Goal: Transaction & Acquisition: Purchase product/service

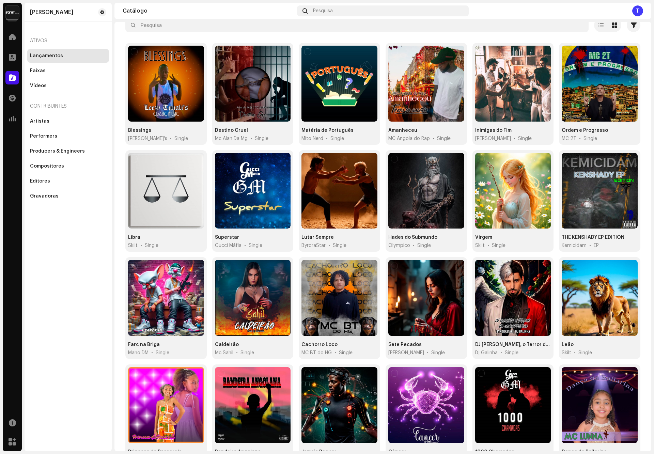
scroll to position [27, 0]
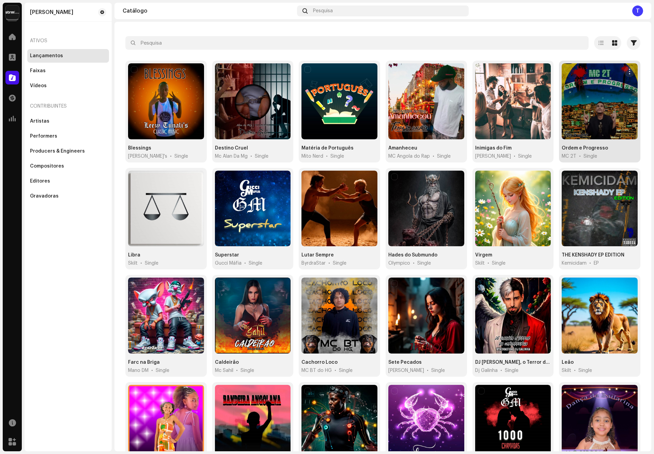
click at [593, 125] on div at bounding box center [600, 101] width 76 height 76
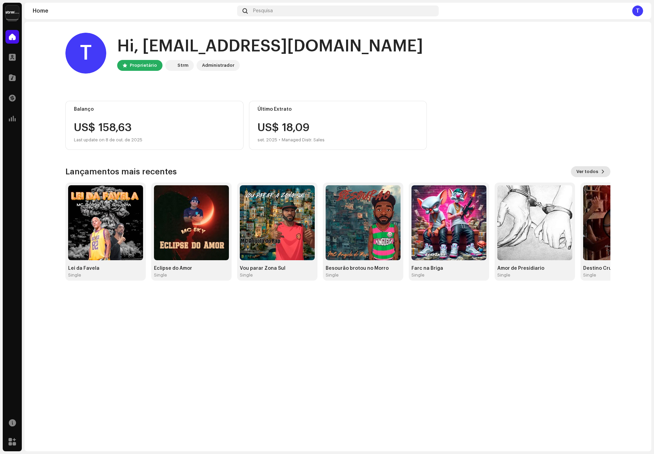
click at [588, 174] on span "Ver todos" at bounding box center [588, 172] width 22 height 14
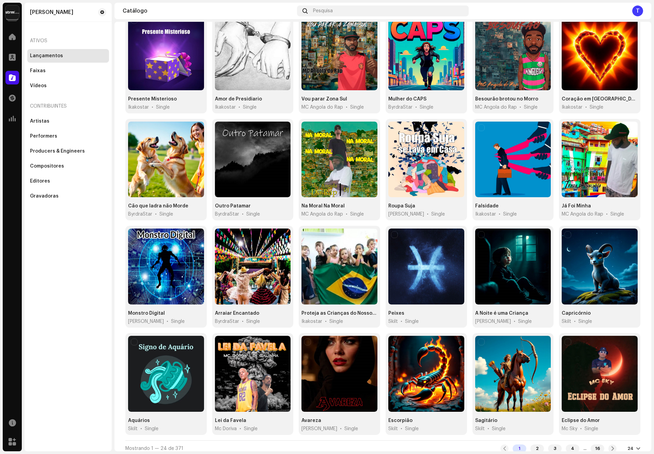
scroll to position [78, 0]
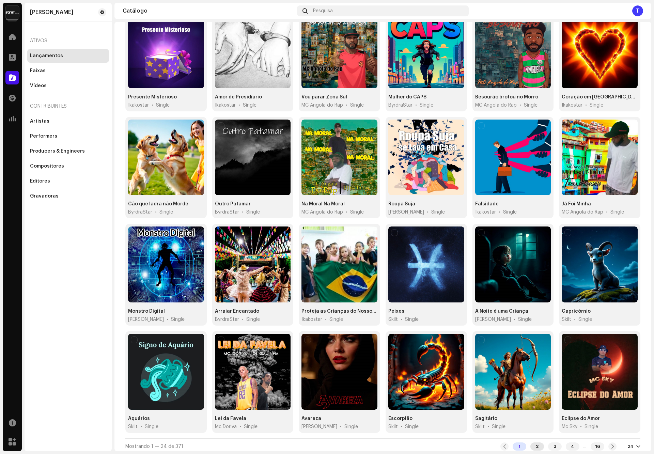
click at [531, 443] on div "2" at bounding box center [538, 447] width 14 height 8
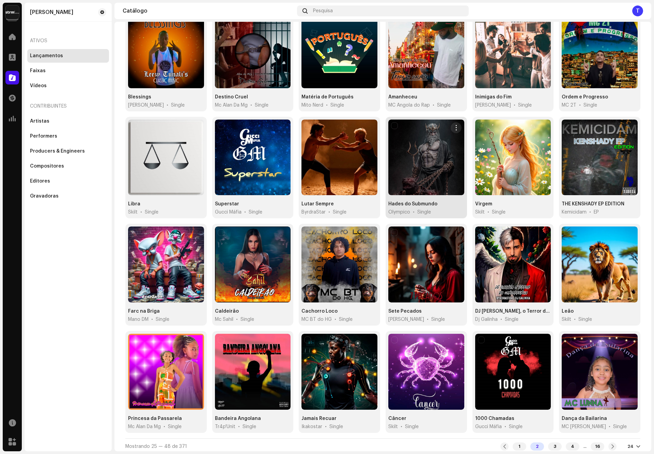
scroll to position [27, 0]
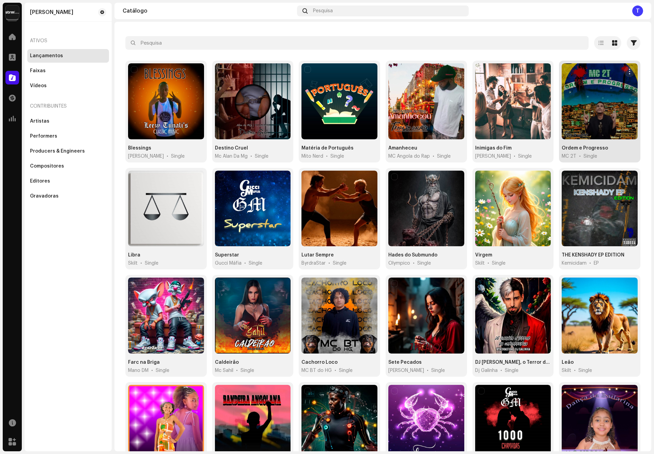
click at [580, 124] on div at bounding box center [600, 101] width 76 height 76
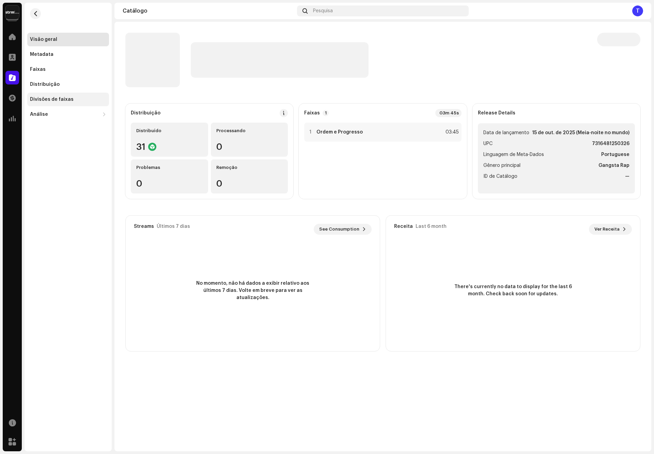
click at [75, 95] on div "Divisões de faixas" at bounding box center [68, 100] width 82 height 14
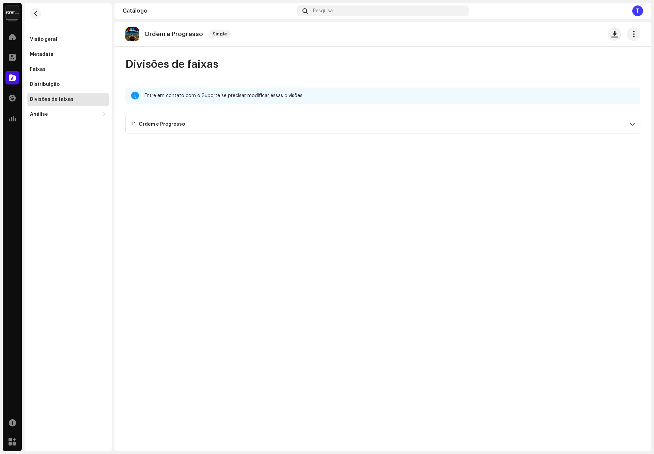
click at [193, 127] on p-accordion-header "#1 Ordem e Progresso" at bounding box center [382, 124] width 515 height 19
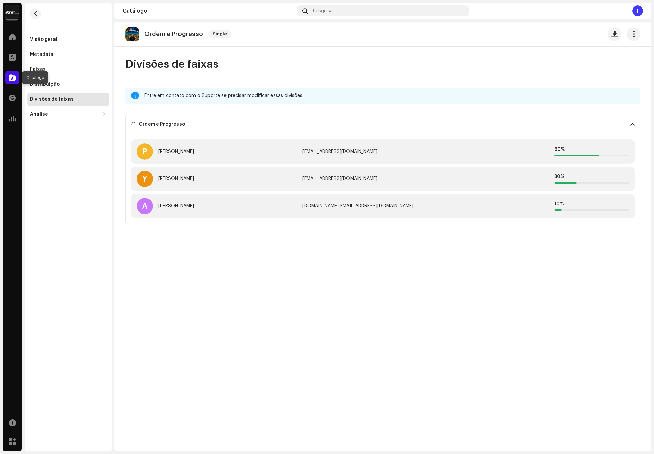
click at [10, 78] on span at bounding box center [12, 77] width 7 height 5
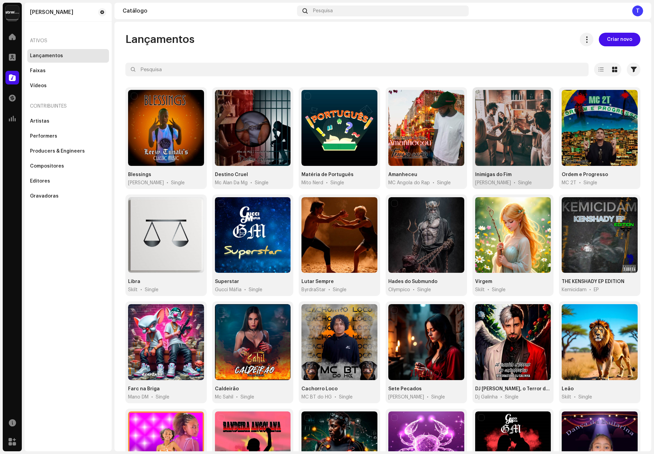
click at [489, 154] on div at bounding box center [513, 128] width 76 height 76
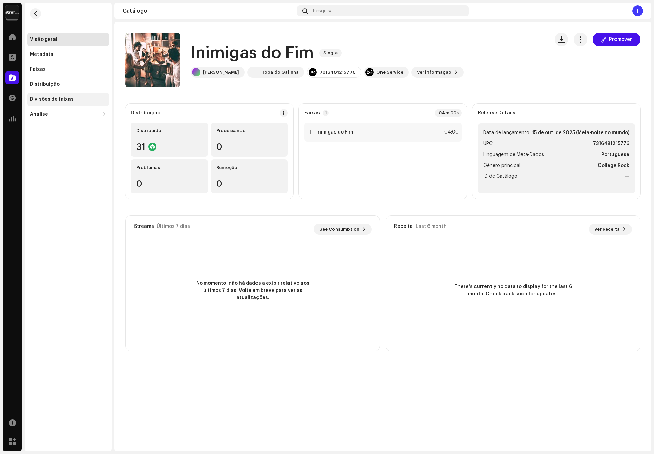
click at [73, 102] on div "Divisões de faixas" at bounding box center [68, 99] width 76 height 5
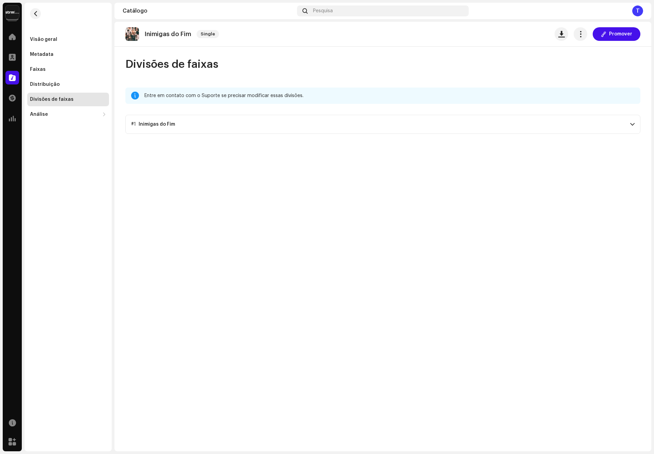
click at [164, 125] on div "Inimigas do Fim" at bounding box center [157, 124] width 36 height 5
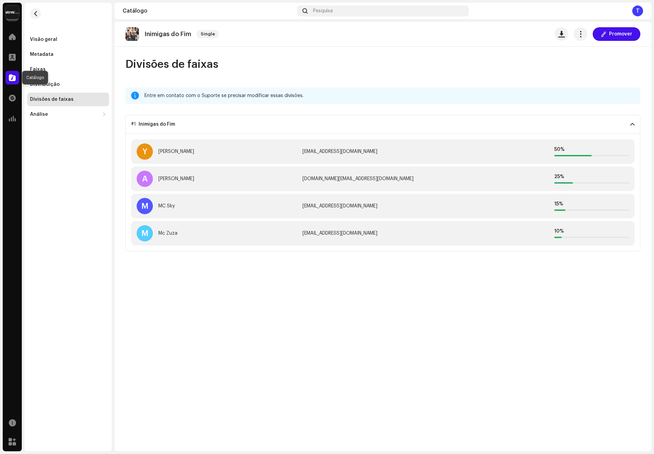
click at [7, 80] on div at bounding box center [12, 78] width 14 height 14
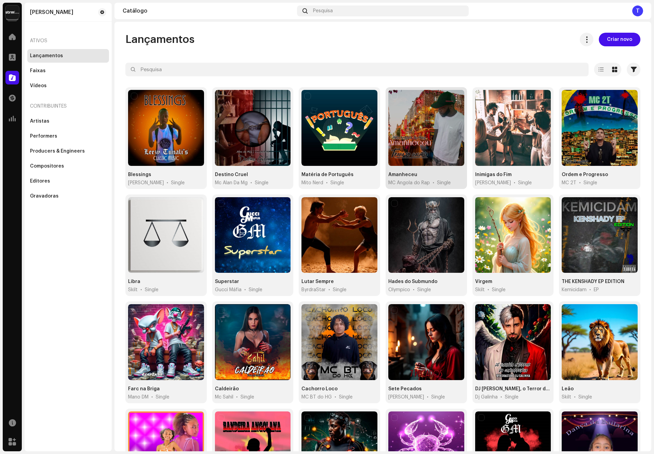
click at [399, 157] on div at bounding box center [426, 128] width 76 height 76
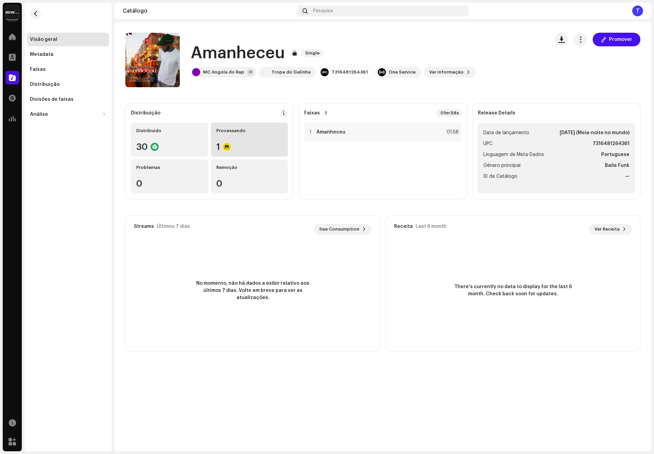
click at [240, 139] on div "Processando 1" at bounding box center [249, 140] width 77 height 34
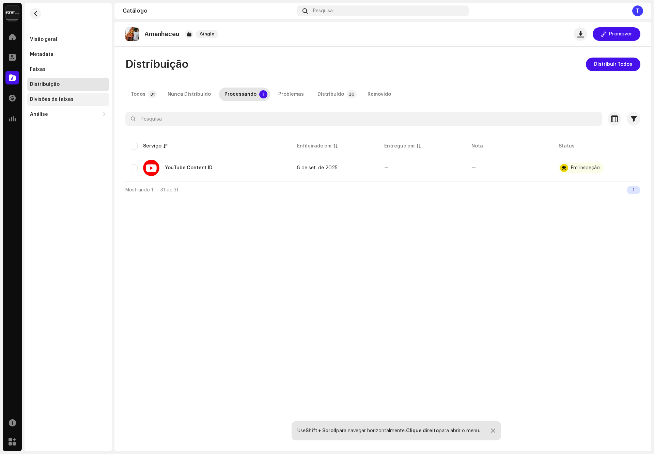
click at [60, 99] on div "Divisões de faixas" at bounding box center [52, 99] width 44 height 5
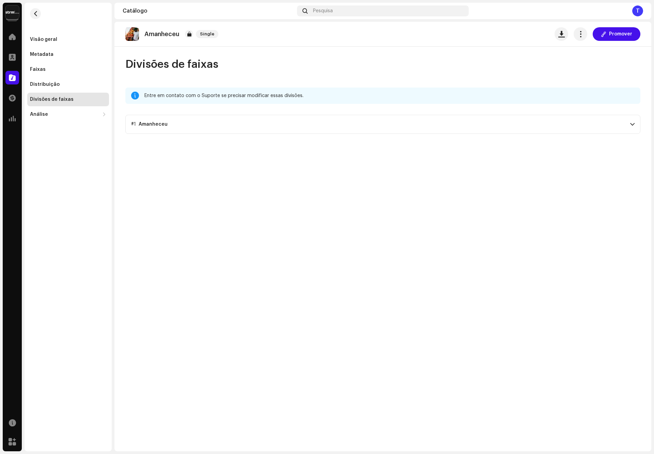
click at [215, 126] on p-accordion-header "#1 Amanheceu" at bounding box center [382, 124] width 515 height 19
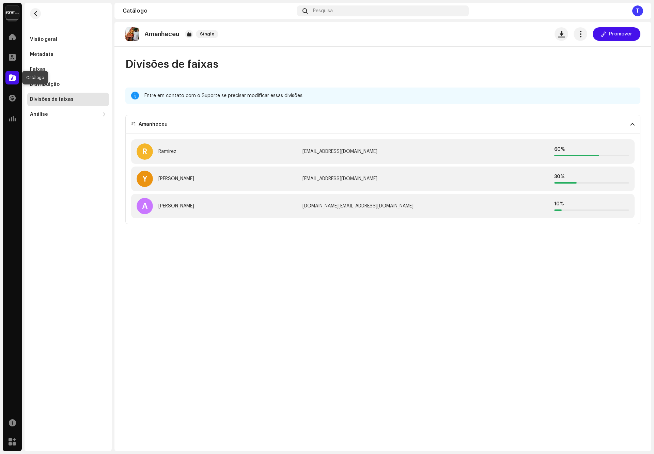
click at [8, 78] on div at bounding box center [12, 78] width 14 height 14
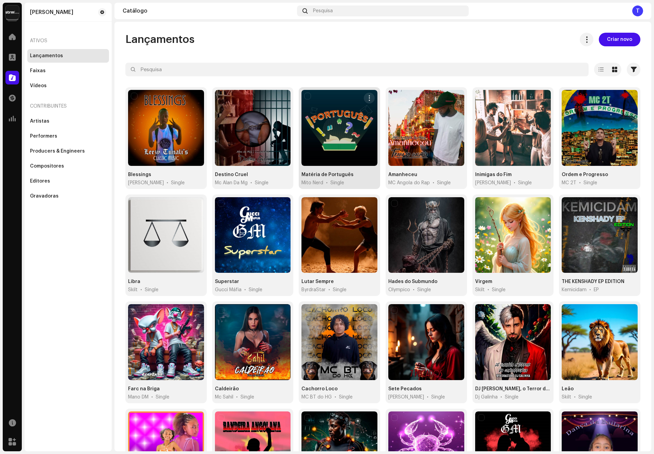
click at [334, 154] on div at bounding box center [340, 128] width 76 height 76
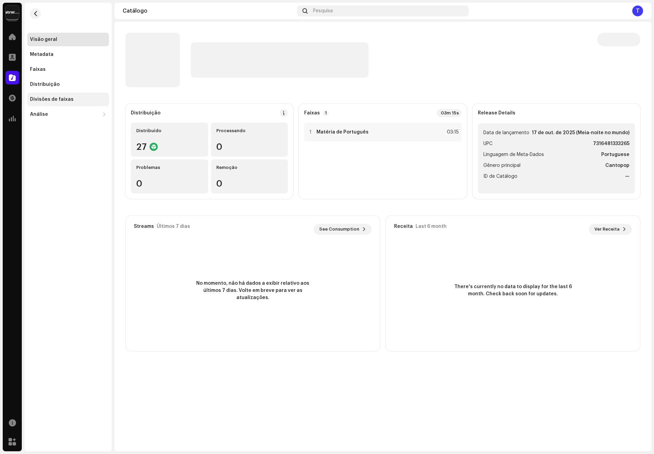
click at [65, 100] on div "Divisões de faixas" at bounding box center [52, 99] width 44 height 5
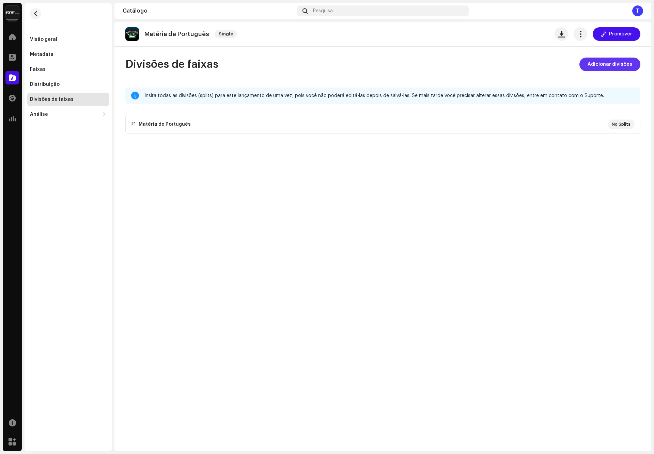
click at [599, 66] on span "Adicionar divisões" at bounding box center [610, 65] width 45 height 14
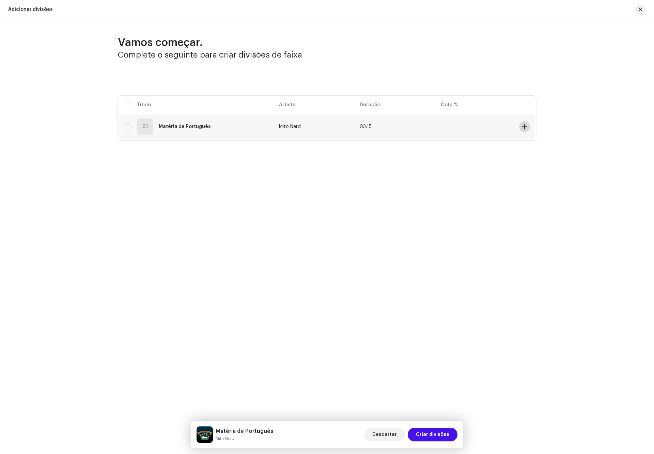
click at [524, 126] on span at bounding box center [524, 126] width 5 height 5
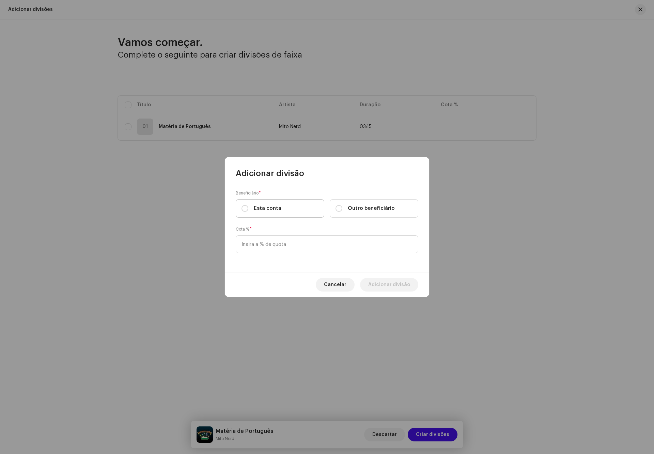
click at [276, 207] on span "Esta conta" at bounding box center [268, 208] width 28 height 7
click at [248, 207] on input "Esta conta" at bounding box center [245, 208] width 7 height 7
radio input "true"
click at [281, 243] on input at bounding box center [327, 244] width 183 height 18
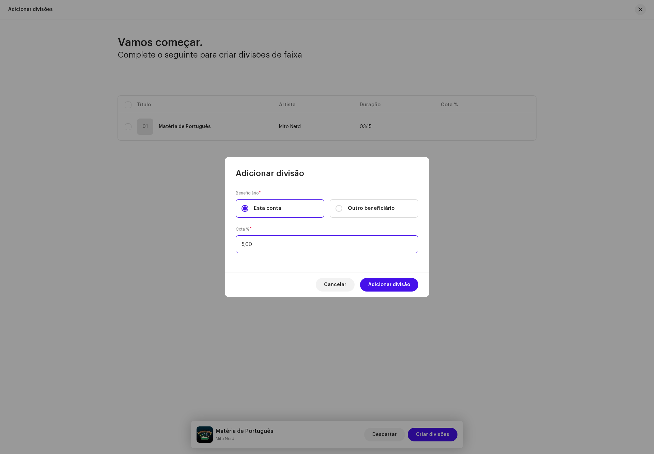
type input "50,00"
click at [388, 287] on span "Adicionar divisão" at bounding box center [389, 285] width 42 height 14
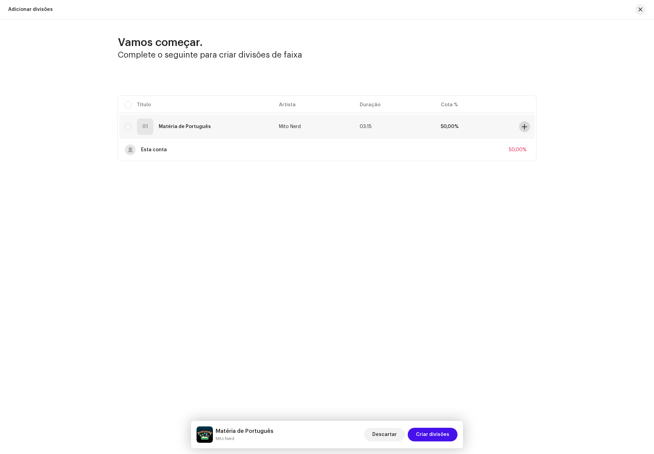
click at [525, 126] on span at bounding box center [524, 126] width 5 height 5
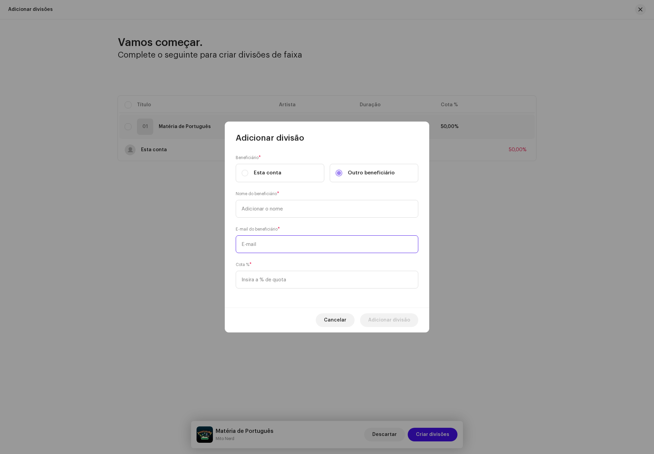
click at [287, 250] on input "text" at bounding box center [327, 244] width 183 height 18
paste input "alan.batista.mg@gmail.com"
type input "alan.batista.mg@gmail.com"
click at [286, 205] on input "text" at bounding box center [327, 209] width 183 height 18
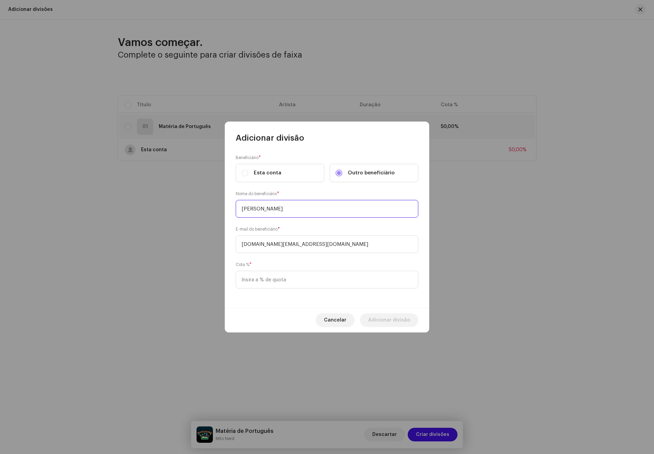
type input "Alan"
type input "25,00"
click at [386, 317] on span "Adicionar divisão" at bounding box center [389, 321] width 42 height 14
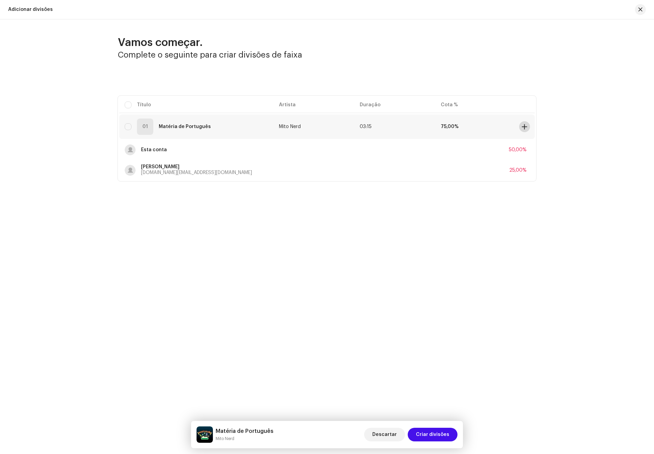
click at [527, 124] on span at bounding box center [524, 126] width 5 height 5
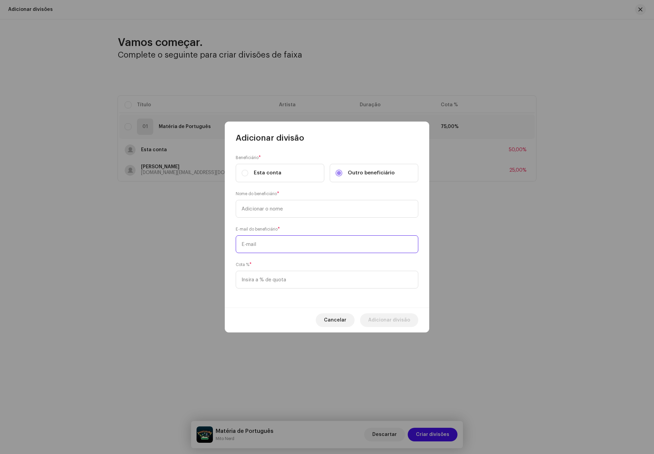
click at [314, 249] on input "text" at bounding box center [327, 244] width 183 height 18
paste input "renatodemoraisrodriguesjpa@gmail.com"
type input "renatodemoraisrodriguesjpa@gmail.com"
click at [299, 284] on input at bounding box center [327, 280] width 183 height 18
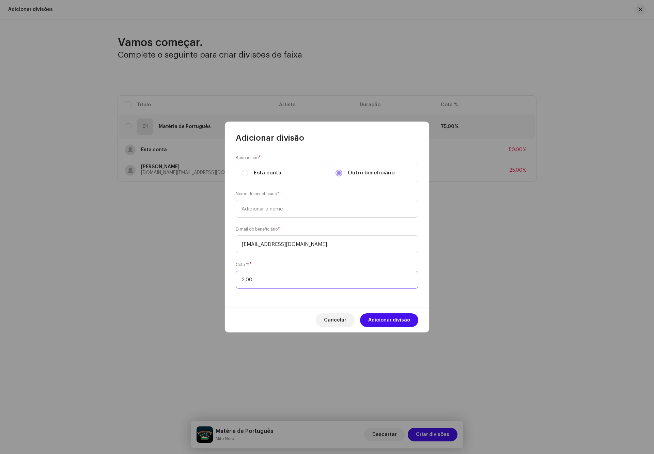
type input "25,00"
click at [308, 205] on input "text" at bounding box center [327, 209] width 183 height 18
type input "Renato"
click at [381, 322] on span "Adicionar divisão" at bounding box center [389, 321] width 42 height 14
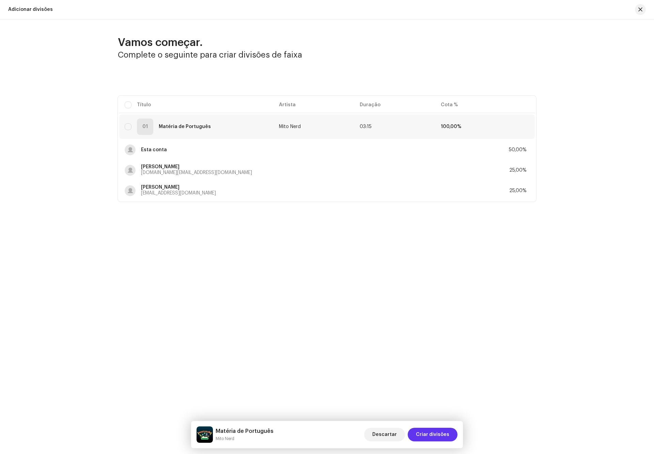
click at [440, 433] on span "Criar divisões" at bounding box center [432, 435] width 33 height 14
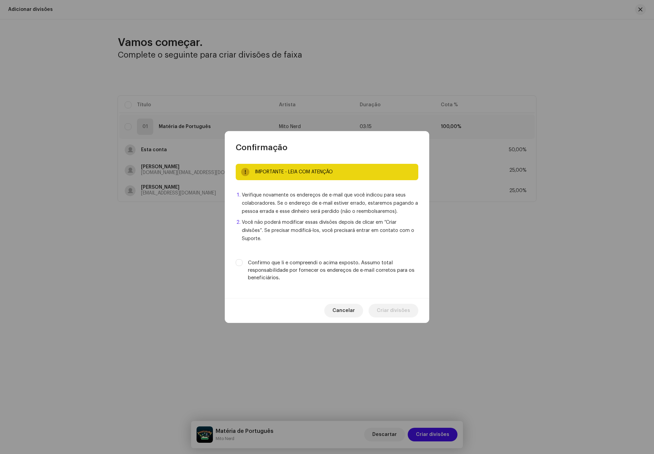
click at [304, 268] on label "Confirmo que li e compreendi o acima exposto. Assumo total responsabilidade por…" at bounding box center [333, 270] width 170 height 22
click at [243, 266] on input "Confirmo que li e compreendi o acima exposto. Assumo total responsabilidade por…" at bounding box center [239, 262] width 7 height 7
checkbox input "true"
click at [397, 307] on span "Criar divisões" at bounding box center [393, 311] width 33 height 14
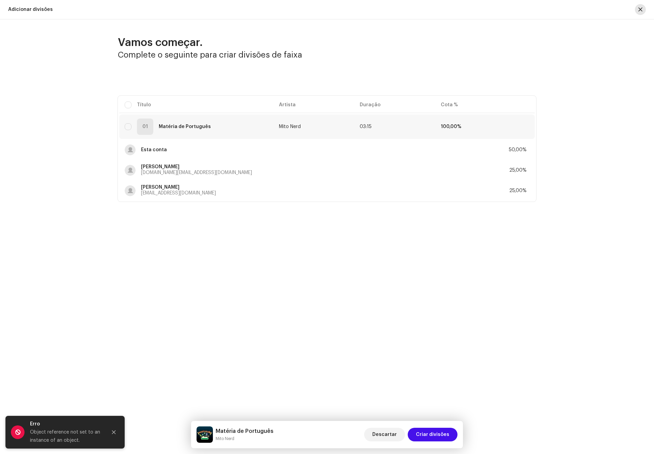
click at [638, 10] on button "button" at bounding box center [640, 9] width 11 height 11
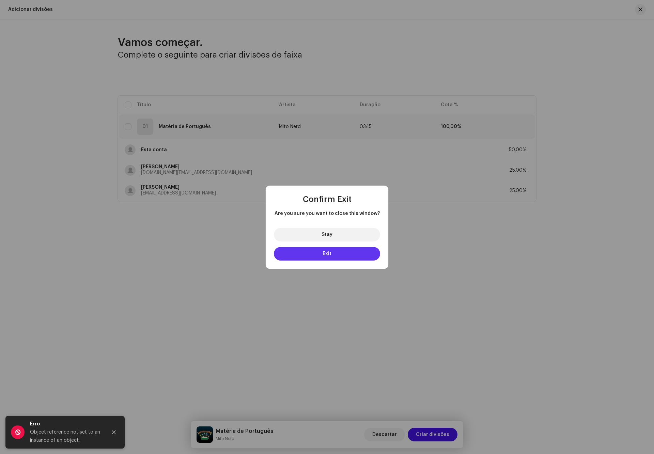
click at [341, 253] on button "Exit" at bounding box center [327, 254] width 106 height 14
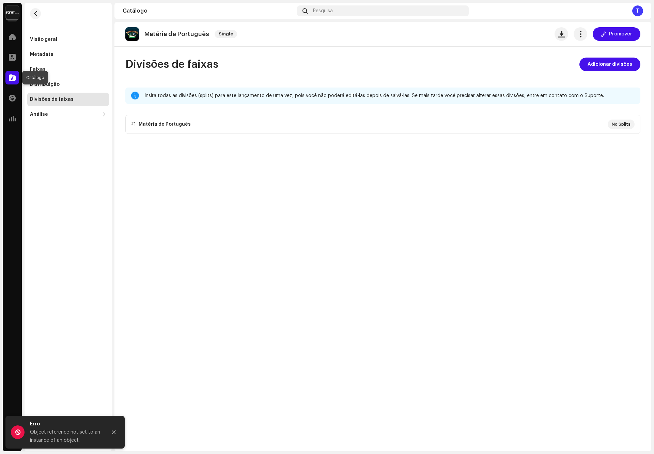
click at [16, 77] on div at bounding box center [12, 78] width 14 height 14
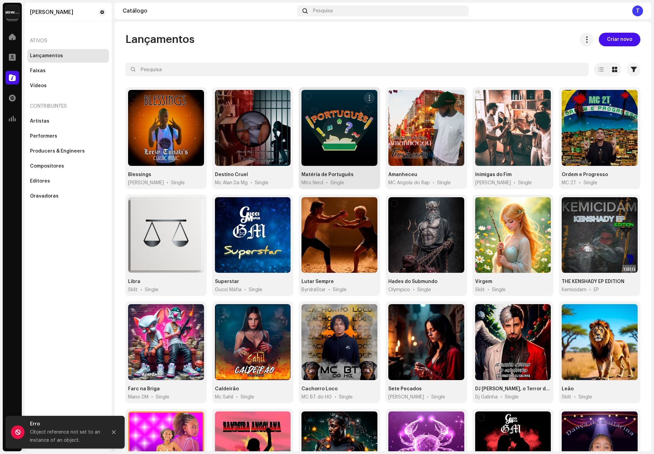
click at [325, 141] on div at bounding box center [340, 128] width 76 height 76
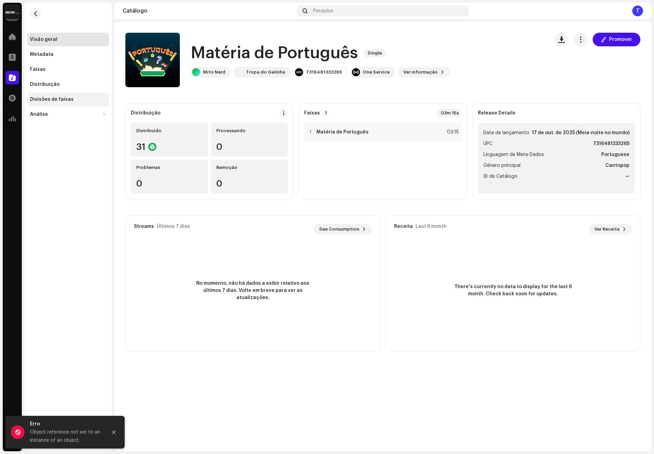
click at [42, 97] on div "Divisões de faixas" at bounding box center [52, 99] width 44 height 5
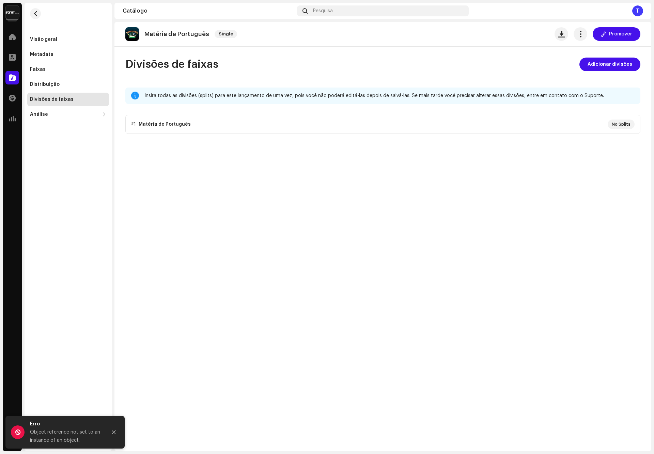
click at [210, 122] on p-accordion "#1 Matéria de Português No Splits" at bounding box center [382, 124] width 515 height 19
click at [119, 429] on button "Close" at bounding box center [114, 433] width 14 height 14
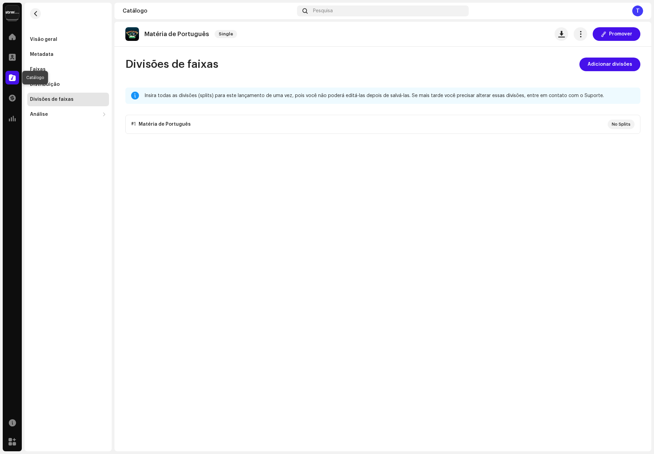
click at [10, 80] on span at bounding box center [12, 77] width 7 height 5
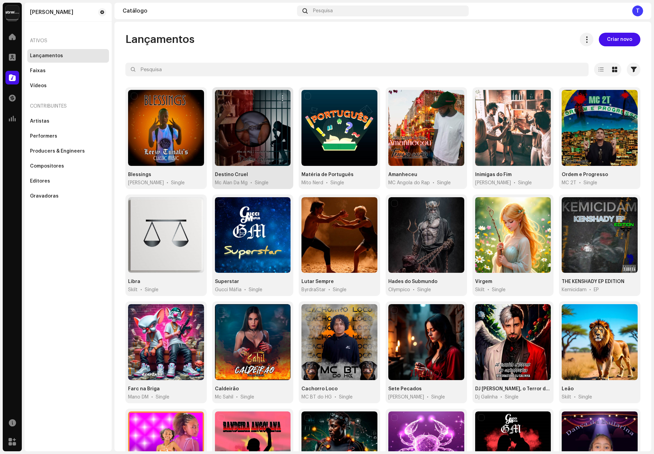
click at [240, 138] on div at bounding box center [253, 128] width 76 height 76
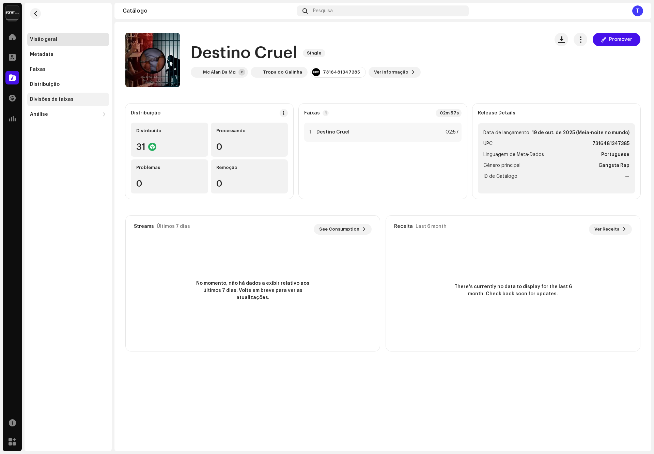
click at [76, 99] on div "Divisões de faixas" at bounding box center [68, 99] width 76 height 5
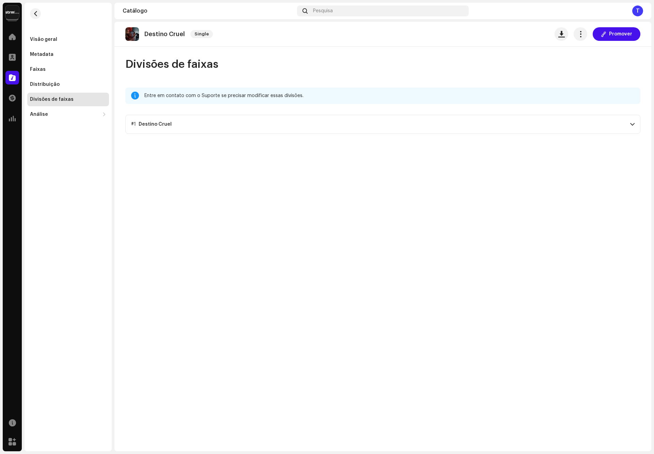
click at [176, 121] on p-accordion-header "#1 Destino Cruel" at bounding box center [382, 124] width 515 height 19
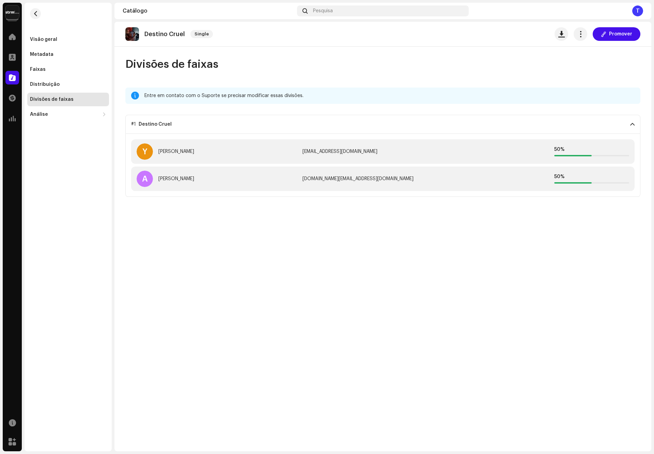
click at [176, 121] on p-accordion-header "#1 Destino Cruel" at bounding box center [382, 124] width 515 height 19
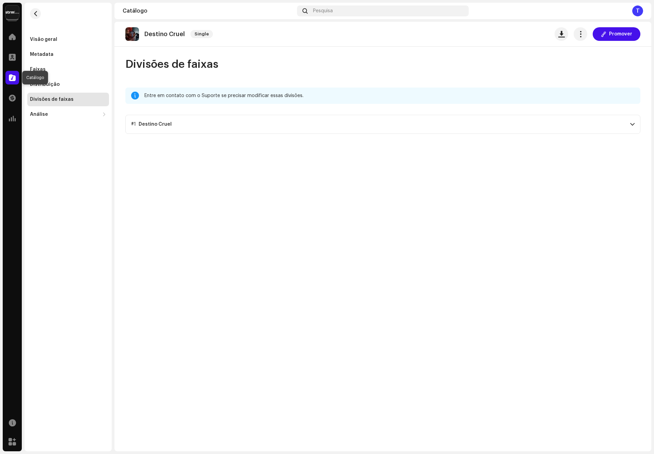
click at [10, 76] on span at bounding box center [12, 77] width 7 height 5
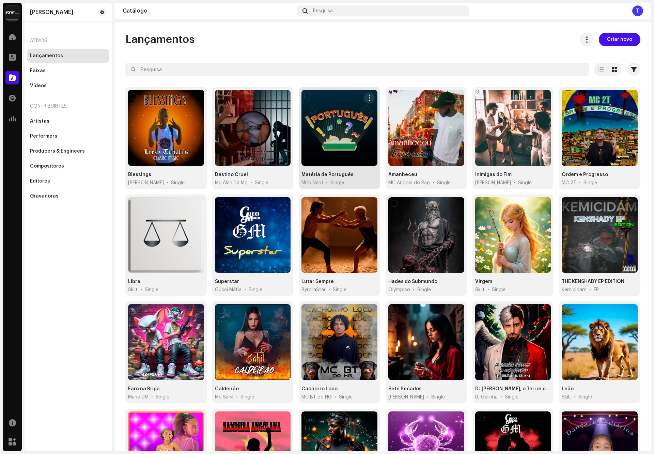
click at [325, 149] on div at bounding box center [340, 128] width 76 height 76
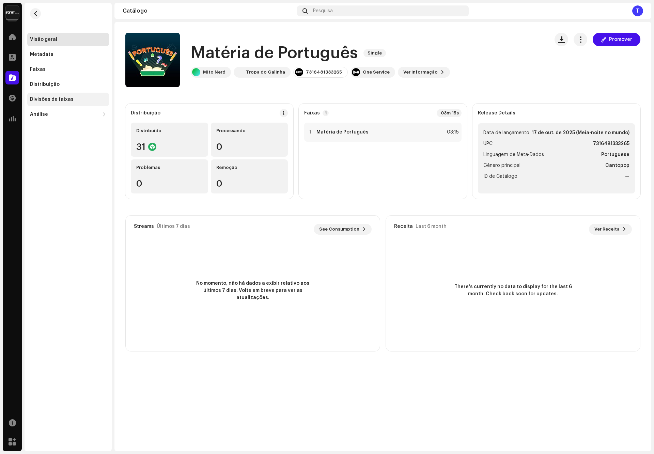
click at [61, 95] on div "Divisões de faixas" at bounding box center [68, 100] width 82 height 14
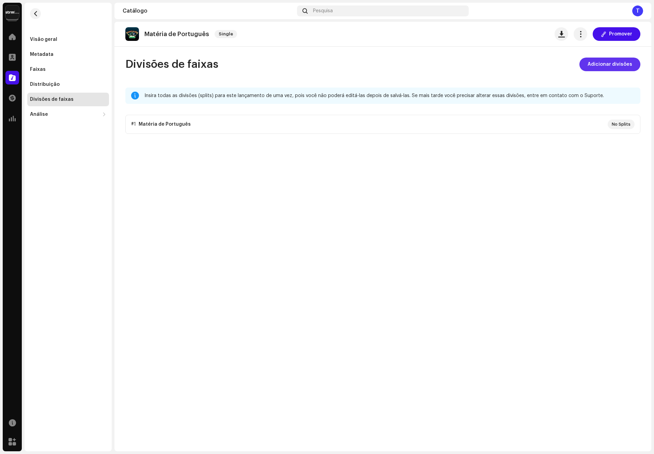
click at [606, 63] on span "Adicionar divisões" at bounding box center [610, 65] width 45 height 14
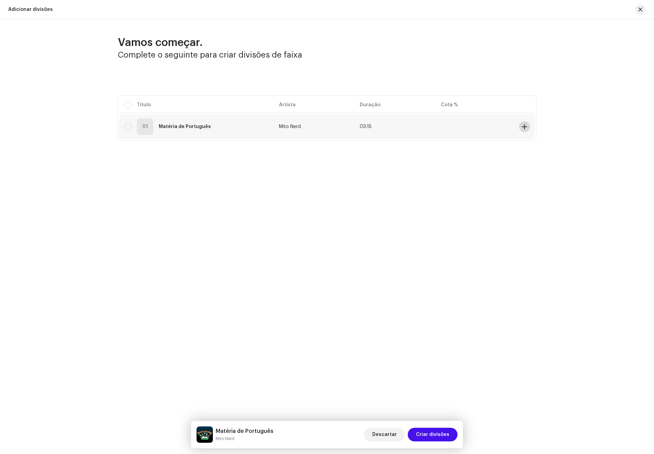
click at [522, 127] on span at bounding box center [524, 126] width 5 height 5
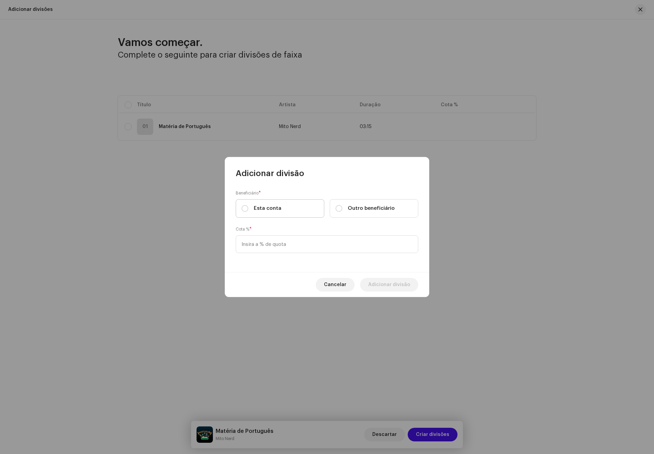
click at [286, 209] on label "Esta conta" at bounding box center [280, 208] width 89 height 18
click at [248, 209] on input "Esta conta" at bounding box center [245, 208] width 7 height 7
radio input "true"
click at [293, 237] on input at bounding box center [327, 244] width 183 height 18
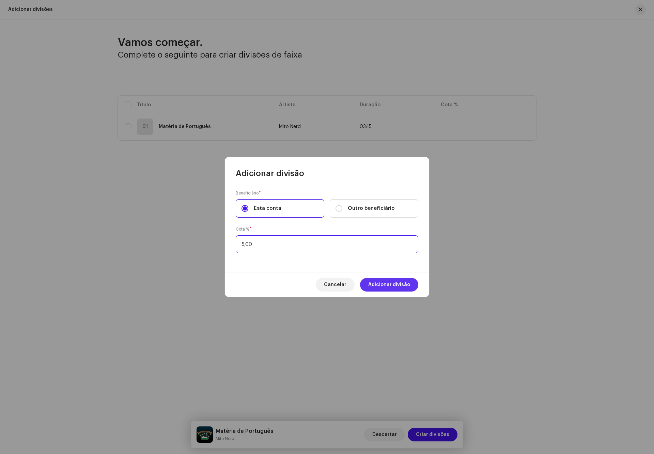
type input "50,00"
click at [395, 291] on span "Adicionar divisão" at bounding box center [389, 285] width 42 height 14
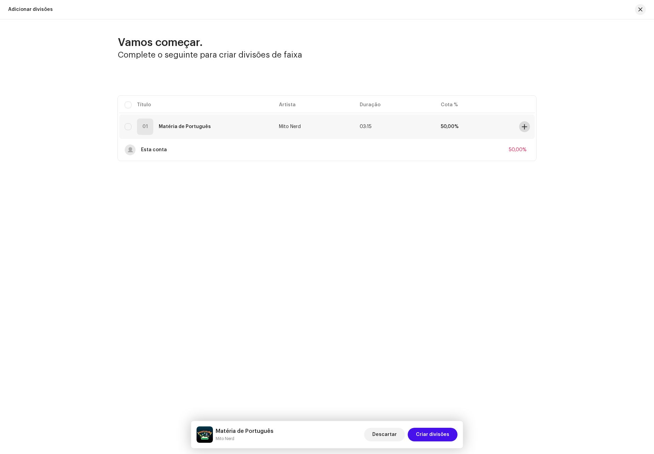
click at [527, 130] on button at bounding box center [524, 126] width 11 height 11
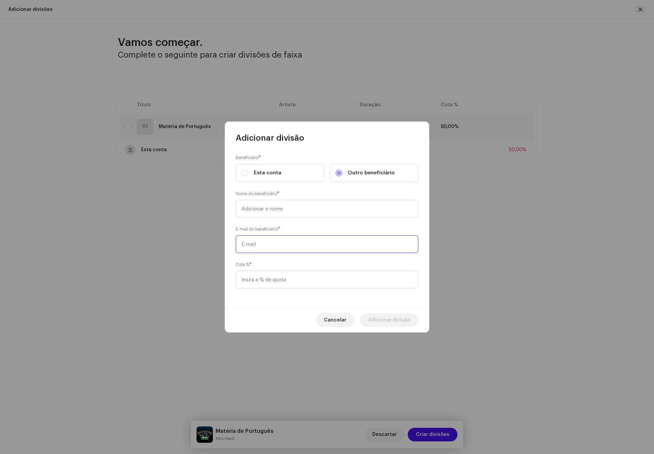
click at [292, 244] on input "text" at bounding box center [327, 244] width 183 height 18
paste input "renatodemoraisrodriguesjpa@gmail.com"
drag, startPoint x: 340, startPoint y: 245, endPoint x: 383, endPoint y: 245, distance: 43.6
click at [383, 245] on input "renatodemoraisrodriguesjpa@gmail.com" at bounding box center [327, 244] width 183 height 18
type input "renatodemoraisrodriguesjpa@gmail.com"
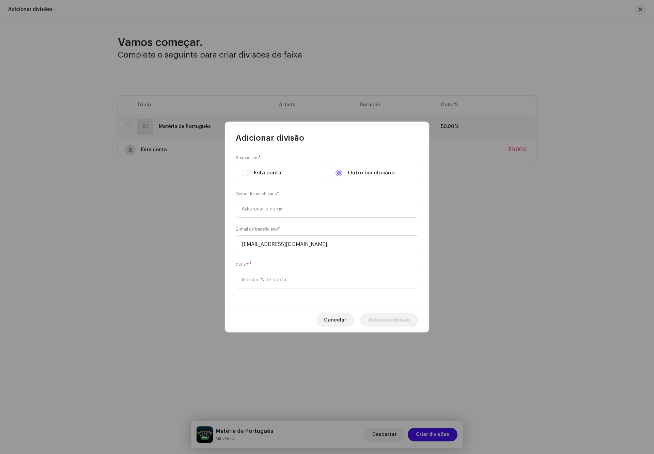
click at [334, 220] on div "Beneficiário * Esta conta Outro beneficiário Nome do beneficiário * E-mail do b…" at bounding box center [327, 225] width 204 height 164
click at [326, 210] on input "text" at bounding box center [327, 209] width 183 height 18
type input "Renato"
type input "25,00"
click at [380, 319] on span "Adicionar divisão" at bounding box center [389, 321] width 42 height 14
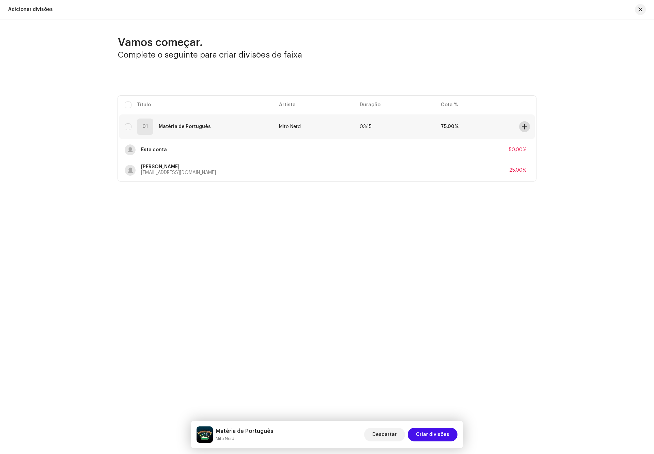
click at [528, 126] on button at bounding box center [524, 126] width 11 height 11
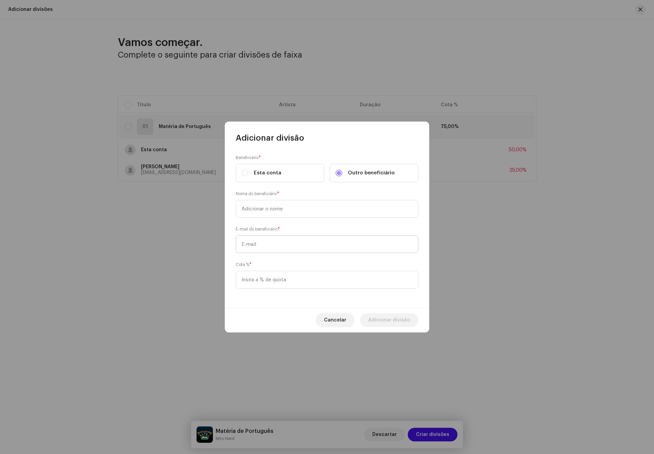
drag, startPoint x: 317, startPoint y: 228, endPoint x: 314, endPoint y: 237, distance: 9.7
click at [315, 234] on div "E-mail do beneficiário *" at bounding box center [327, 239] width 183 height 27
click at [313, 241] on input "text" at bounding box center [327, 244] width 183 height 18
paste input "alan.batista.mg@gmail.com"
click at [308, 243] on input "alan.batista.mg@gmail.com" at bounding box center [327, 244] width 183 height 18
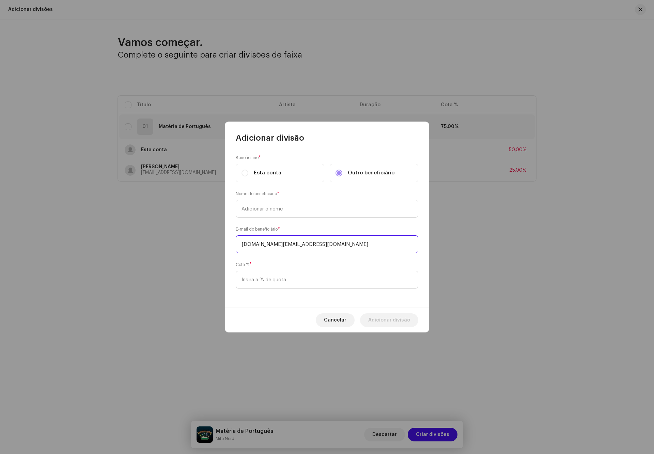
type input "alan.batista.mg@gmail.com"
click at [312, 282] on input at bounding box center [327, 280] width 183 height 18
type input "25,00"
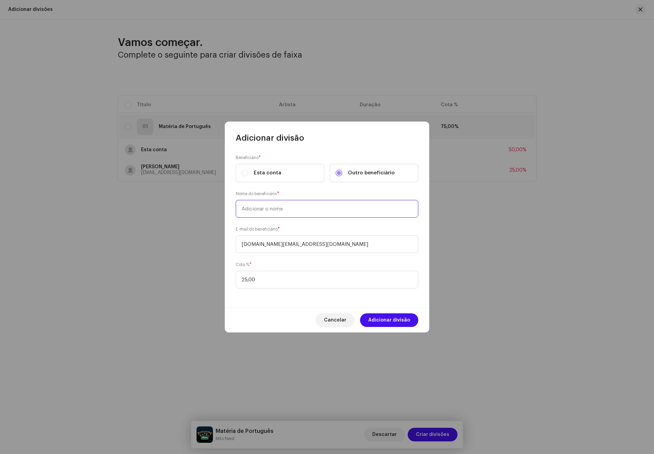
click at [303, 213] on input "text" at bounding box center [327, 209] width 183 height 18
type input "Alan"
click at [395, 324] on span "Adicionar divisão" at bounding box center [389, 321] width 42 height 14
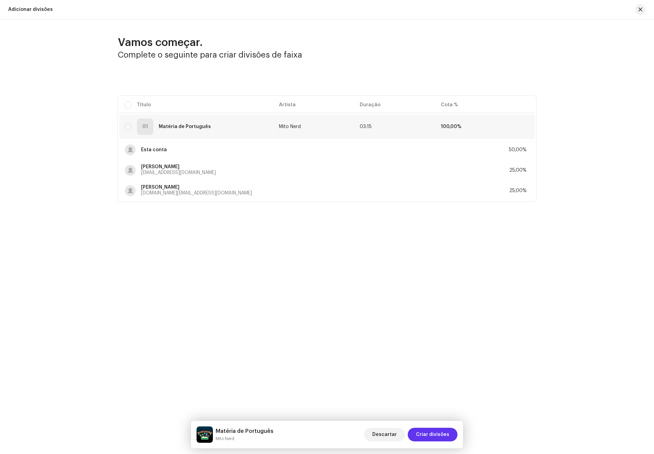
click at [430, 433] on span "Criar divisões" at bounding box center [432, 435] width 33 height 14
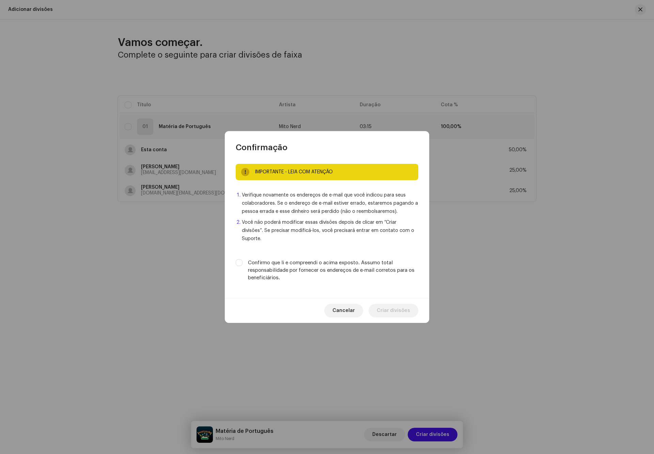
click at [312, 249] on div "IMPORTANTE - LEIA COM ATENÇÃO Verifique novamente os endereços de e-mail que vo…" at bounding box center [327, 225] width 204 height 145
click at [309, 263] on label "Confirmo que li e compreendi o acima exposto. Assumo total responsabilidade por…" at bounding box center [333, 270] width 170 height 22
click at [243, 263] on input "Confirmo que li e compreendi o acima exposto. Assumo total responsabilidade por…" at bounding box center [239, 262] width 7 height 7
checkbox input "true"
click at [388, 307] on span "Criar divisões" at bounding box center [393, 311] width 33 height 14
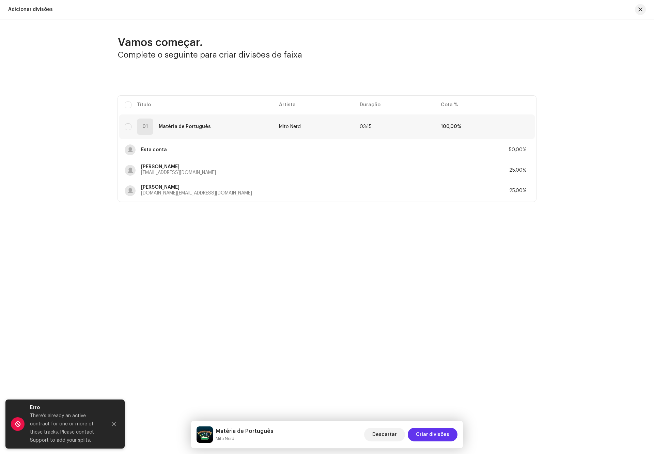
click at [439, 433] on span "Criar divisões" at bounding box center [432, 435] width 33 height 14
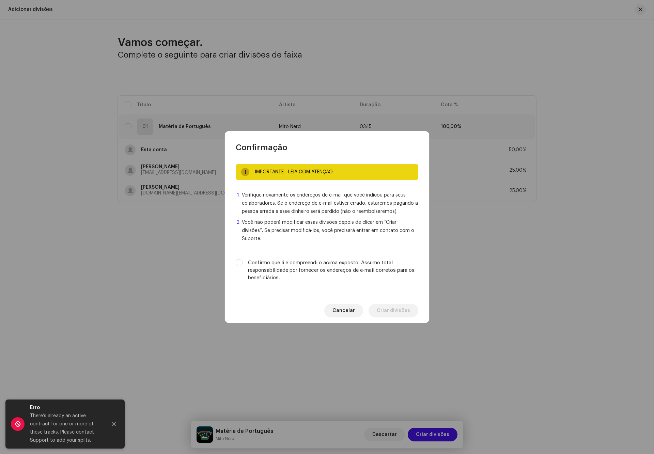
click at [335, 252] on div "IMPORTANTE - LEIA COM ATENÇÃO Verifique novamente os endereços de e-mail que vo…" at bounding box center [327, 225] width 204 height 145
click at [338, 259] on label "Confirmo que li e compreendi o acima exposto. Assumo total responsabilidade por…" at bounding box center [333, 270] width 170 height 22
click at [243, 259] on input "Confirmo que li e compreendi o acima exposto. Assumo total responsabilidade por…" at bounding box center [239, 262] width 7 height 7
checkbox input "true"
click at [391, 304] on span "Criar divisões" at bounding box center [393, 311] width 33 height 14
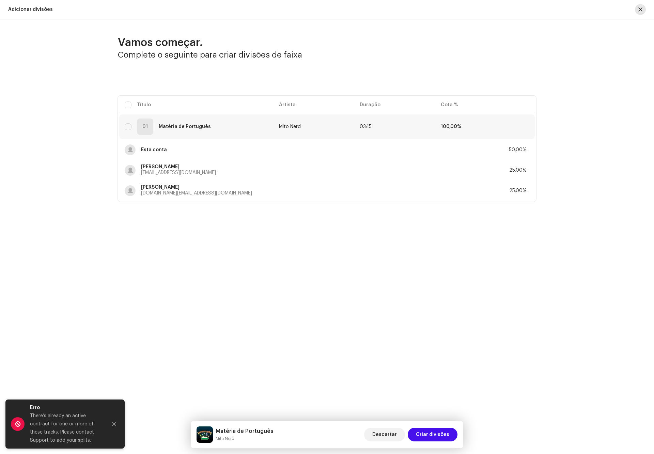
click at [639, 13] on button "button" at bounding box center [640, 9] width 11 height 11
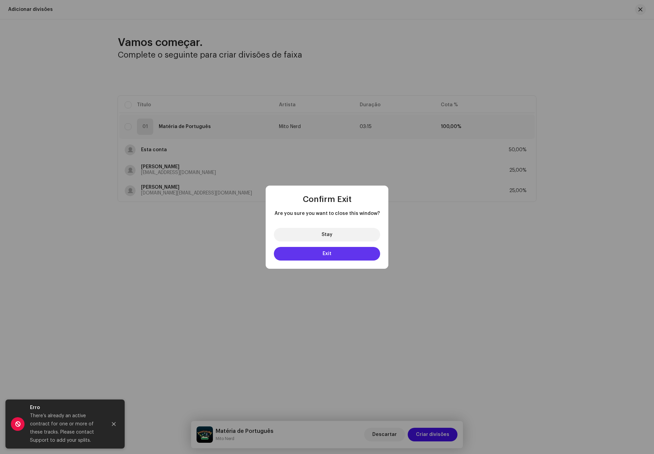
click at [351, 253] on button "Exit" at bounding box center [327, 254] width 106 height 14
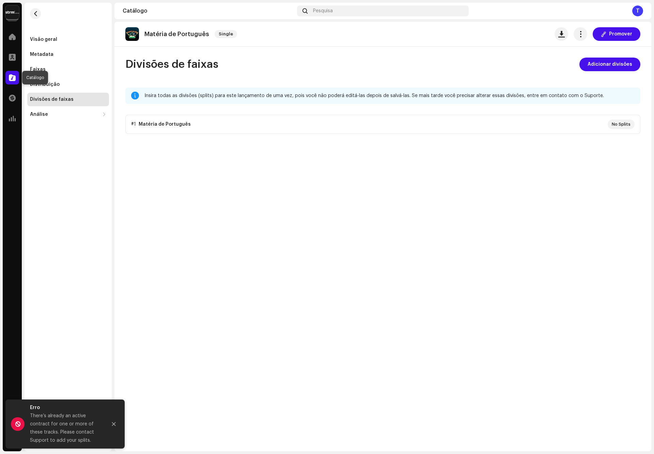
click at [11, 80] on span at bounding box center [12, 77] width 7 height 5
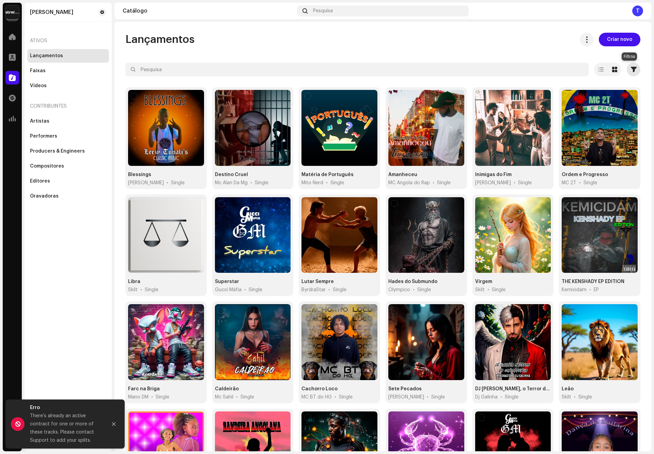
click at [631, 68] on span "button" at bounding box center [634, 69] width 6 height 5
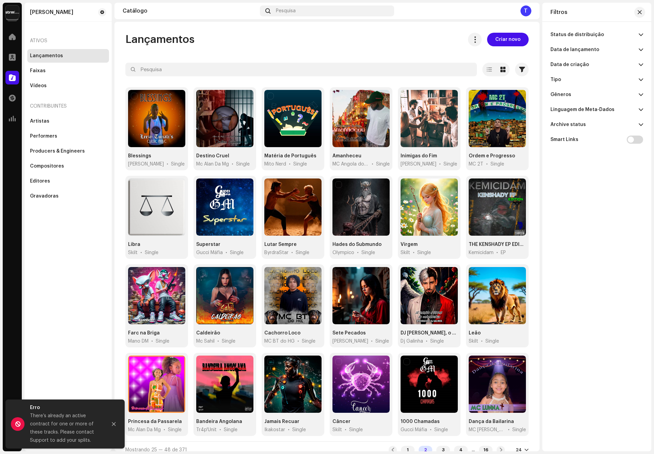
click at [618, 37] on p-accordion-header "Status de distribuição" at bounding box center [597, 34] width 93 height 15
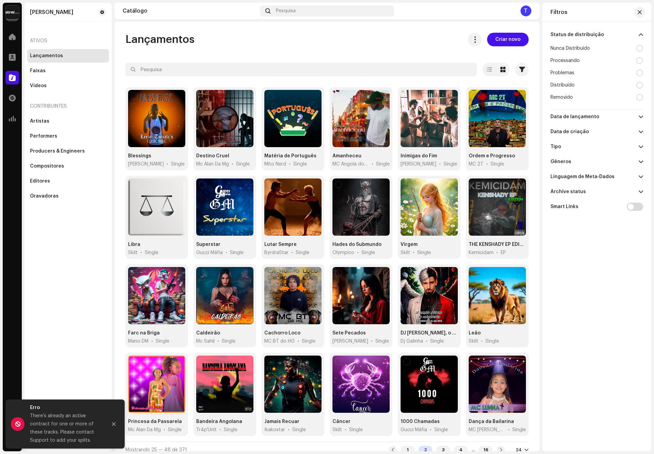
click at [573, 85] on div "Distribuído" at bounding box center [563, 84] width 24 height 5
radio input "true"
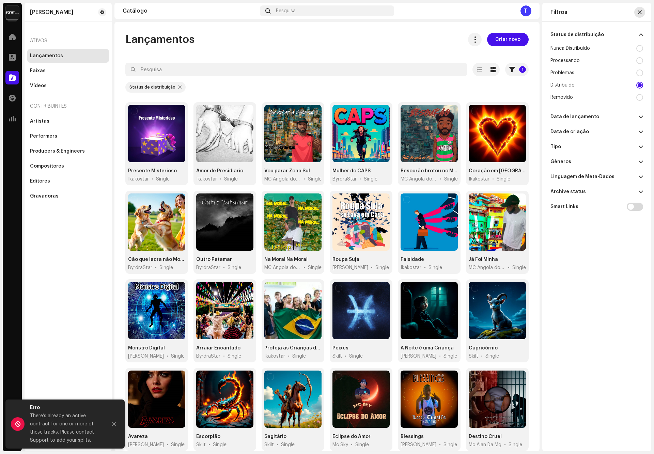
click at [638, 11] on span "button" at bounding box center [640, 12] width 4 height 5
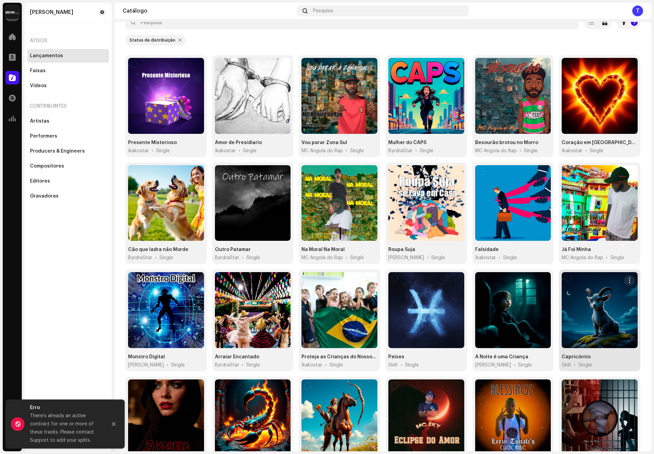
scroll to position [93, 0]
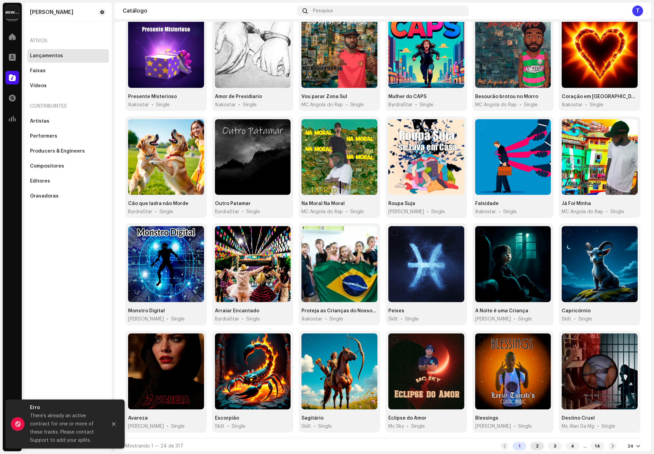
click at [533, 443] on div "2" at bounding box center [538, 446] width 14 height 8
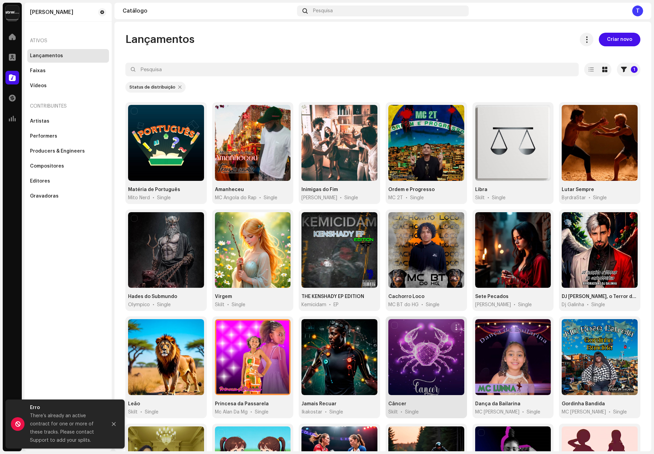
scroll to position [93, 0]
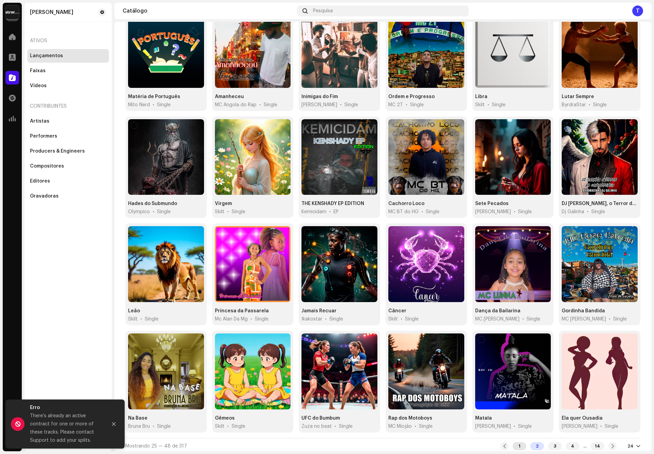
click at [516, 443] on div "1" at bounding box center [520, 446] width 14 height 8
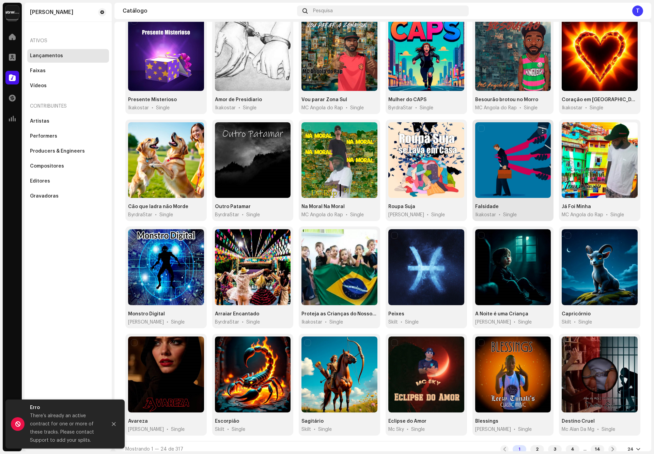
scroll to position [93, 0]
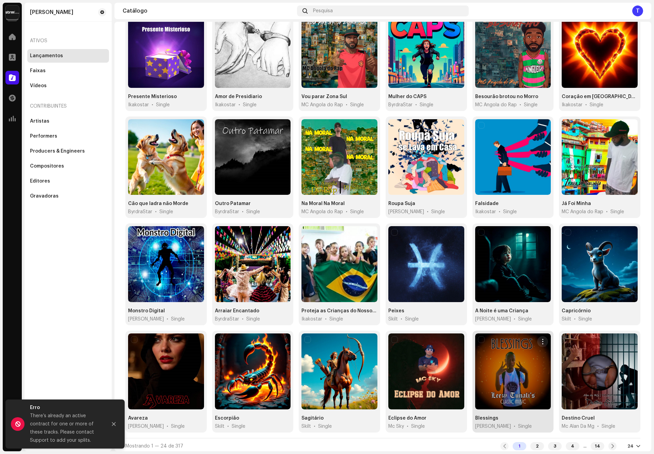
click at [502, 372] on div at bounding box center [513, 372] width 76 height 76
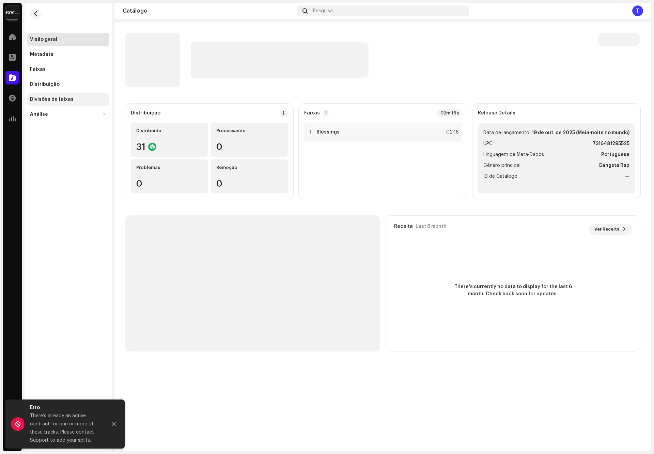
click at [76, 99] on div "Divisões de faixas" at bounding box center [68, 99] width 76 height 5
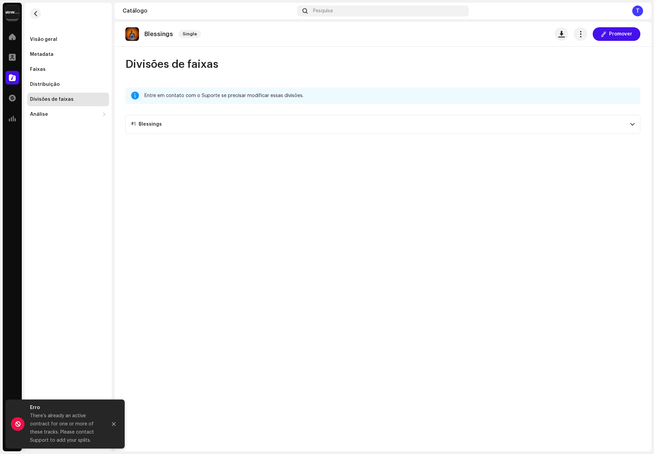
click at [158, 124] on div "Blessings" at bounding box center [150, 124] width 23 height 5
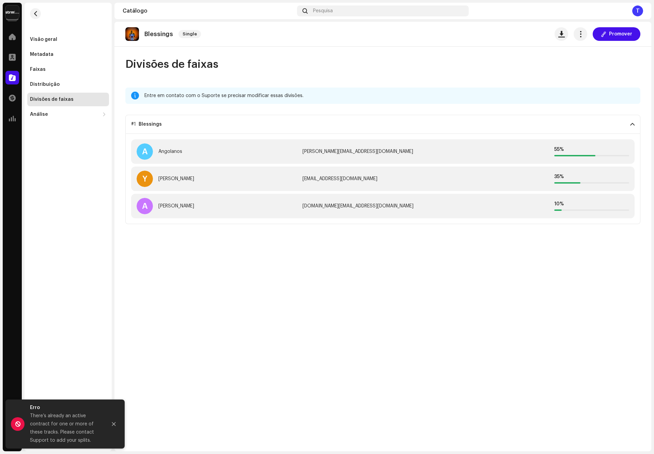
click at [158, 124] on div "Blessings" at bounding box center [150, 124] width 23 height 5
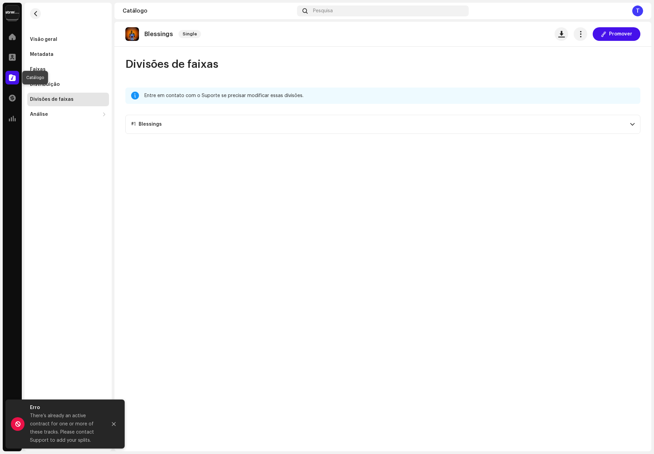
click at [11, 77] on span at bounding box center [12, 77] width 7 height 5
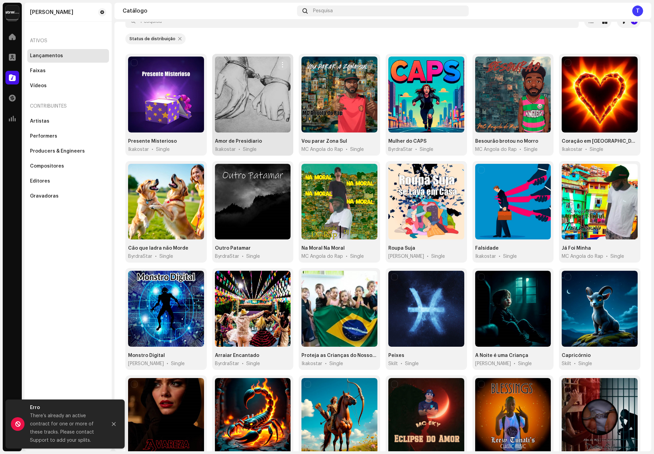
scroll to position [93, 0]
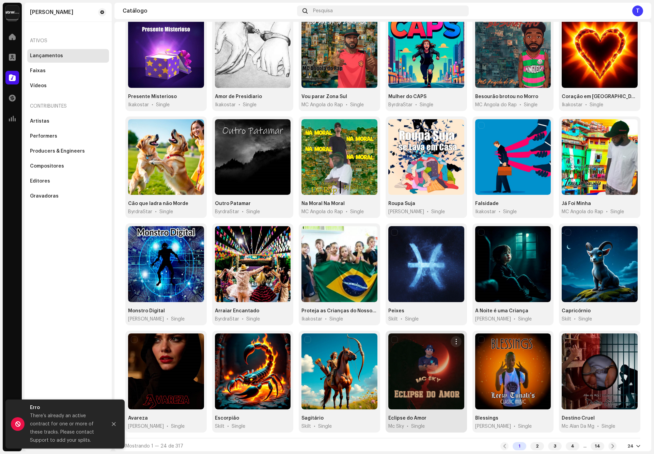
click at [409, 367] on div at bounding box center [426, 372] width 76 height 76
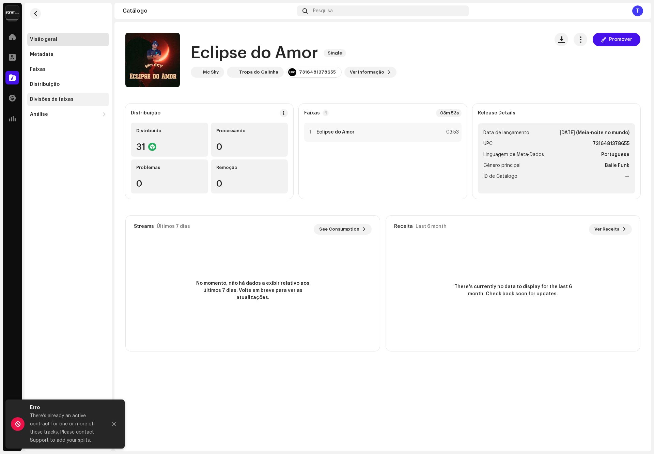
click at [55, 99] on div "Divisões de faixas" at bounding box center [52, 99] width 44 height 5
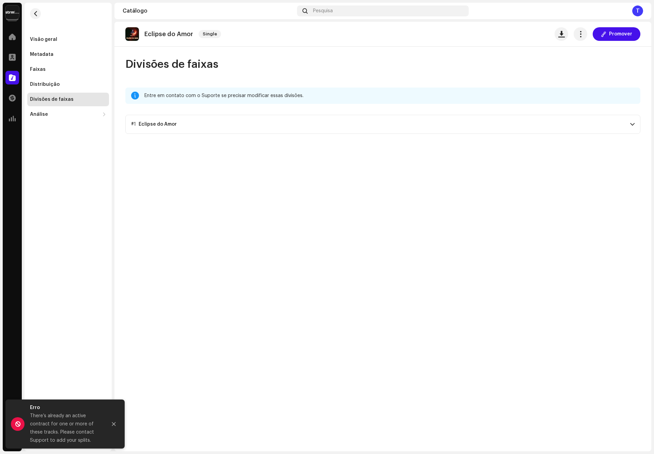
click at [240, 123] on p-accordion-header "#1 Eclipse do Amor" at bounding box center [382, 124] width 515 height 19
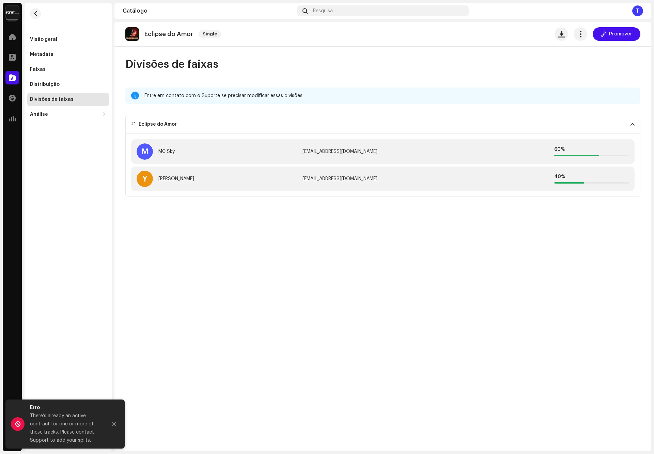
click at [240, 123] on p-accordion-header "#1 Eclipse do Amor" at bounding box center [382, 124] width 515 height 19
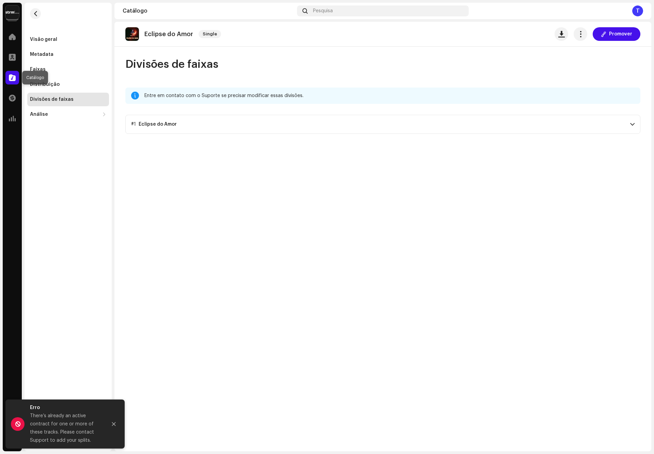
click at [12, 80] on span at bounding box center [12, 77] width 7 height 5
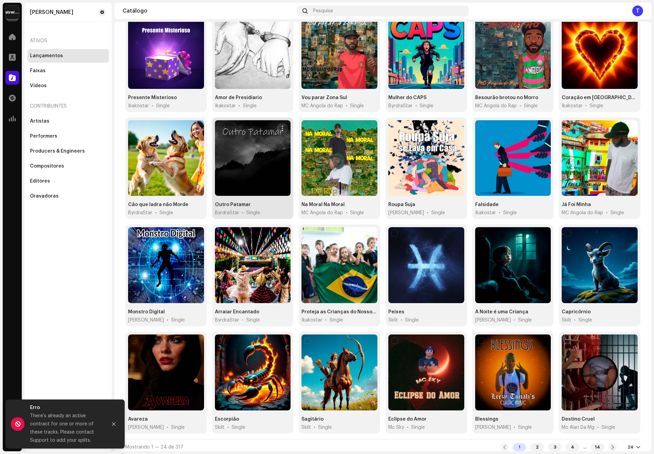
scroll to position [93, 0]
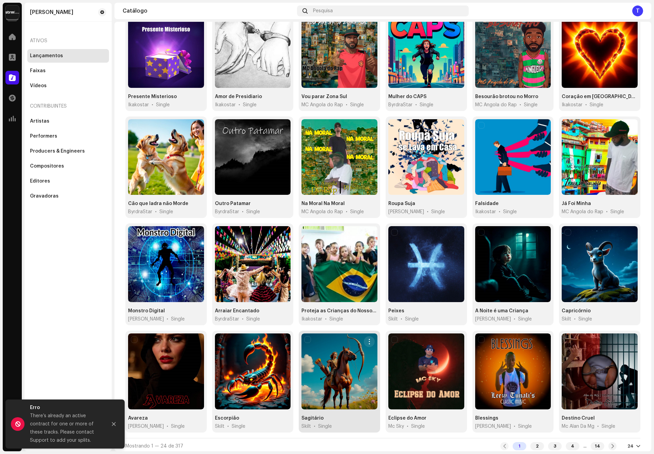
click at [329, 359] on div at bounding box center [340, 372] width 76 height 76
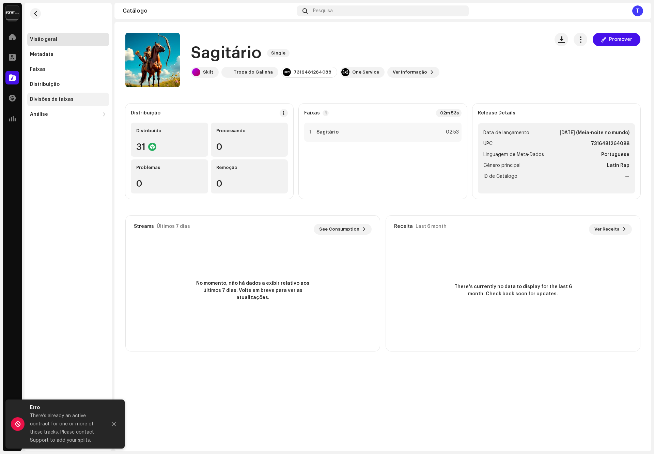
click at [70, 101] on div "Divisões de faixas" at bounding box center [52, 99] width 44 height 5
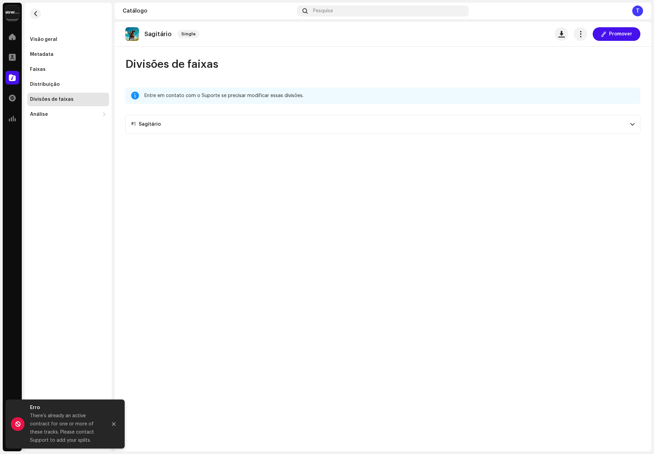
click at [212, 128] on p-accordion-header "#1 Sagitário" at bounding box center [382, 124] width 515 height 19
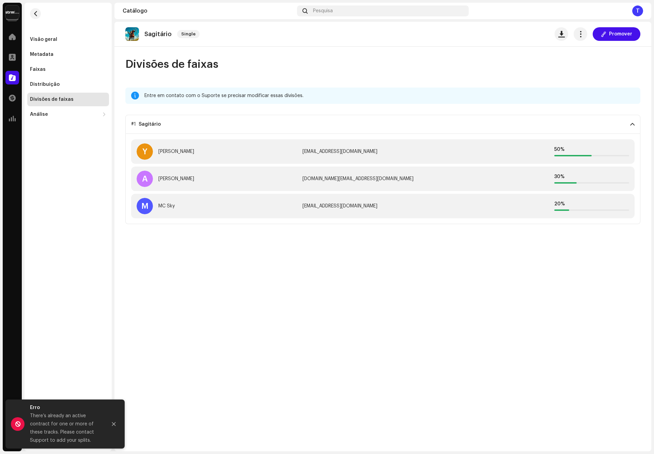
click at [212, 128] on p-accordion-header "#1 Sagitário" at bounding box center [382, 124] width 515 height 19
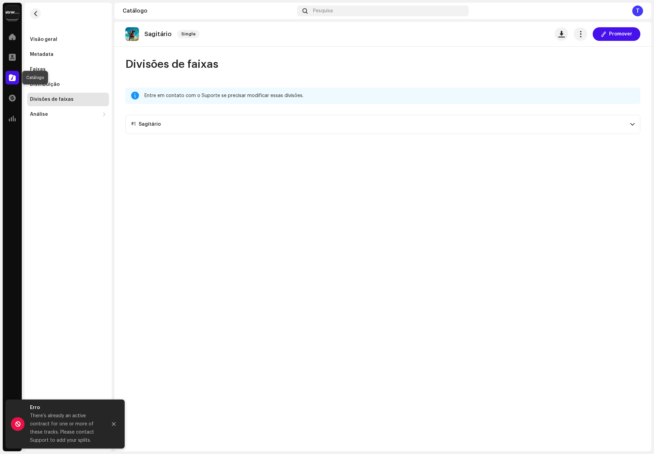
click at [9, 78] on span at bounding box center [12, 77] width 7 height 5
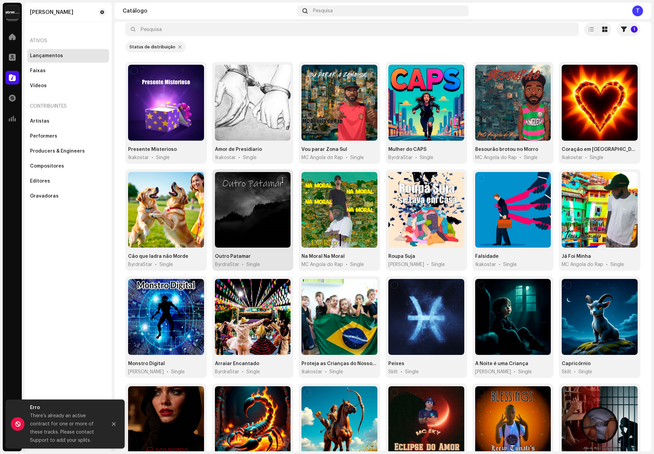
scroll to position [93, 0]
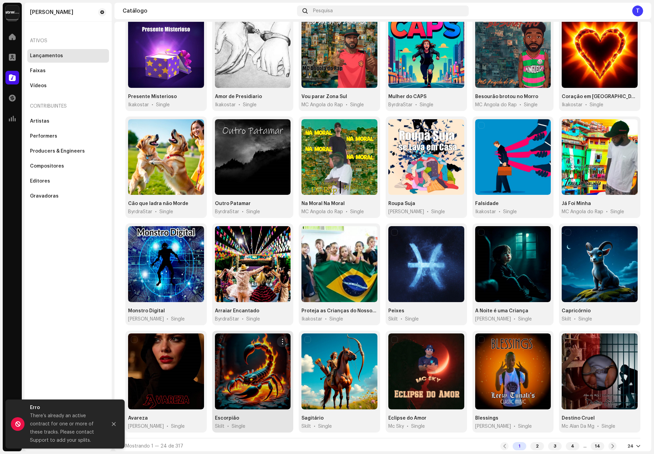
click at [256, 375] on div at bounding box center [253, 372] width 76 height 76
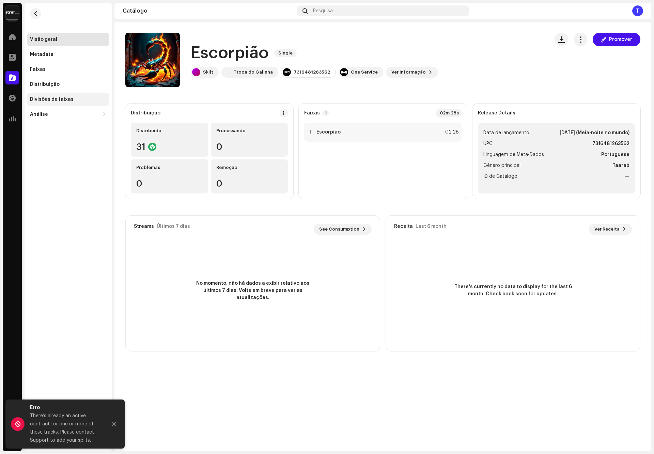
click at [74, 100] on div "Divisões de faixas" at bounding box center [68, 99] width 76 height 5
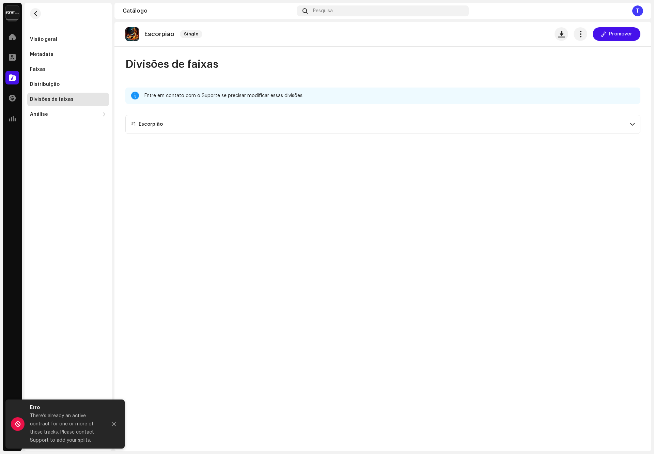
click at [184, 130] on p-accordion-header "#1 Escorpião" at bounding box center [382, 124] width 515 height 19
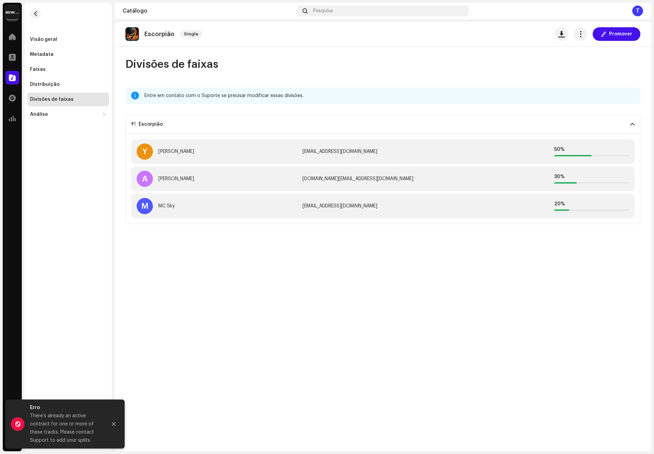
click at [184, 130] on p-accordion-header "#1 Escorpião" at bounding box center [382, 124] width 515 height 19
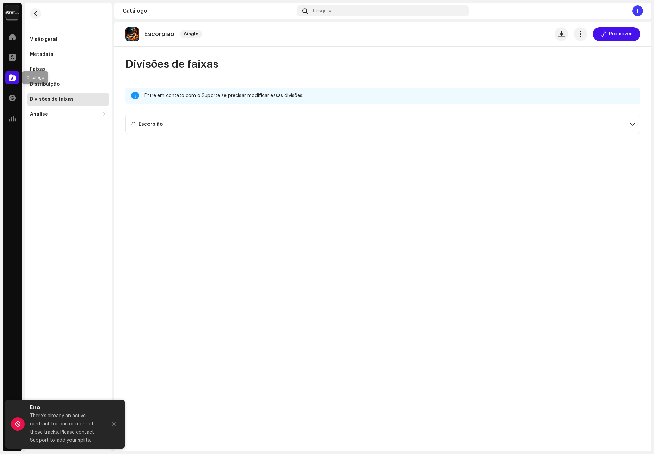
click at [12, 81] on div at bounding box center [12, 78] width 14 height 14
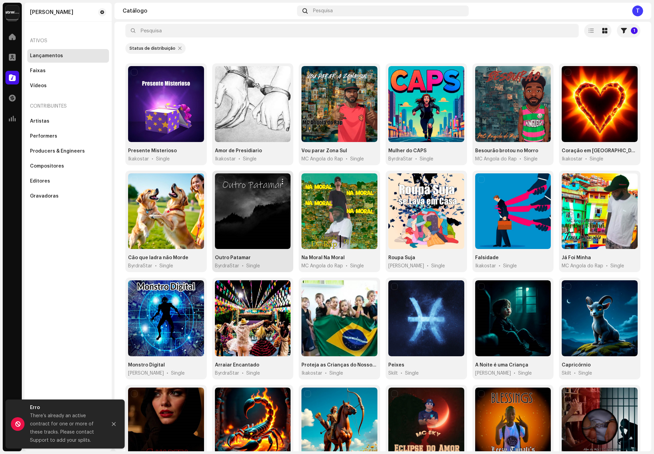
scroll to position [93, 0]
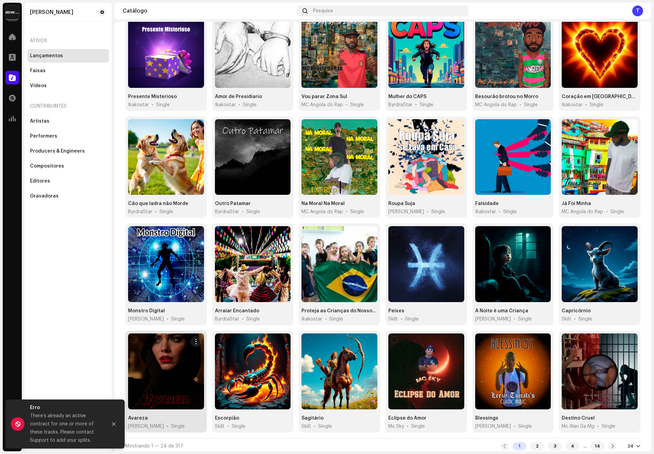
click at [169, 369] on div at bounding box center [166, 372] width 76 height 76
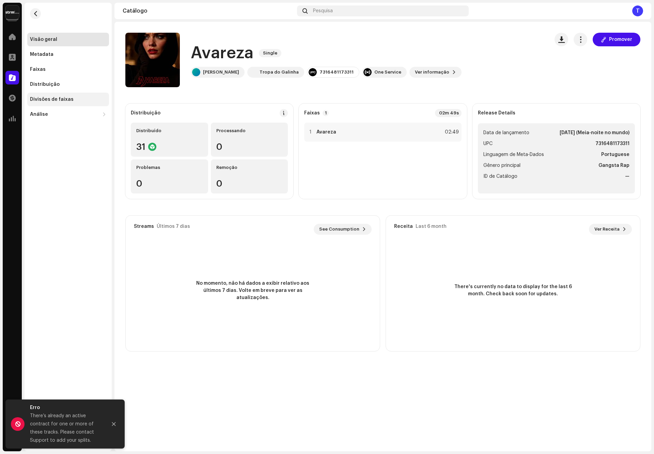
click at [63, 100] on div "Divisões de faixas" at bounding box center [52, 99] width 44 height 5
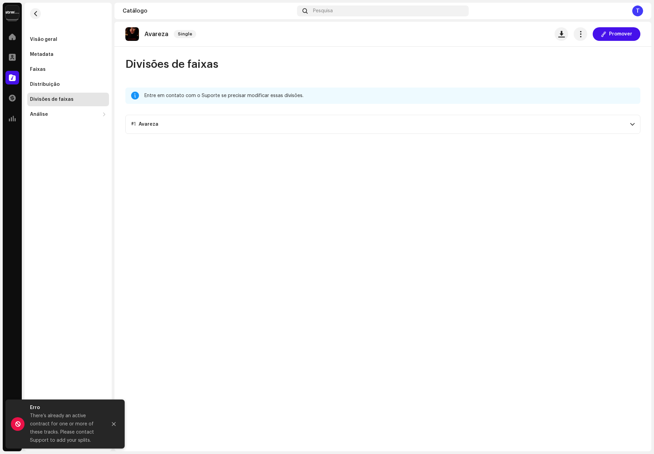
click at [165, 130] on p-accordion-header "#1 Avareza" at bounding box center [382, 124] width 515 height 19
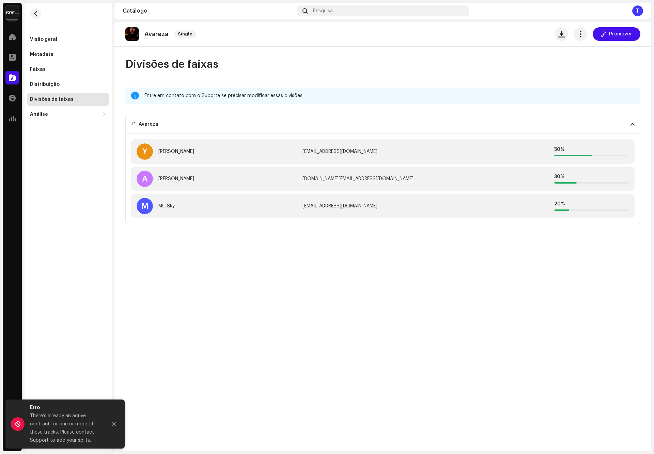
click at [165, 130] on p-accordion-header "#1 Avareza" at bounding box center [382, 124] width 515 height 19
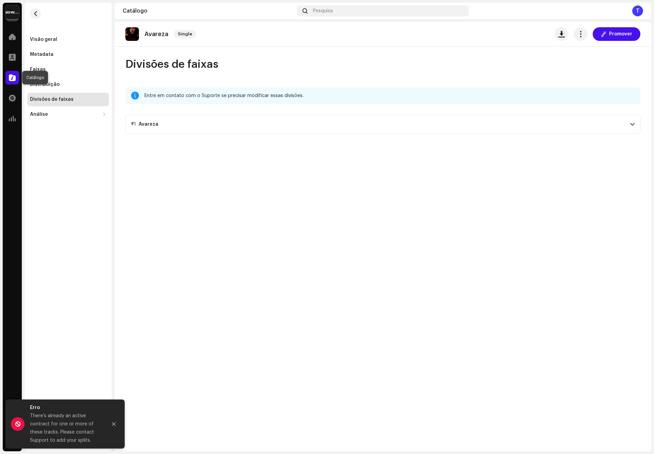
click at [14, 79] on span at bounding box center [12, 77] width 7 height 5
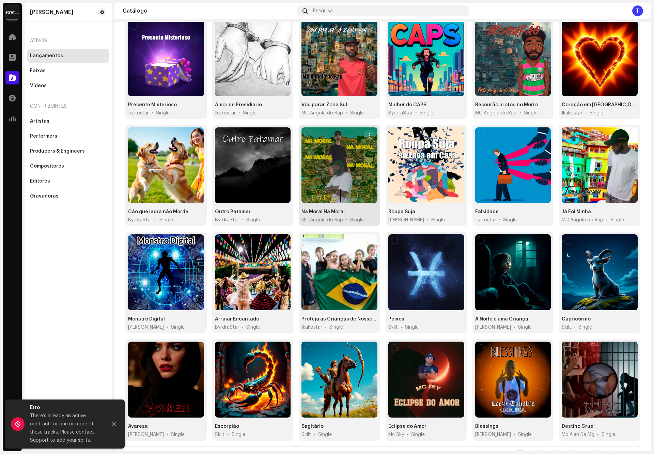
scroll to position [93, 0]
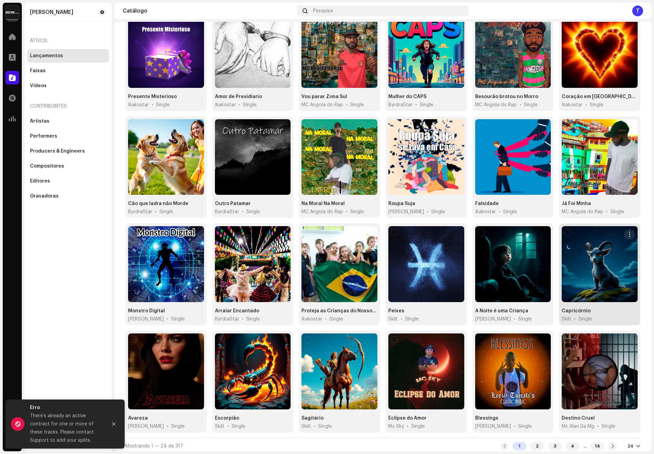
click at [602, 284] on div at bounding box center [600, 264] width 76 height 76
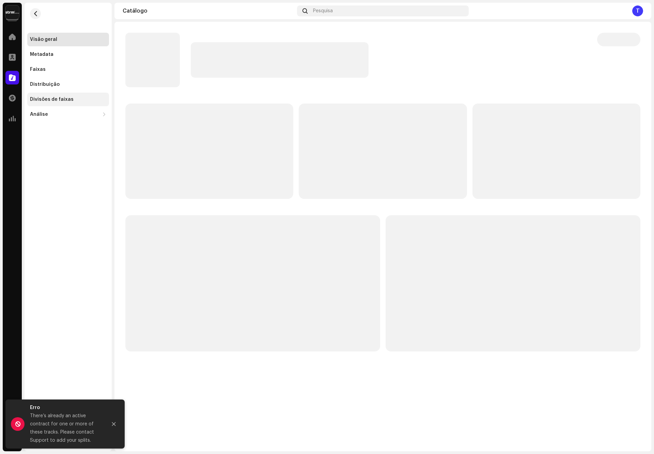
click at [72, 102] on div "Divisões de faixas" at bounding box center [68, 100] width 82 height 14
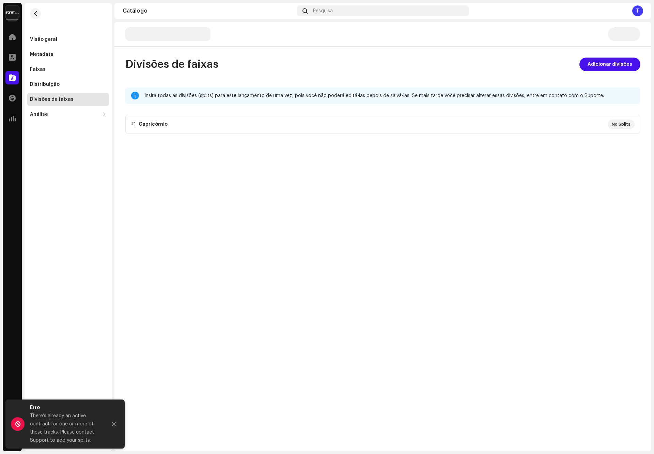
click at [168, 123] on p-accordion "#1 Capricórnio No Splits" at bounding box center [382, 124] width 515 height 19
click at [619, 64] on span "Adicionar divisões" at bounding box center [610, 65] width 45 height 14
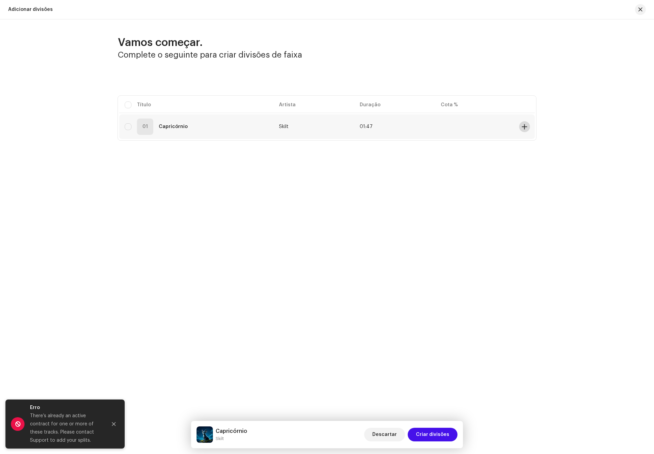
click at [525, 128] on span at bounding box center [524, 126] width 5 height 5
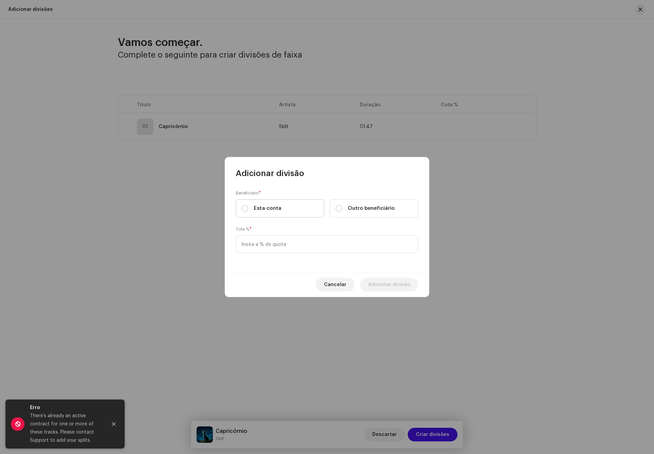
click at [279, 212] on label "Esta conta" at bounding box center [280, 208] width 89 height 18
click at [248, 212] on input "Esta conta" at bounding box center [245, 208] width 7 height 7
radio input "true"
click at [293, 241] on input at bounding box center [327, 244] width 183 height 18
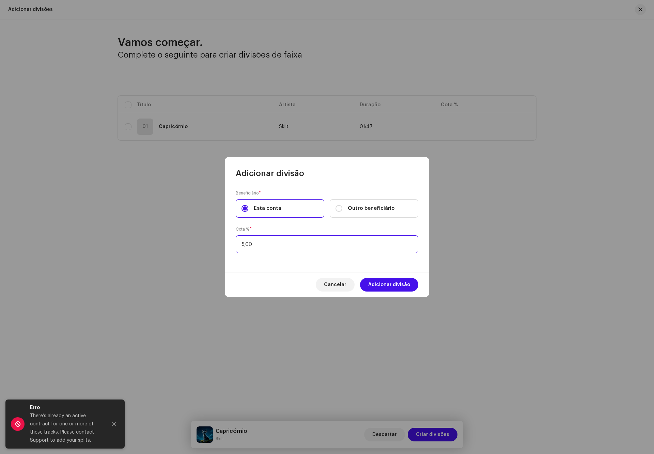
type input "50,00"
click at [395, 283] on span "Adicionar divisão" at bounding box center [389, 285] width 42 height 14
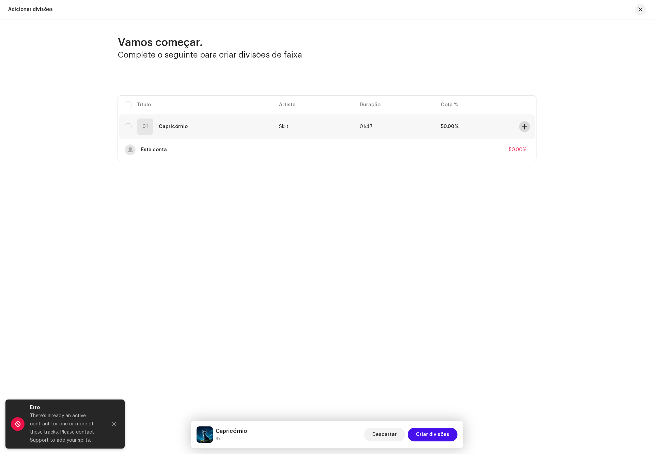
click at [524, 127] on span at bounding box center [524, 126] width 5 height 5
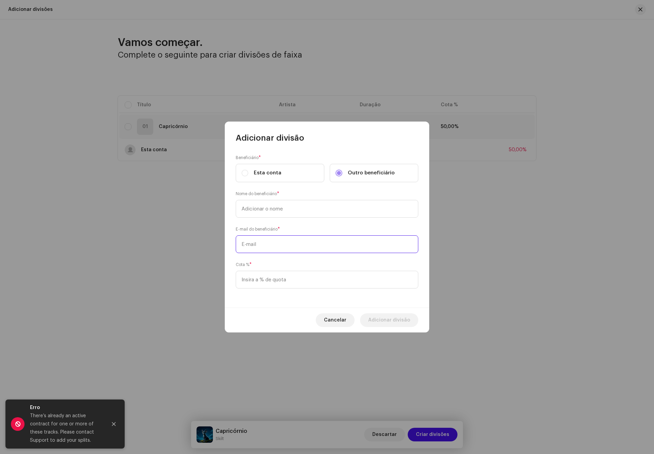
click at [297, 246] on input "text" at bounding box center [327, 244] width 183 height 18
paste input "alan.batista.mg@gmail.com"
type input "alan.batista.mg@gmail.com"
click at [310, 214] on input "text" at bounding box center [327, 209] width 183 height 18
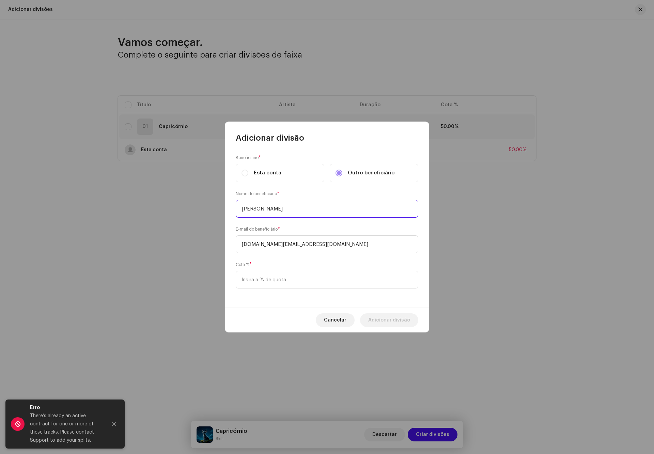
type input "Alan"
type input "25,00"
click at [378, 318] on span "Adicionar divisão" at bounding box center [389, 321] width 42 height 14
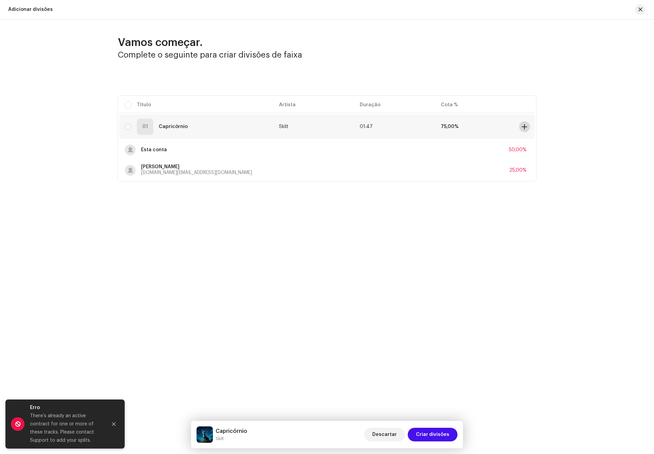
click at [525, 124] on span at bounding box center [524, 126] width 5 height 5
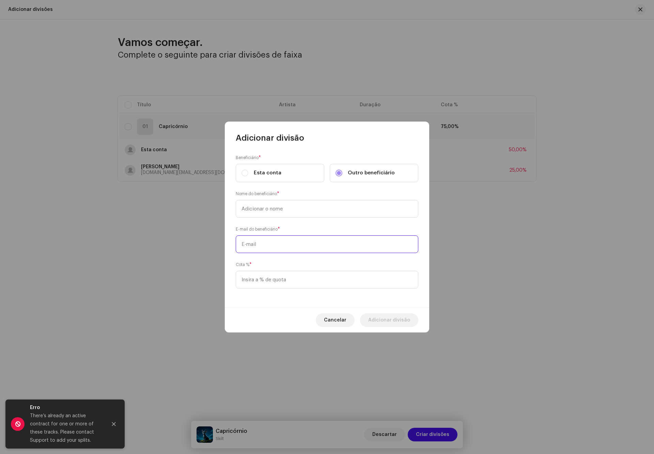
click at [324, 249] on input "text" at bounding box center [327, 244] width 183 height 18
paste input "renatodemoraisrodriguesjpa@gmail.com"
type input "renatodemoraisrodriguesjpa@gmail.com"
click at [313, 272] on input at bounding box center [327, 280] width 183 height 18
type input "25,00"
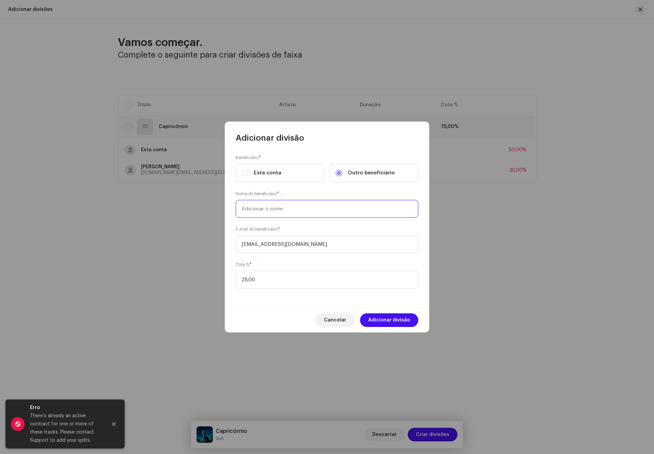
click at [303, 211] on input "text" at bounding box center [327, 209] width 183 height 18
type input "Renato"
click at [396, 324] on span "Adicionar divisão" at bounding box center [389, 321] width 42 height 14
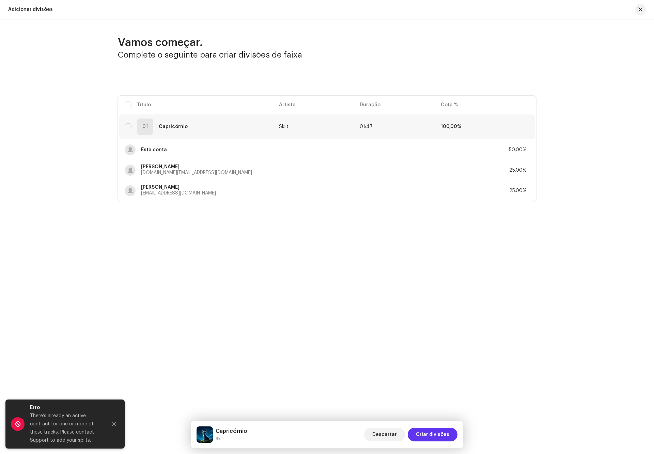
click at [441, 431] on span "Criar divisões" at bounding box center [432, 435] width 33 height 14
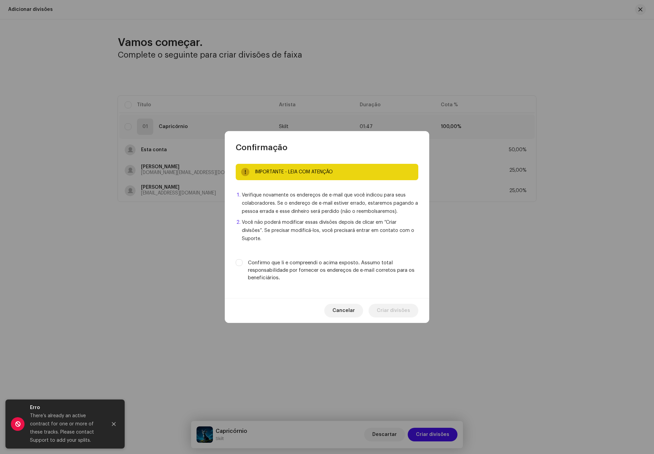
click at [306, 260] on label "Confirmo que li e compreendi o acima exposto. Assumo total responsabilidade por…" at bounding box center [333, 270] width 170 height 22
click at [243, 260] on input "Confirmo que li e compreendi o acima exposto. Assumo total responsabilidade por…" at bounding box center [239, 262] width 7 height 7
checkbox input "true"
click at [393, 304] on span "Criar divisões" at bounding box center [393, 311] width 33 height 14
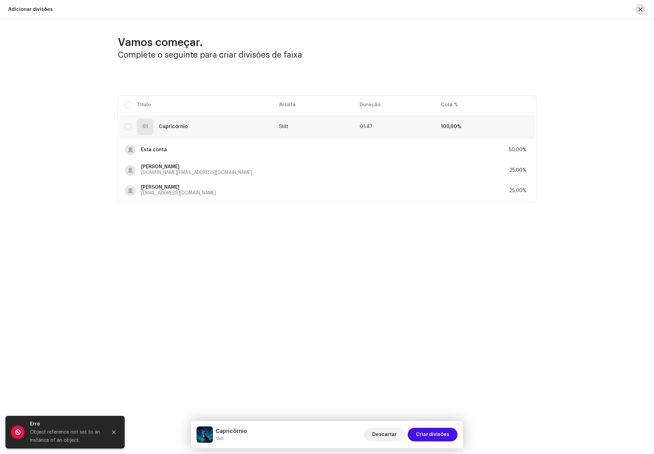
click at [642, 9] on span "button" at bounding box center [641, 9] width 4 height 5
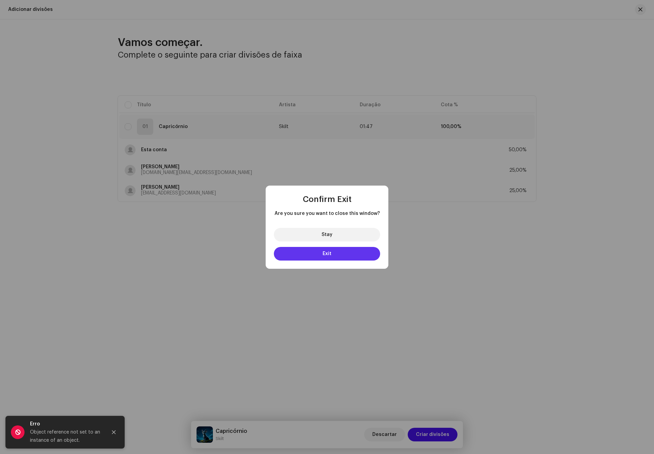
click at [319, 254] on button "Exit" at bounding box center [327, 254] width 106 height 14
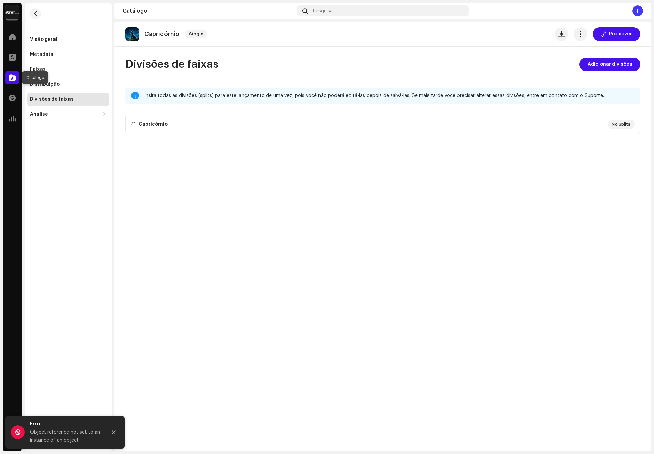
click at [11, 80] on span at bounding box center [12, 77] width 7 height 5
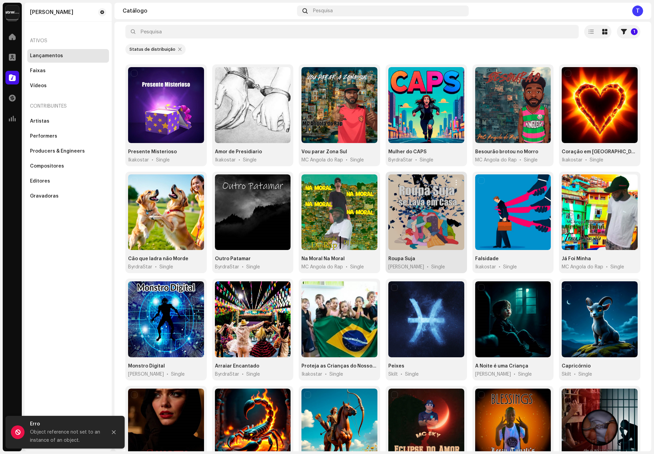
scroll to position [93, 0]
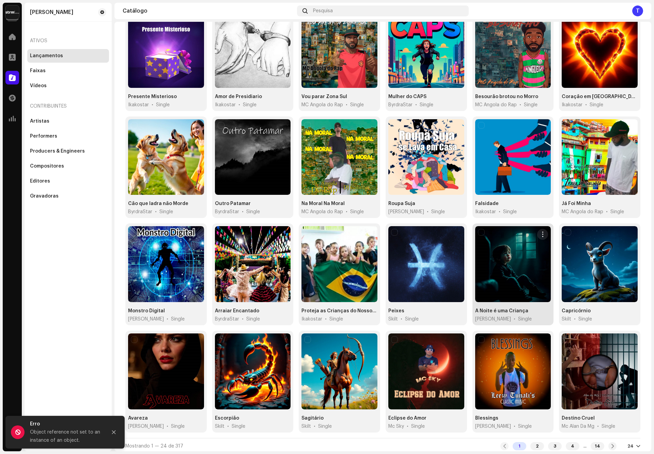
click at [501, 284] on div at bounding box center [513, 264] width 76 height 76
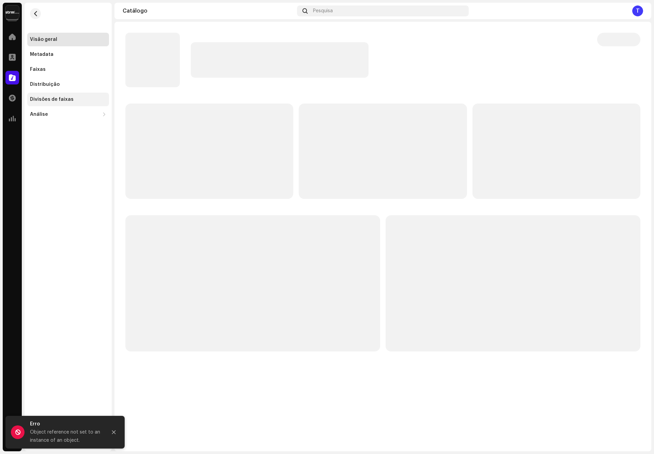
click at [68, 102] on div "Divisões de faixas" at bounding box center [68, 100] width 82 height 14
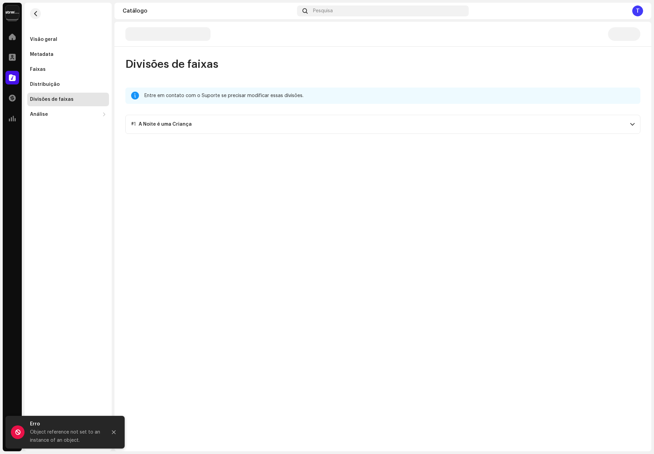
click at [239, 119] on p-accordion-header "#1 A Noite é uma Criança" at bounding box center [382, 124] width 515 height 19
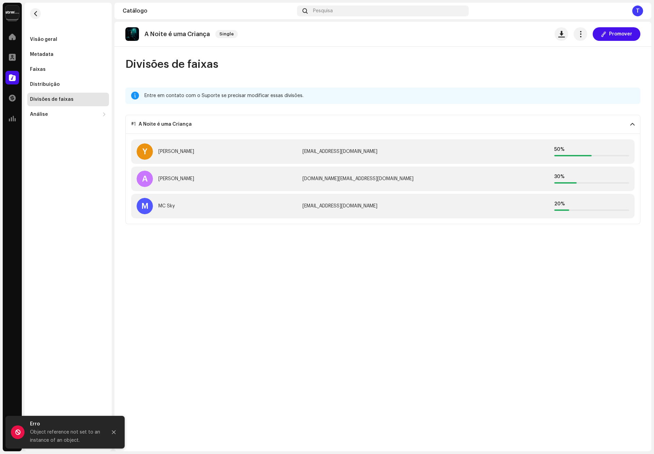
click at [230, 126] on p-accordion-header "#1 A Noite é uma Criança" at bounding box center [382, 124] width 515 height 19
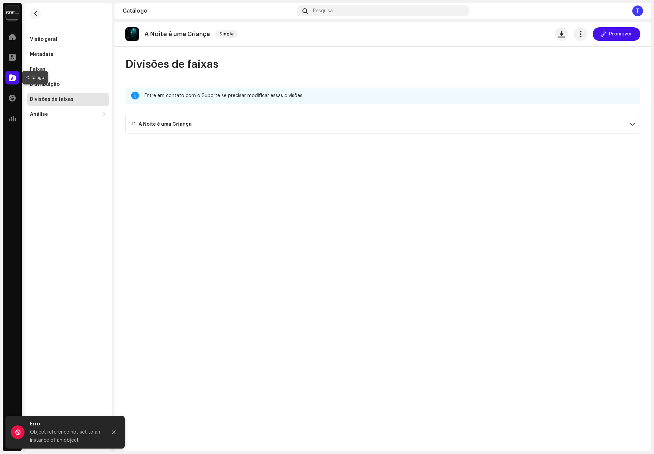
click at [15, 79] on span at bounding box center [12, 77] width 7 height 5
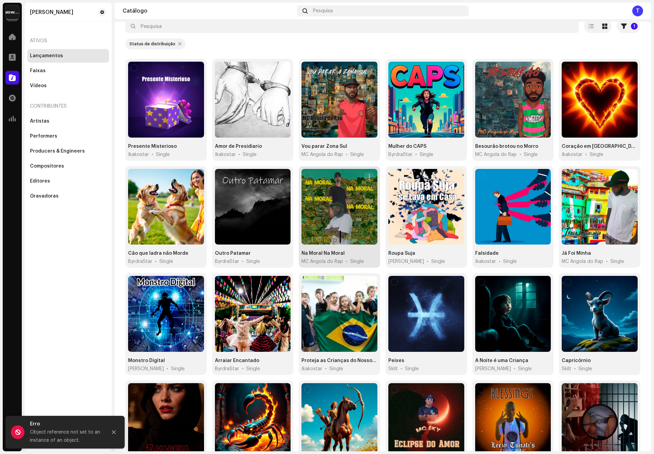
scroll to position [93, 0]
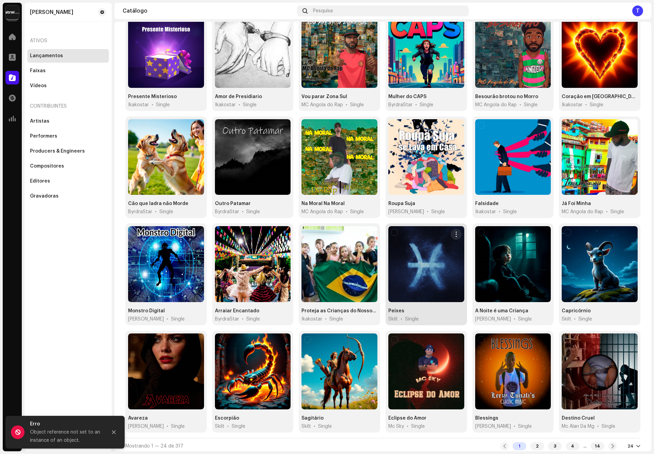
click at [413, 292] on div at bounding box center [426, 264] width 76 height 76
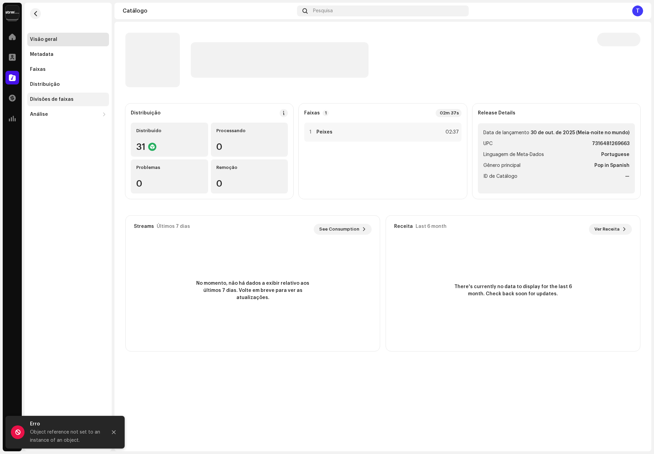
click at [67, 97] on div "Divisões de faixas" at bounding box center [52, 99] width 44 height 5
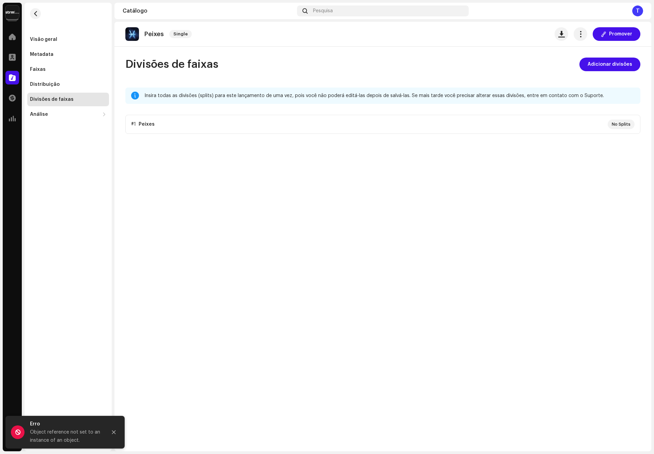
click at [190, 126] on p-accordion "#1 Peixes No Splits" at bounding box center [382, 124] width 515 height 19
click at [627, 62] on span "Adicionar divisões" at bounding box center [610, 65] width 45 height 14
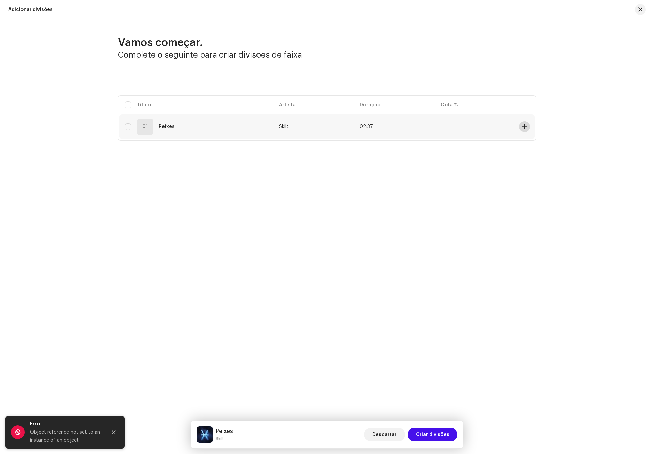
click at [523, 124] on span at bounding box center [524, 126] width 5 height 5
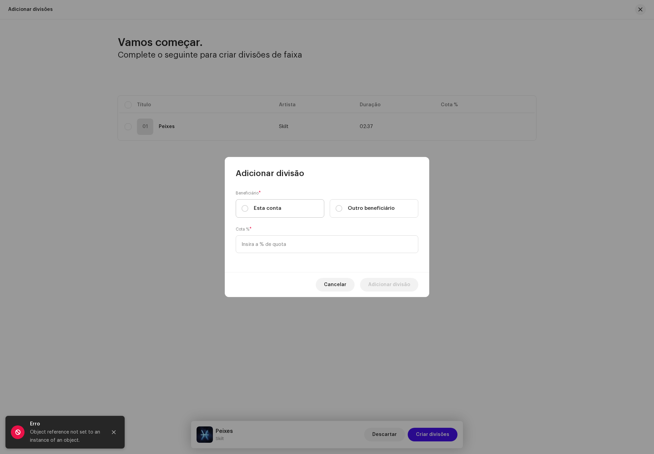
click at [294, 209] on label "Esta conta" at bounding box center [280, 208] width 89 height 18
click at [248, 209] on input "Esta conta" at bounding box center [245, 208] width 7 height 7
radio input "true"
click at [295, 246] on input at bounding box center [327, 244] width 183 height 18
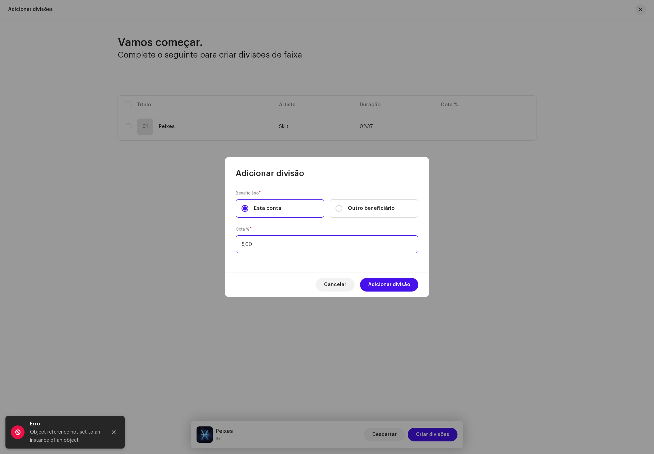
type input "50,00"
click at [373, 287] on span "Adicionar divisão" at bounding box center [389, 285] width 42 height 14
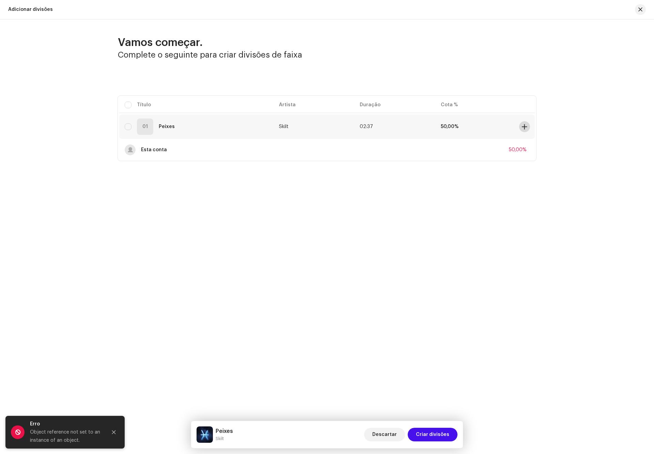
click at [524, 124] on span at bounding box center [524, 126] width 5 height 5
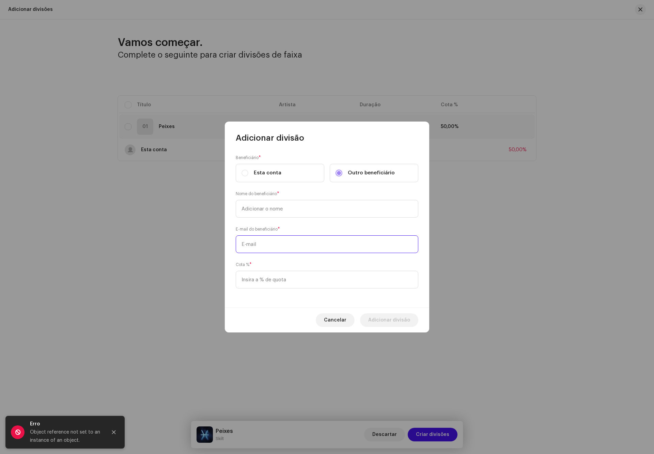
click at [358, 242] on input "text" at bounding box center [327, 244] width 183 height 18
paste input "renatodemoraisrodriguesjpa@gmail.com"
type input "renatodemoraisrodriguesjpa@gmail.com"
click at [320, 284] on input at bounding box center [327, 280] width 183 height 18
type input "25,00"
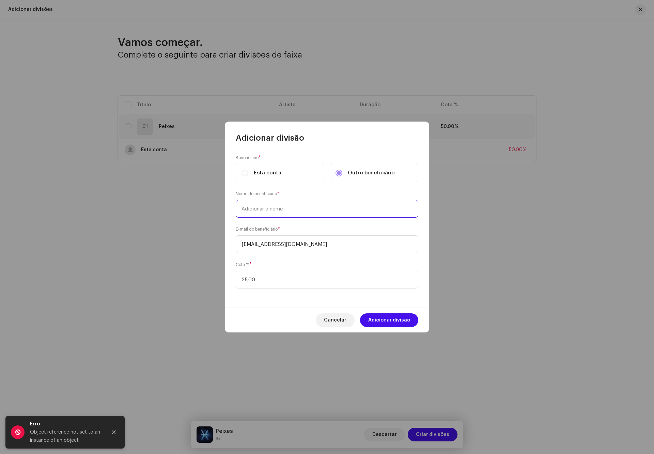
click at [355, 202] on input "text" at bounding box center [327, 209] width 183 height 18
type input "Renato"
click at [403, 322] on span "Adicionar divisão" at bounding box center [389, 321] width 42 height 14
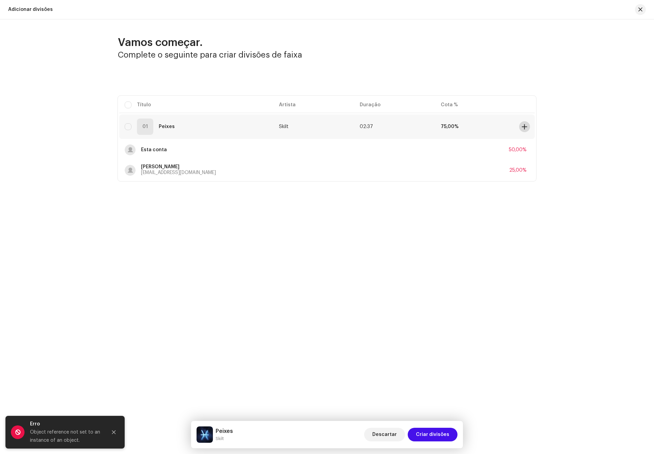
click at [524, 127] on span at bounding box center [524, 126] width 5 height 5
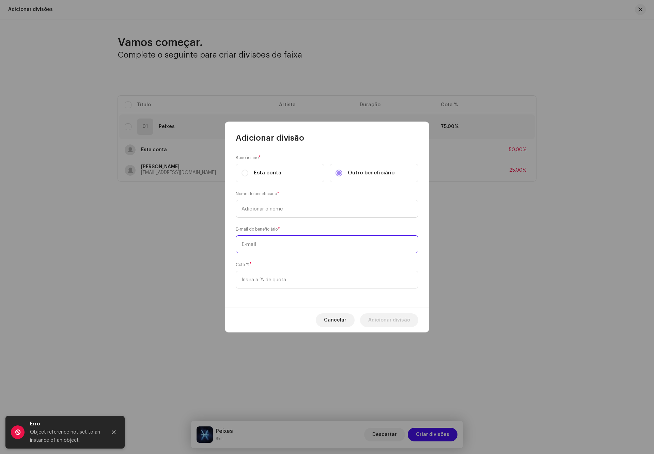
click at [345, 242] on input "text" at bounding box center [327, 244] width 183 height 18
paste input "alan.batista.mg@gmail.com"
type input "alan.batista.mg@gmail.com"
click at [299, 206] on input "text" at bounding box center [327, 209] width 183 height 18
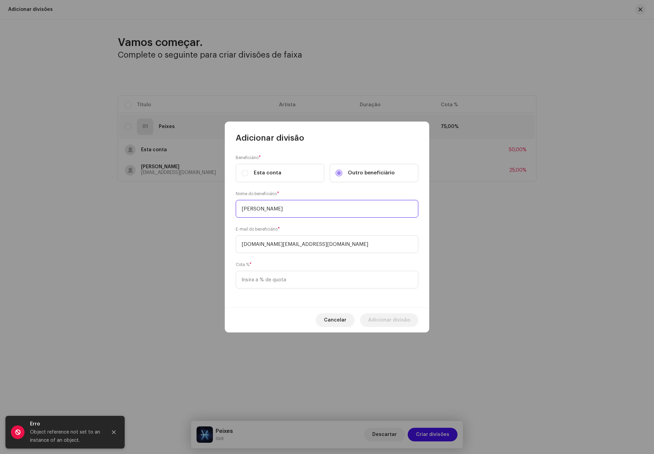
type input "Renato"
type input "25,00"
click at [310, 211] on input "Renato" at bounding box center [327, 209] width 183 height 18
type input "Alan"
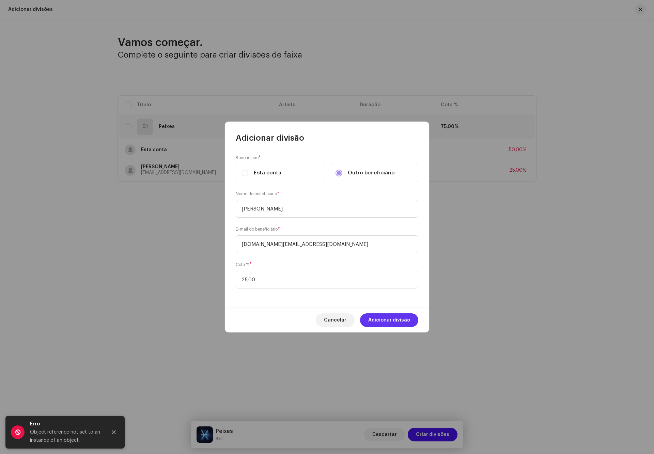
click at [402, 318] on span "Adicionar divisão" at bounding box center [389, 321] width 42 height 14
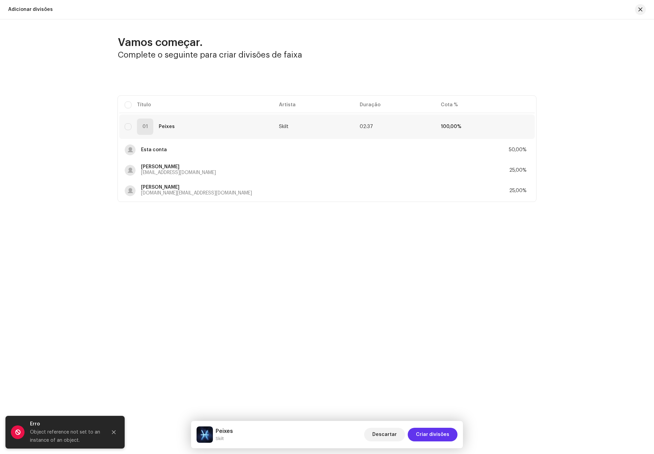
click at [441, 429] on span "Criar divisões" at bounding box center [432, 435] width 33 height 14
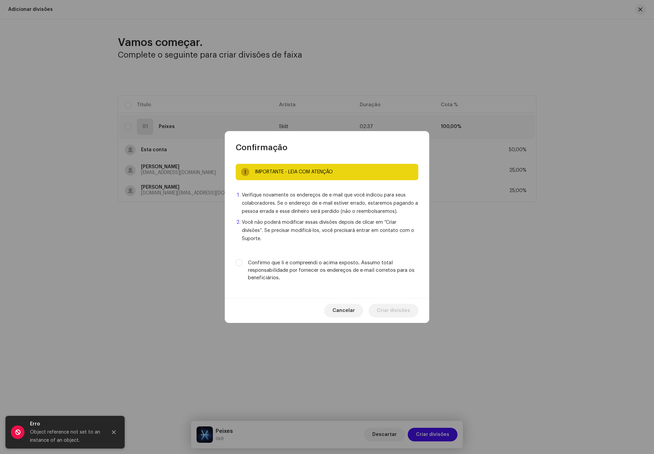
click at [325, 269] on label "Confirmo que li e compreendi o acima exposto. Assumo total responsabilidade por…" at bounding box center [333, 270] width 170 height 22
click at [243, 266] on input "Confirmo que li e compreendi o acima exposto. Assumo total responsabilidade por…" at bounding box center [239, 262] width 7 height 7
checkbox input "true"
click at [383, 306] on span "Criar divisões" at bounding box center [393, 311] width 33 height 14
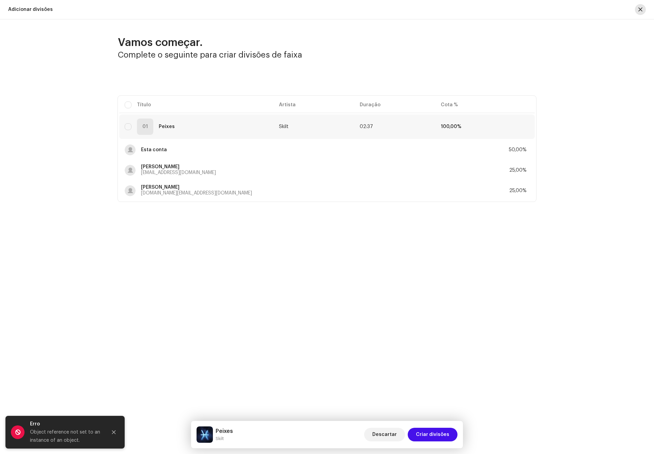
click at [638, 6] on button "button" at bounding box center [640, 9] width 11 height 11
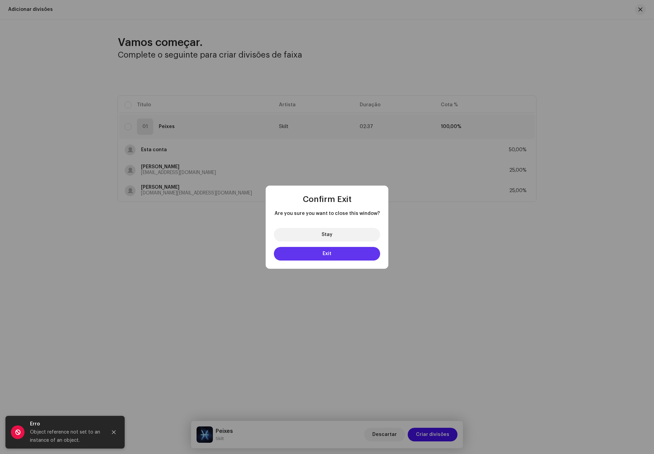
click at [342, 256] on button "Exit" at bounding box center [327, 254] width 106 height 14
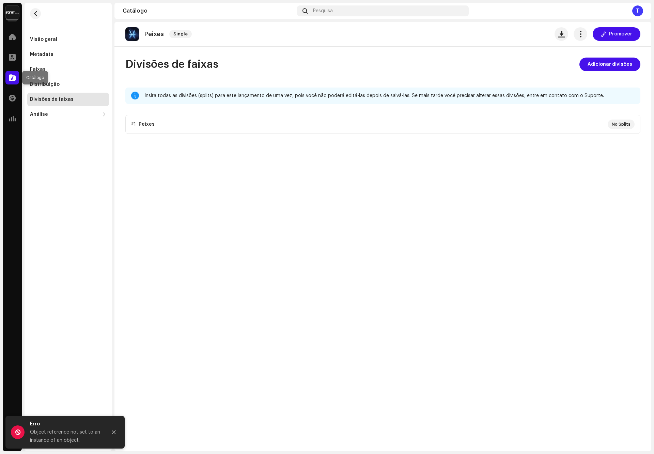
click at [7, 79] on div at bounding box center [12, 78] width 14 height 14
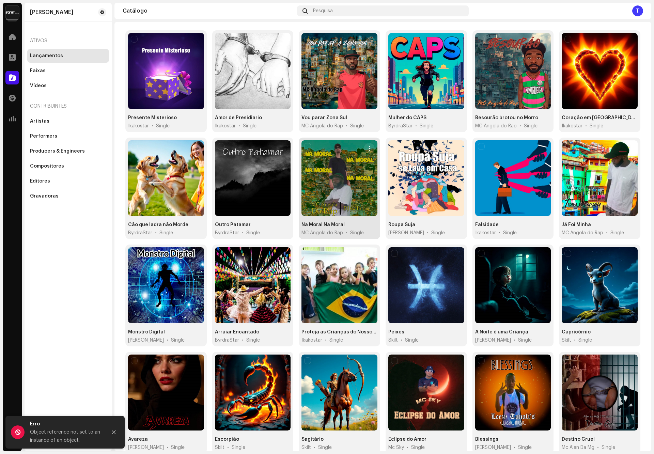
scroll to position [93, 0]
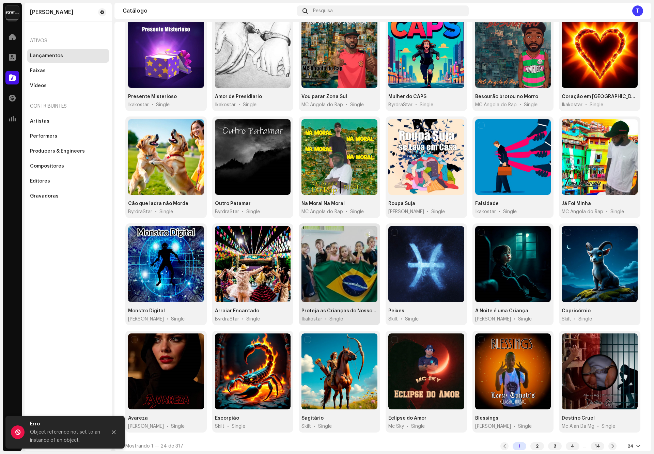
click at [337, 283] on div at bounding box center [340, 264] width 76 height 76
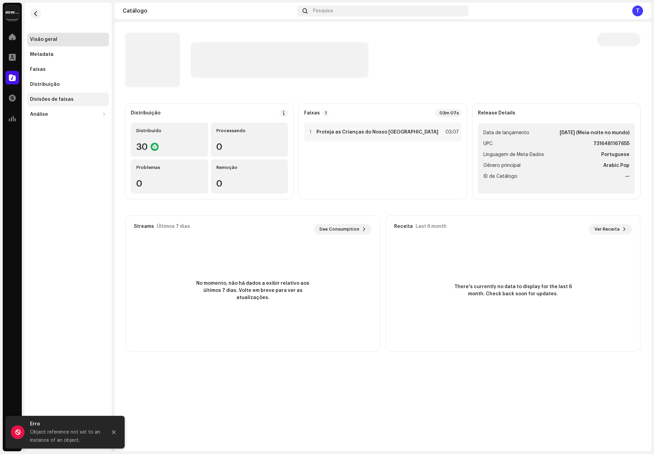
click at [46, 100] on div "Divisões de faixas" at bounding box center [52, 99] width 44 height 5
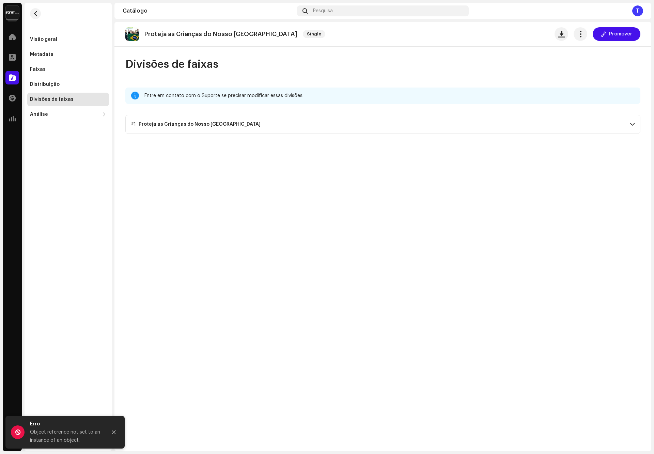
click at [488, 124] on p-accordion-header "#1 Proteja as Crianças do Nosso Brasil" at bounding box center [382, 124] width 515 height 19
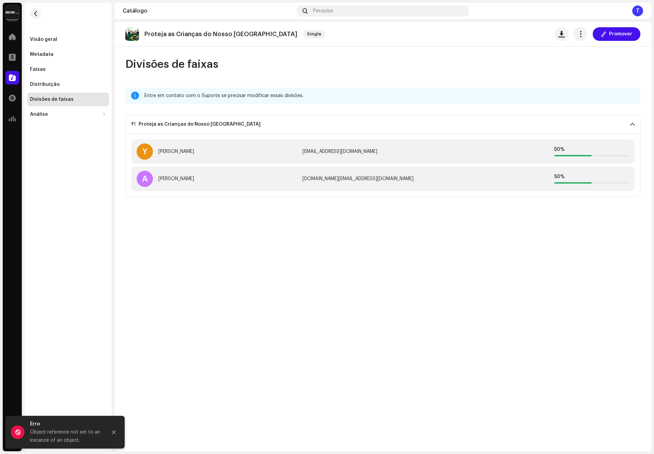
click at [488, 124] on p-accordion-header "#1 Proteja as Crianças do Nosso Brasil" at bounding box center [382, 124] width 515 height 19
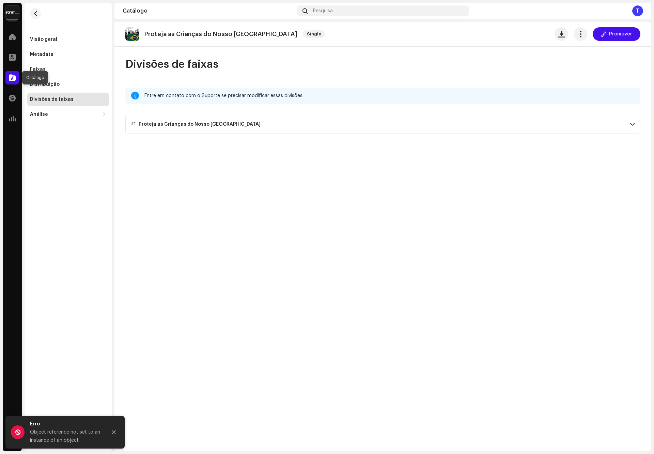
click at [9, 77] on span at bounding box center [12, 77] width 7 height 5
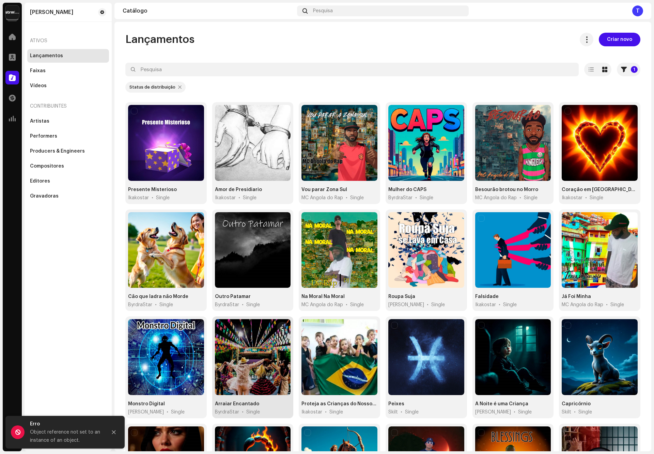
click at [257, 360] on div at bounding box center [253, 357] width 76 height 76
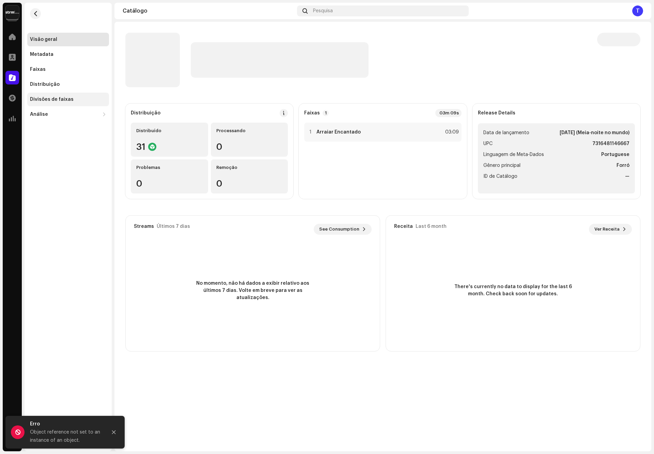
click at [81, 100] on div "Divisões de faixas" at bounding box center [68, 99] width 76 height 5
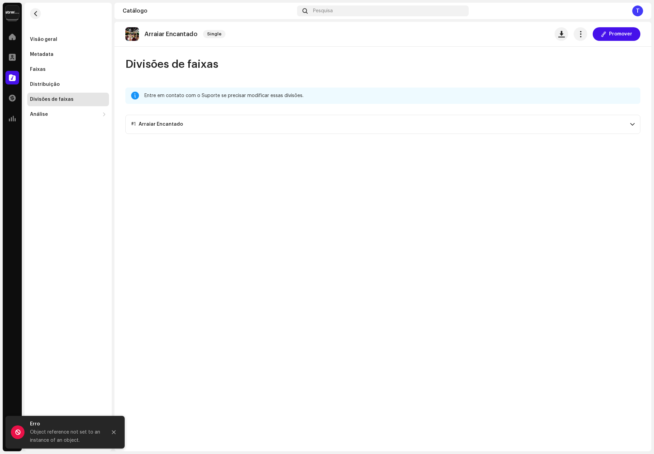
click at [242, 124] on p-accordion-header "#1 Arraiar Encantado" at bounding box center [382, 124] width 515 height 19
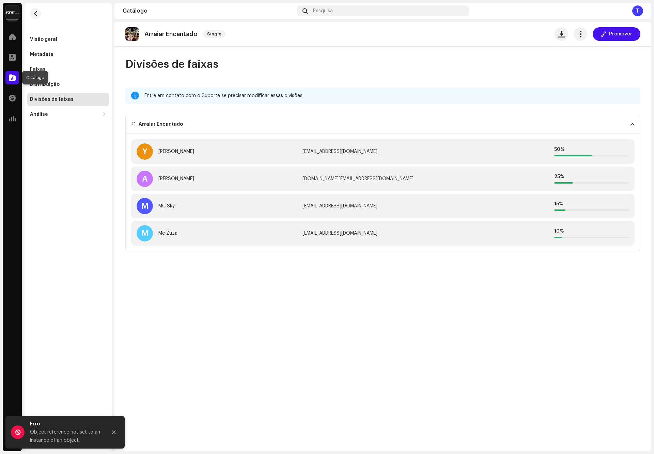
click at [9, 75] on span at bounding box center [12, 77] width 7 height 5
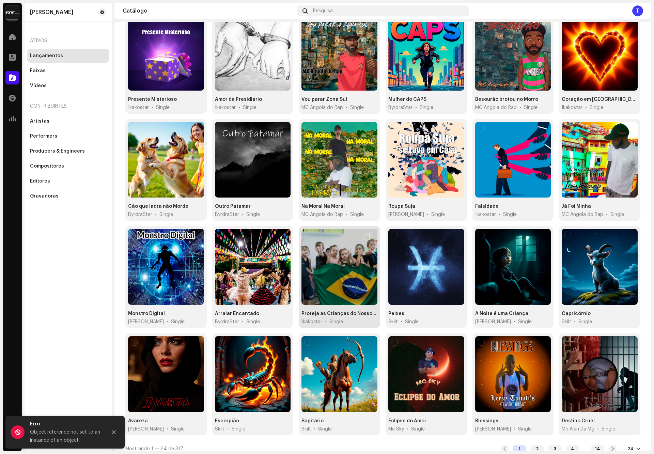
scroll to position [93, 0]
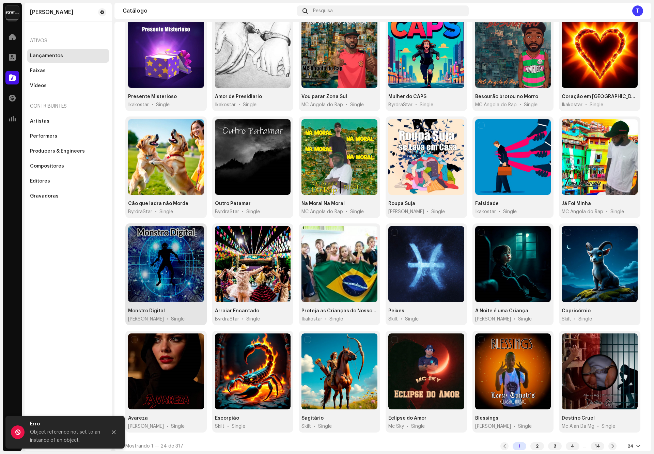
click at [165, 254] on div at bounding box center [166, 264] width 76 height 76
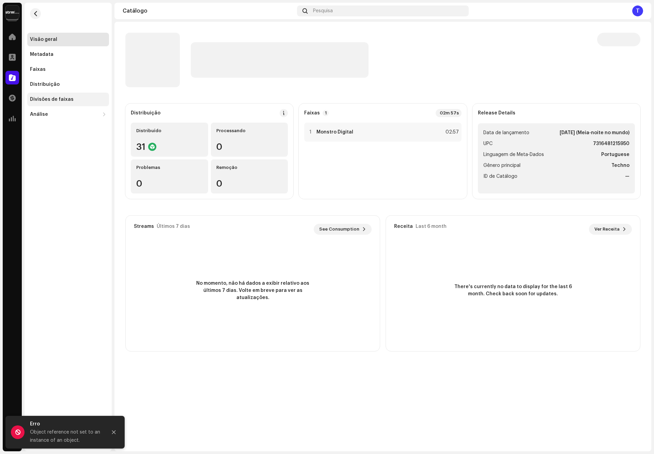
click at [64, 98] on div "Divisões de faixas" at bounding box center [52, 99] width 44 height 5
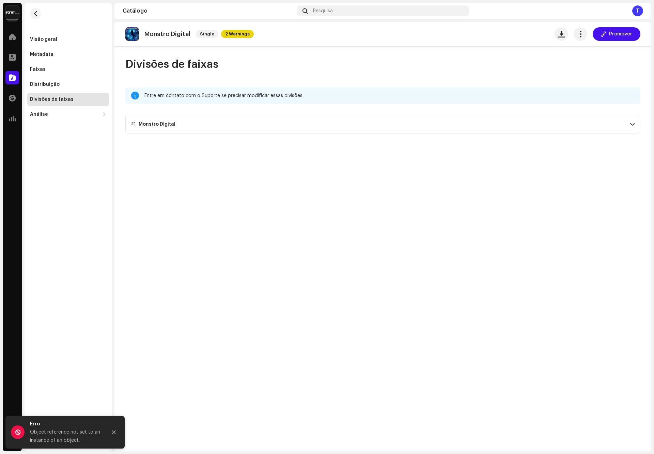
click at [236, 122] on p-accordion-header "#1 Monstro Digital" at bounding box center [382, 124] width 515 height 19
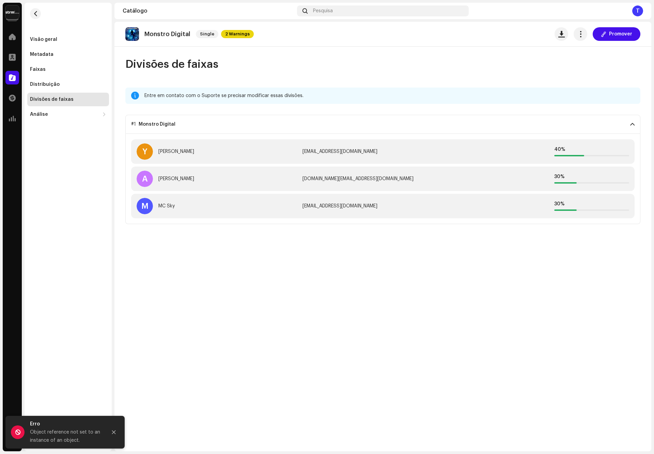
click at [236, 122] on p-accordion-header "#1 Monstro Digital" at bounding box center [382, 124] width 515 height 19
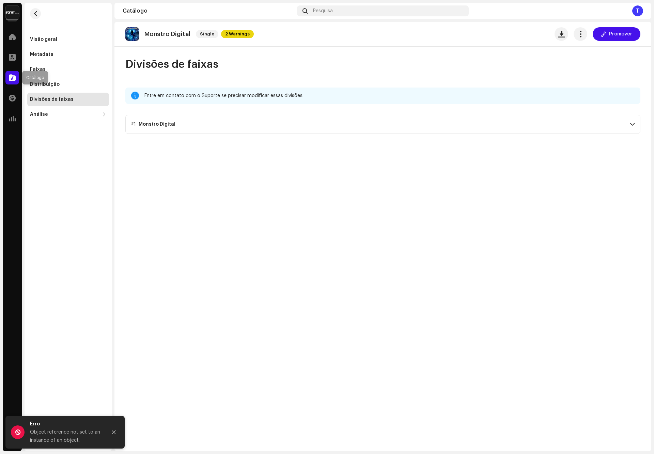
click at [9, 79] on span at bounding box center [12, 77] width 7 height 5
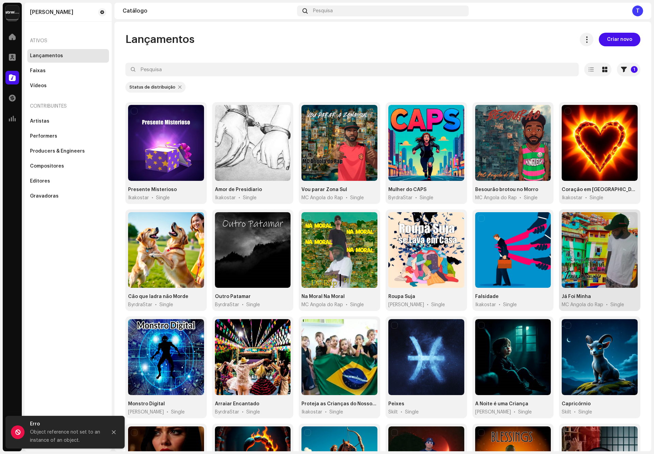
click at [607, 266] on div at bounding box center [600, 250] width 76 height 76
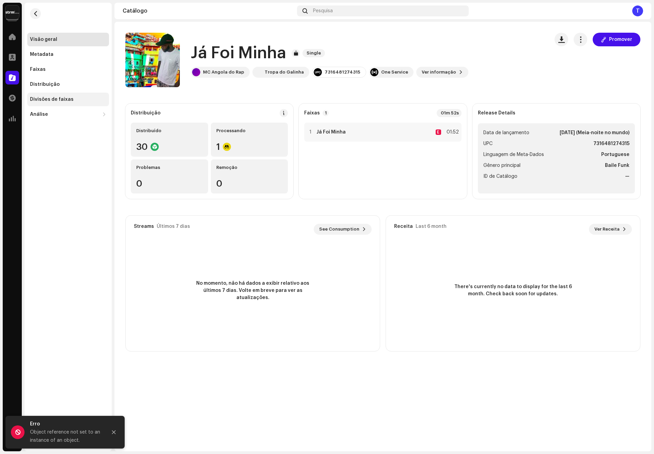
click at [70, 99] on div "Divisões de faixas" at bounding box center [52, 99] width 44 height 5
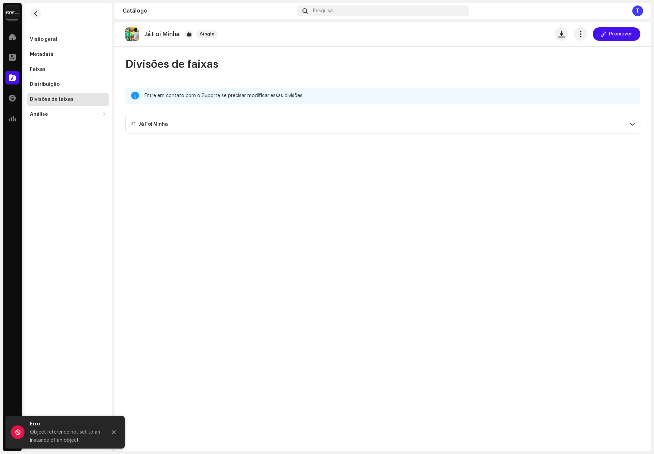
click at [167, 121] on p-accordion-header "#1 Já Foi Minha" at bounding box center [382, 124] width 515 height 19
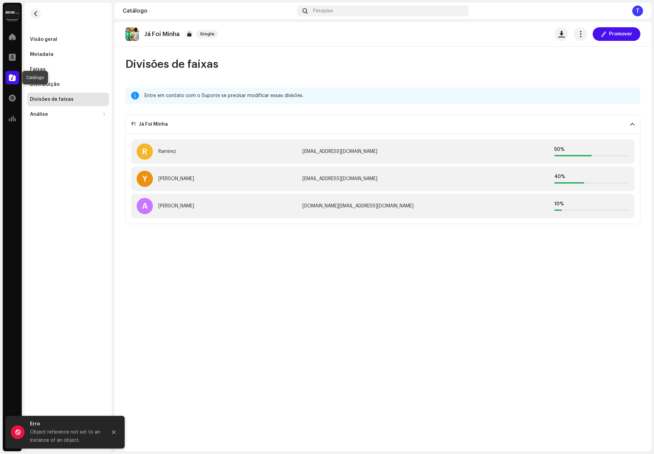
click at [13, 82] on div at bounding box center [12, 78] width 14 height 14
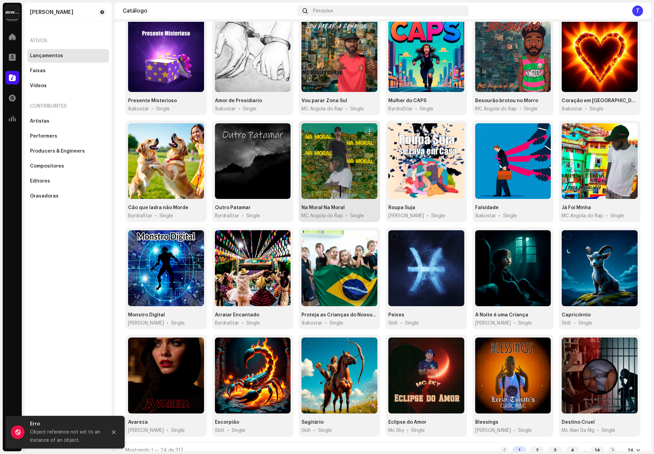
scroll to position [93, 0]
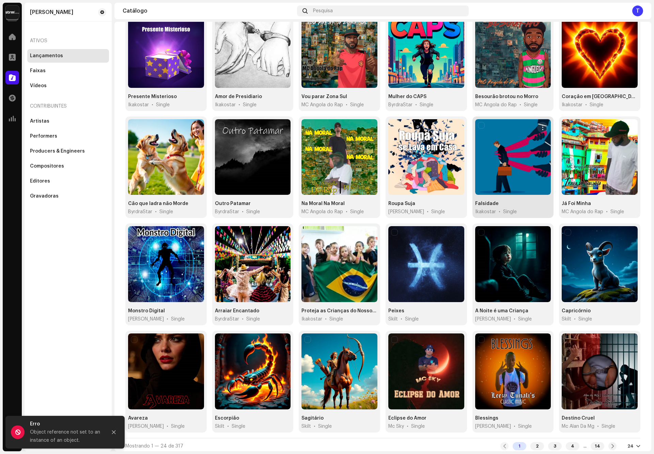
click at [510, 167] on div at bounding box center [513, 157] width 76 height 76
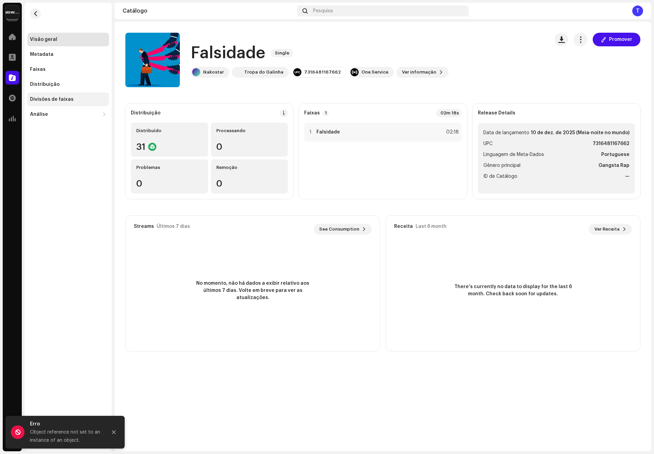
click at [39, 100] on div "Divisões de faixas" at bounding box center [52, 99] width 44 height 5
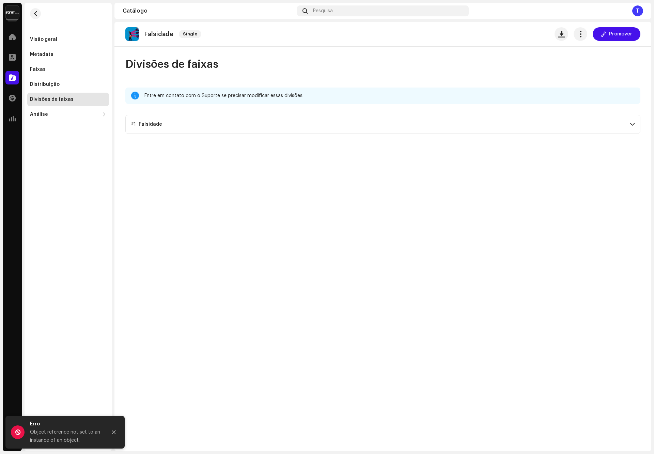
click at [206, 123] on p-accordion-header "#1 Falsidade" at bounding box center [382, 124] width 515 height 19
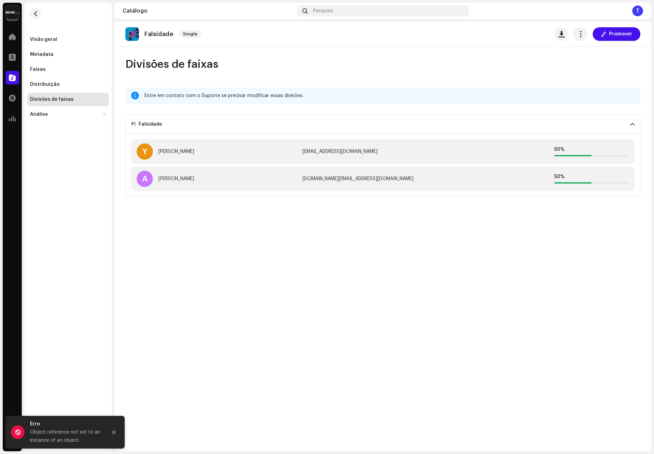
click at [485, 121] on p-accordion-header "#1 Falsidade" at bounding box center [382, 124] width 515 height 19
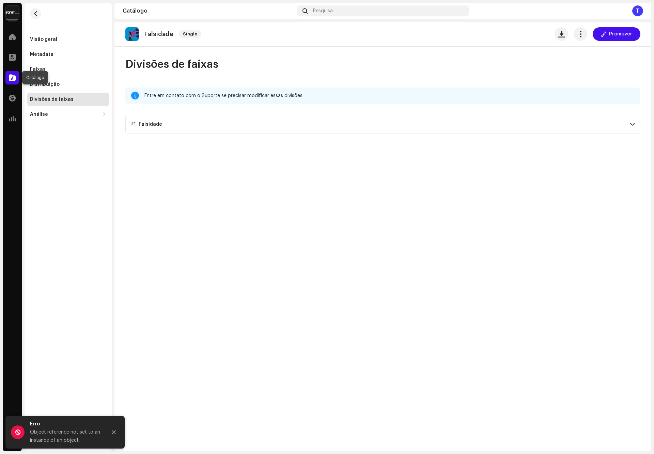
click at [12, 81] on div at bounding box center [12, 78] width 14 height 14
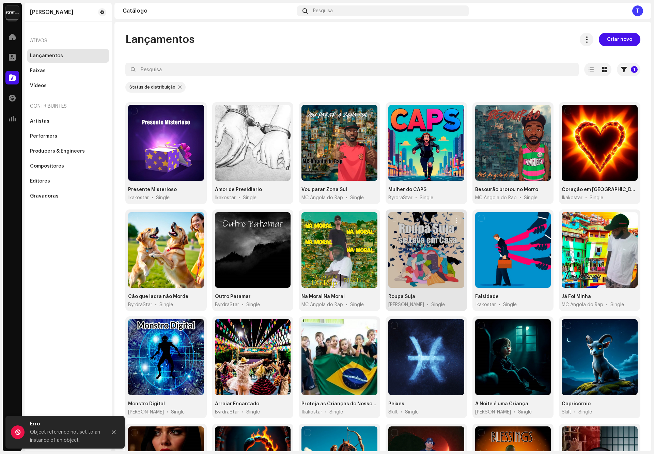
click at [415, 273] on div at bounding box center [426, 250] width 76 height 76
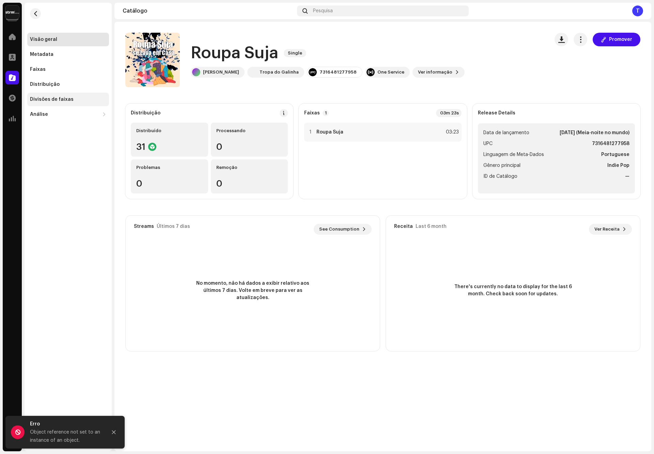
click at [61, 97] on div "Divisões de faixas" at bounding box center [52, 99] width 44 height 5
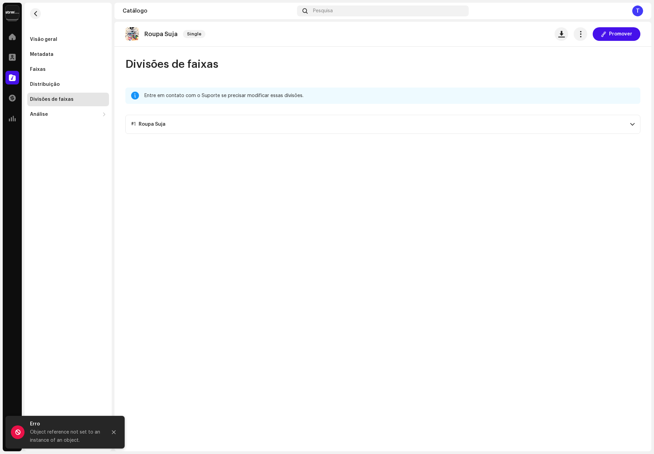
click at [254, 127] on p-accordion-header "#1 Roupa Suja" at bounding box center [382, 124] width 515 height 19
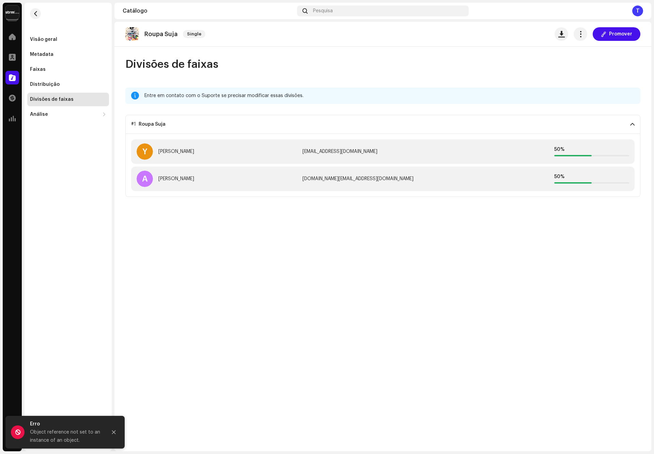
click at [254, 127] on p-accordion-header "#1 Roupa Suja" at bounding box center [382, 124] width 515 height 19
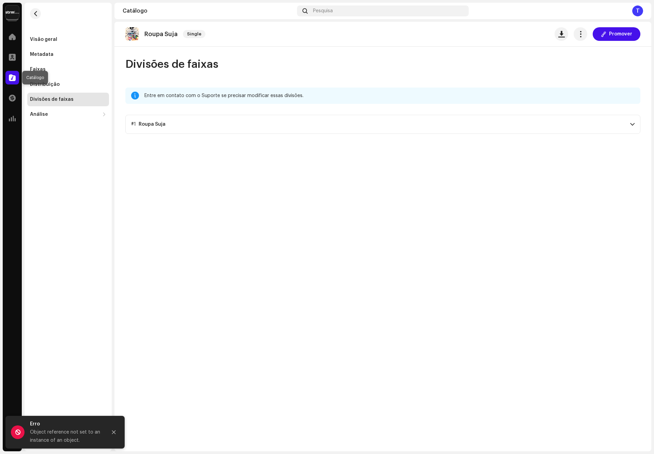
click at [13, 77] on span at bounding box center [12, 77] width 7 height 5
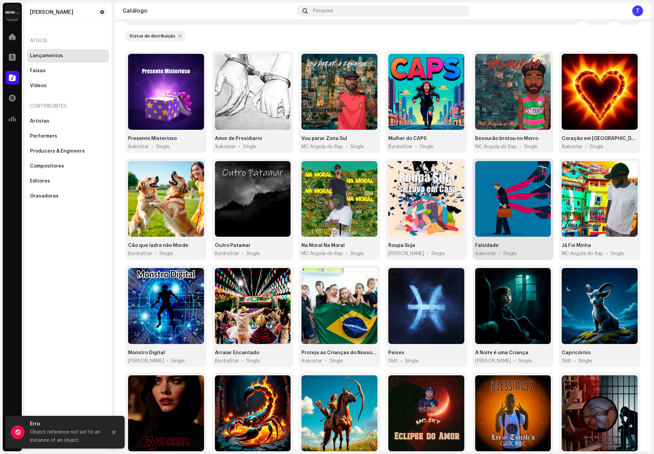
scroll to position [93, 0]
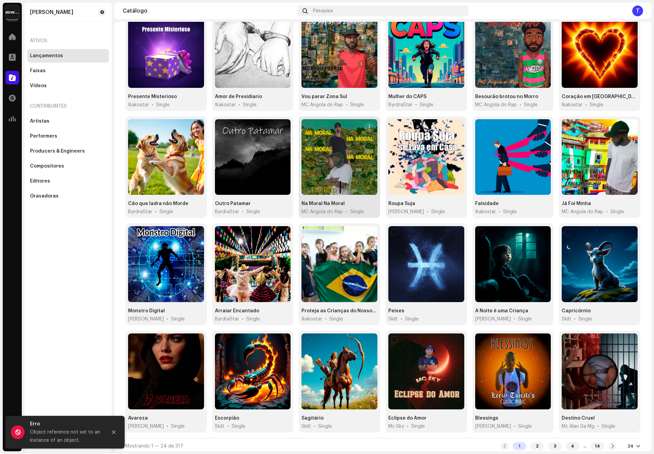
click at [325, 185] on div at bounding box center [340, 157] width 76 height 76
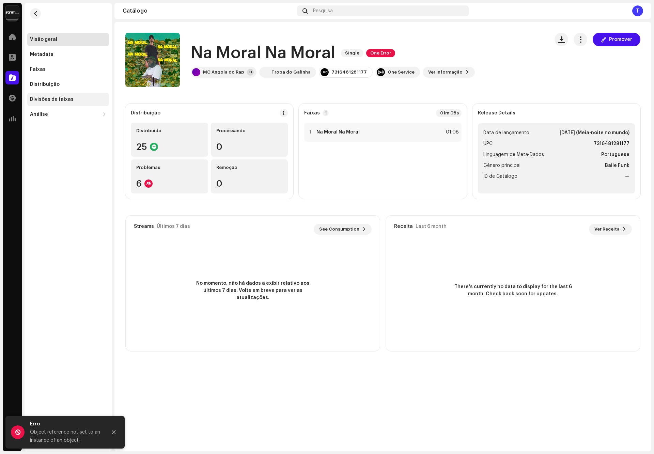
click at [74, 98] on div "Divisões de faixas" at bounding box center [68, 99] width 76 height 5
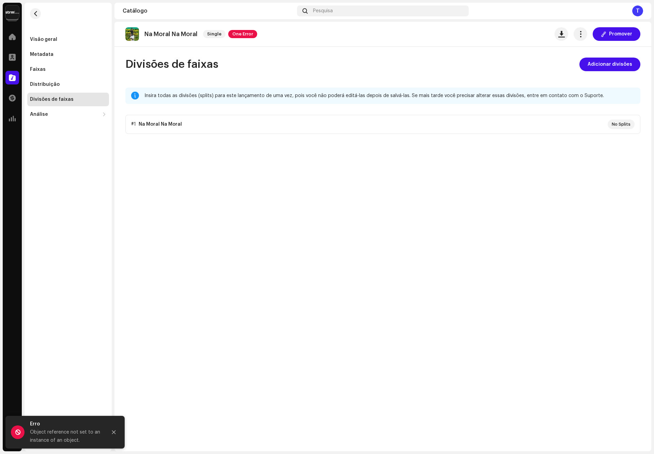
click at [167, 120] on p-accordion "#1 Na Moral Na Moral No Splits" at bounding box center [382, 124] width 515 height 19
click at [237, 35] on span "One Error" at bounding box center [242, 34] width 29 height 8
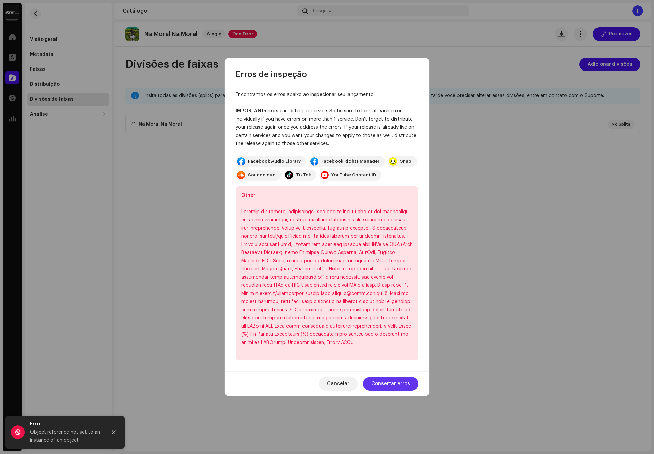
click at [383, 386] on span "Consertar erros" at bounding box center [390, 384] width 39 height 14
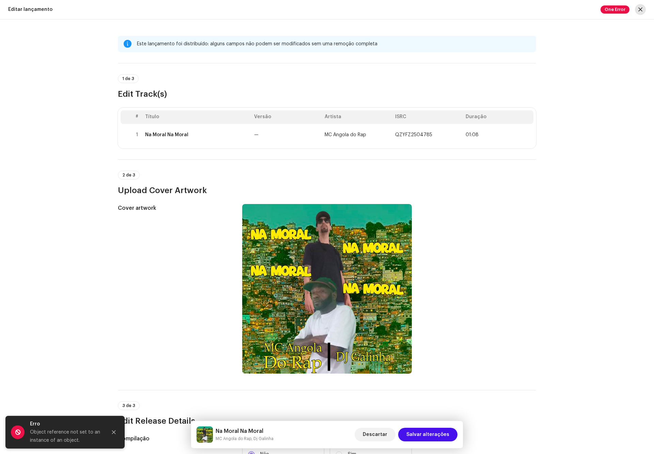
click at [641, 10] on span "button" at bounding box center [641, 9] width 4 height 5
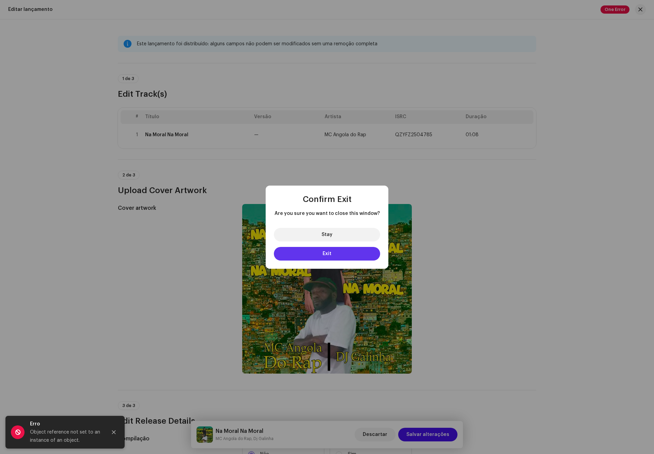
click at [353, 253] on button "Exit" at bounding box center [327, 254] width 106 height 14
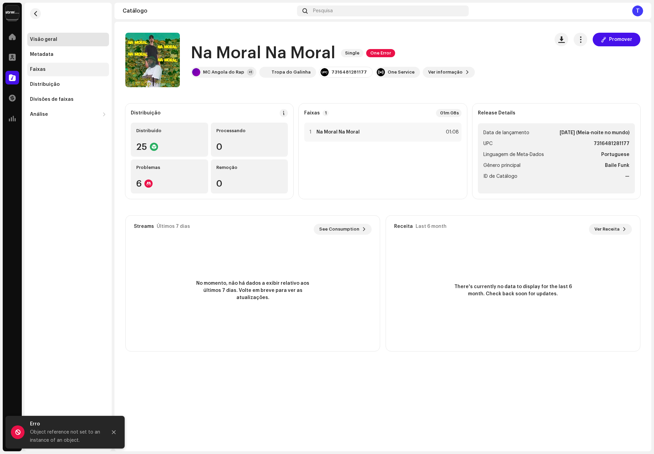
click at [56, 66] on div "Faixas" at bounding box center [68, 70] width 82 height 14
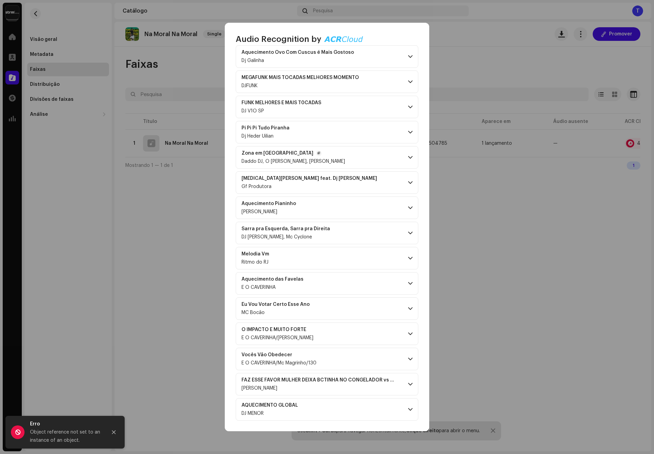
scroll to position [893, 0]
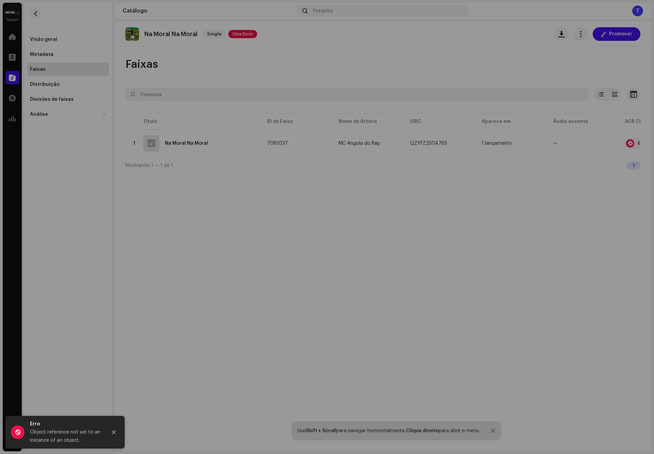
click at [515, 210] on div "Audio Recognition by Remix/Sample 47 All results require review/listening to av…" at bounding box center [327, 227] width 654 height 454
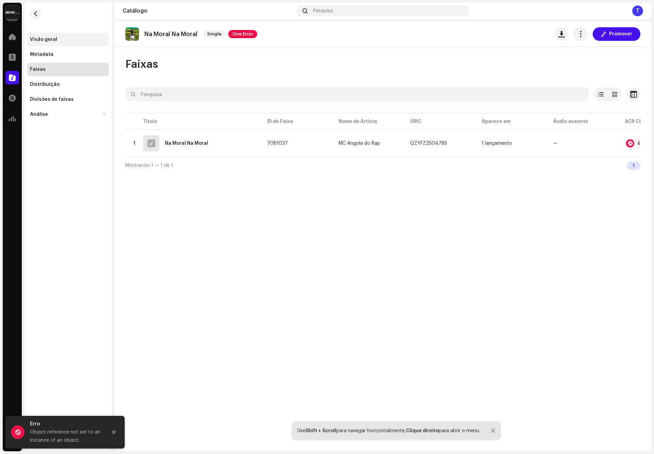
click at [46, 41] on div "Visão geral" at bounding box center [43, 39] width 27 height 5
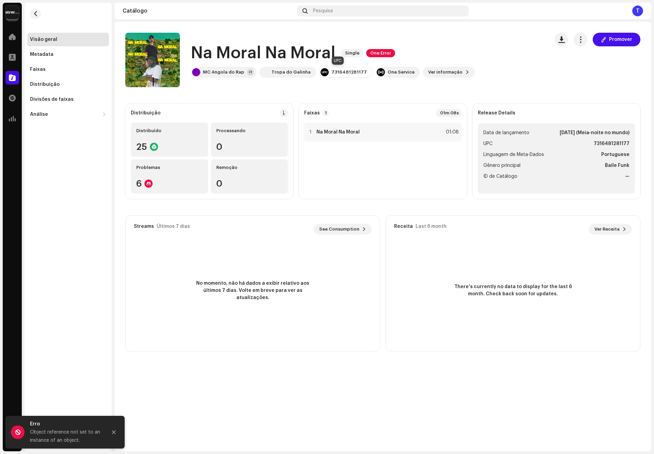
click at [348, 71] on div "7316481281177" at bounding box center [349, 72] width 35 height 5
copy div "7316481281177"
click at [15, 79] on span at bounding box center [12, 77] width 7 height 5
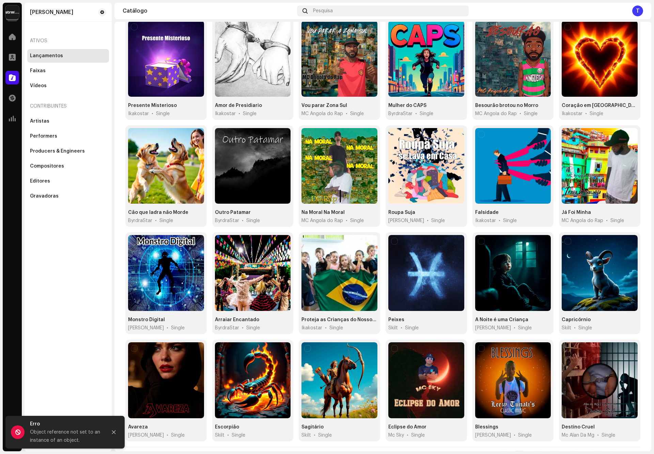
scroll to position [93, 0]
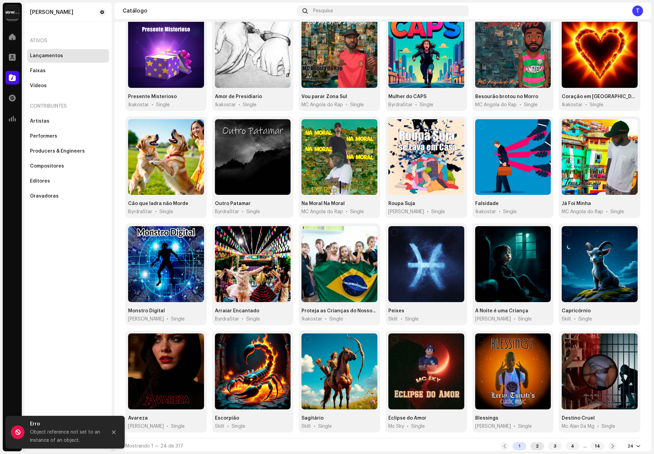
click at [531, 443] on div "2" at bounding box center [538, 446] width 14 height 8
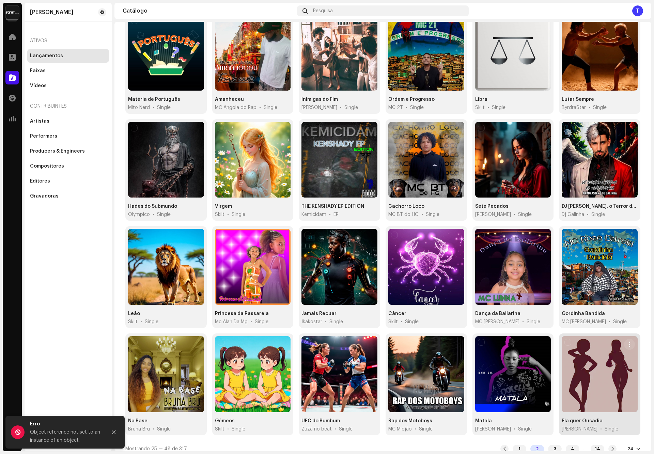
scroll to position [93, 0]
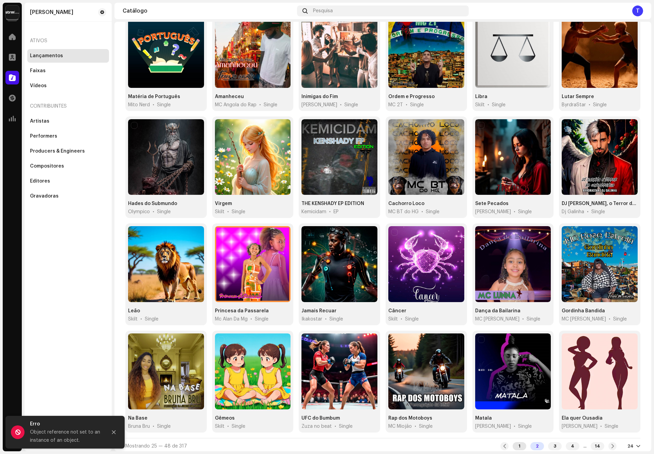
click at [513, 443] on div "1" at bounding box center [520, 446] width 14 height 8
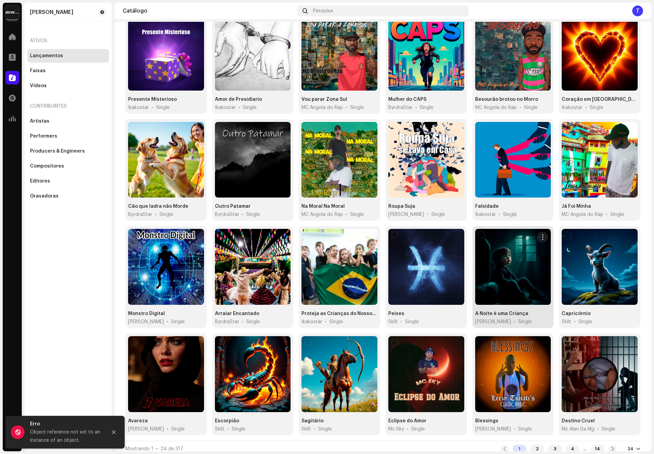
scroll to position [93, 0]
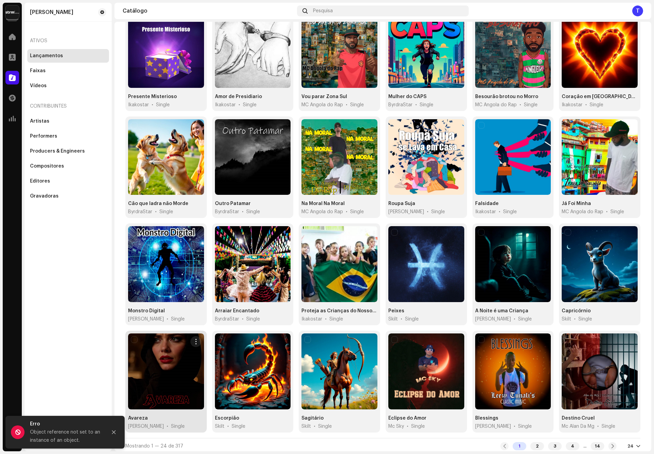
click at [167, 401] on div at bounding box center [166, 372] width 76 height 76
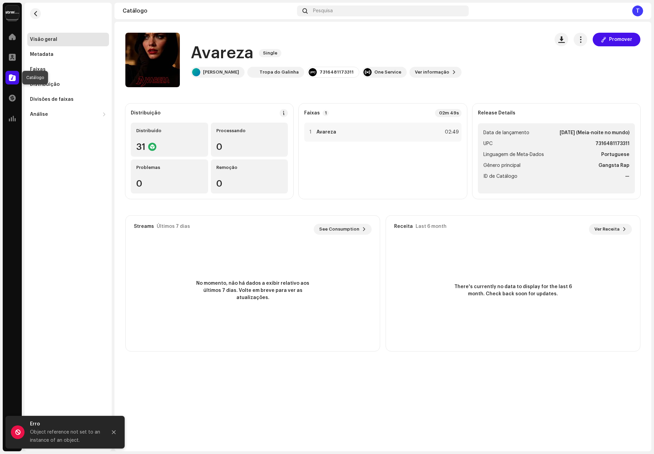
click at [8, 75] on div at bounding box center [12, 78] width 14 height 14
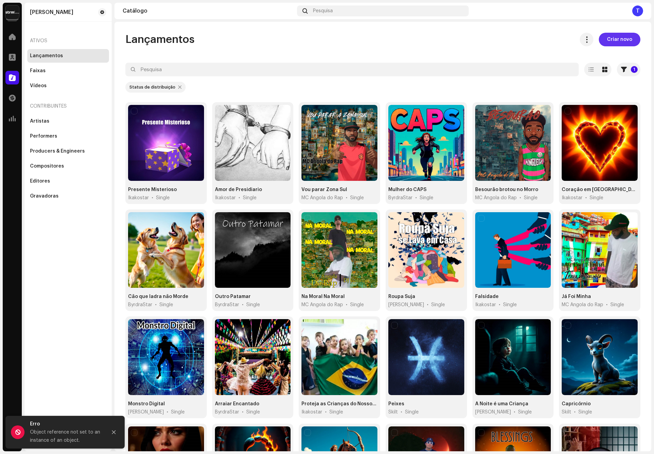
click at [621, 39] on span "Criar novo" at bounding box center [619, 40] width 25 height 14
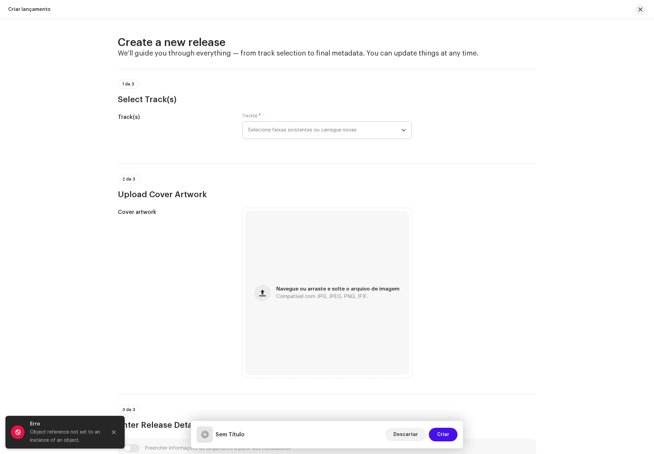
click at [327, 132] on span "Selecione faixas existentes ou carregue novas" at bounding box center [324, 130] width 153 height 17
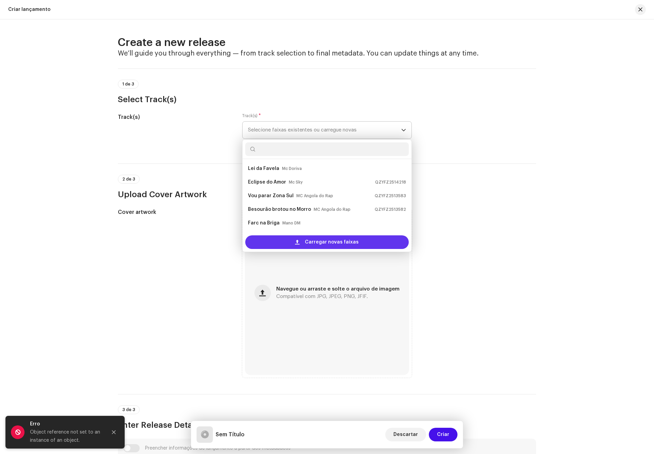
scroll to position [11, 0]
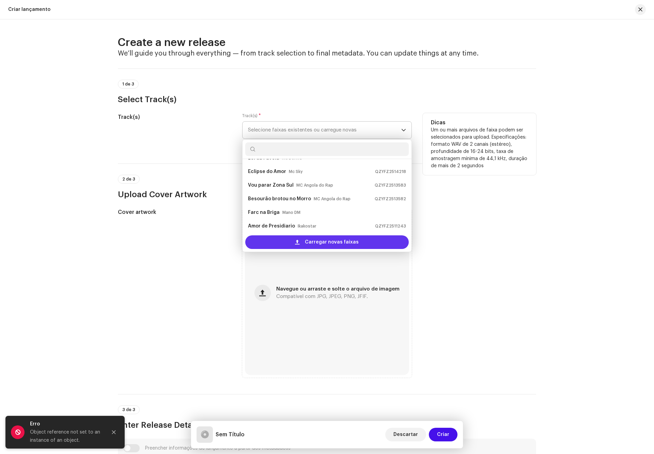
click at [349, 245] on span "Carregar novas faixas" at bounding box center [332, 242] width 54 height 14
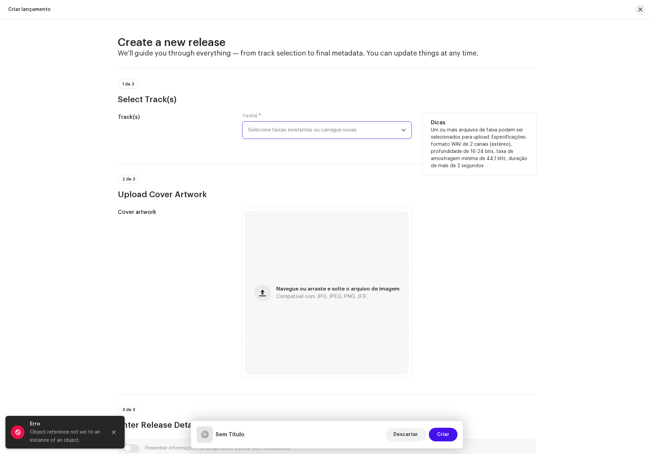
click at [313, 134] on span "Selecione faixas existentes ou carregue novas" at bounding box center [324, 130] width 153 height 17
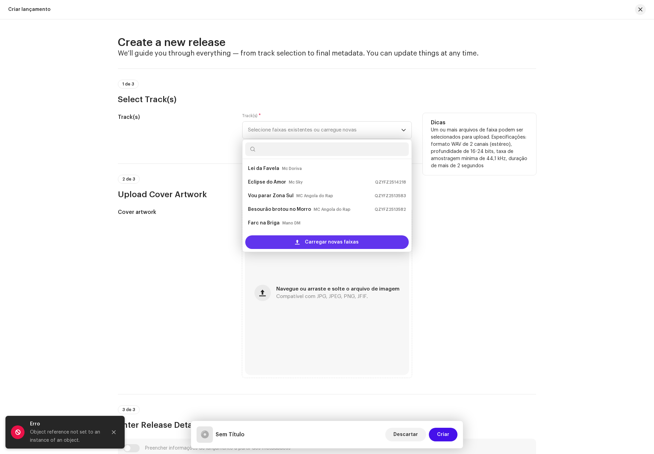
click at [335, 246] on span "Carregar novas faixas" at bounding box center [332, 242] width 54 height 14
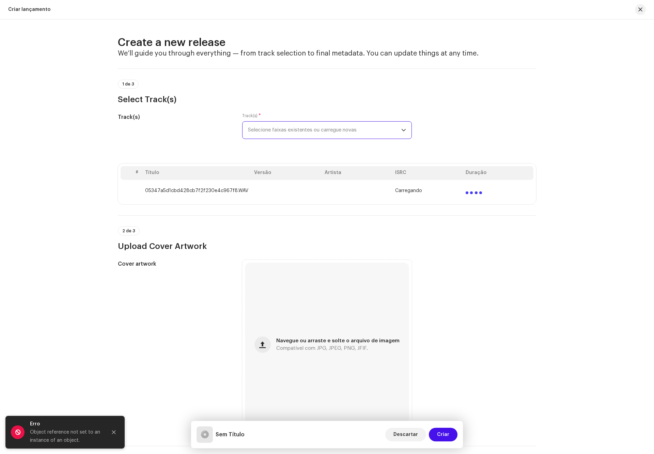
scroll to position [102, 0]
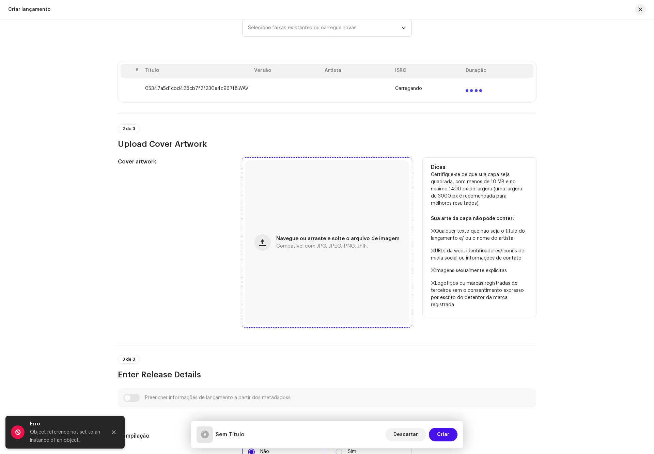
click at [302, 251] on div "Navegue ou arraste e solte o arquivo de imagem Compatível com JPG, JPEG, PNG, J…" at bounding box center [327, 243] width 164 height 164
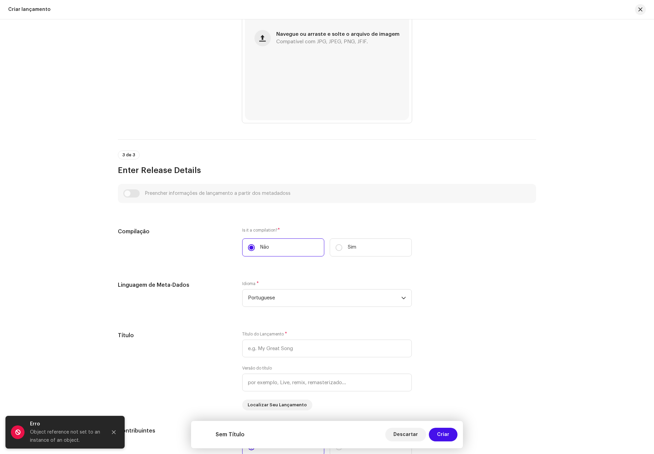
scroll to position [358, 0]
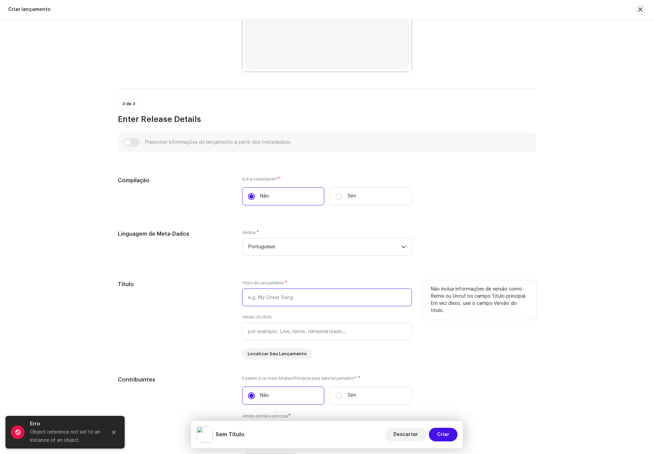
click at [279, 298] on input "text" at bounding box center [327, 298] width 170 height 18
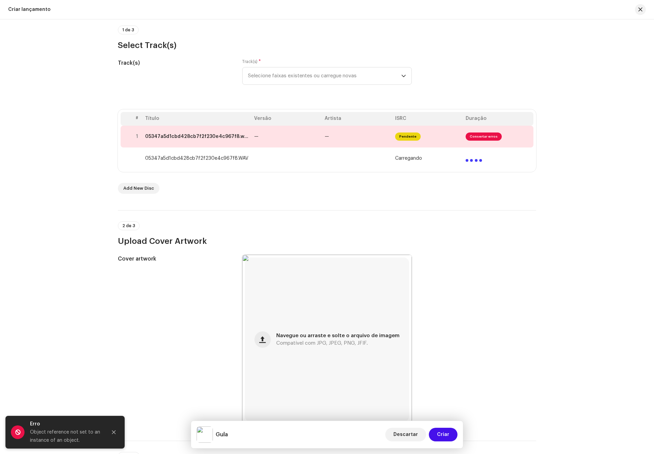
scroll to position [49, 0]
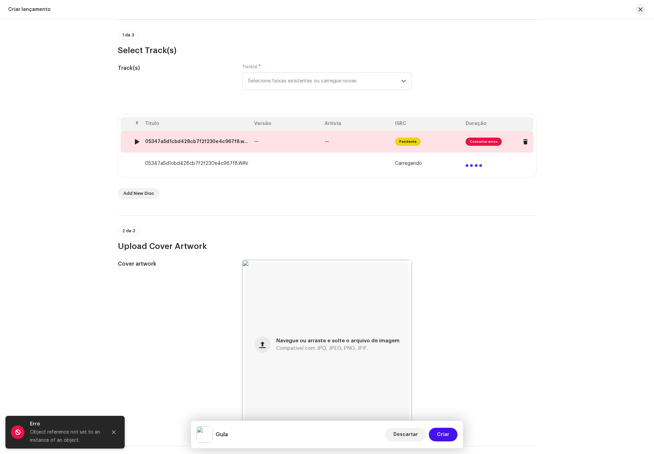
type input "Gula"
click at [287, 147] on td "—" at bounding box center [286, 142] width 71 height 22
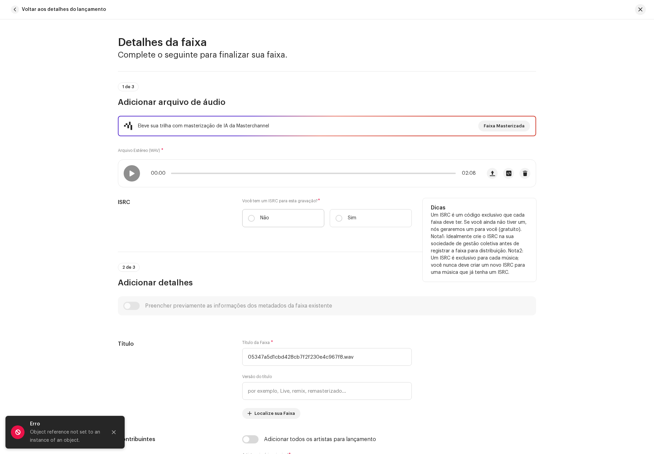
click at [287, 220] on label "Não" at bounding box center [283, 218] width 82 height 18
click at [255, 220] on input "Não" at bounding box center [251, 218] width 7 height 7
radio input "true"
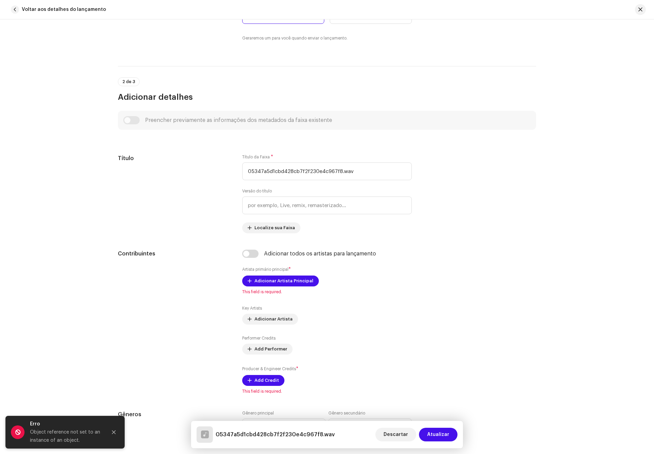
scroll to position [204, 0]
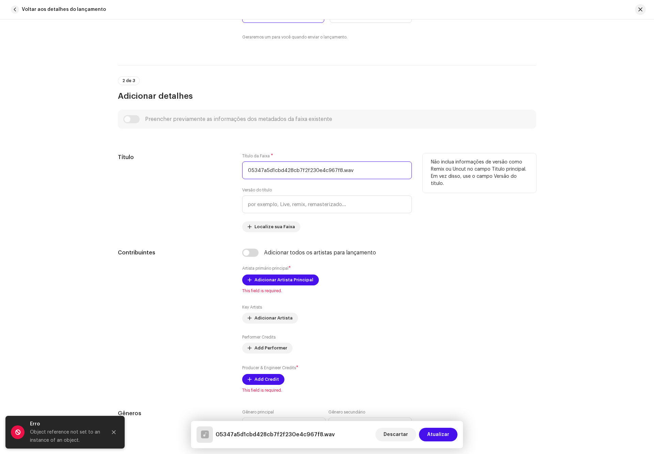
click at [369, 170] on input "05347a5d1cbd428cb7f2f230e4c967f8.wav" at bounding box center [327, 171] width 170 height 18
paste input "Gula"
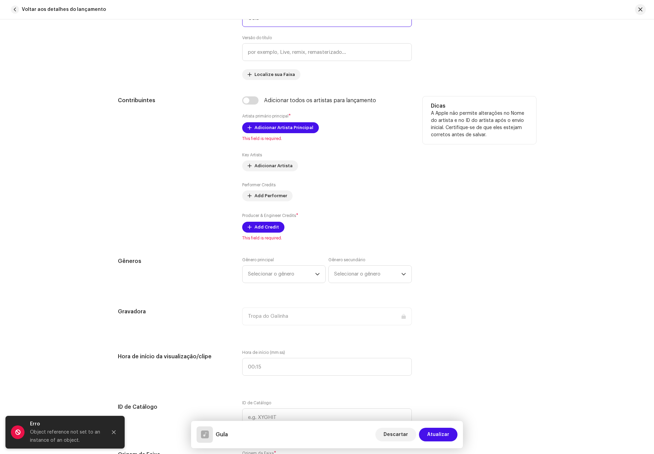
scroll to position [358, 0]
type input "Gula"
click at [288, 128] on span "Adicionar Artista Principal" at bounding box center [284, 127] width 59 height 14
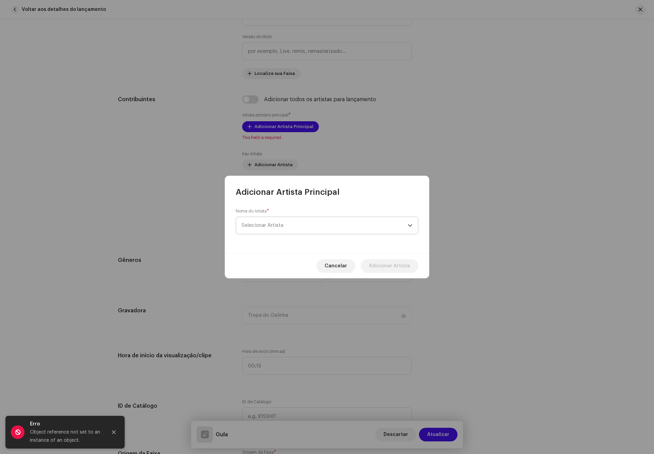
click at [300, 223] on span "Selecionar Artista" at bounding box center [325, 225] width 166 height 17
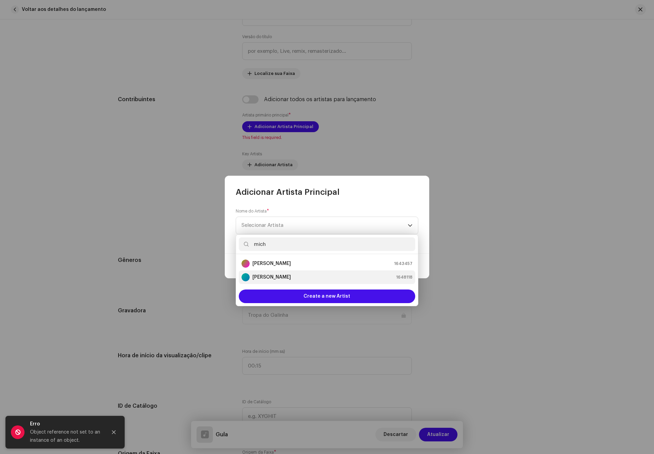
type input "mich"
click at [289, 280] on strong "[PERSON_NAME]" at bounding box center [272, 277] width 39 height 7
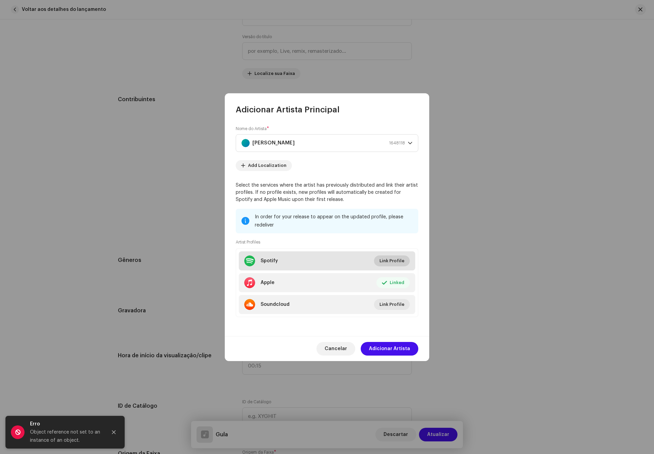
click at [397, 259] on span "Link Profile" at bounding box center [392, 261] width 25 height 14
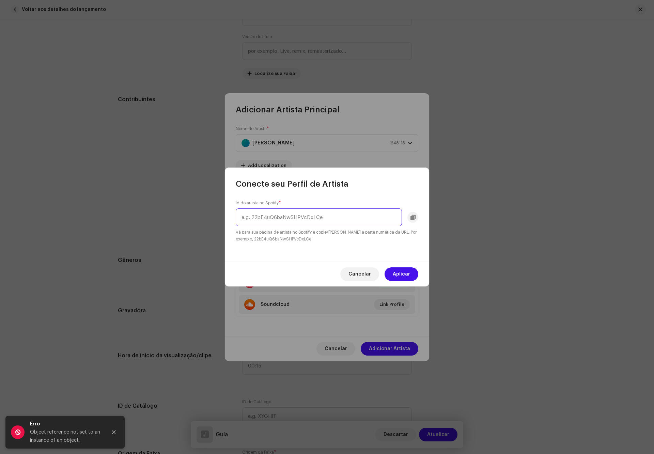
paste input "https://open.spotify.com/intl-pt/artist/3AjXbBaGm7JQo7V6h67jB1?si=G_iFwWBpRoGm8…"
type input "3AjXbBaGm7JQo7V6h67jB1"
click at [403, 271] on span "Aplicar" at bounding box center [401, 275] width 17 height 14
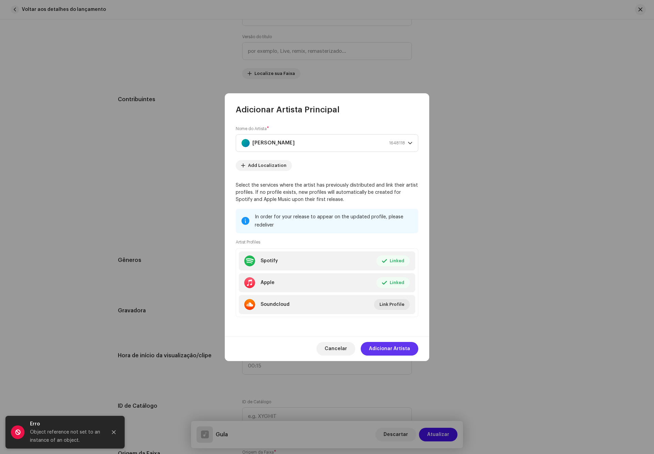
click at [403, 346] on span "Adicionar Artista" at bounding box center [389, 349] width 41 height 14
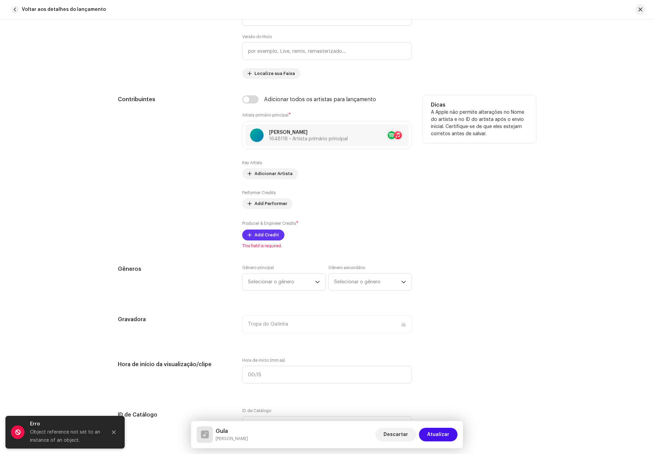
click at [259, 237] on span "Add Credit" at bounding box center [267, 235] width 25 height 14
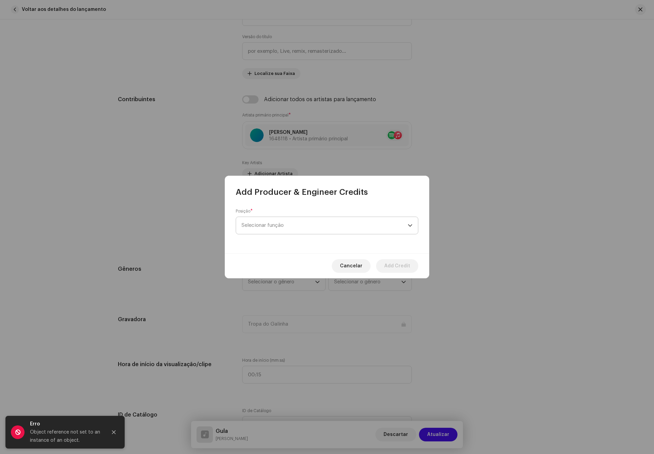
click at [302, 230] on span "Selecionar função" at bounding box center [325, 225] width 166 height 17
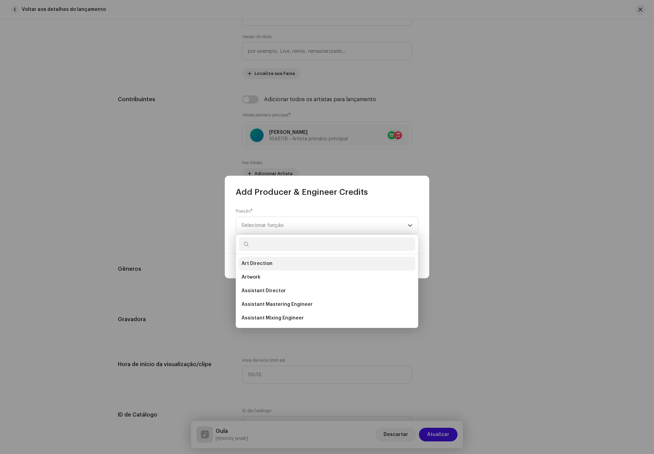
click at [266, 264] on span "Art Direction" at bounding box center [257, 263] width 31 height 7
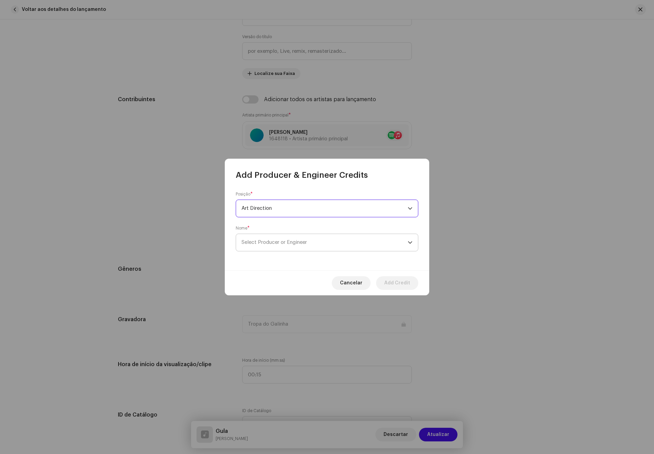
click at [296, 244] on span "Select Producer or Engineer" at bounding box center [274, 242] width 65 height 5
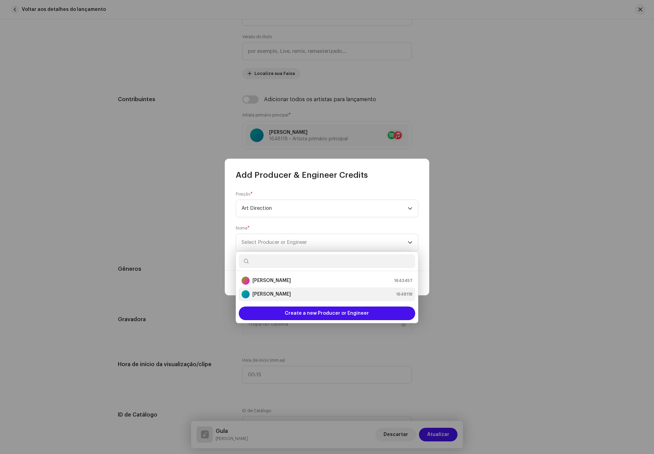
click at [290, 294] on strong "[PERSON_NAME]" at bounding box center [272, 294] width 39 height 7
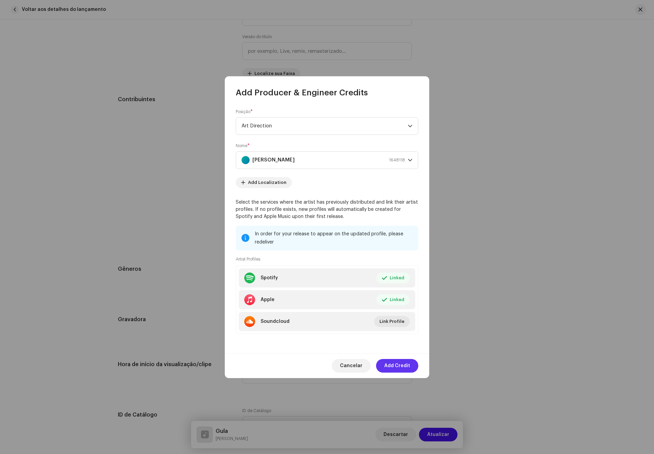
click at [395, 365] on span "Add Credit" at bounding box center [397, 366] width 26 height 14
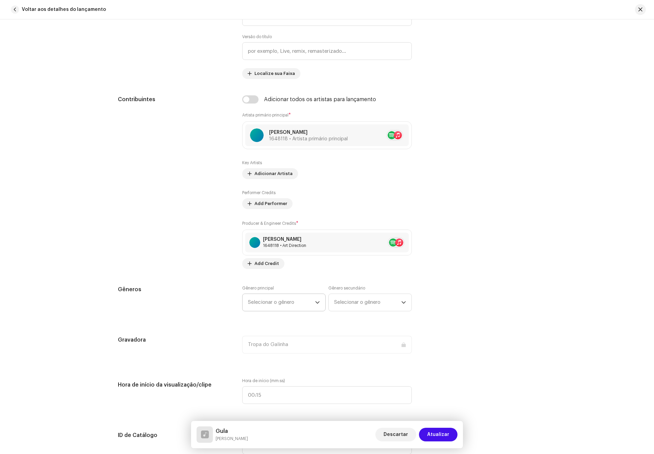
click at [293, 300] on span "Selecionar o gênero" at bounding box center [281, 302] width 67 height 17
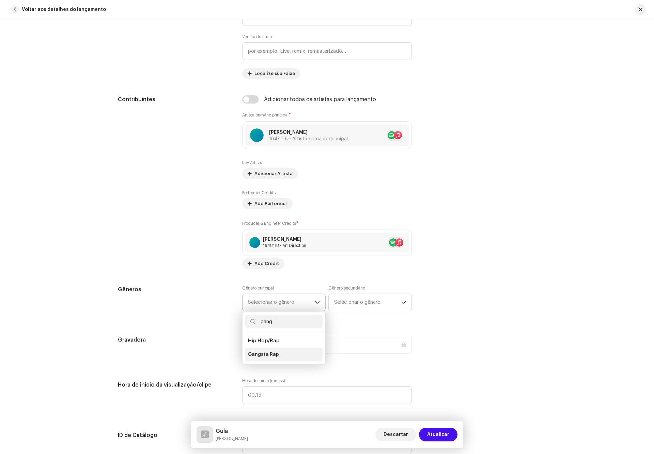
type input "gang"
click at [295, 355] on li "Gangsta Rap" at bounding box center [283, 355] width 77 height 14
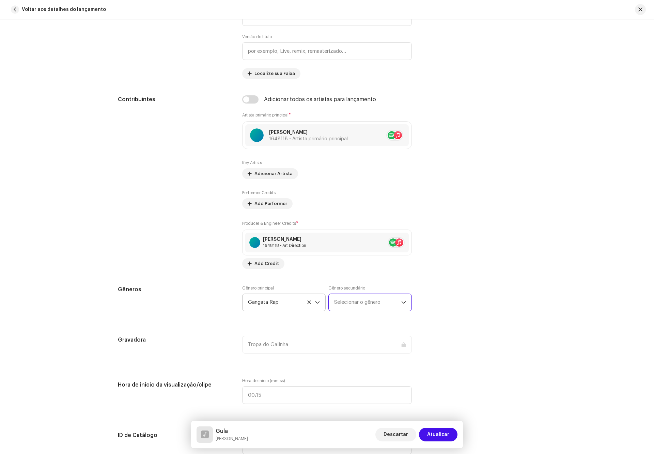
click at [367, 296] on span "Selecionar o gênero" at bounding box center [367, 302] width 67 height 17
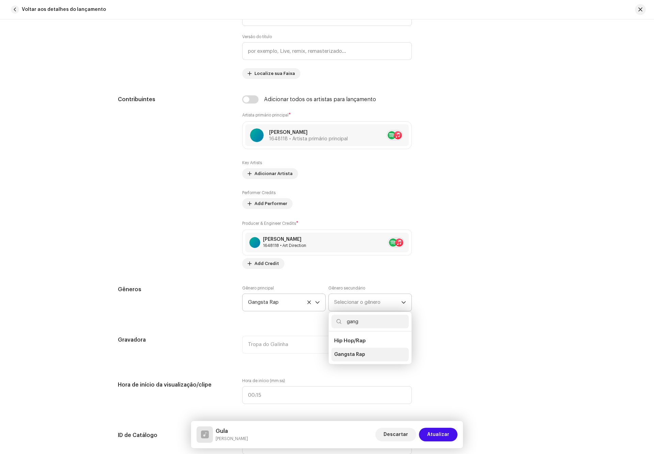
type input "gang"
click at [366, 353] on li "Gangsta Rap" at bounding box center [370, 355] width 77 height 14
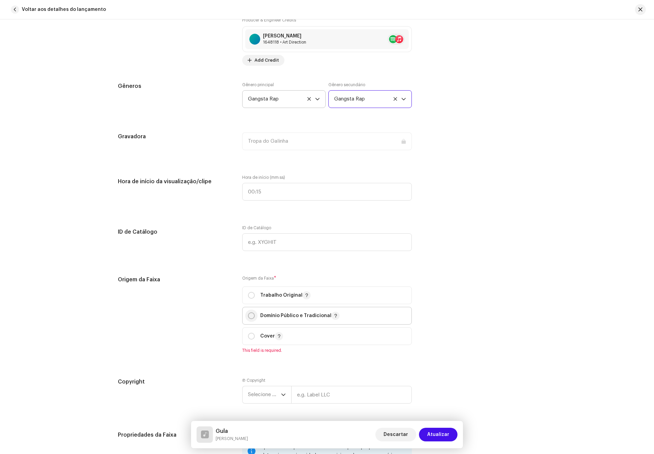
scroll to position [562, 0]
click at [253, 293] on p-radiobutton at bounding box center [251, 294] width 7 height 7
radio input "true"
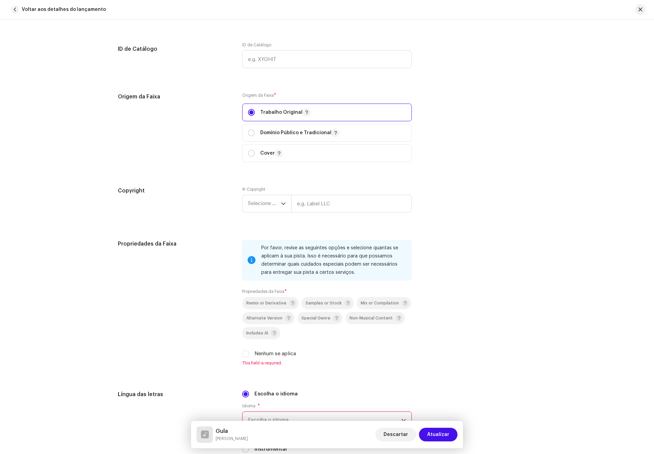
scroll to position [767, 0]
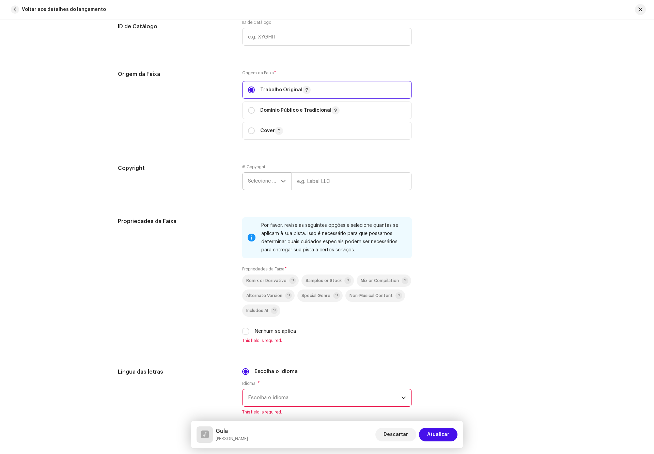
click at [269, 184] on span "Selecione o ano" at bounding box center [264, 181] width 33 height 17
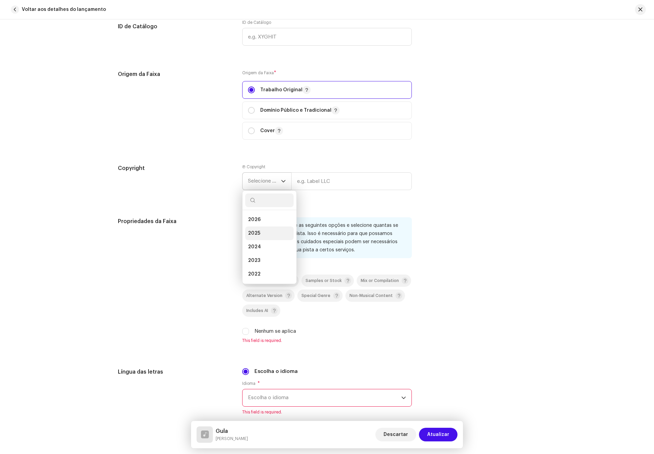
click at [263, 232] on li "2025" at bounding box center [269, 234] width 48 height 14
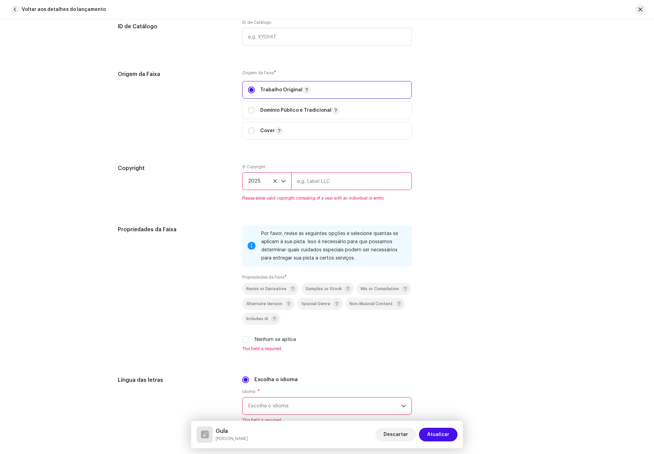
click at [329, 178] on input "text" at bounding box center [351, 181] width 121 height 18
type input "Tropa do Galinha"
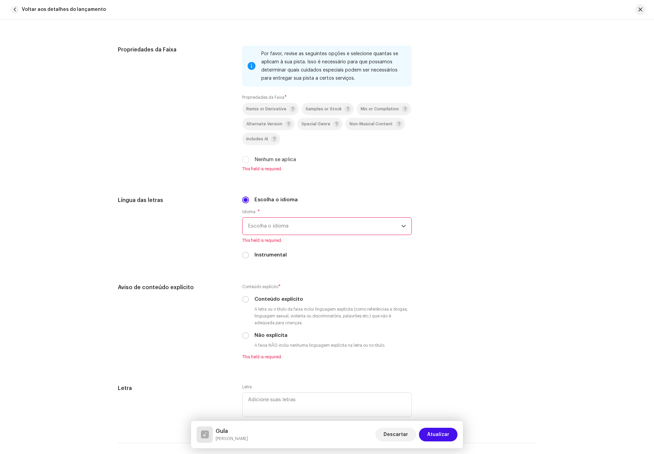
scroll to position [971, 0]
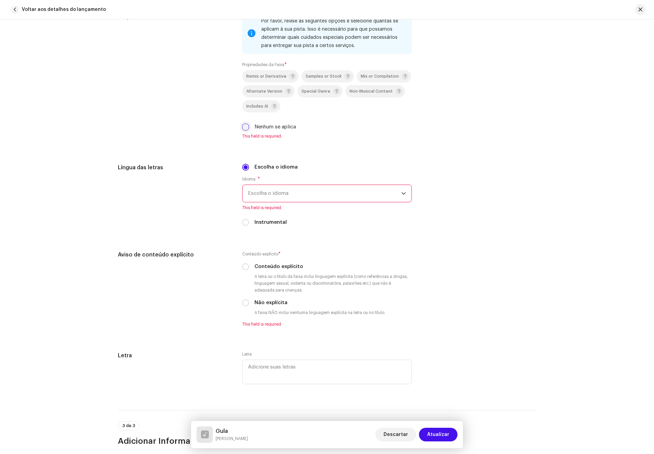
click at [242, 126] on input "Nenhum se aplica" at bounding box center [245, 127] width 7 height 7
checkbox input "true"
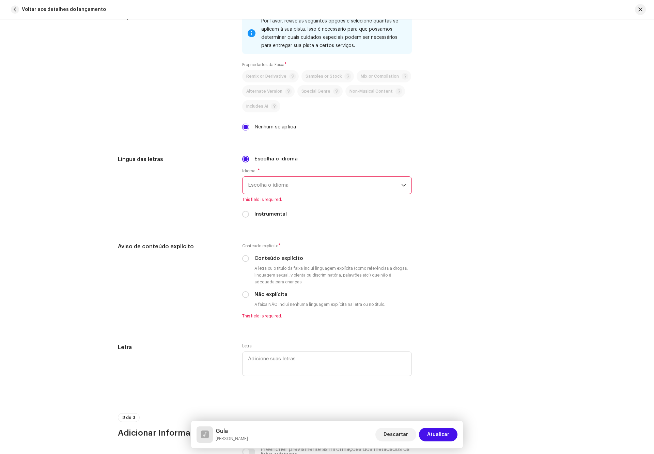
click at [296, 191] on span "Escolha o idioma" at bounding box center [324, 185] width 153 height 17
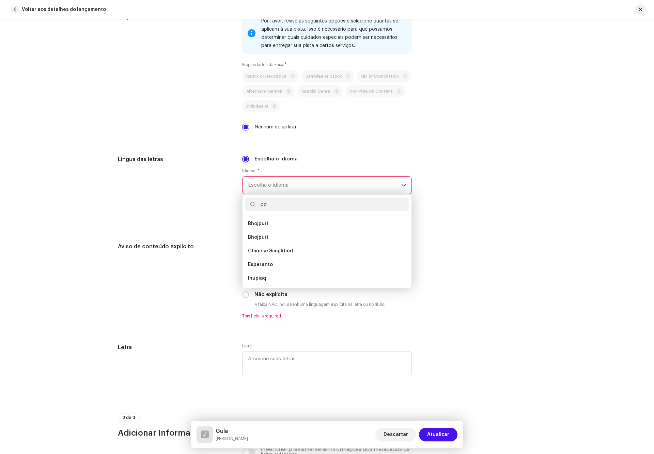
scroll to position [0, 0]
type input "port"
click at [285, 222] on li "Portuguese" at bounding box center [327, 224] width 164 height 14
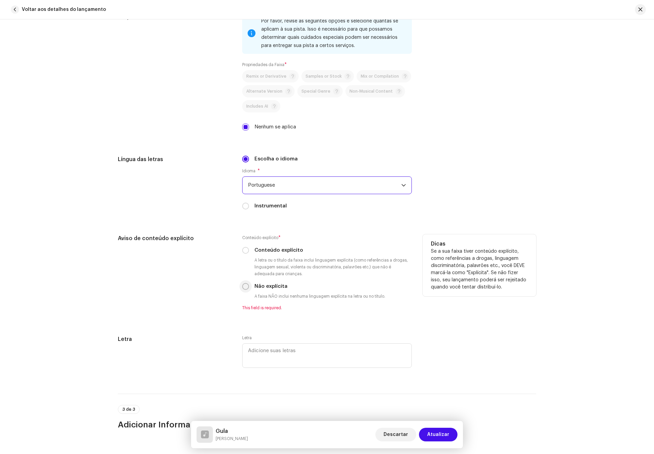
click at [244, 288] on input "Não explícita" at bounding box center [245, 286] width 7 height 7
radio input "true"
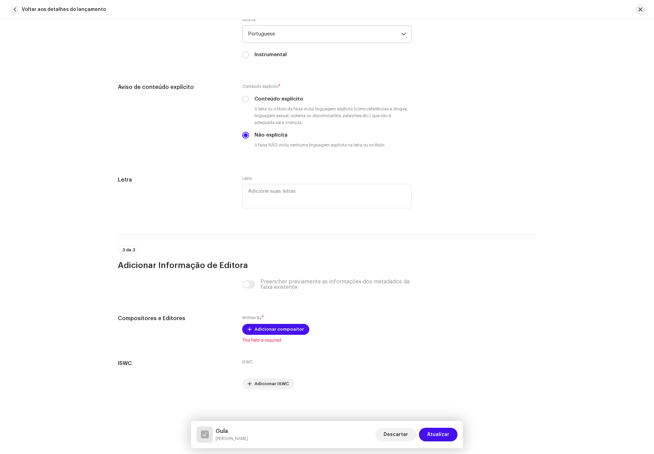
scroll to position [1125, 0]
click at [276, 328] on span "Adicionar compositor" at bounding box center [279, 329] width 49 height 14
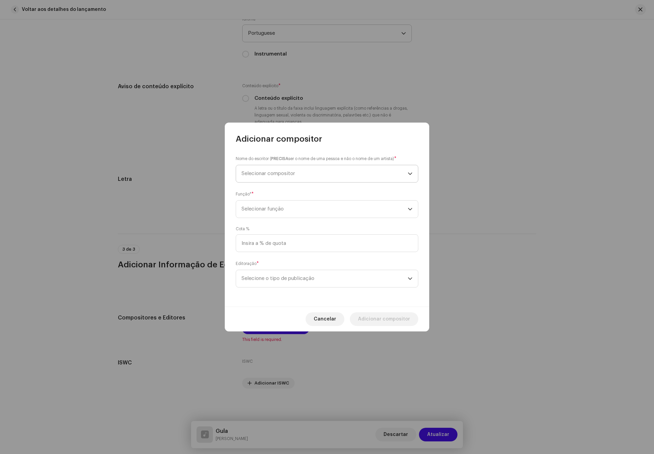
click at [326, 171] on span "Selecionar compositor" at bounding box center [325, 173] width 166 height 17
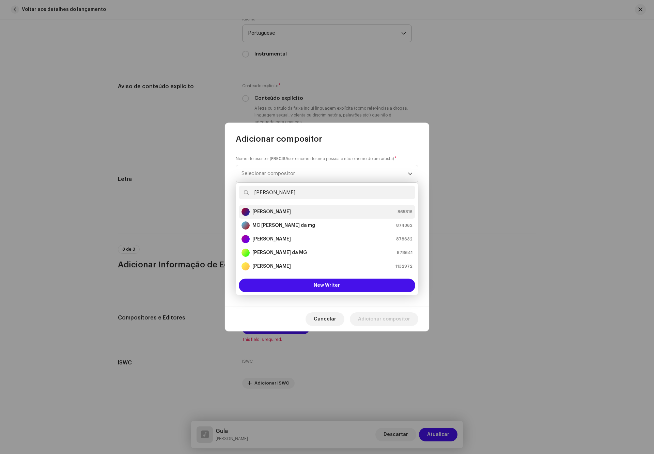
type input "alan"
click at [291, 211] on strong "Alan de Souza Batista" at bounding box center [272, 212] width 39 height 7
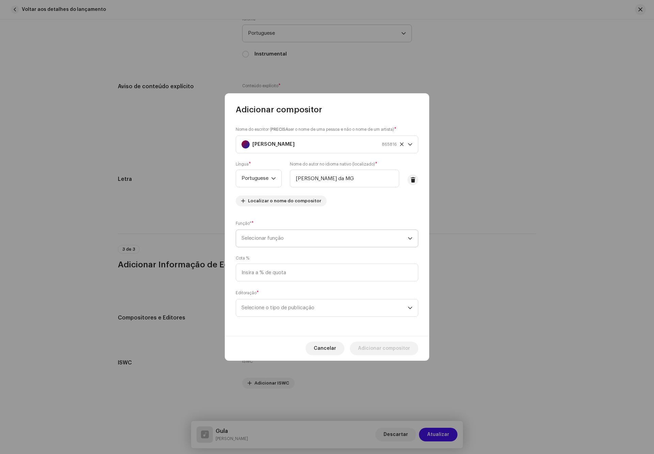
click at [344, 241] on span "Selecionar função" at bounding box center [325, 238] width 166 height 17
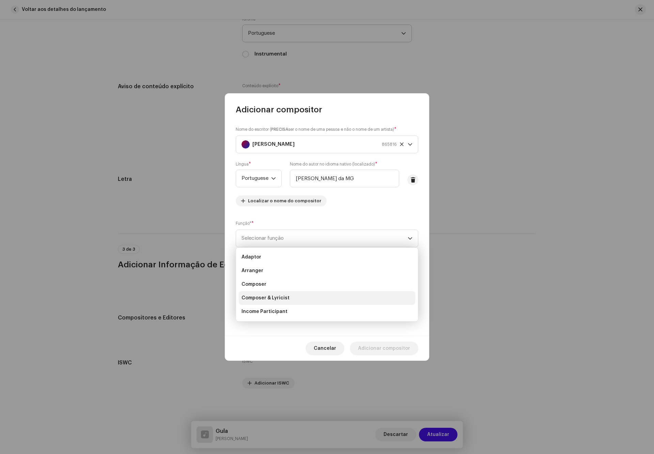
click at [275, 299] on span "Composer & Lyricist" at bounding box center [266, 298] width 48 height 7
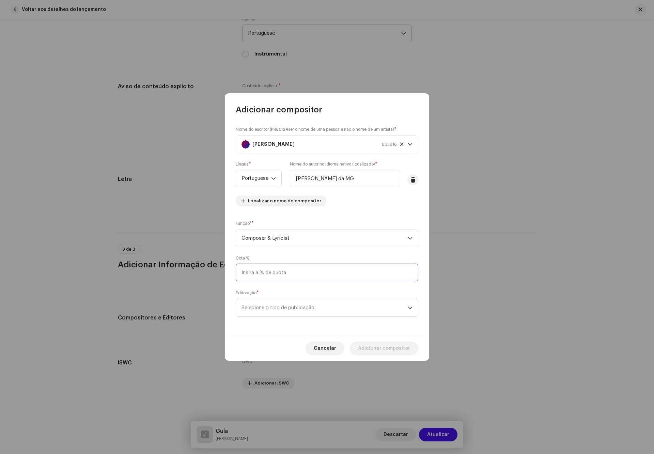
click at [328, 275] on input at bounding box center [327, 273] width 183 height 18
type input "100,00"
click at [339, 309] on span "Selecione o tipo de publicação" at bounding box center [325, 308] width 166 height 17
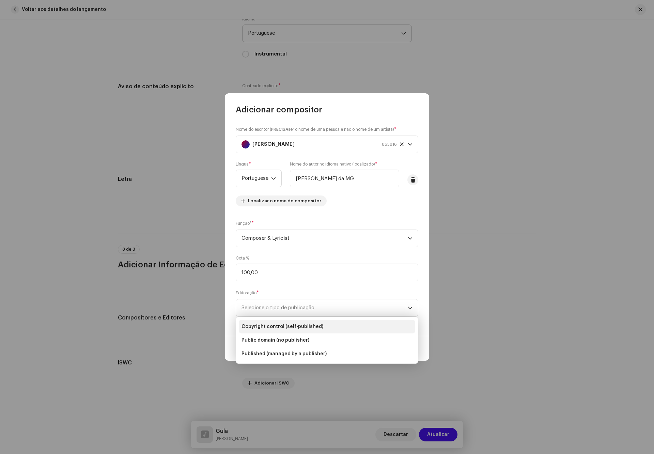
click at [337, 324] on li "Copyright control (self-published)" at bounding box center [327, 327] width 177 height 14
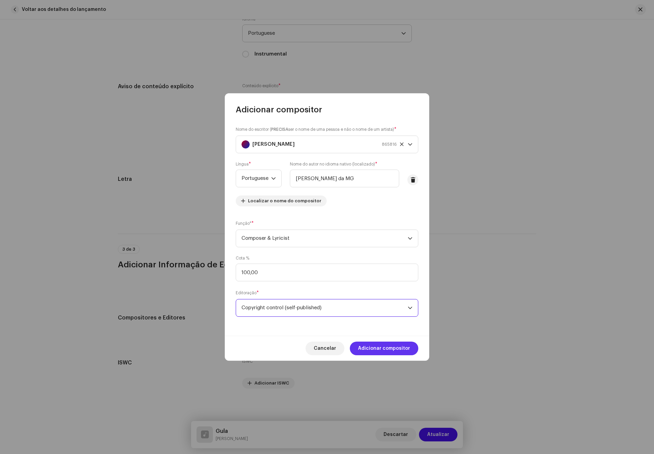
click at [379, 347] on span "Adicionar compositor" at bounding box center [384, 349] width 52 height 14
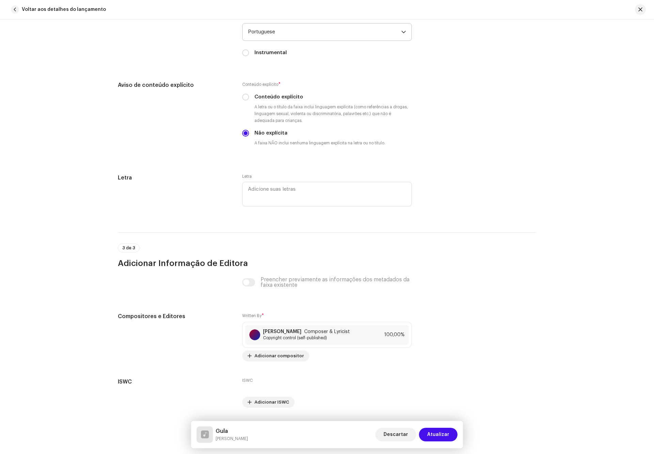
scroll to position [1145, 0]
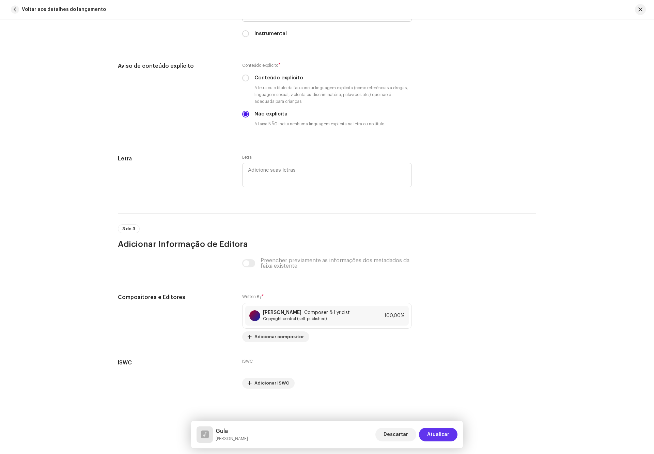
click at [449, 430] on span "Atualizar" at bounding box center [438, 435] width 22 height 14
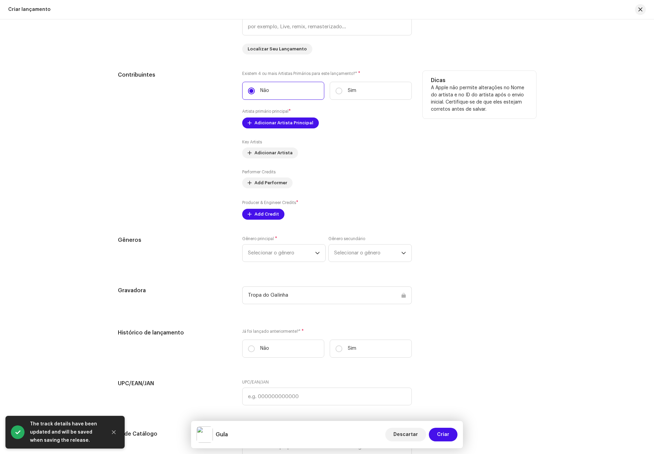
scroll to position [714, 0]
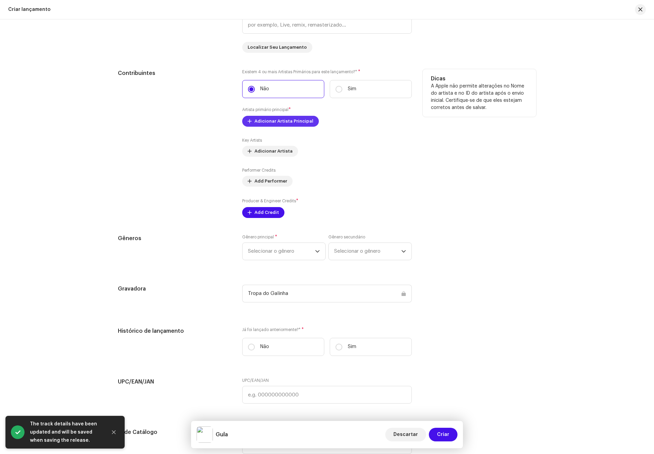
click at [299, 124] on span "Adicionar Artista Principal" at bounding box center [284, 122] width 59 height 14
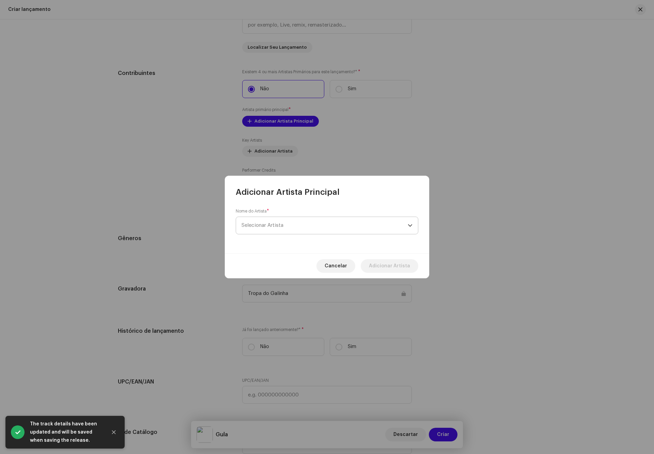
click at [294, 227] on span "Selecionar Artista" at bounding box center [325, 225] width 166 height 17
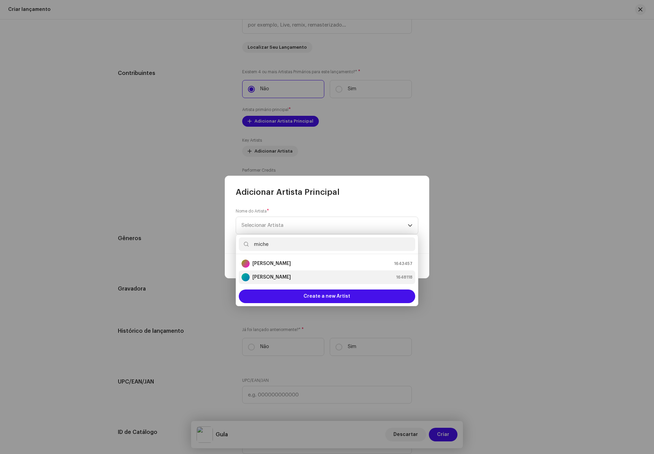
type input "miche"
click at [288, 276] on strong "[PERSON_NAME]" at bounding box center [272, 277] width 39 height 7
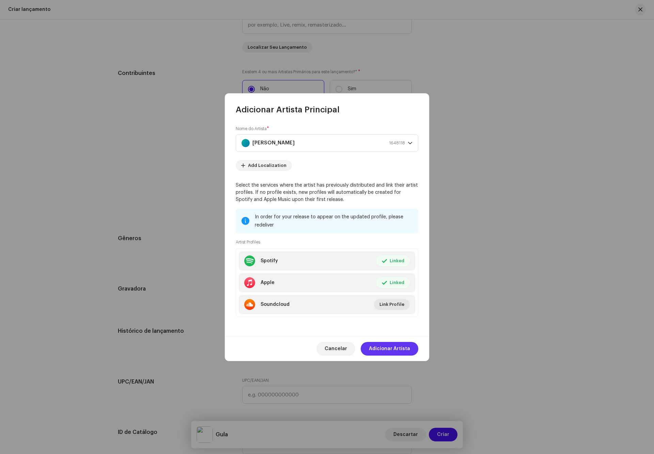
click at [395, 345] on span "Adicionar Artista" at bounding box center [389, 349] width 41 height 14
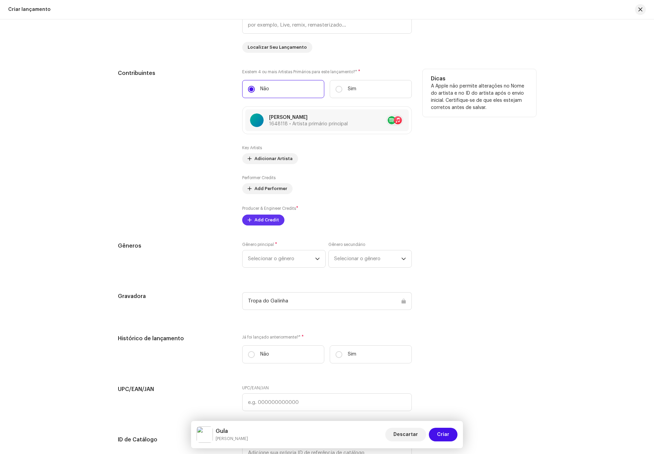
click at [263, 224] on span "Add Credit" at bounding box center [267, 220] width 25 height 14
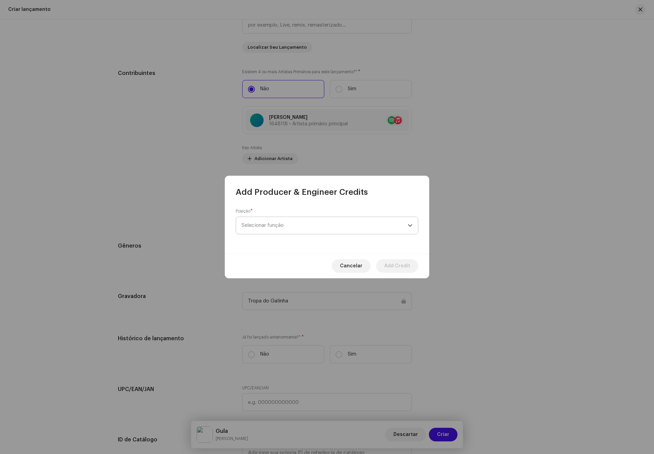
click at [286, 228] on span "Selecionar função" at bounding box center [325, 225] width 166 height 17
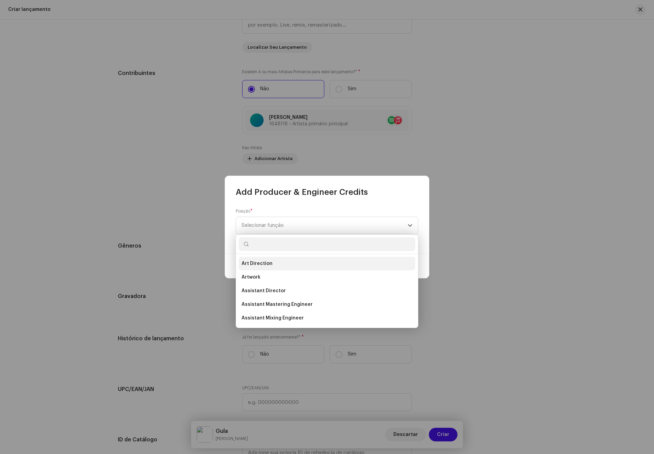
click at [263, 263] on span "Art Direction" at bounding box center [257, 263] width 31 height 7
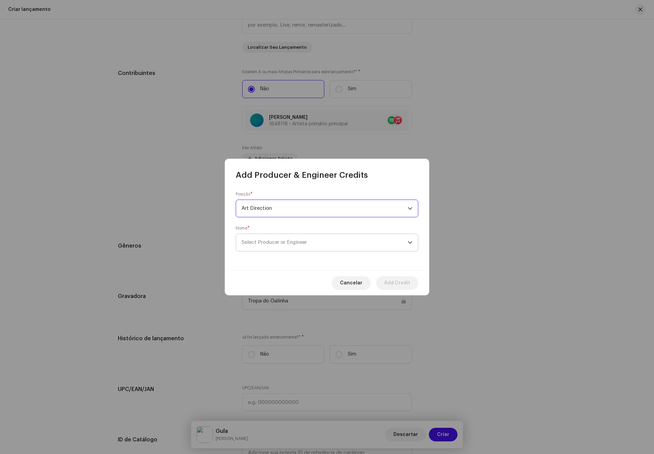
click at [283, 249] on span "Select Producer or Engineer" at bounding box center [325, 242] width 166 height 17
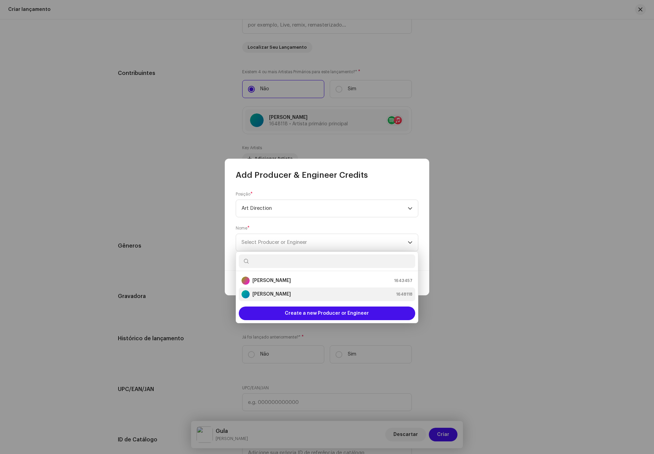
click at [280, 292] on strong "[PERSON_NAME]" at bounding box center [272, 294] width 39 height 7
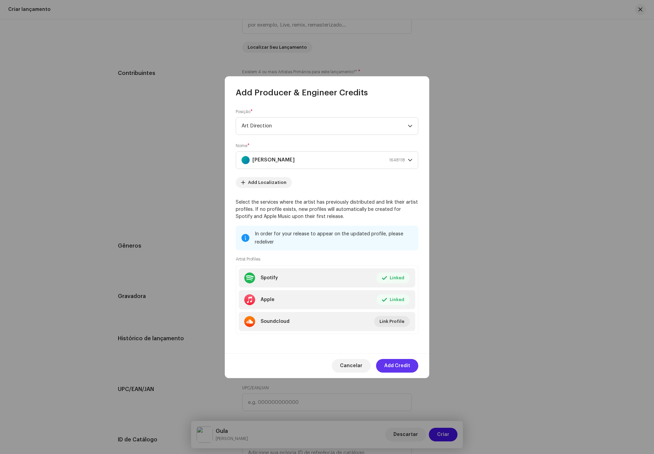
click at [403, 367] on span "Add Credit" at bounding box center [397, 366] width 26 height 14
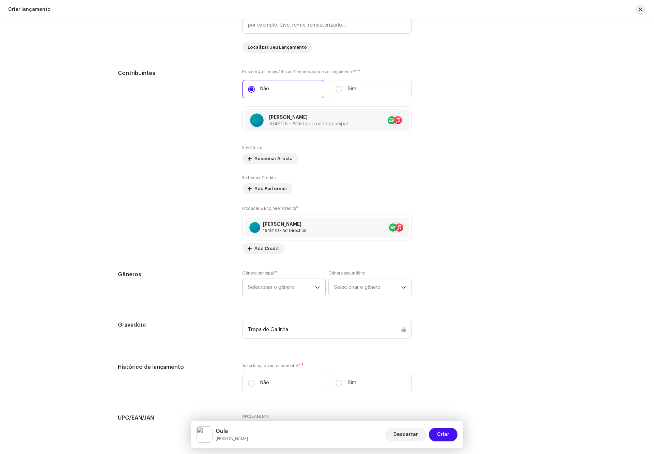
click at [271, 264] on div "Preencher informações de lançamento a partir dos metadadoss Compilação Is it a …" at bounding box center [327, 204] width 418 height 757
click at [286, 295] on span "Selecionar o gênero" at bounding box center [281, 287] width 67 height 17
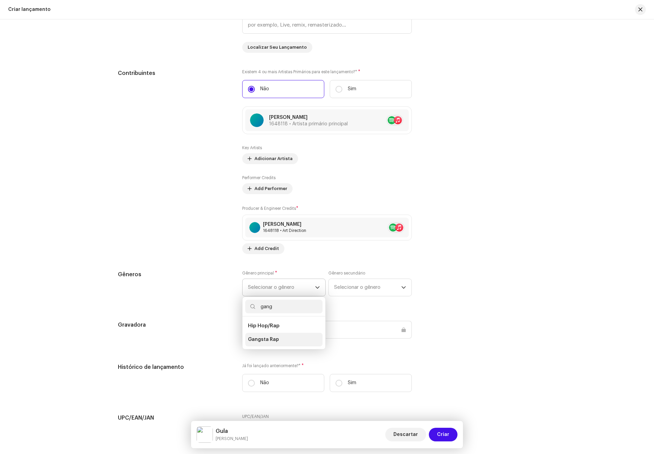
type input "gang"
click at [277, 341] on li "Gangsta Rap" at bounding box center [283, 340] width 77 height 14
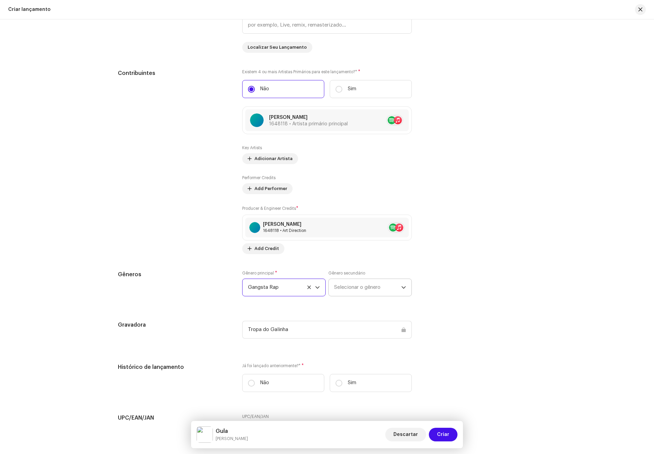
click at [364, 294] on span "Selecionar o gênero" at bounding box center [367, 287] width 67 height 17
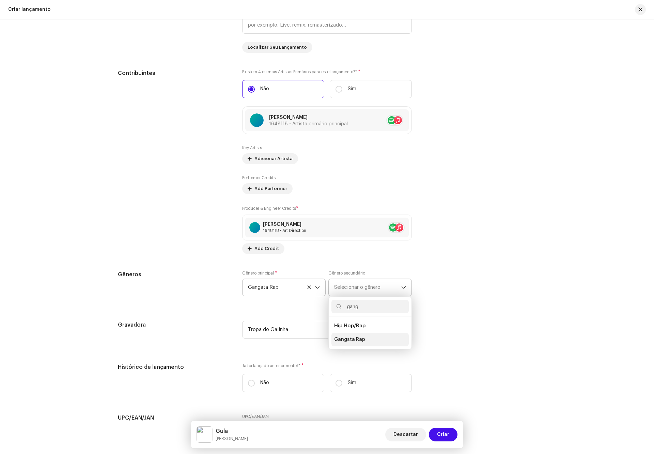
type input "gang"
click at [355, 342] on span "Gangsta Rap" at bounding box center [349, 339] width 31 height 7
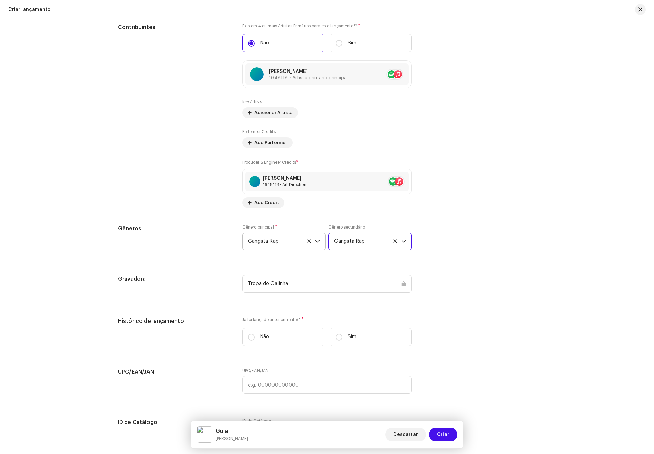
scroll to position [816, 0]
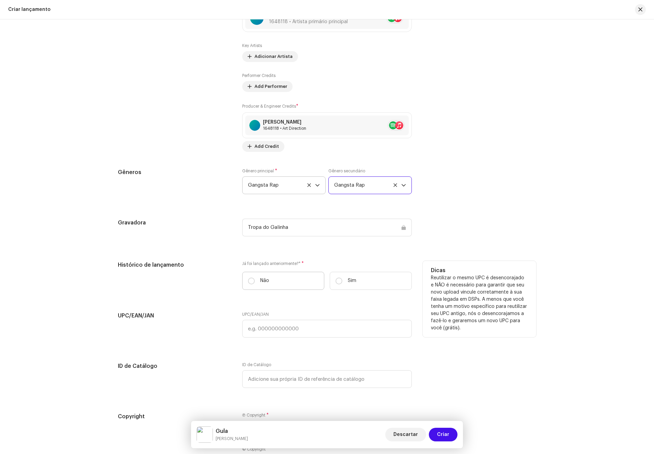
click at [266, 285] on p "Não" at bounding box center [264, 280] width 9 height 7
click at [255, 285] on input "Não" at bounding box center [251, 281] width 7 height 7
radio input "true"
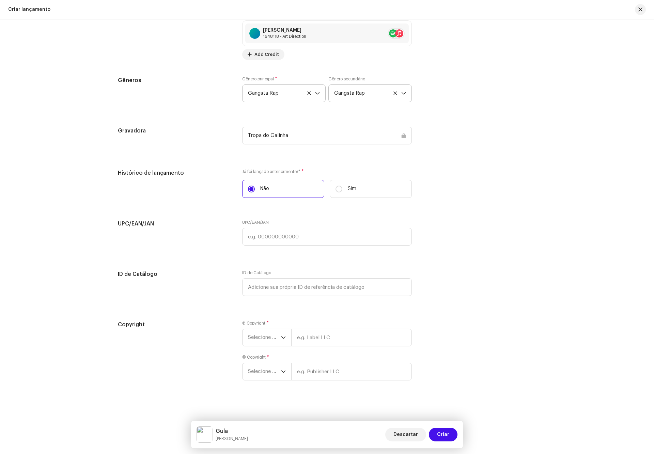
scroll to position [910, 0]
click at [260, 337] on span "Selecione o ano" at bounding box center [264, 337] width 33 height 17
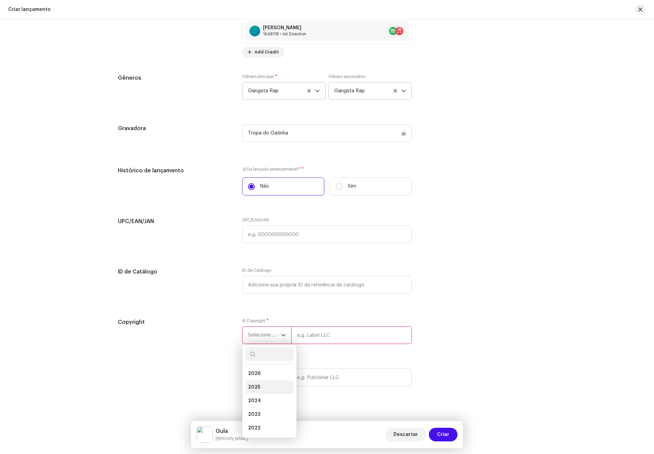
click at [262, 386] on li "2025" at bounding box center [269, 388] width 48 height 14
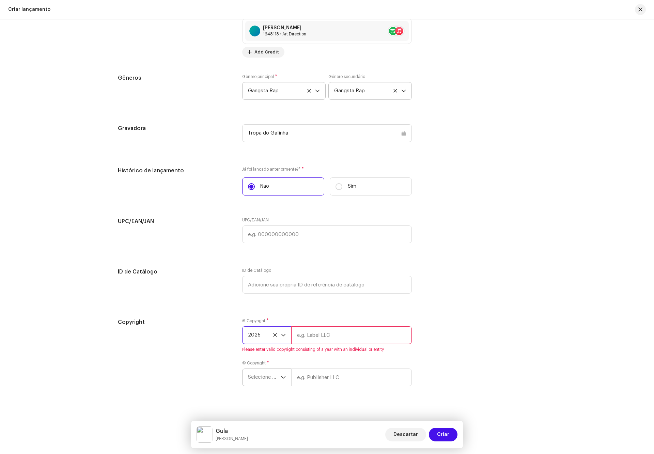
click at [274, 382] on span "Selecione o ano" at bounding box center [264, 377] width 33 height 17
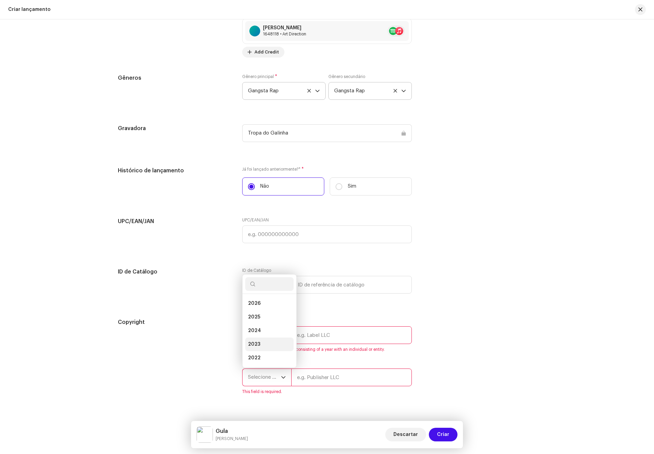
scroll to position [11, 0]
click at [266, 309] on li "2025" at bounding box center [269, 307] width 48 height 14
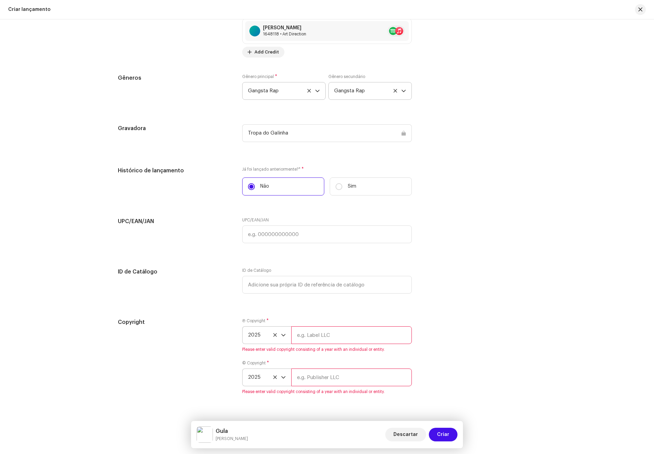
click at [322, 337] on input "text" at bounding box center [351, 335] width 121 height 18
type input "Tropa do Galinha"
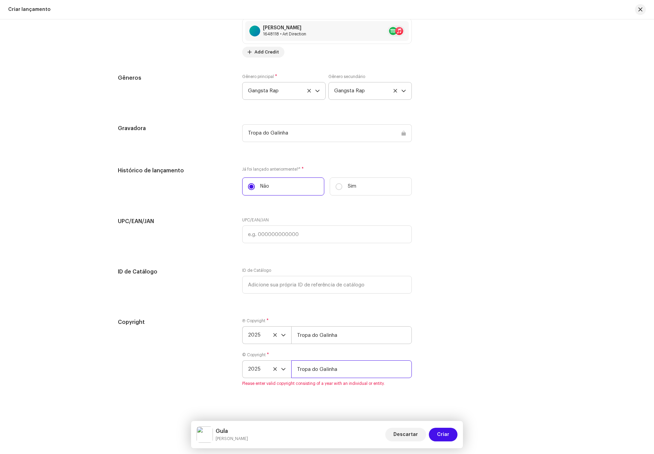
type input "Tropa do Galinha"
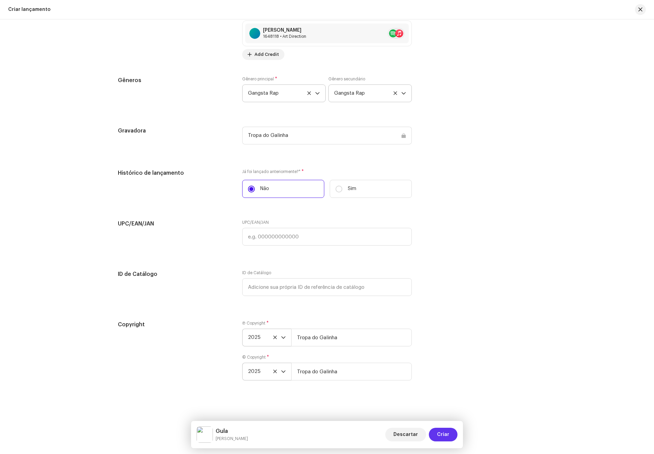
click at [443, 434] on span "Criar" at bounding box center [443, 435] width 12 height 14
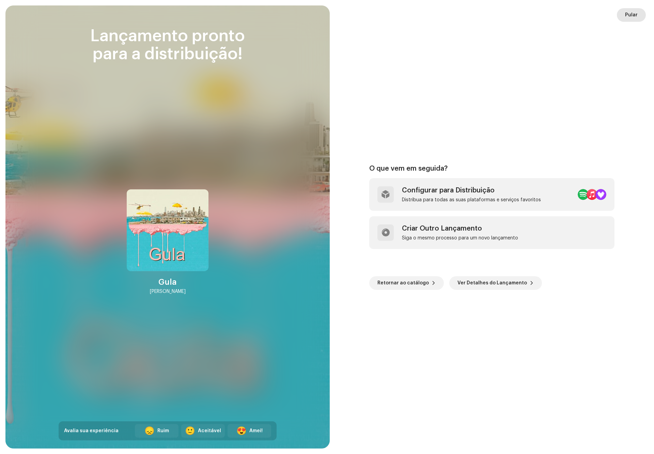
click at [633, 13] on span "Pular" at bounding box center [631, 15] width 13 height 14
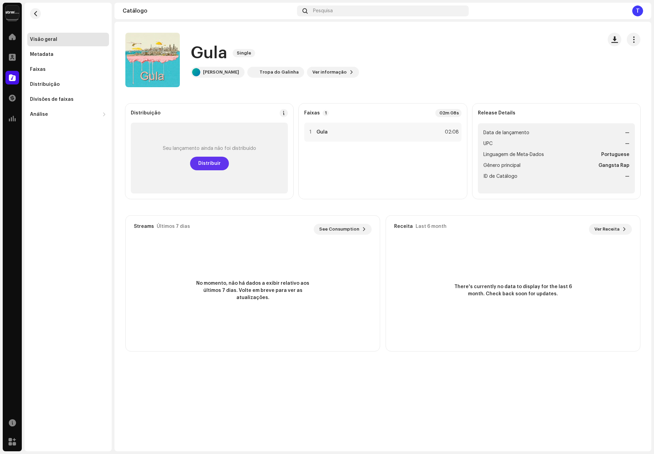
click at [207, 161] on span "Distribuir" at bounding box center [209, 164] width 22 height 14
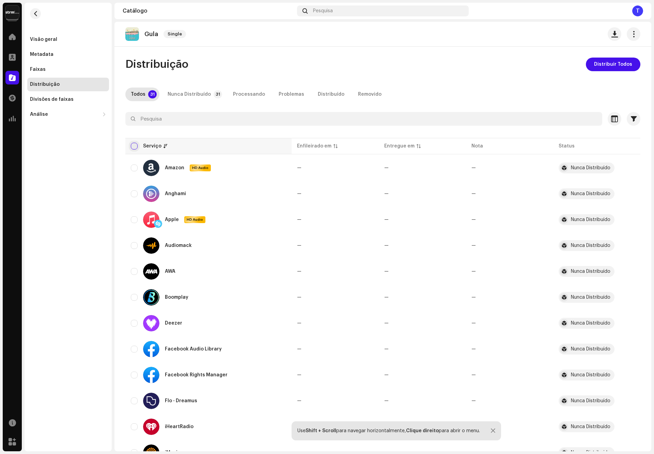
click at [136, 146] on input "checkbox" at bounding box center [134, 146] width 7 height 7
checkbox input "true"
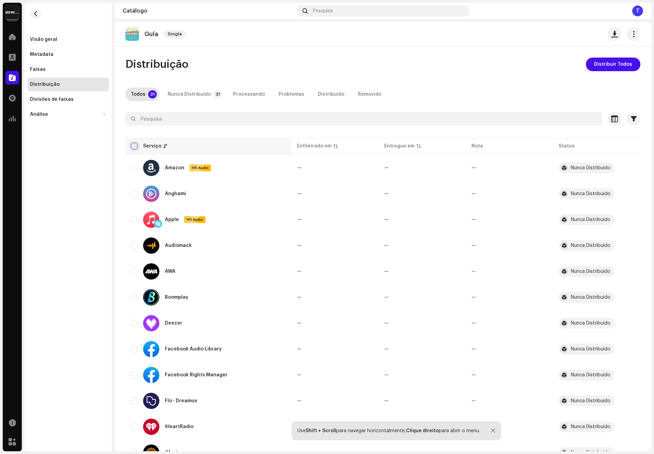
checkbox input "true"
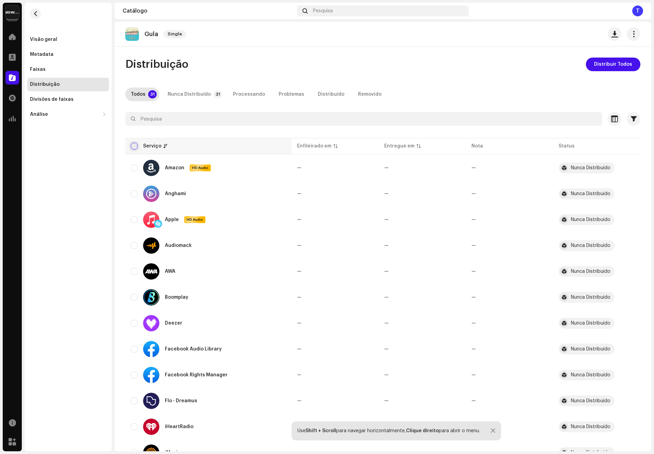
checkbox input "true"
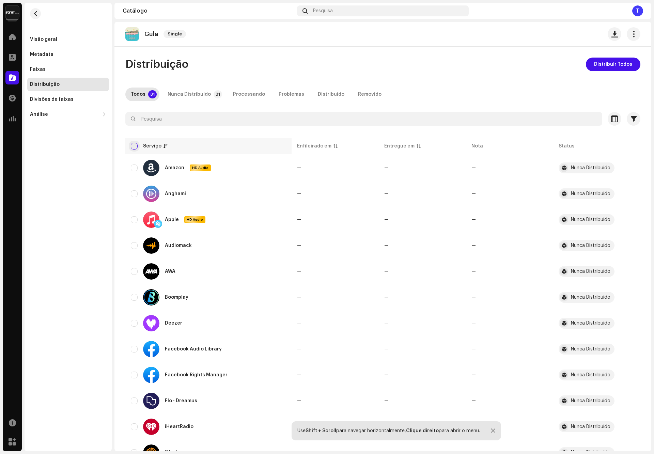
checkbox input "true"
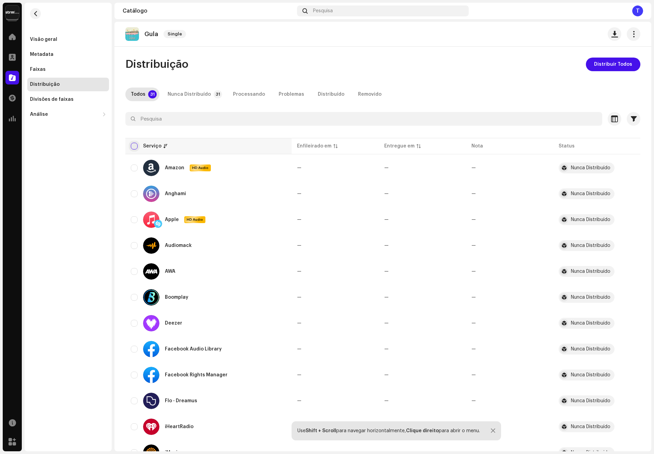
checkbox input "true"
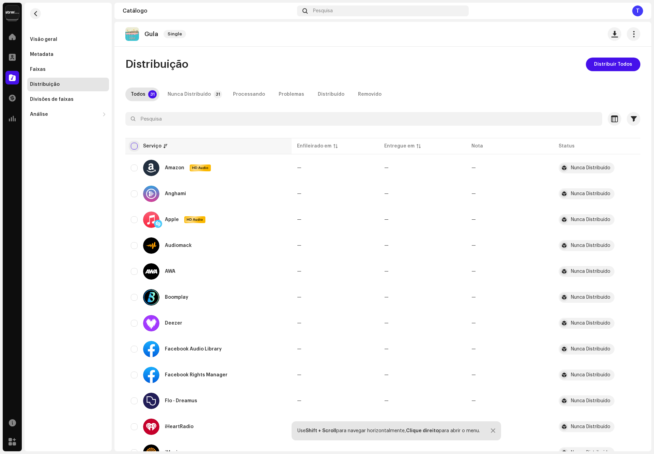
checkbox input "true"
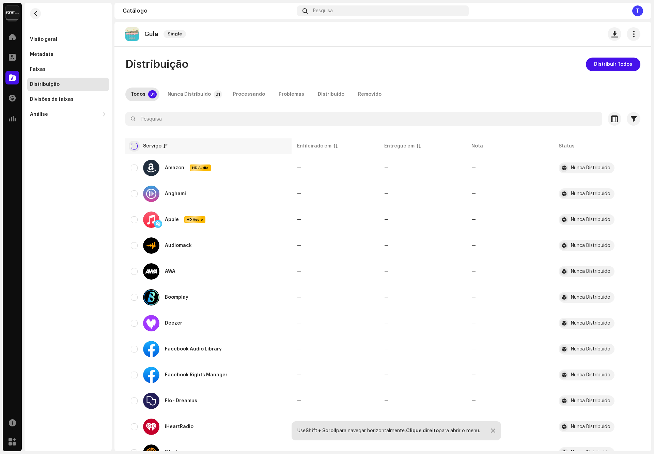
checkbox input "true"
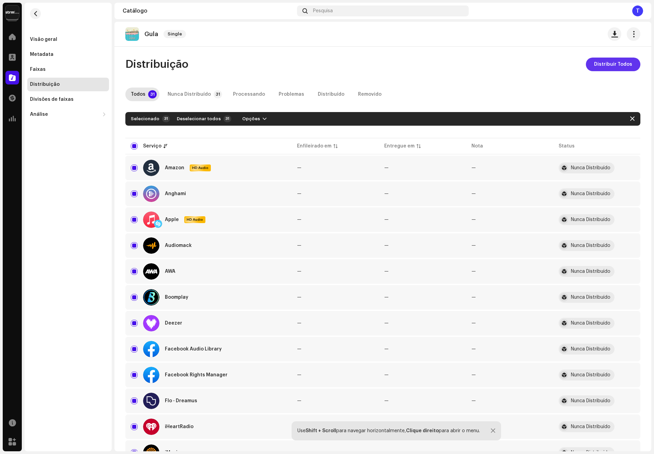
click at [604, 65] on span "Distribuir Todos" at bounding box center [613, 65] width 38 height 14
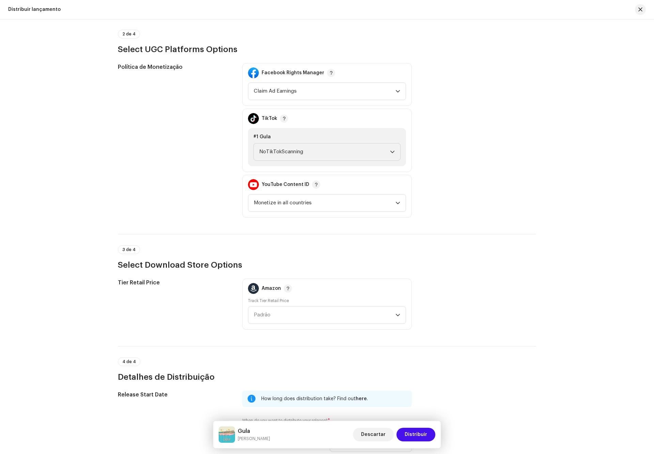
scroll to position [874, 0]
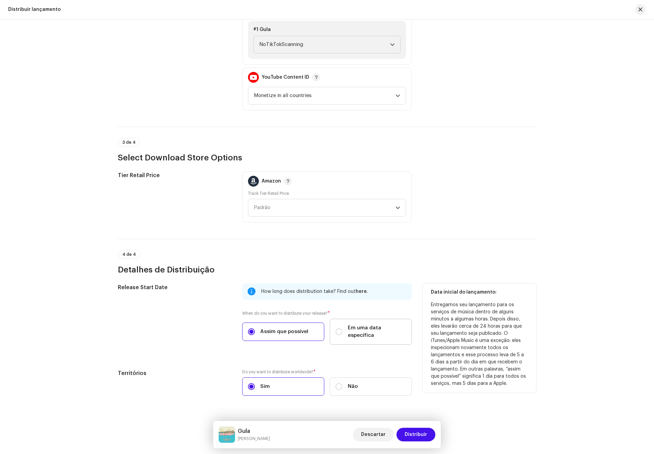
click at [354, 324] on span "Em uma data específica" at bounding box center [377, 331] width 58 height 15
click at [342, 329] on input "Em uma data específica" at bounding box center [339, 332] width 7 height 7
radio input "true"
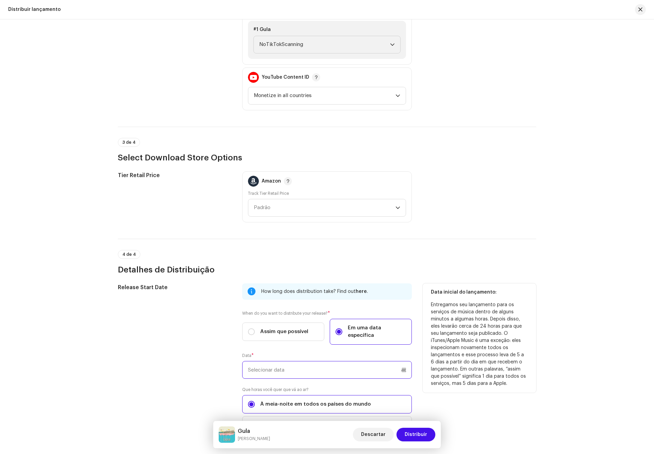
click at [339, 361] on input "text" at bounding box center [327, 370] width 170 height 18
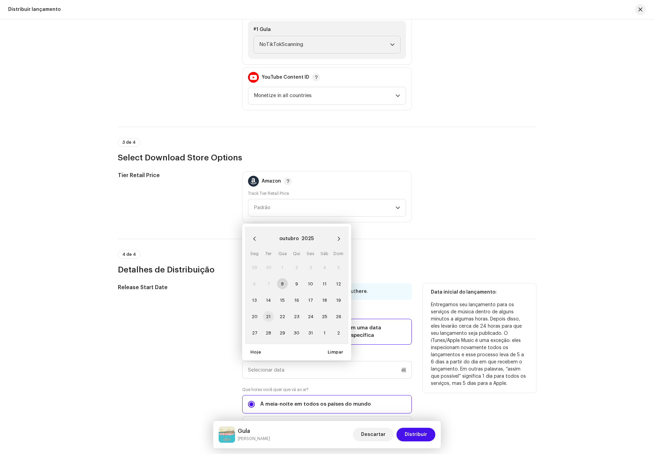
click at [265, 311] on span "21" at bounding box center [268, 316] width 11 height 11
type input "21/10/2025"
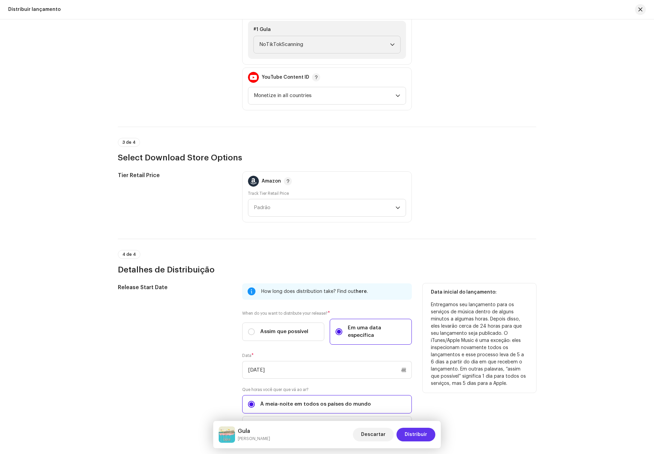
click at [415, 435] on span "Distribuir" at bounding box center [416, 435] width 22 height 14
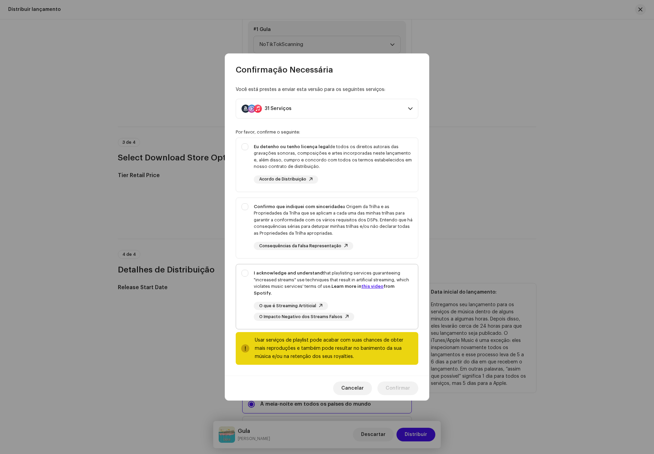
click at [299, 283] on div "I acknowledge and understand that playlisting services guaranteeing "increased …" at bounding box center [333, 283] width 159 height 27
checkbox input "true"
click at [316, 216] on div "Confirmo que indiquei com sinceridade a Origem da Trilha e as Propriedades da T…" at bounding box center [333, 219] width 159 height 33
checkbox input "true"
click at [321, 149] on strong "Eu detenho ou tenho licença legal" at bounding box center [292, 146] width 76 height 4
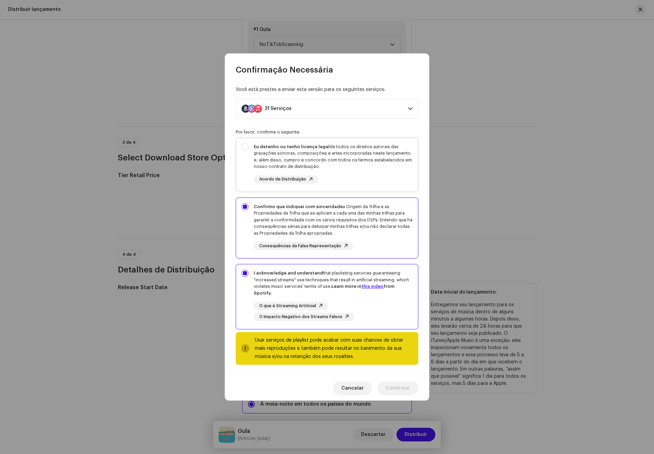
checkbox input "true"
click at [401, 382] on span "Confirmar" at bounding box center [398, 389] width 25 height 14
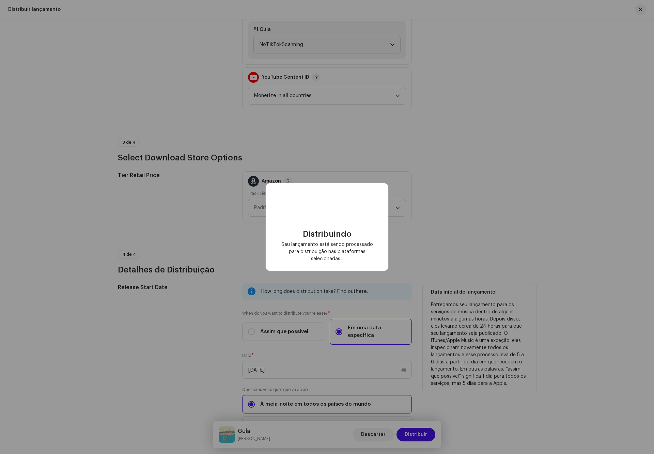
checkbox input "false"
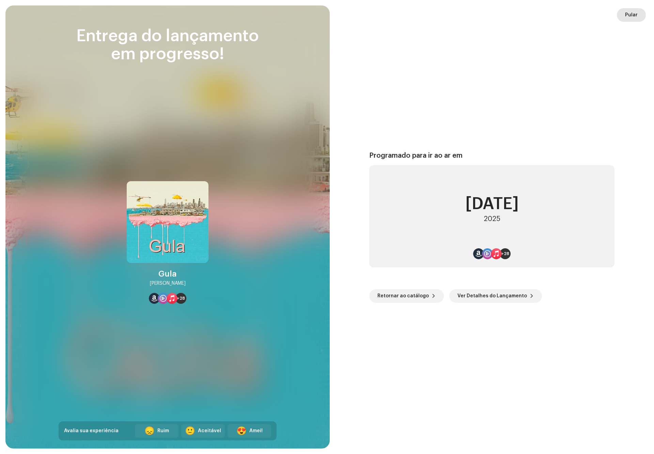
click at [631, 14] on span "Pular" at bounding box center [631, 15] width 13 height 14
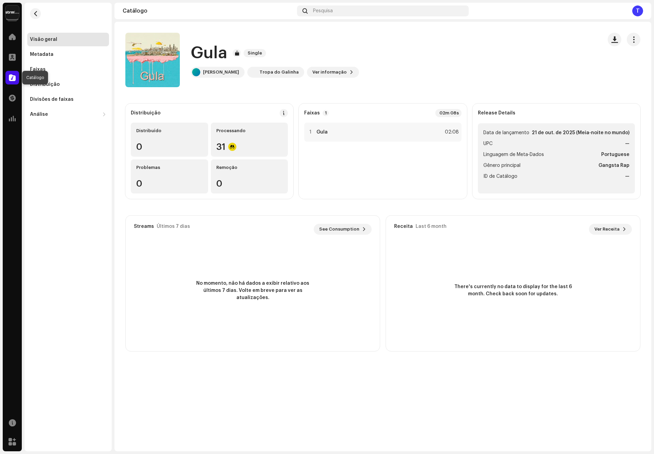
click at [15, 78] on span at bounding box center [12, 77] width 7 height 5
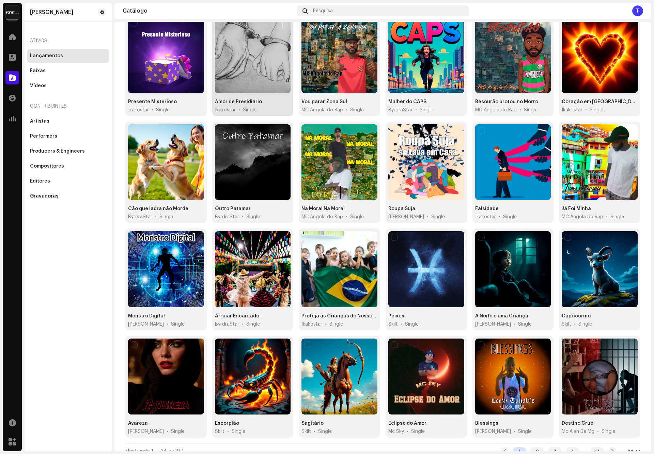
scroll to position [93, 0]
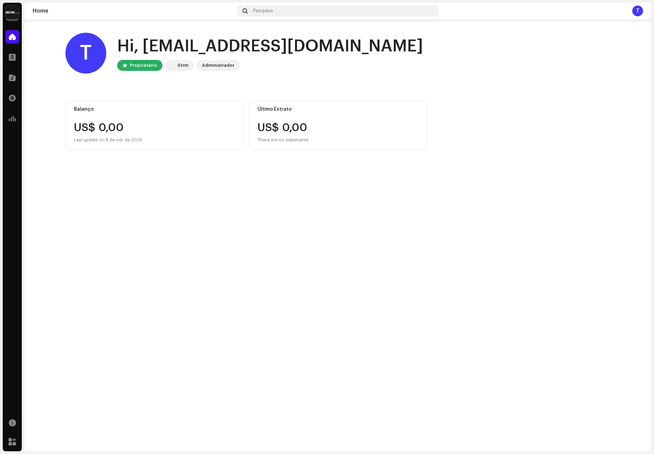
click at [11, 11] on img at bounding box center [12, 12] width 14 height 14
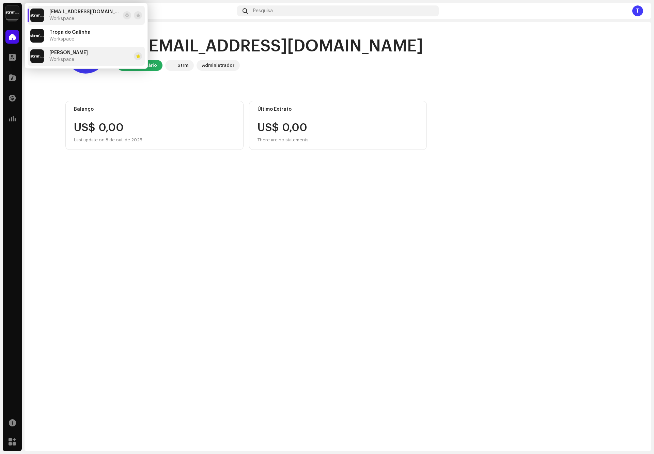
click at [55, 61] on span "Workspace" at bounding box center [61, 59] width 25 height 5
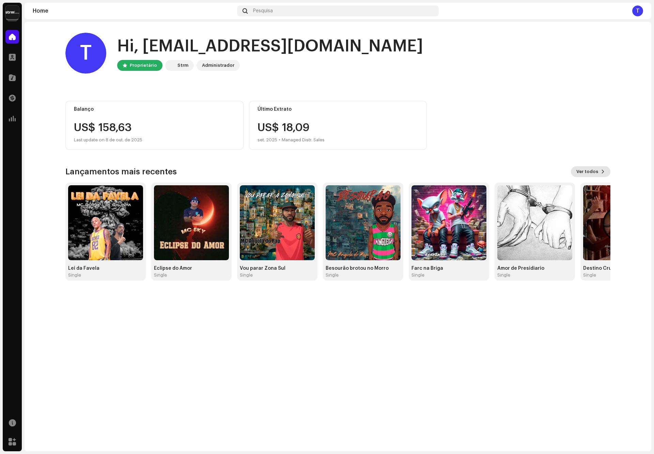
click at [586, 168] on span "Ver todos" at bounding box center [588, 172] width 22 height 14
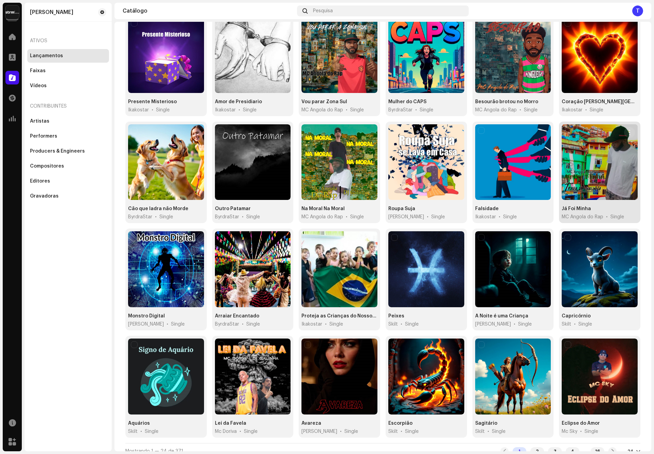
scroll to position [78, 0]
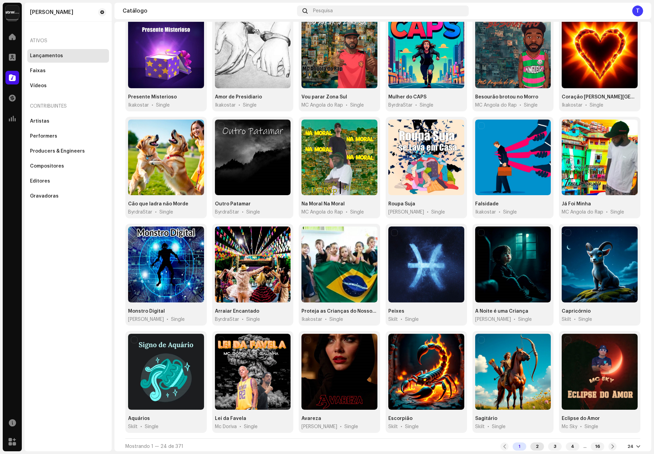
click at [531, 447] on div "2" at bounding box center [538, 447] width 14 height 8
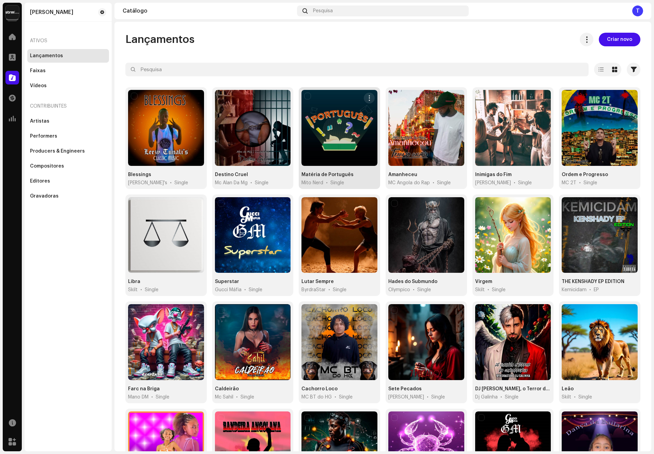
click at [344, 151] on div at bounding box center [340, 128] width 76 height 76
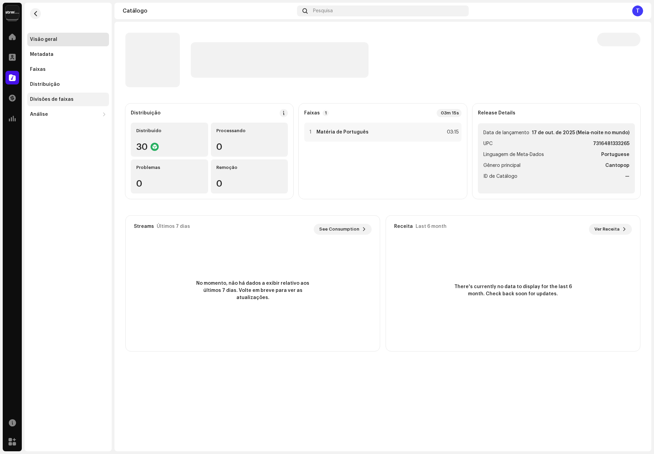
click at [66, 100] on div "Divisões de faixas" at bounding box center [52, 99] width 44 height 5
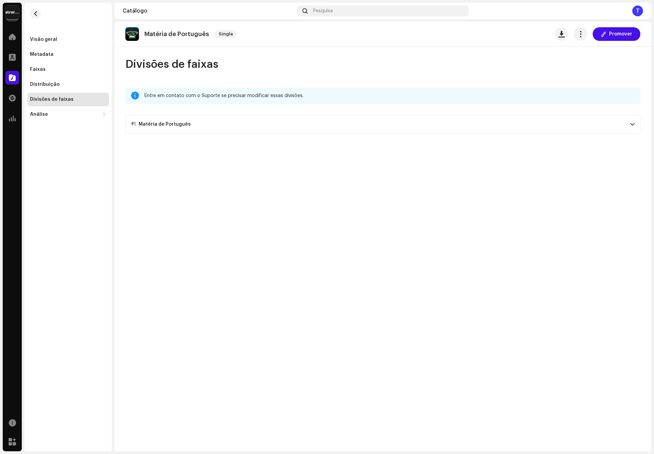
click at [207, 130] on p-accordion-header "#1 Matéria de Português" at bounding box center [382, 124] width 515 height 19
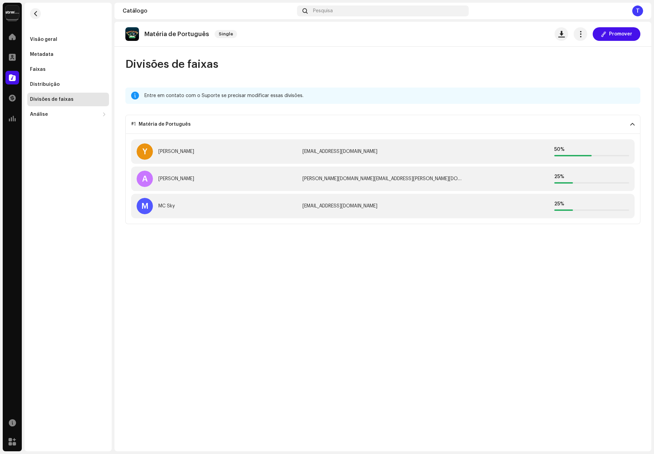
click at [207, 128] on p-accordion-header "#1 Matéria de Português" at bounding box center [382, 124] width 515 height 19
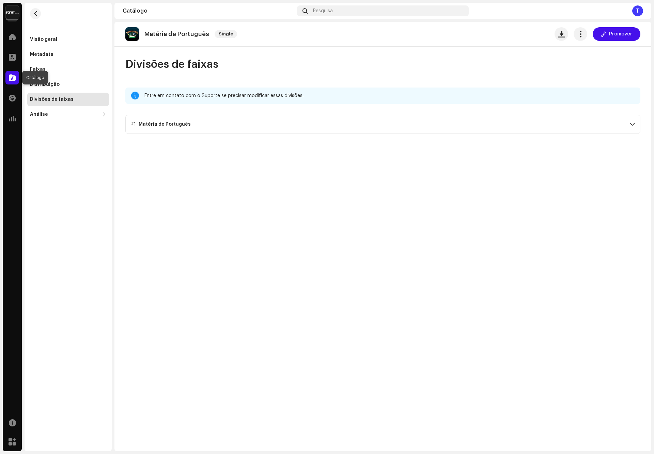
click at [11, 79] on span at bounding box center [12, 77] width 7 height 5
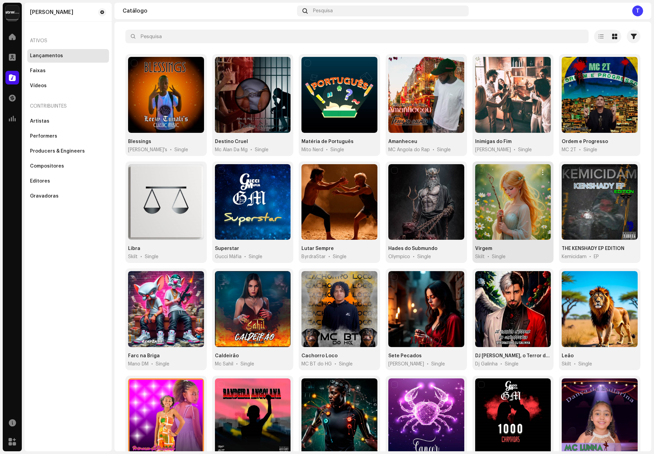
scroll to position [78, 0]
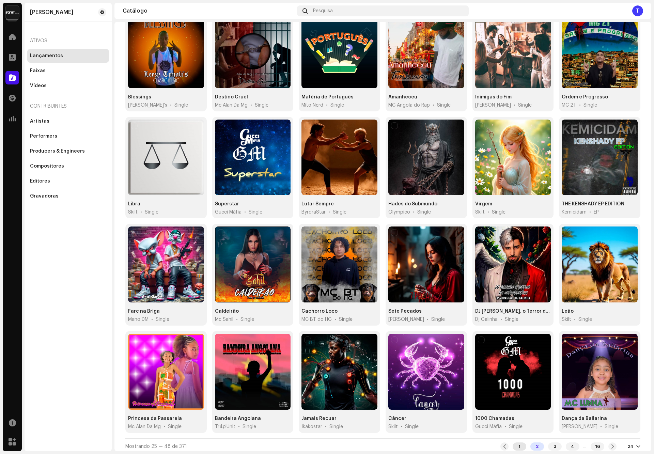
click at [515, 443] on div "1" at bounding box center [520, 447] width 14 height 8
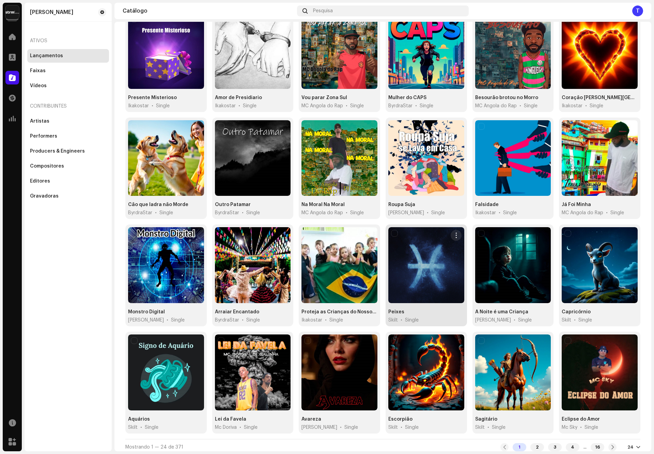
scroll to position [78, 0]
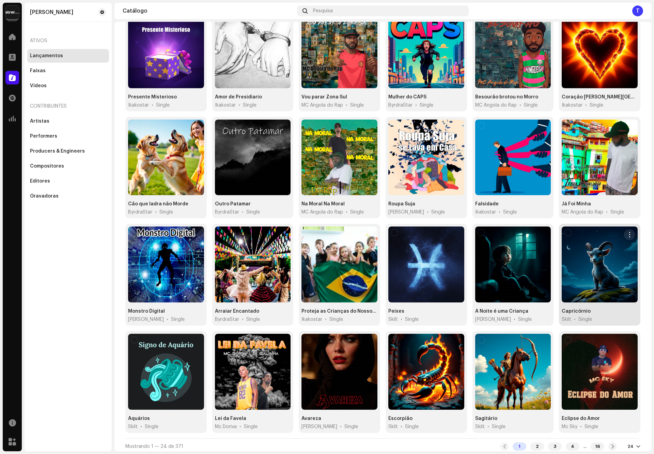
click at [580, 285] on div at bounding box center [600, 265] width 76 height 76
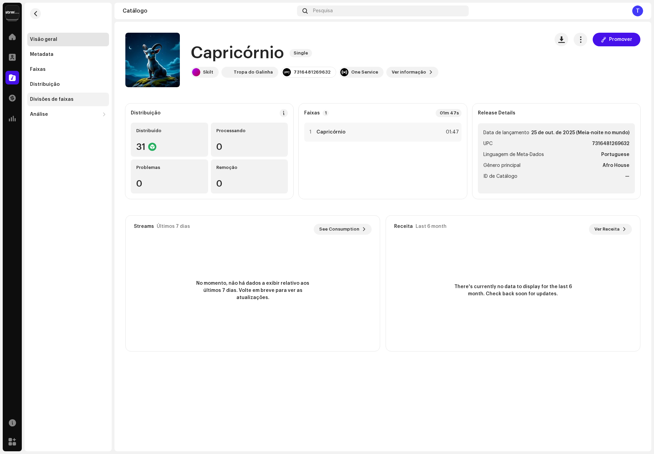
click at [61, 100] on div "Divisões de faixas" at bounding box center [52, 99] width 44 height 5
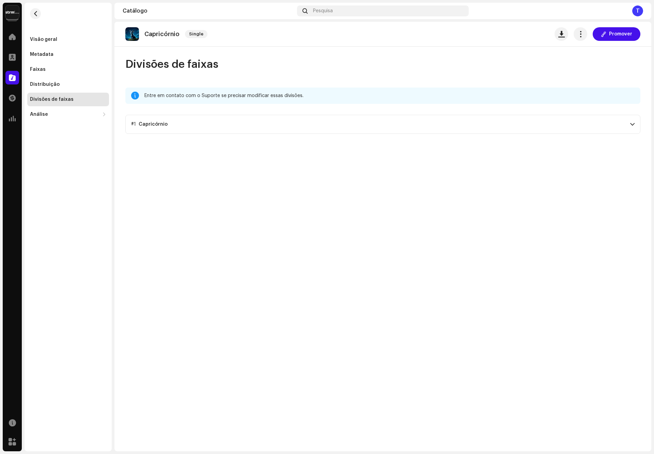
click at [155, 128] on p-accordion-header "#1 Capricórnio" at bounding box center [382, 124] width 515 height 19
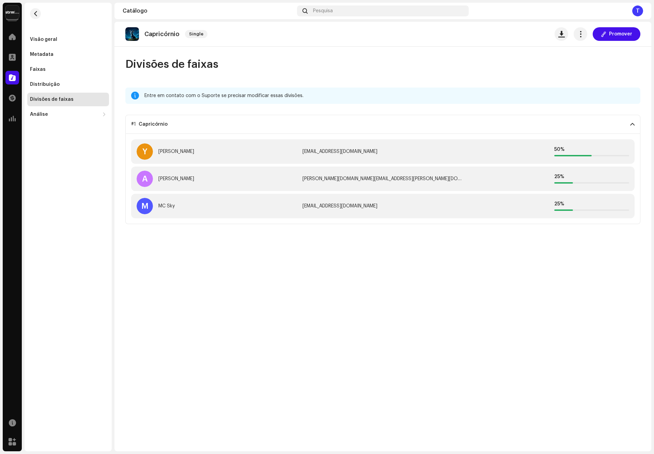
click at [155, 128] on p-accordion-header "#1 Capricórnio" at bounding box center [382, 124] width 515 height 19
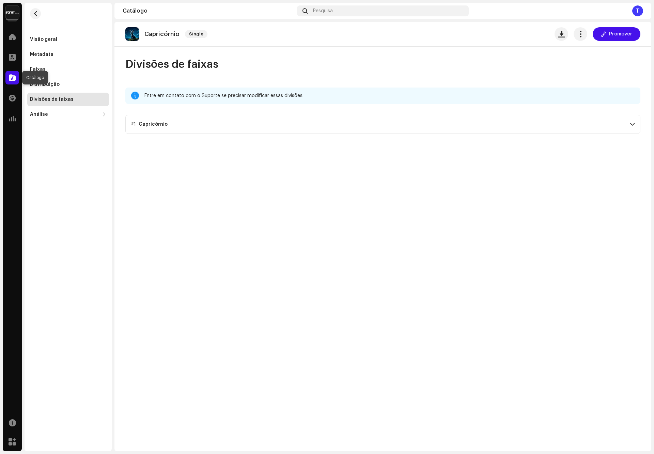
click at [10, 78] on span at bounding box center [12, 77] width 7 height 5
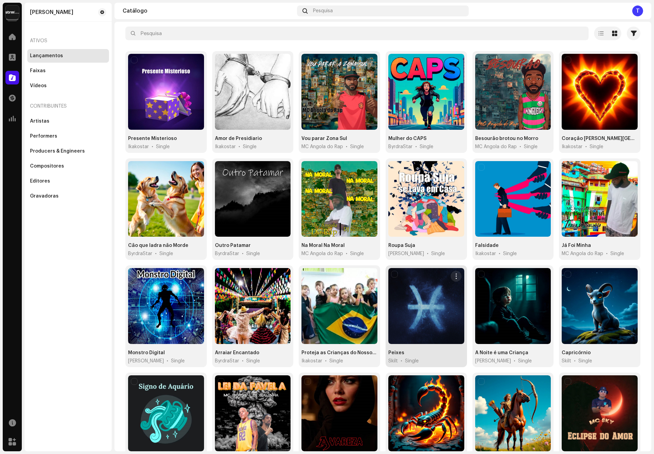
scroll to position [78, 0]
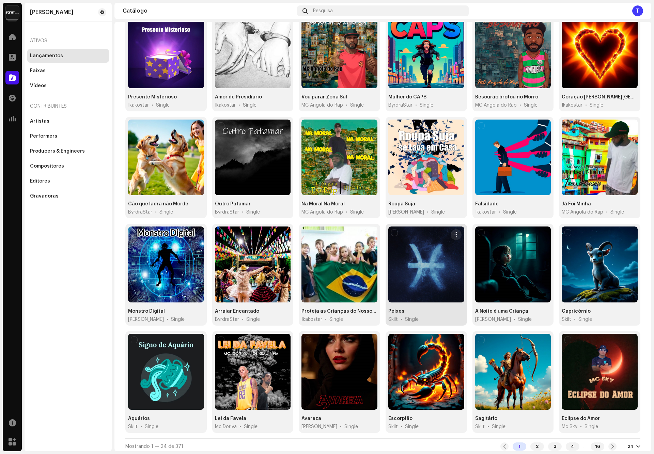
click at [416, 283] on div at bounding box center [426, 265] width 76 height 76
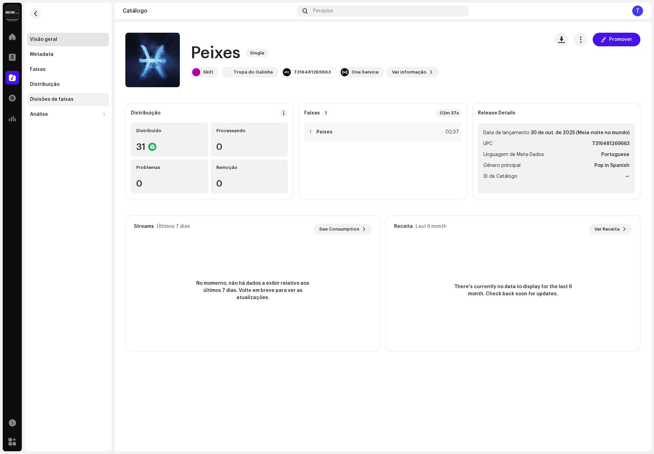
click at [68, 97] on div "Divisões de faixas" at bounding box center [52, 99] width 44 height 5
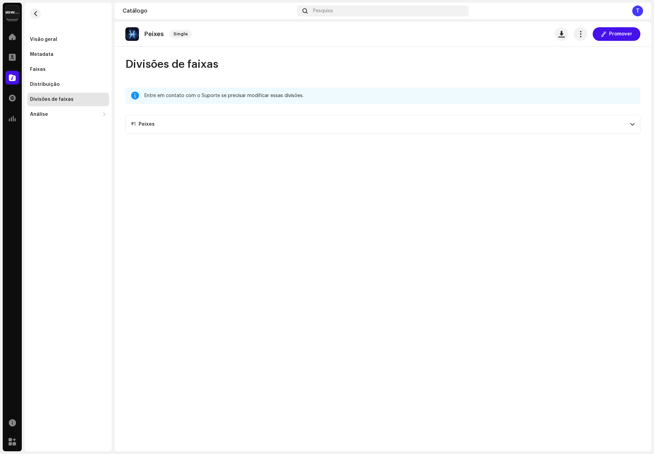
click at [628, 123] on p-accordion-header "#1 Peixes" at bounding box center [382, 124] width 515 height 19
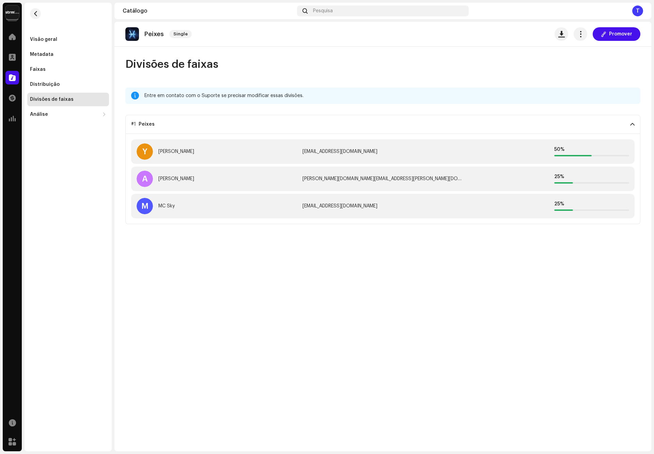
click at [628, 123] on p-accordion-header "#1 Peixes" at bounding box center [382, 124] width 515 height 19
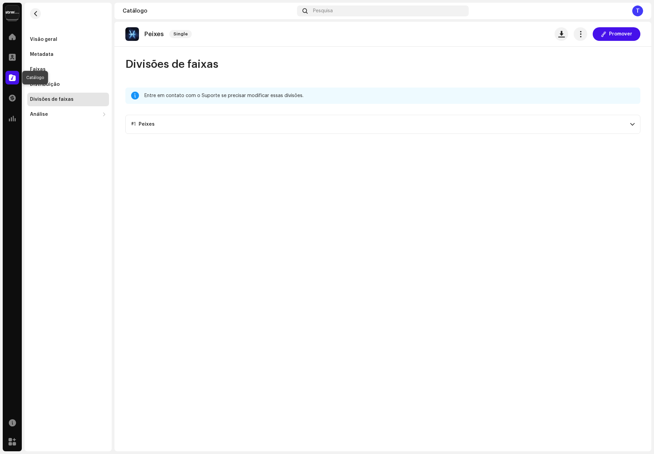
click at [17, 80] on div at bounding box center [12, 78] width 14 height 14
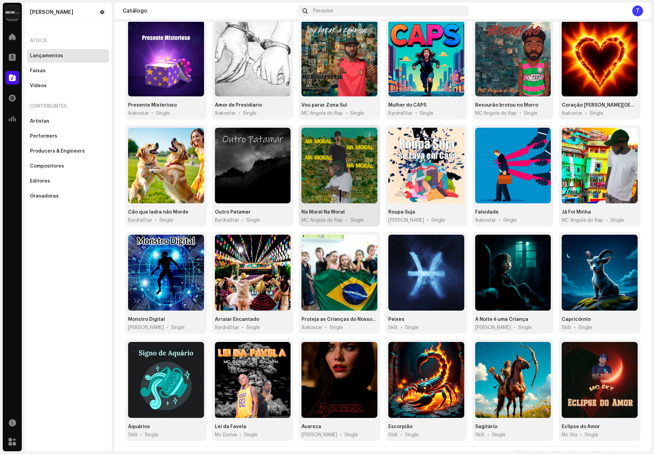
scroll to position [78, 0]
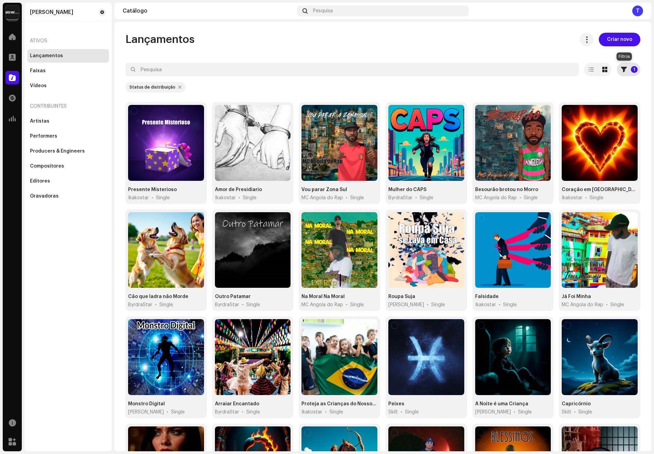
click at [631, 67] on p-badge "1" at bounding box center [634, 69] width 7 height 7
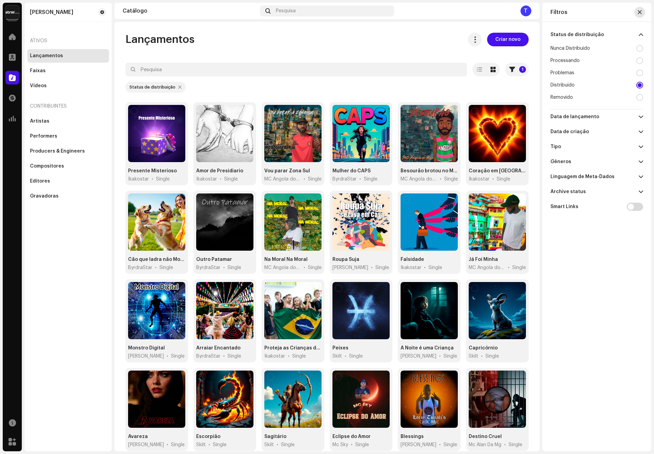
click at [639, 10] on span "button" at bounding box center [640, 12] width 4 height 5
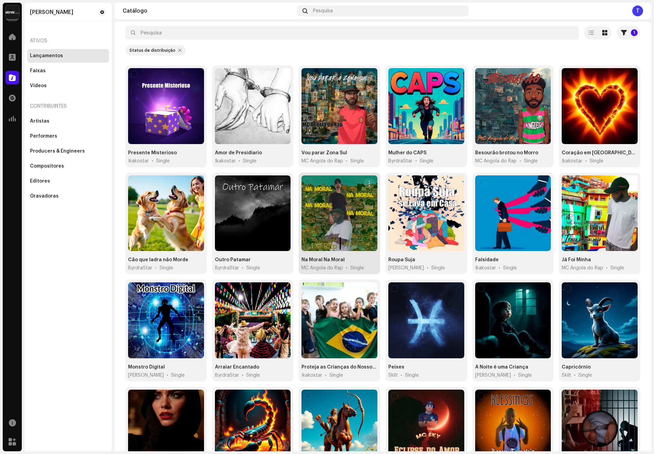
scroll to position [93, 0]
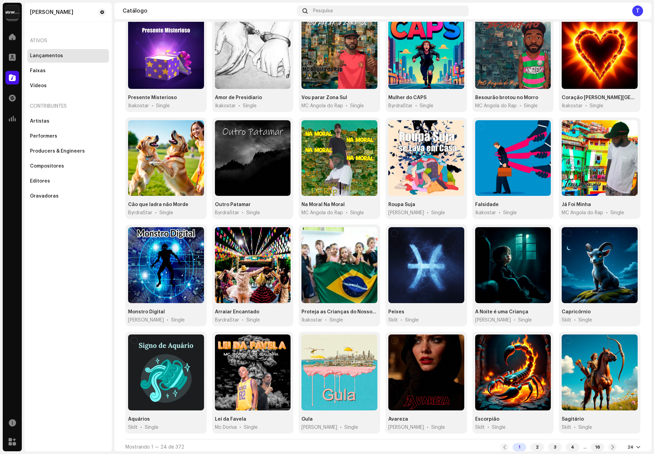
scroll to position [78, 0]
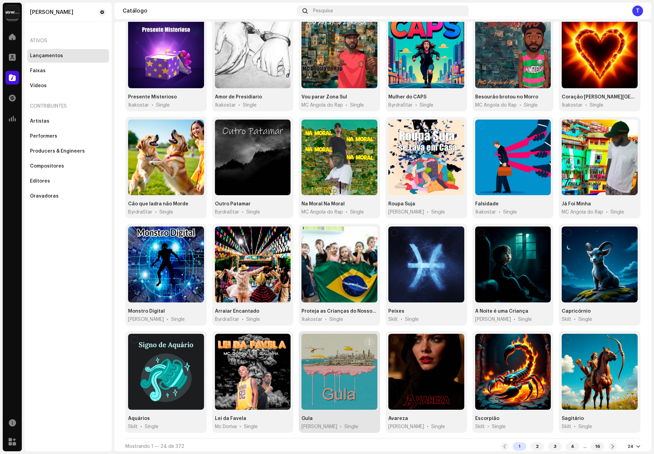
click at [342, 373] on div at bounding box center [340, 372] width 76 height 76
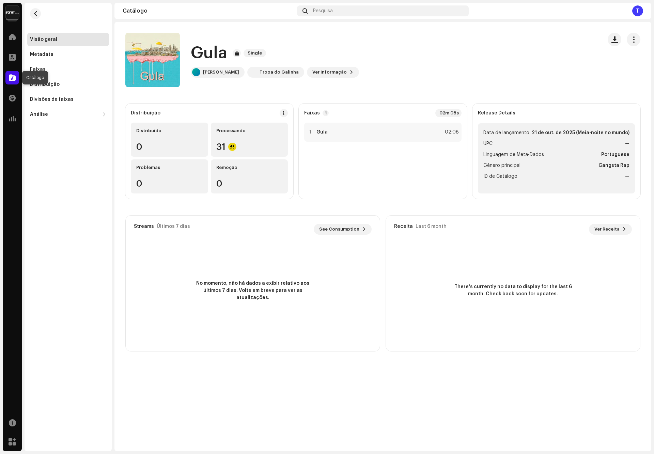
click at [11, 81] on div at bounding box center [12, 78] width 14 height 14
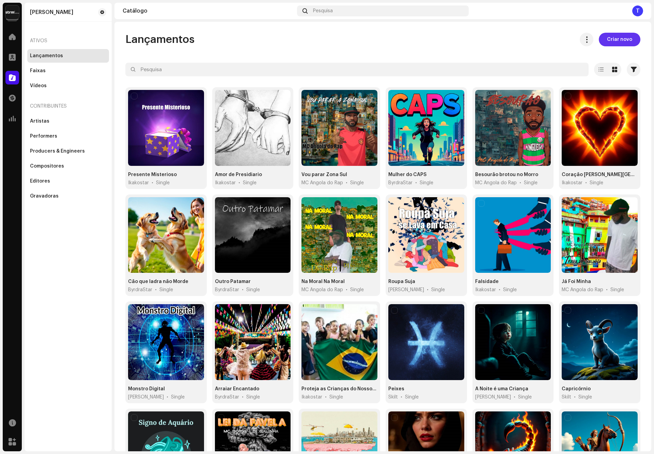
click at [620, 40] on span "Criar novo" at bounding box center [619, 40] width 25 height 14
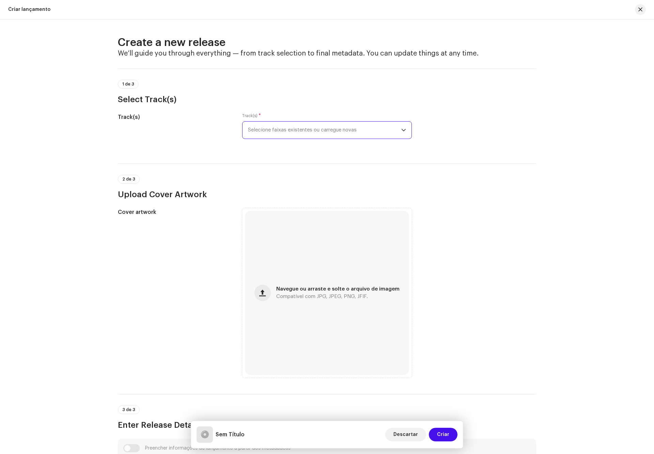
click at [326, 137] on span "Selecione faixas existentes ou carregue novas" at bounding box center [324, 130] width 153 height 17
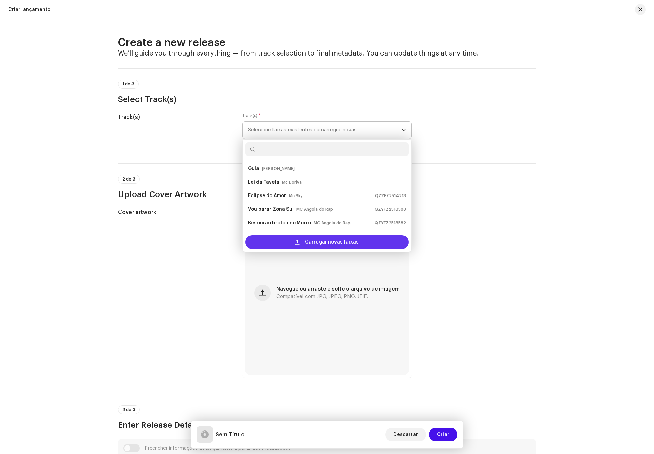
scroll to position [11, 0]
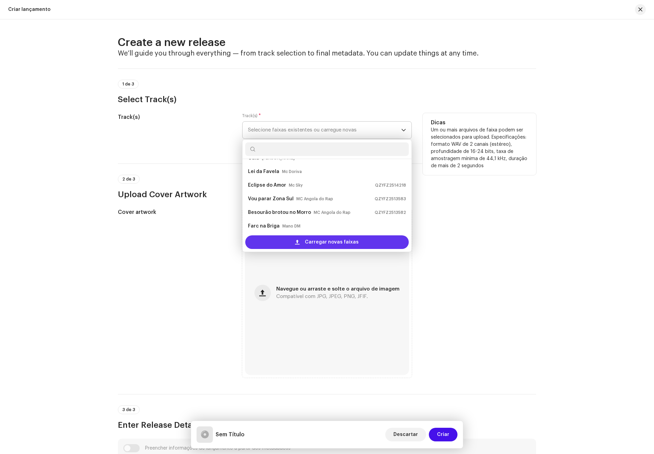
click at [332, 242] on span "Carregar novas faixas" at bounding box center [332, 242] width 54 height 14
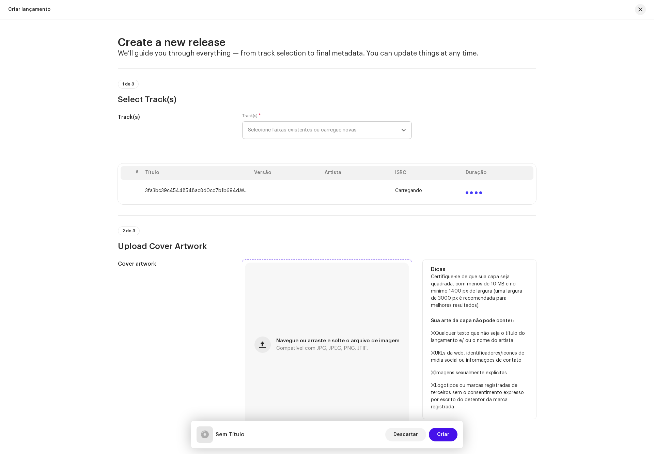
click at [308, 330] on div "Navegue ou arraste e solte o arquivo de imagem Compatível com JPG, JPEG, PNG, J…" at bounding box center [327, 345] width 164 height 164
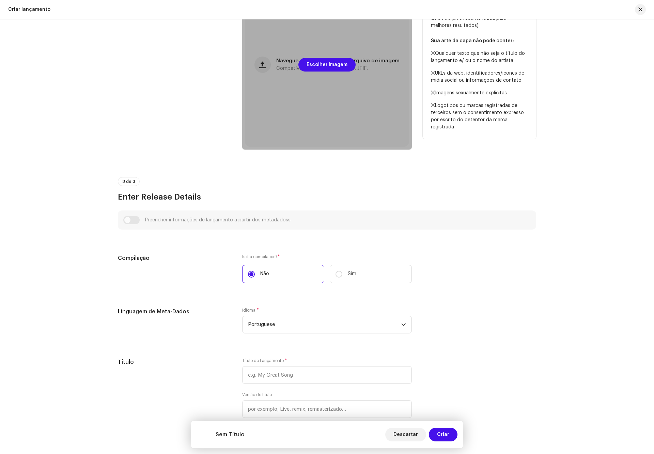
scroll to position [307, 0]
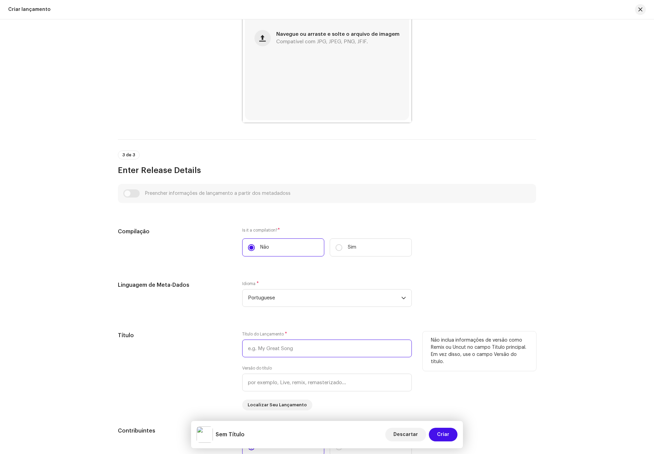
click at [302, 348] on input "text" at bounding box center [327, 349] width 170 height 18
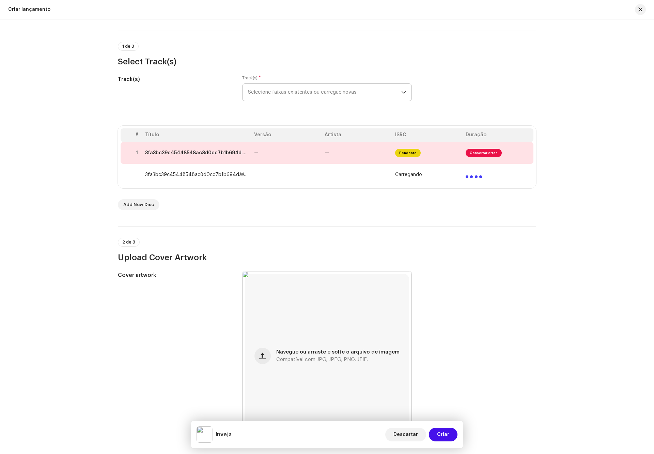
scroll to position [0, 0]
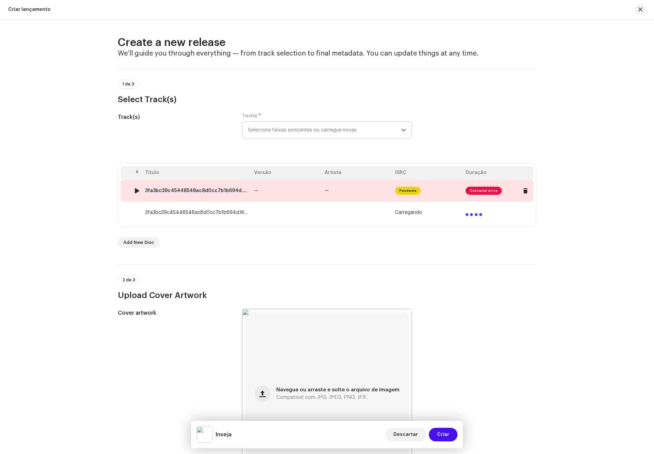
type input "Inveja"
click at [272, 189] on td "—" at bounding box center [286, 191] width 71 height 22
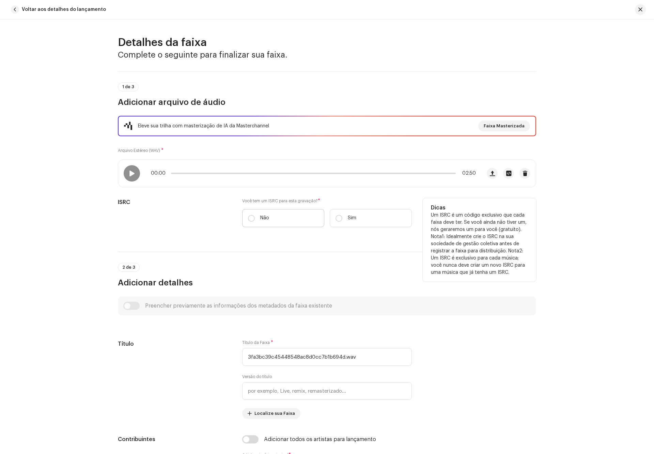
click at [267, 215] on p "Não" at bounding box center [264, 218] width 9 height 7
click at [255, 215] on input "Não" at bounding box center [251, 218] width 7 height 7
radio input "true"
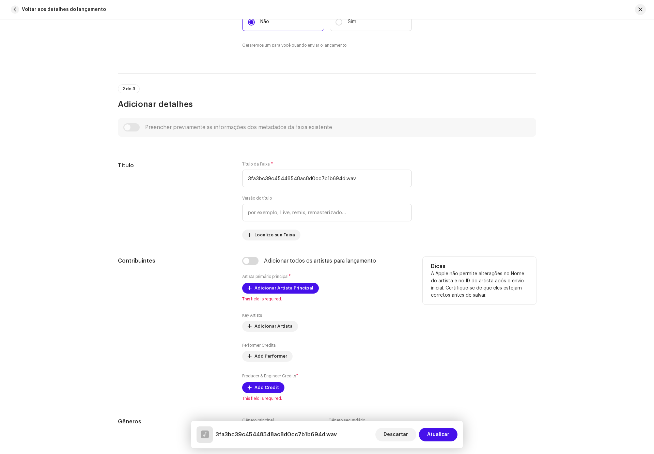
scroll to position [204, 0]
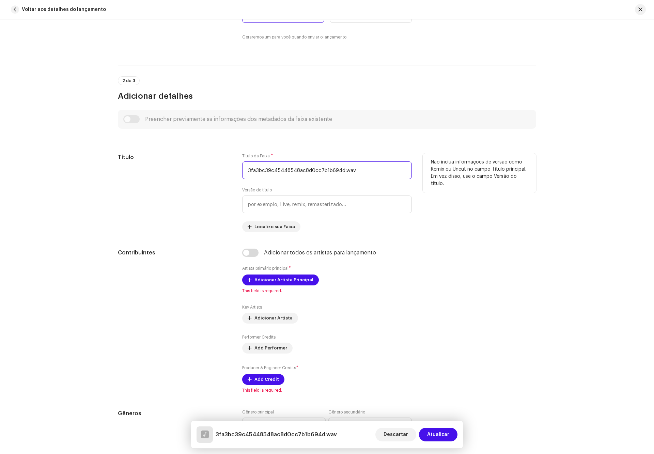
click at [374, 176] on input "3fa3bc39c45448548ac8d0cc7b1b694d.wav" at bounding box center [327, 171] width 170 height 18
paste input "Inveja"
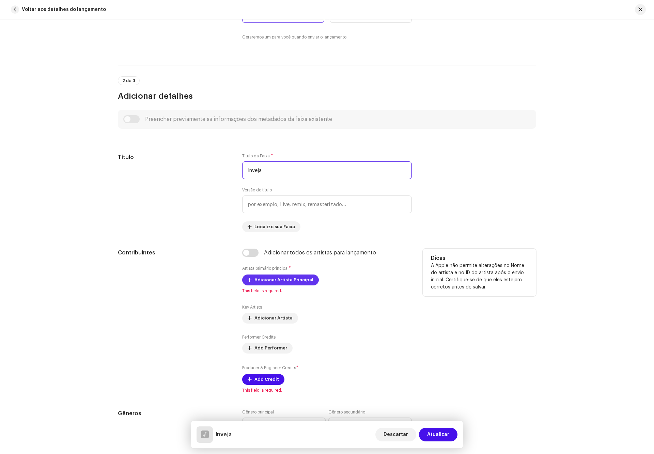
type input "Inveja"
click at [287, 280] on span "Adicionar Artista Principal" at bounding box center [284, 280] width 59 height 14
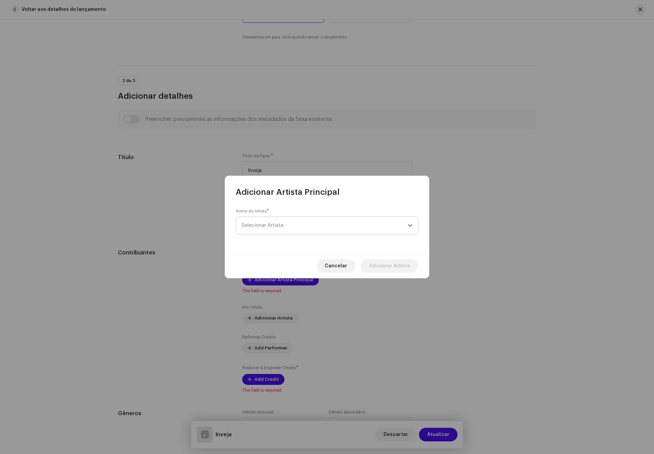
click at [301, 224] on span "Selecionar Artista" at bounding box center [325, 225] width 166 height 17
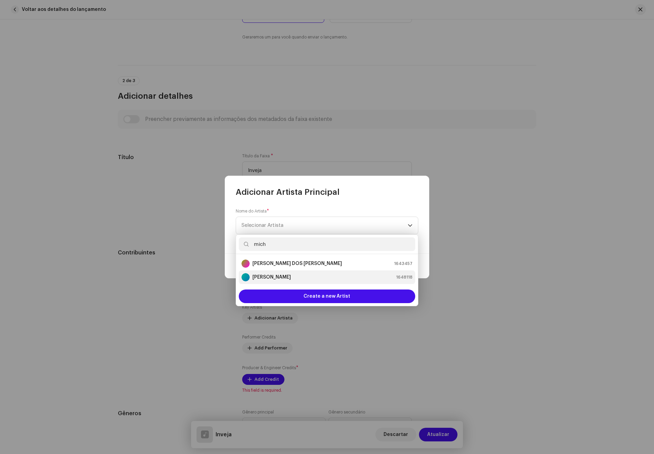
type input "mich"
click at [294, 277] on div "Michelly Pecadora 1648118" at bounding box center [327, 277] width 171 height 8
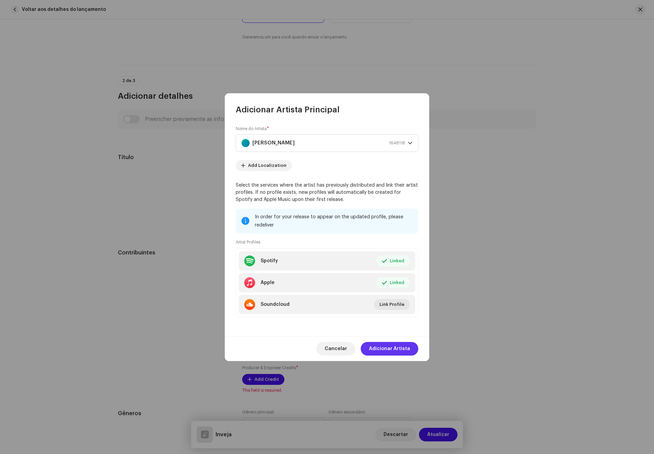
click at [403, 351] on span "Adicionar Artista" at bounding box center [389, 349] width 41 height 14
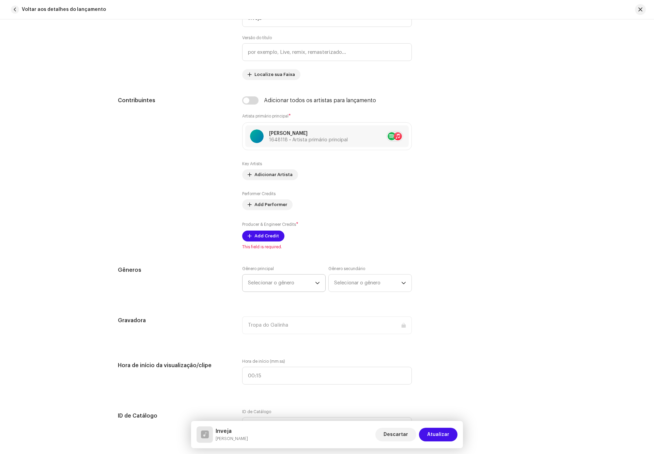
scroll to position [358, 0]
click at [269, 238] on span "Add Credit" at bounding box center [267, 235] width 25 height 14
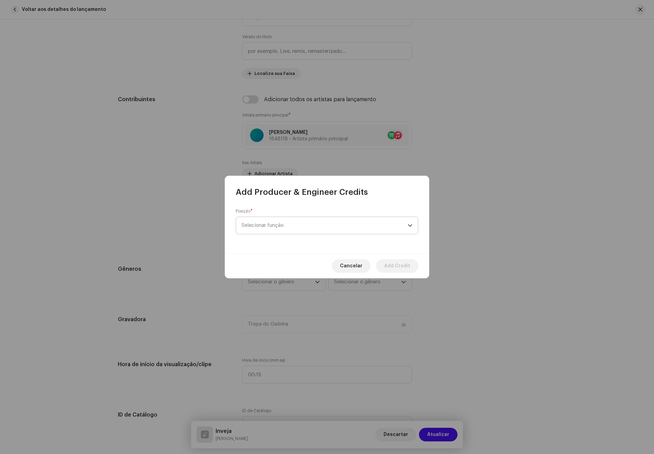
click at [303, 227] on span "Selecionar função" at bounding box center [325, 225] width 166 height 17
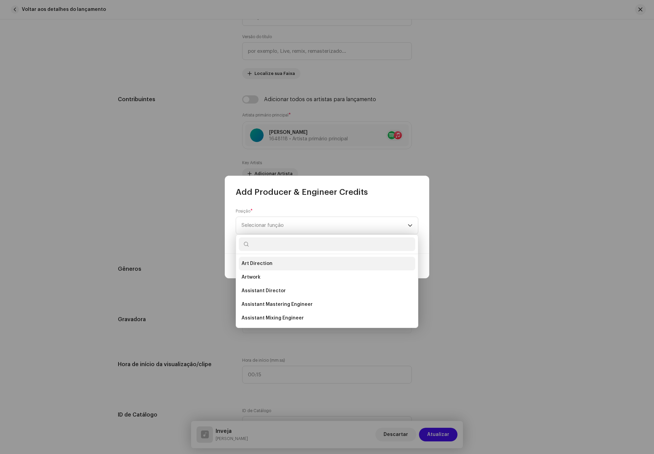
click at [274, 268] on li "Art Direction" at bounding box center [327, 264] width 177 height 14
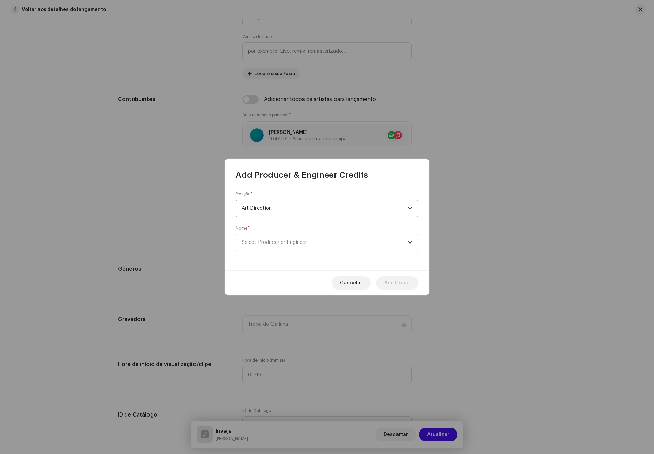
click at [311, 243] on span "Select Producer or Engineer" at bounding box center [325, 242] width 166 height 17
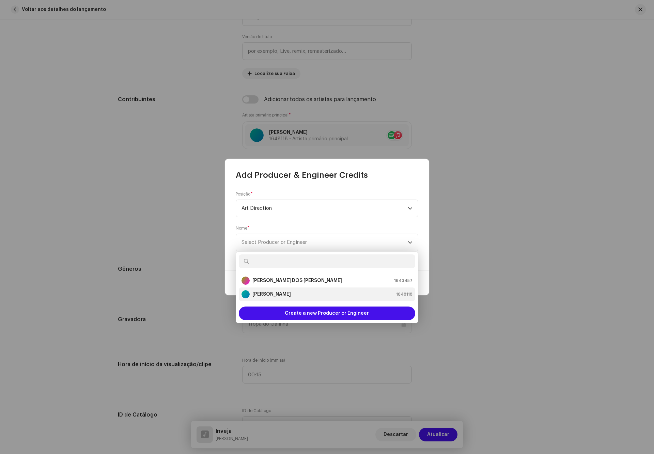
click at [284, 291] on strong "[PERSON_NAME]" at bounding box center [272, 294] width 39 height 7
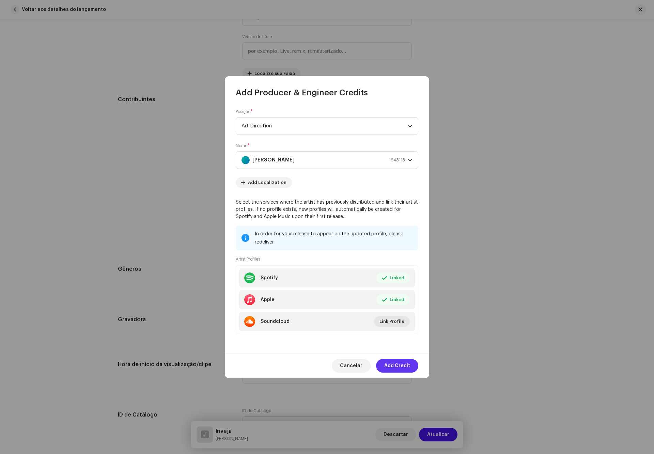
click at [401, 365] on span "Add Credit" at bounding box center [397, 366] width 26 height 14
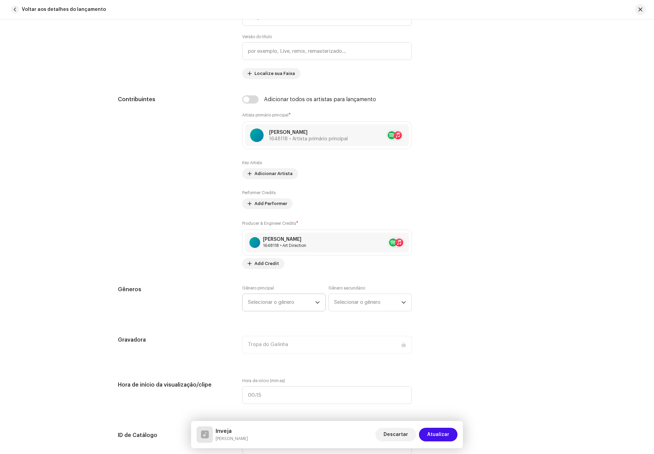
click at [301, 303] on span "Selecionar o gênero" at bounding box center [281, 302] width 67 height 17
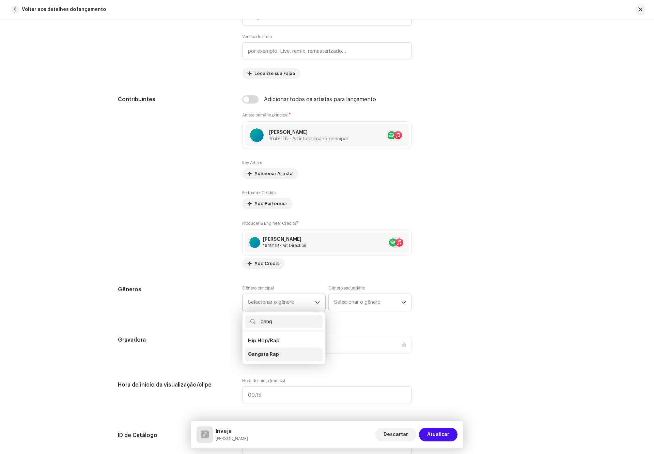
type input "gang"
click at [288, 360] on li "Gangsta Rap" at bounding box center [283, 355] width 77 height 14
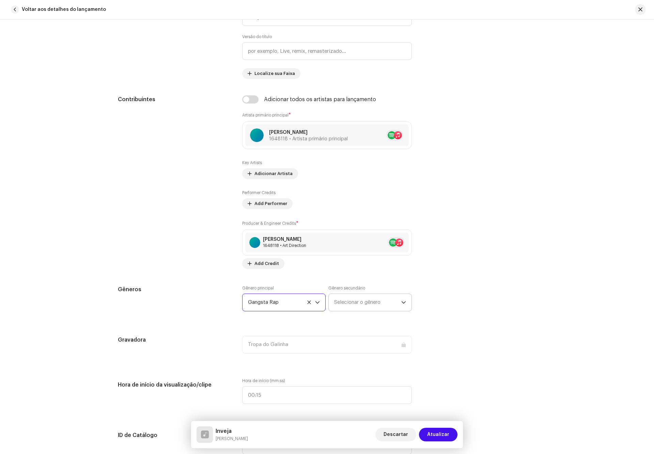
click at [361, 305] on span "Selecionar o gênero" at bounding box center [367, 302] width 67 height 17
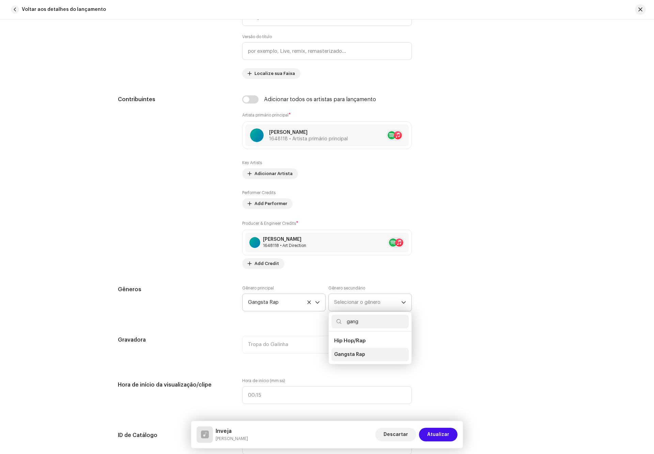
type input "gang"
click at [357, 357] on span "Gangsta Rap" at bounding box center [349, 354] width 31 height 7
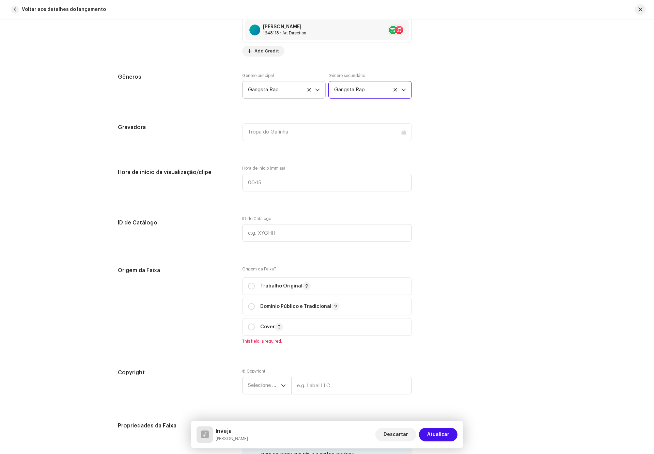
scroll to position [613, 0]
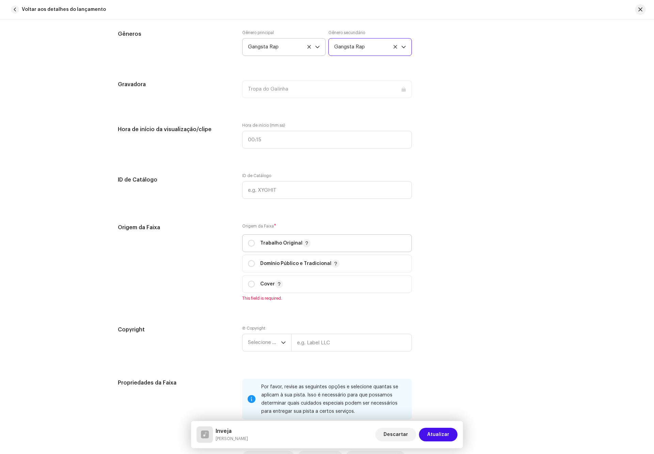
click at [268, 245] on p "Trabalho Original" at bounding box center [285, 243] width 50 height 8
radio input "true"
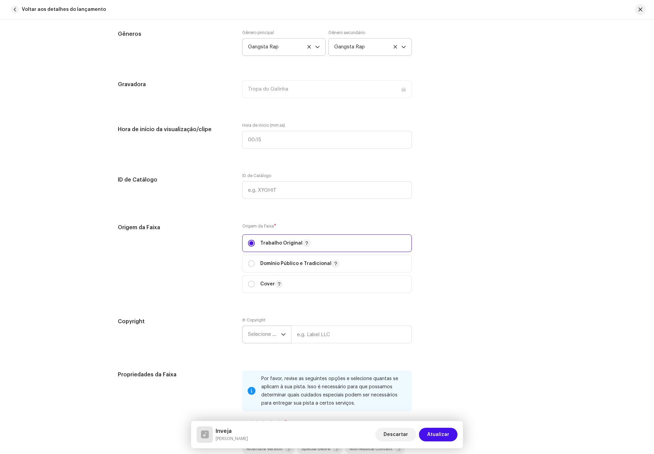
click at [269, 334] on span "Selecione o ano" at bounding box center [264, 334] width 33 height 17
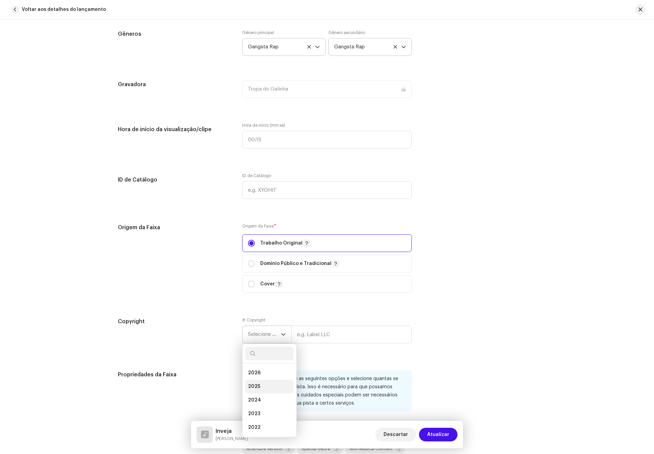
click at [261, 388] on li "2025" at bounding box center [269, 387] width 48 height 14
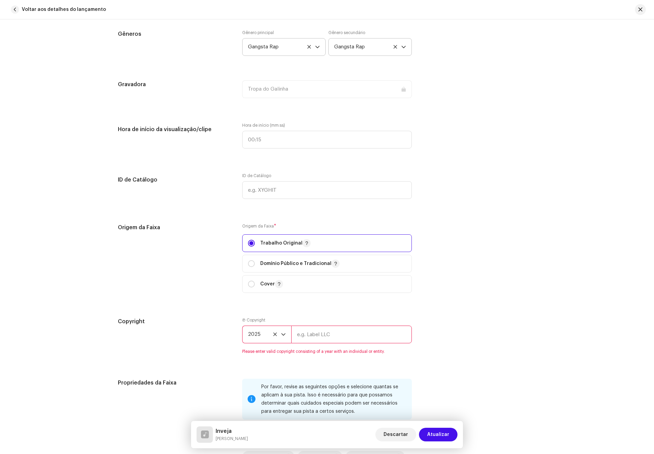
click at [337, 339] on input "text" at bounding box center [351, 335] width 121 height 18
type input "Tropa do Galinha"
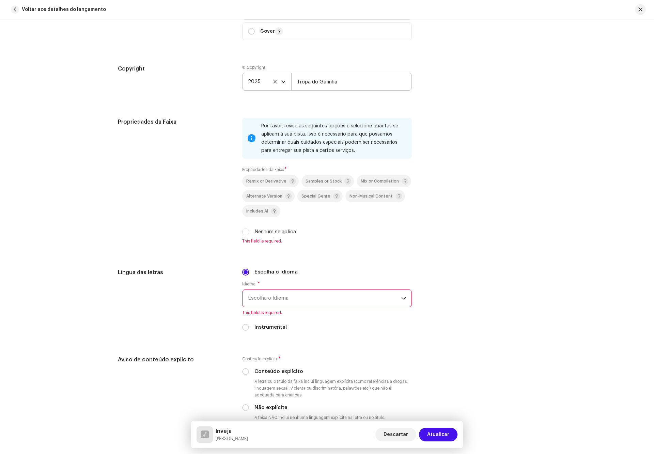
scroll to position [869, 0]
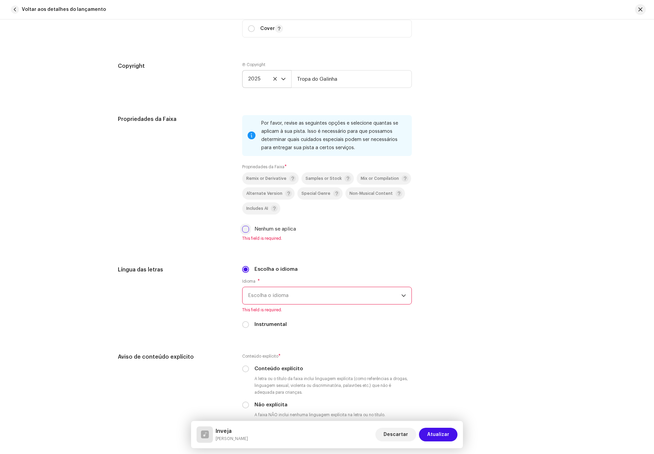
click at [242, 229] on input "Nenhum se aplica" at bounding box center [245, 229] width 7 height 7
checkbox input "true"
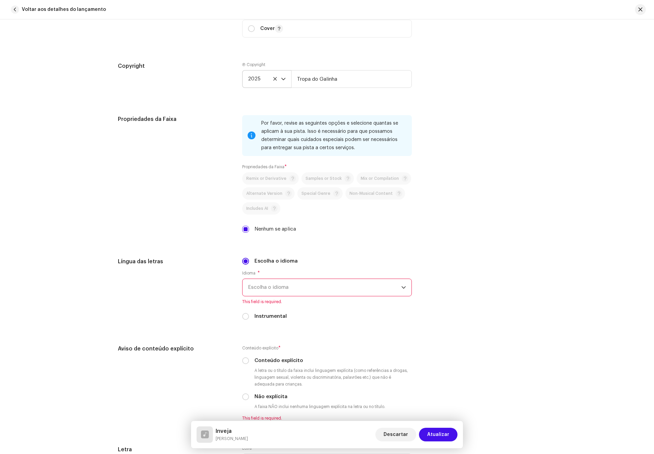
click at [311, 287] on span "Escolha o idioma" at bounding box center [324, 287] width 153 height 17
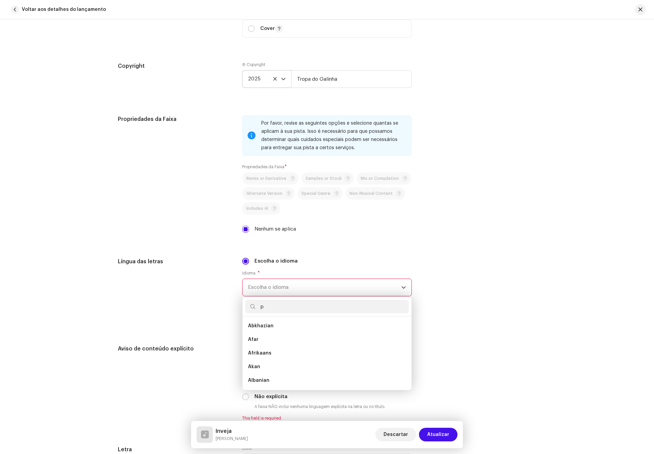
scroll to position [0, 0]
type input "por"
click at [282, 323] on li "Portuguese" at bounding box center [327, 326] width 164 height 14
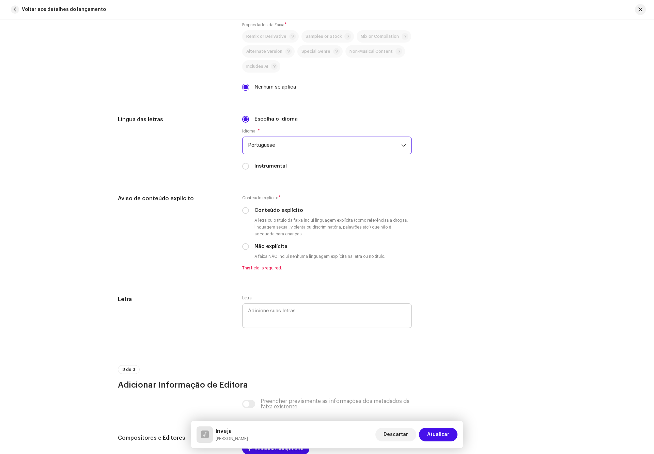
scroll to position [1022, 0]
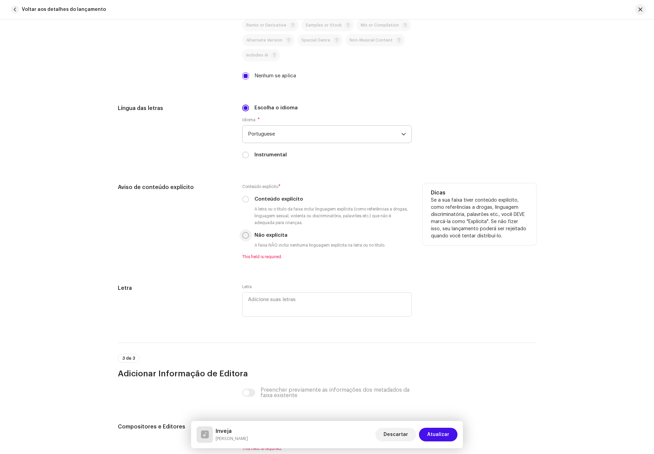
click at [246, 236] on input "Não explícita" at bounding box center [245, 235] width 7 height 7
radio input "true"
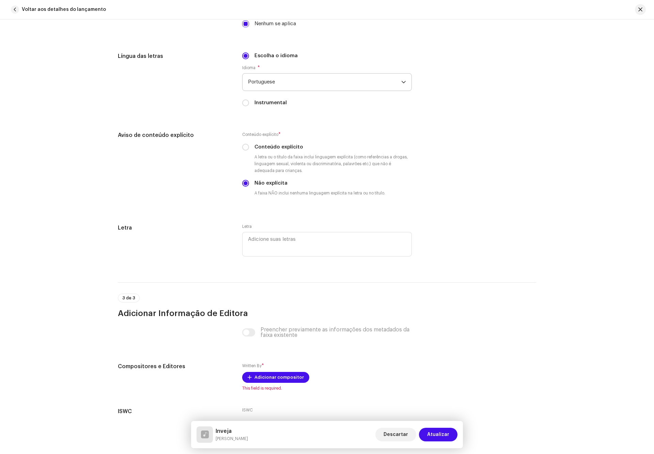
scroll to position [1125, 0]
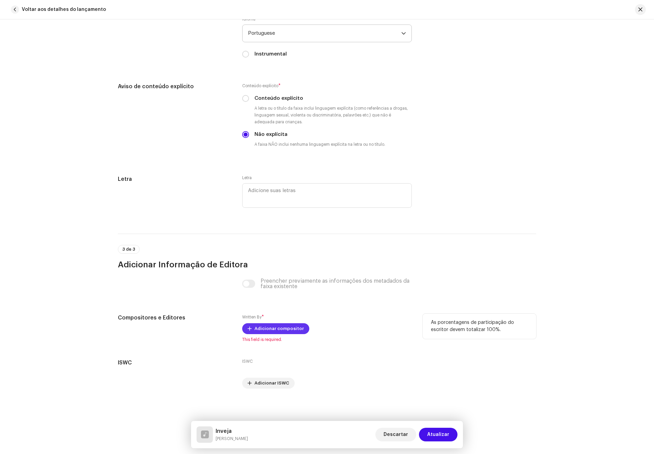
click at [277, 329] on span "Adicionar compositor" at bounding box center [279, 329] width 49 height 14
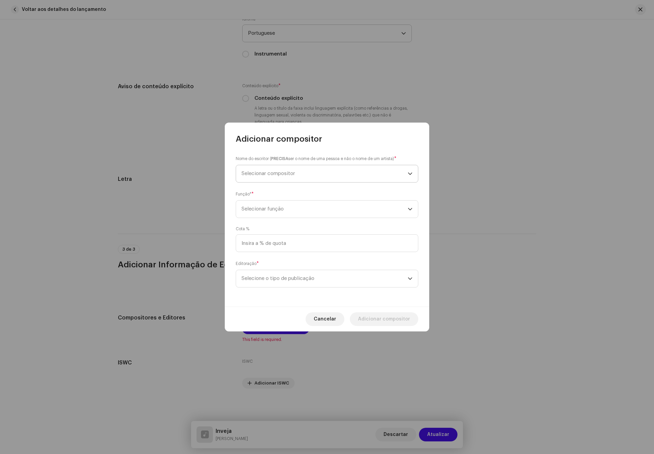
click at [307, 177] on span "Selecionar compositor" at bounding box center [325, 173] width 166 height 17
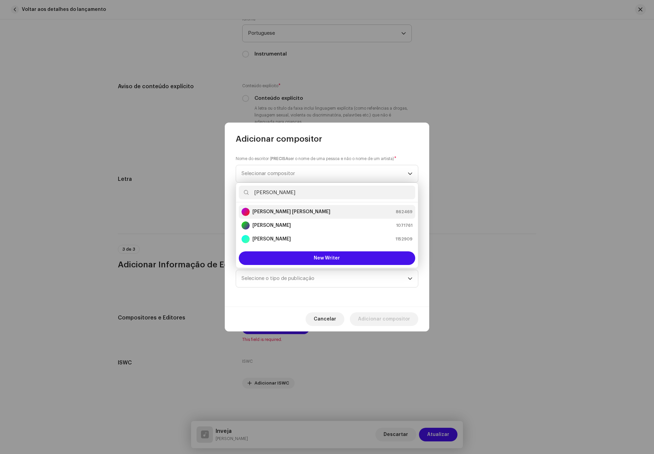
type input "yuri"
click at [296, 211] on strong "Yuri Cavalcanti Barbosa" at bounding box center [292, 212] width 78 height 7
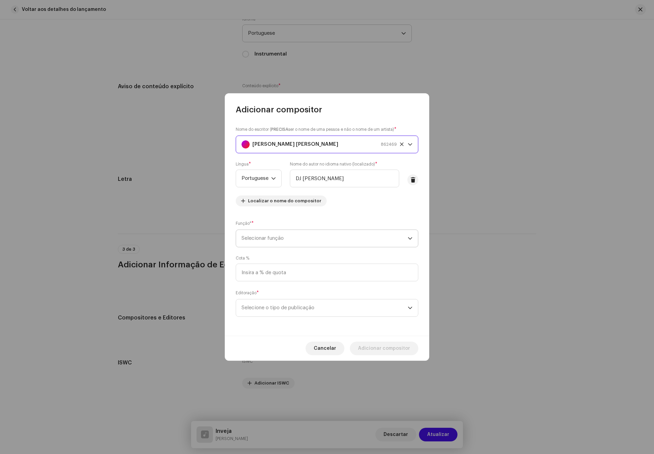
click at [325, 240] on span "Selecionar função" at bounding box center [325, 238] width 166 height 17
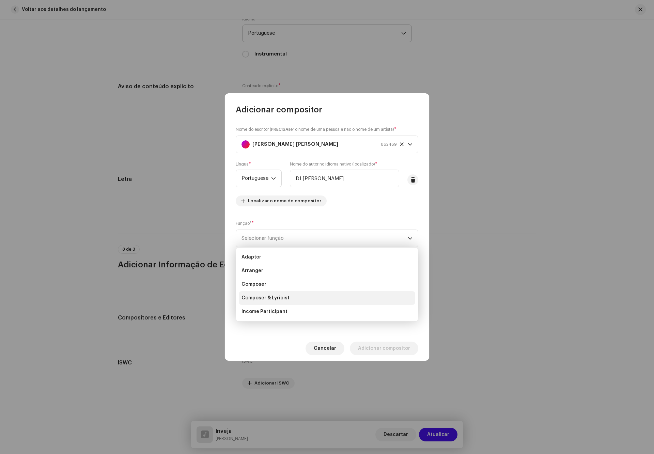
click at [284, 295] on span "Composer & Lyricist" at bounding box center [266, 298] width 48 height 7
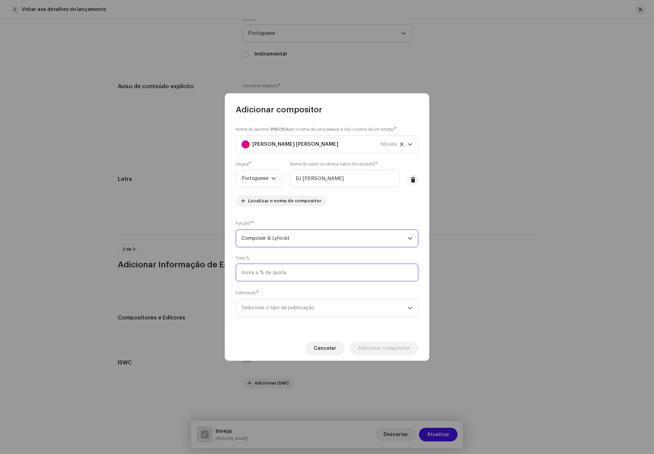
click at [295, 280] on input at bounding box center [327, 273] width 183 height 18
type input "100,00"
click at [303, 311] on span "Selecione o tipo de publicação" at bounding box center [325, 308] width 166 height 17
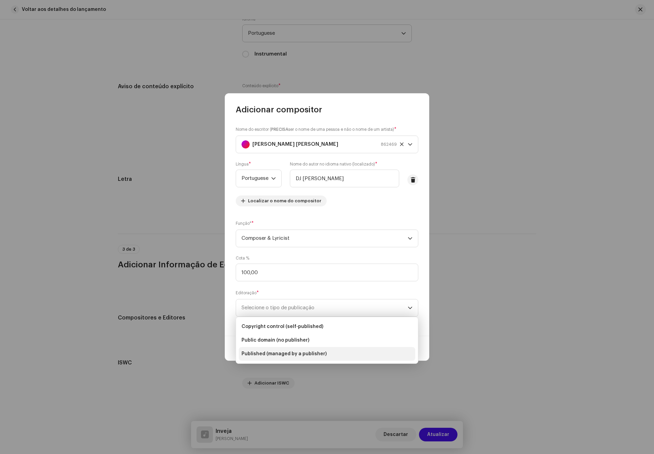
drag, startPoint x: 306, startPoint y: 326, endPoint x: 360, endPoint y: 349, distance: 58.7
click at [307, 326] on span "Copyright control (self-published)" at bounding box center [283, 326] width 82 height 7
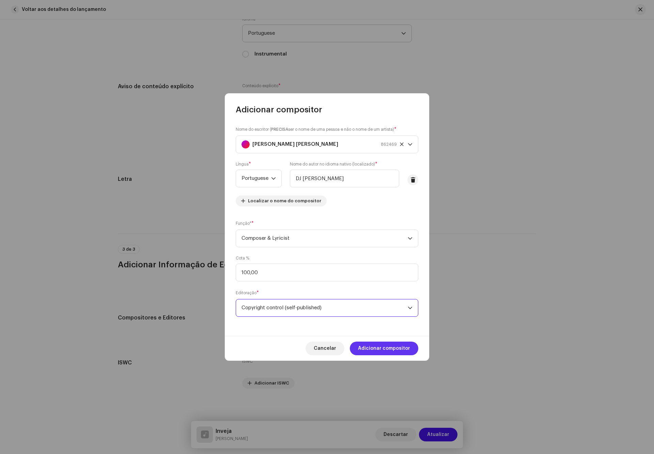
click at [400, 350] on span "Adicionar compositor" at bounding box center [384, 349] width 52 height 14
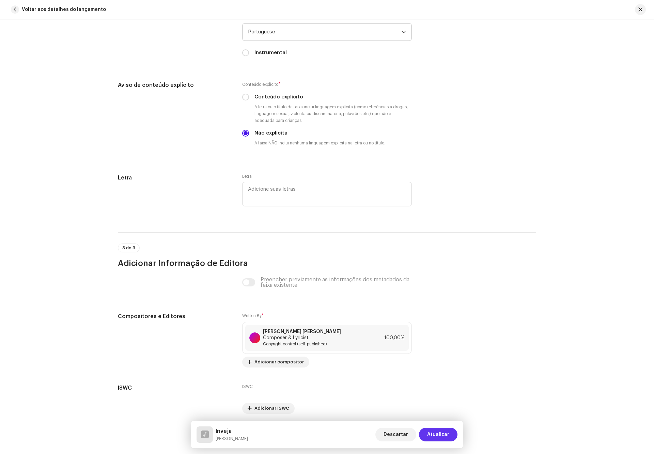
click at [441, 440] on span "Atualizar" at bounding box center [438, 435] width 22 height 14
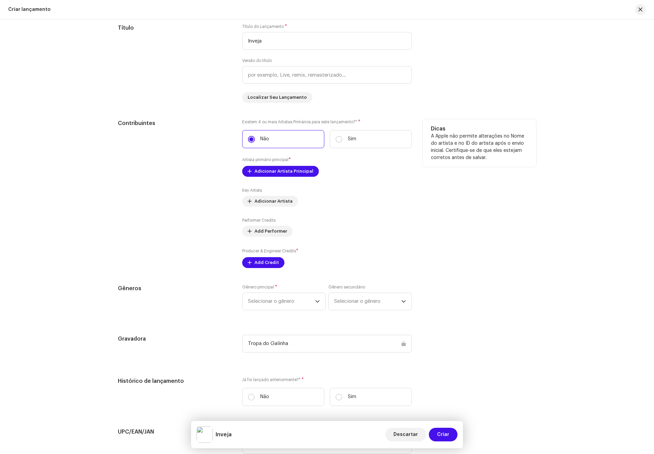
scroll to position [665, 0]
click at [289, 170] on span "Adicionar Artista Principal" at bounding box center [284, 171] width 59 height 14
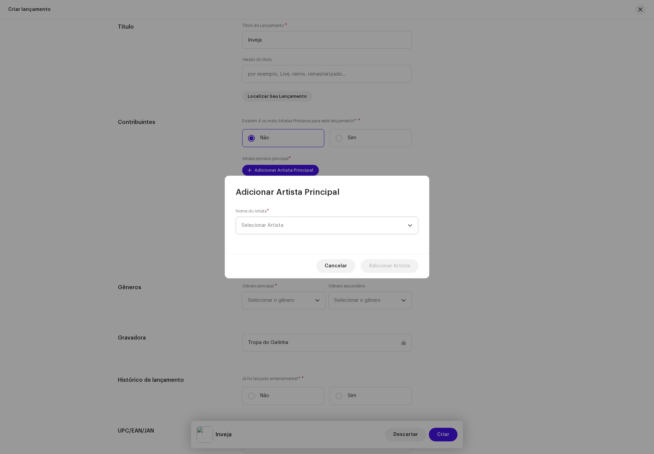
click at [300, 221] on span "Selecionar Artista" at bounding box center [325, 225] width 166 height 17
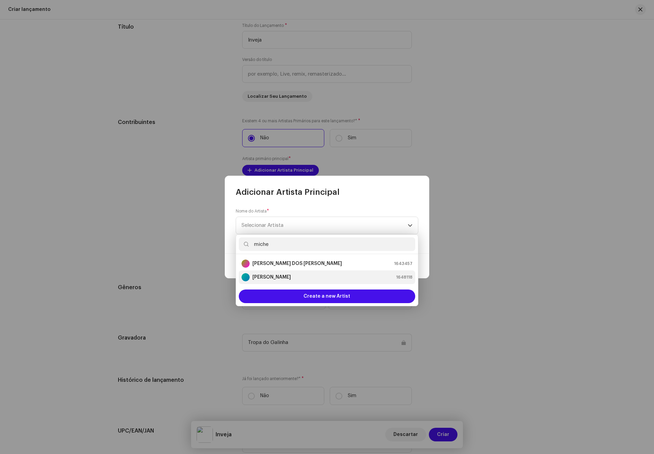
type input "miche"
click at [291, 275] on strong "[PERSON_NAME]" at bounding box center [272, 277] width 39 height 7
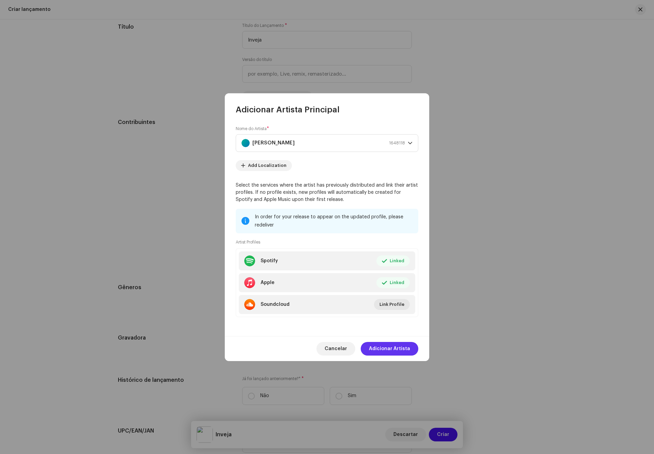
click at [399, 346] on span "Adicionar Artista" at bounding box center [389, 349] width 41 height 14
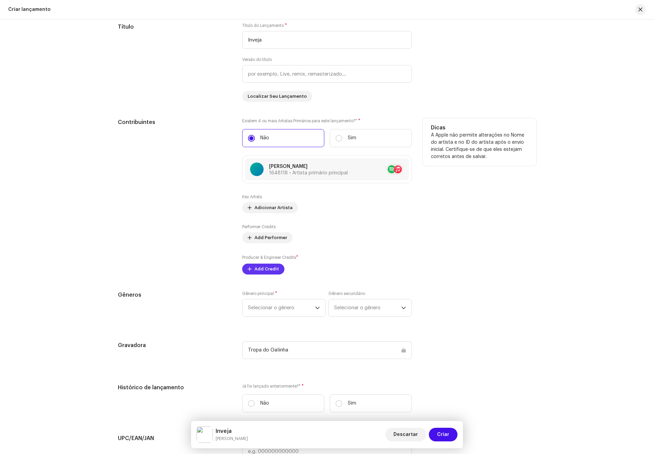
click at [266, 273] on span "Add Credit" at bounding box center [267, 269] width 25 height 14
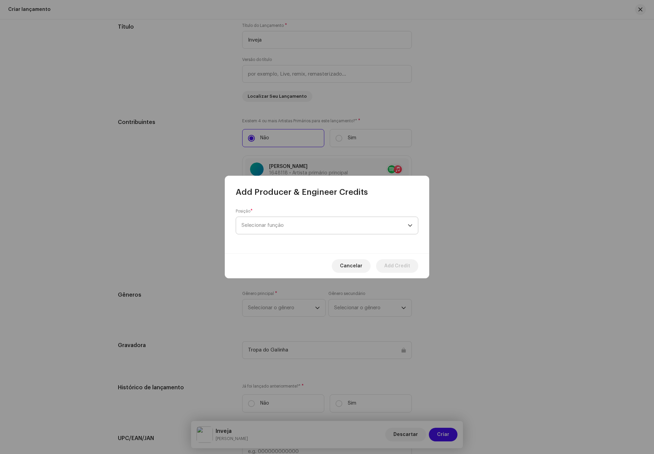
click at [291, 230] on span "Selecionar função" at bounding box center [325, 225] width 166 height 17
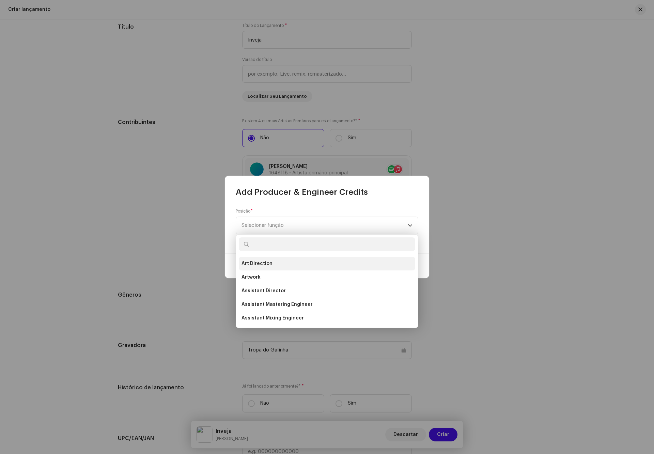
click at [273, 263] on li "Art Direction" at bounding box center [327, 264] width 177 height 14
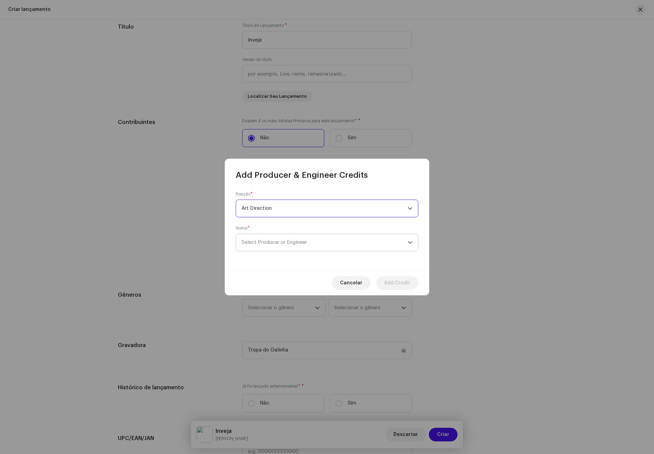
click at [302, 240] on span "Select Producer or Engineer" at bounding box center [274, 242] width 65 height 5
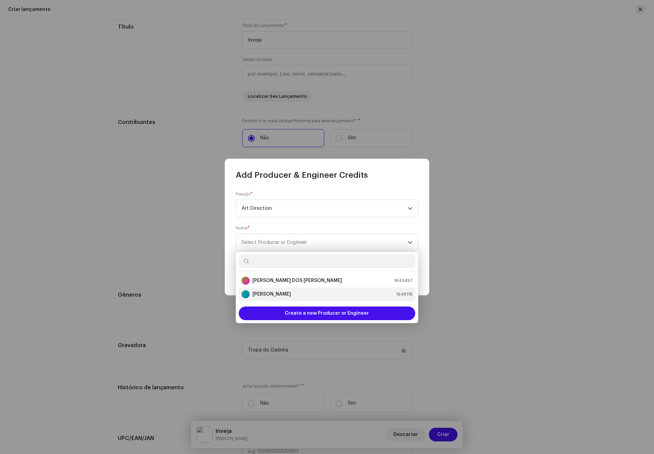
click at [290, 292] on strong "[PERSON_NAME]" at bounding box center [272, 294] width 39 height 7
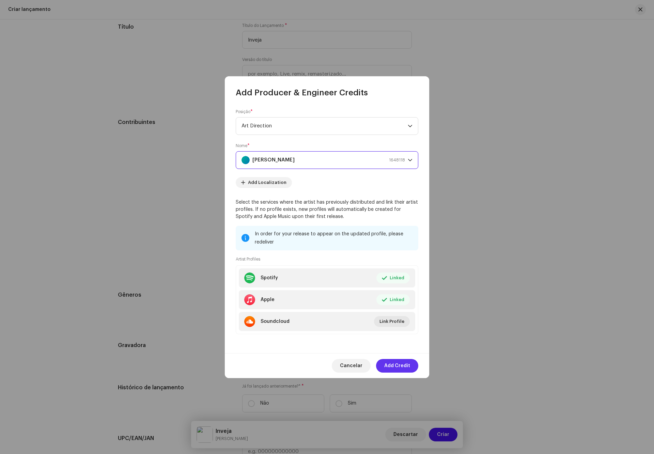
click at [405, 363] on span "Add Credit" at bounding box center [397, 366] width 26 height 14
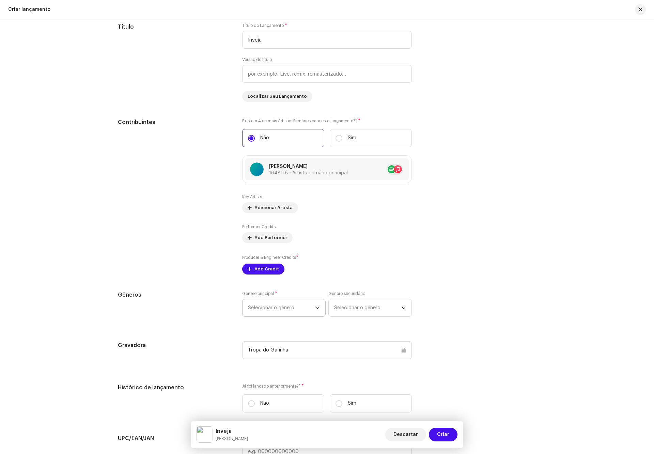
click at [282, 317] on p-select "Selecionar o gênero" at bounding box center [283, 308] width 83 height 18
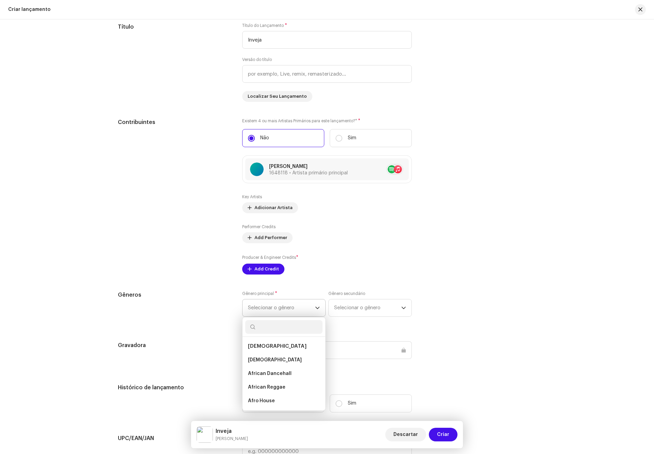
click at [290, 311] on div "Preencher informações de lançamento a partir dos metadadoss Compilação Is it a …" at bounding box center [327, 239] width 418 height 728
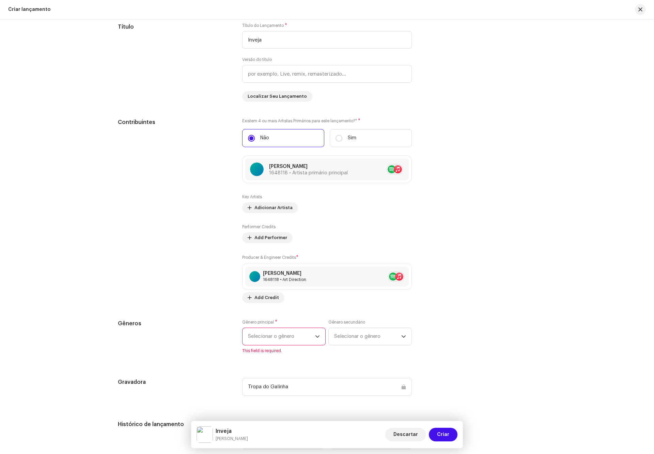
click at [307, 340] on span "Selecionar o gênero" at bounding box center [281, 336] width 67 height 17
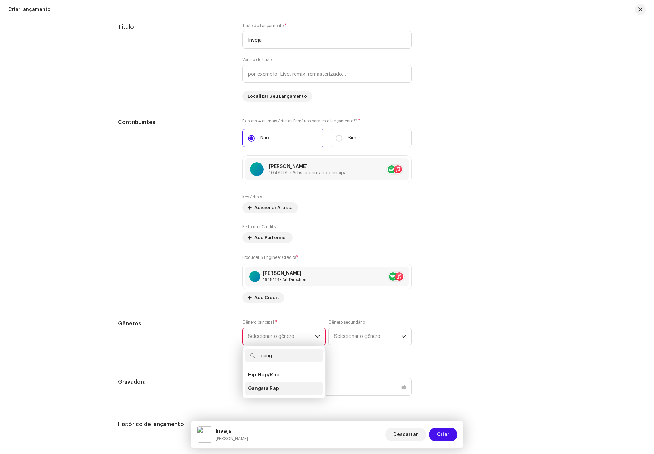
type input "gang"
click at [274, 392] on span "Gangsta Rap" at bounding box center [263, 388] width 31 height 7
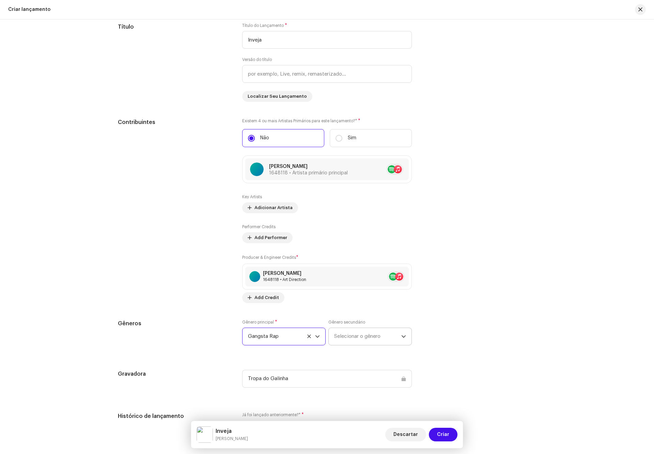
click at [359, 341] on span "Selecionar o gênero" at bounding box center [367, 336] width 67 height 17
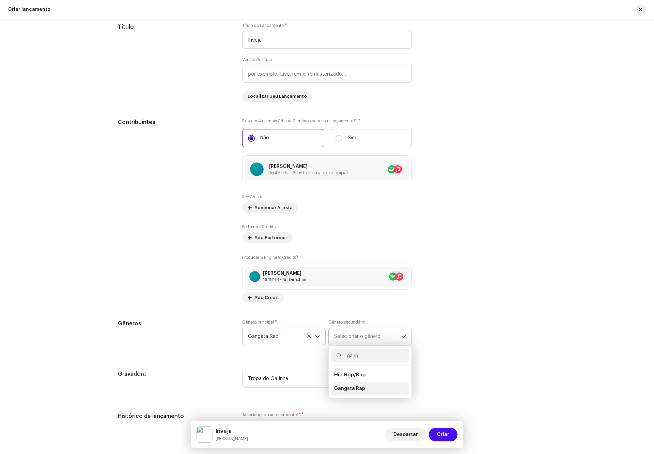
type input "gang"
click at [359, 390] on span "Gangsta Rap" at bounding box center [349, 388] width 31 height 7
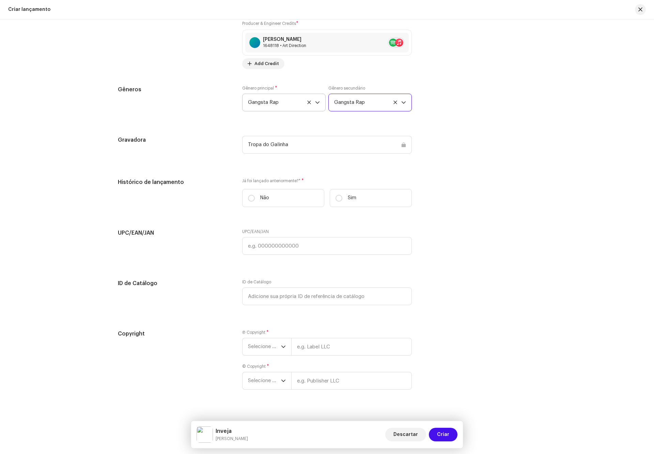
scroll to position [910, 0]
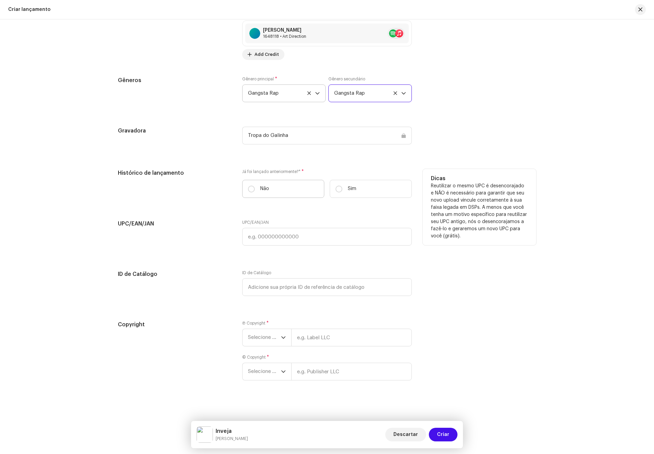
click at [280, 183] on label "Não" at bounding box center [283, 189] width 82 height 18
click at [255, 186] on input "Não" at bounding box center [251, 189] width 7 height 7
radio input "true"
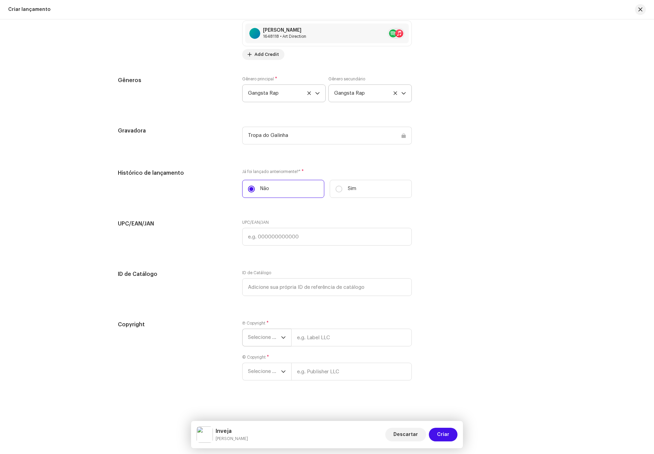
click at [271, 331] on span "Selecione o ano" at bounding box center [264, 337] width 33 height 17
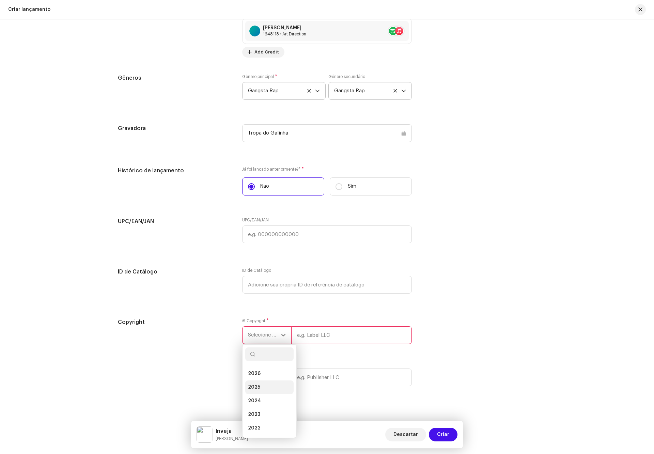
click at [262, 392] on li "2025" at bounding box center [269, 388] width 48 height 14
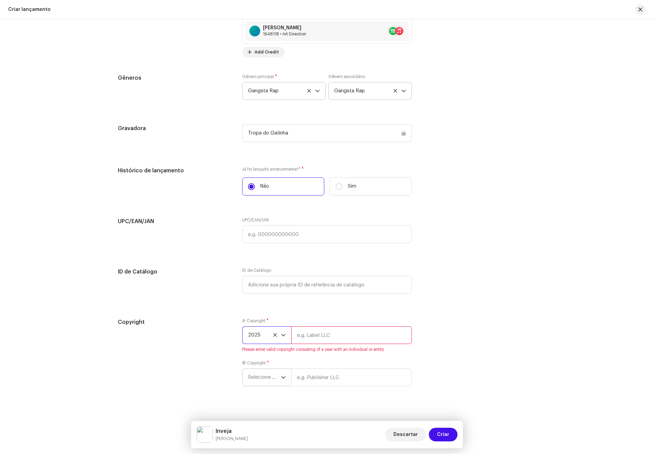
click at [270, 374] on span "Selecione o ano" at bounding box center [264, 377] width 33 height 17
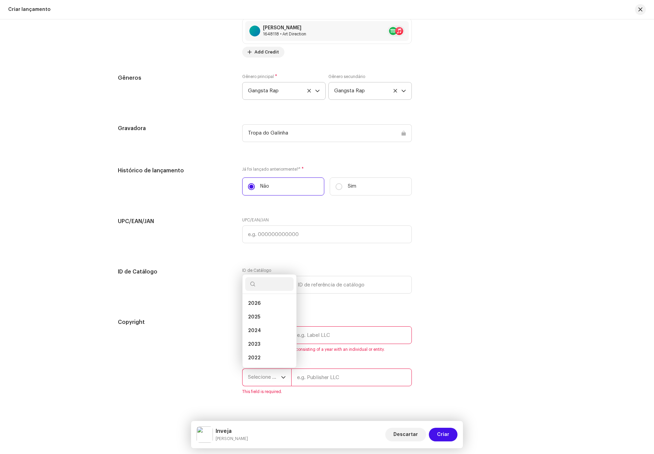
scroll to position [11, 0]
drag, startPoint x: 264, startPoint y: 309, endPoint x: 305, endPoint y: 327, distance: 44.8
click at [265, 309] on li "2025" at bounding box center [269, 307] width 48 height 14
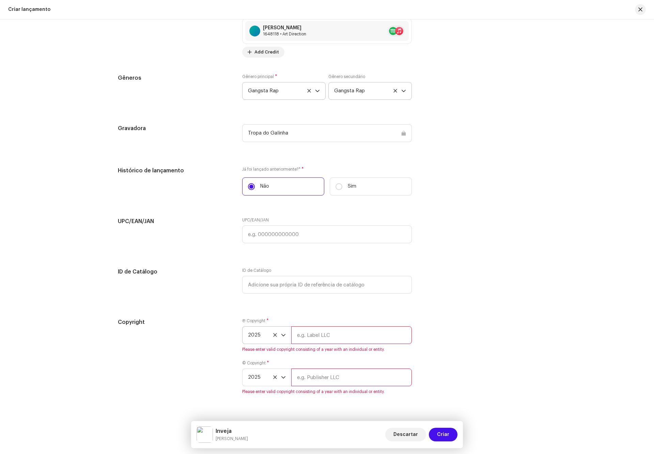
click at [312, 329] on input "text" at bounding box center [351, 335] width 121 height 18
type input "Tropa do Galinha"
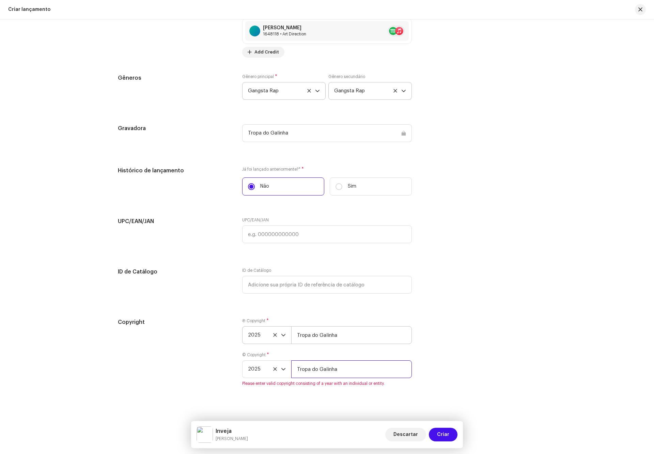
type input "Tropa do Galinha"
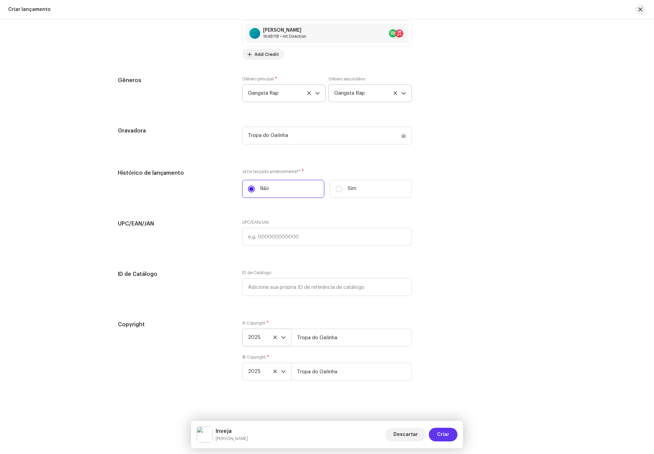
click at [434, 439] on button "Criar" at bounding box center [443, 435] width 29 height 14
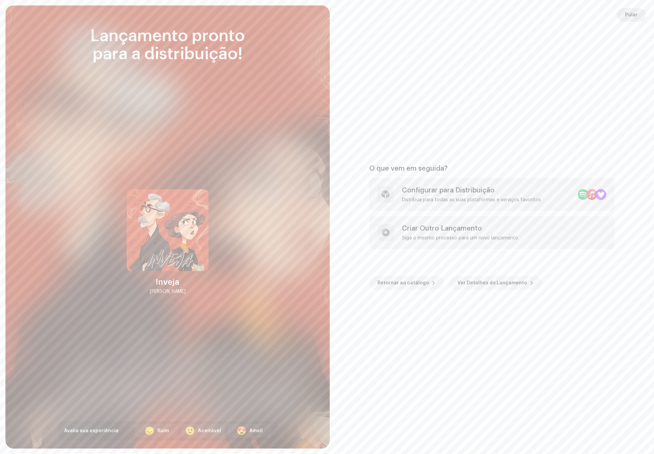
click at [635, 11] on span "Pular" at bounding box center [631, 15] width 13 height 14
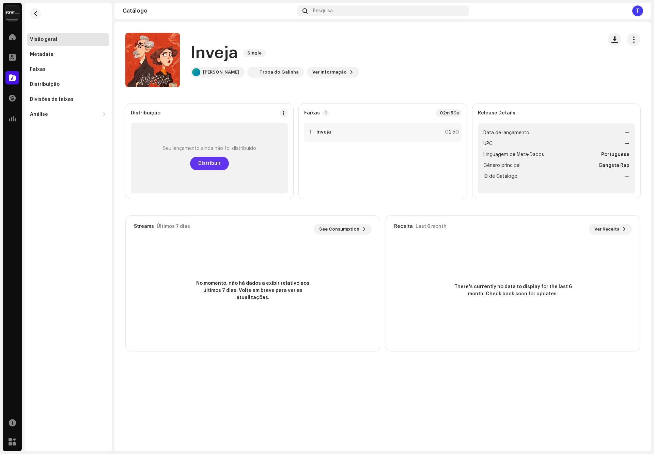
click at [202, 163] on span "Distribuir" at bounding box center [209, 164] width 22 height 14
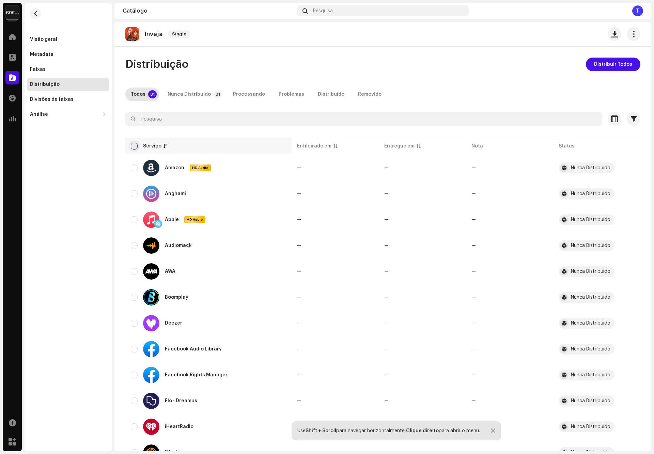
click at [132, 144] on input "checkbox" at bounding box center [134, 146] width 7 height 7
checkbox input "true"
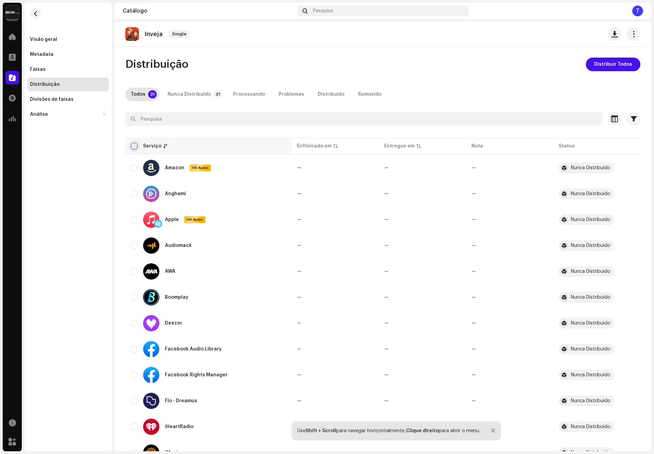
checkbox input "true"
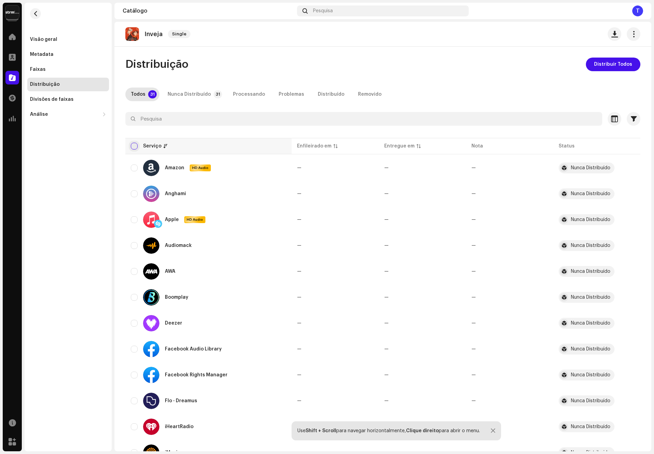
checkbox input "true"
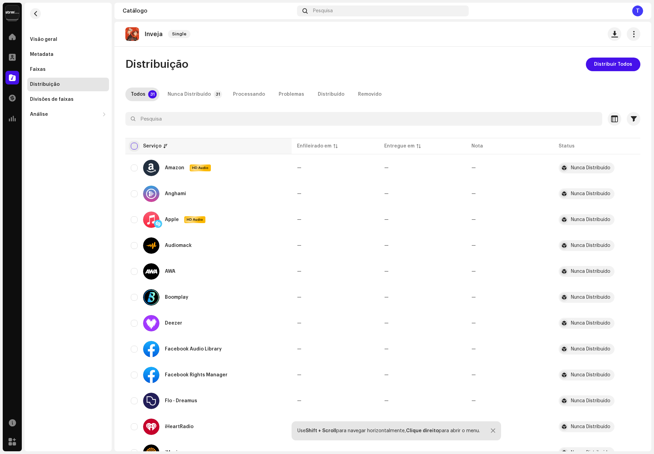
checkbox input "true"
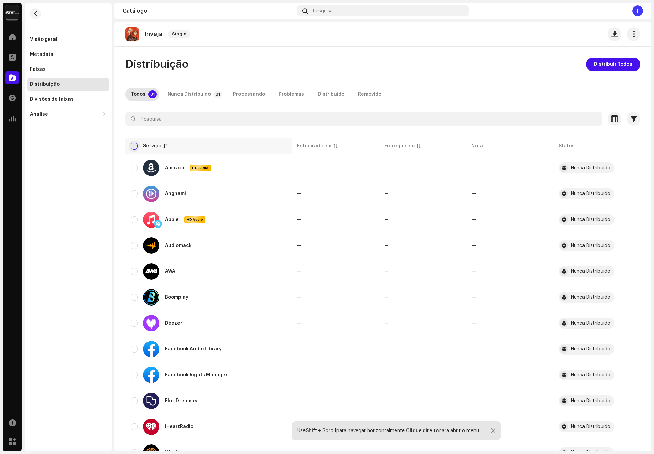
checkbox input "true"
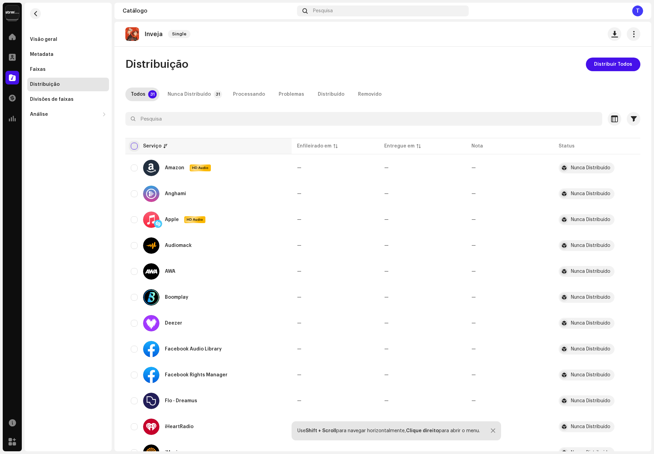
checkbox input "true"
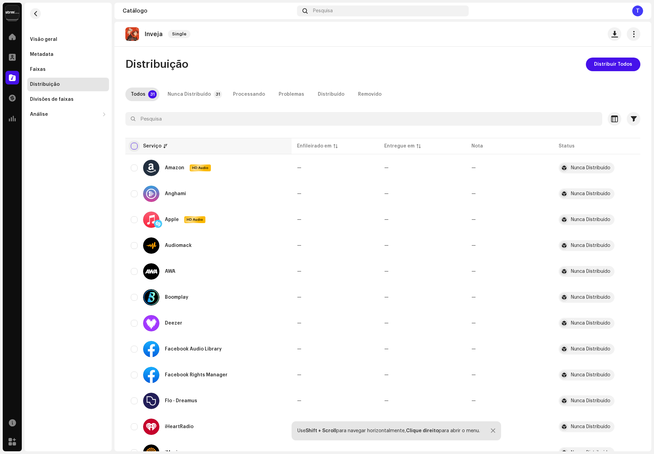
checkbox input "true"
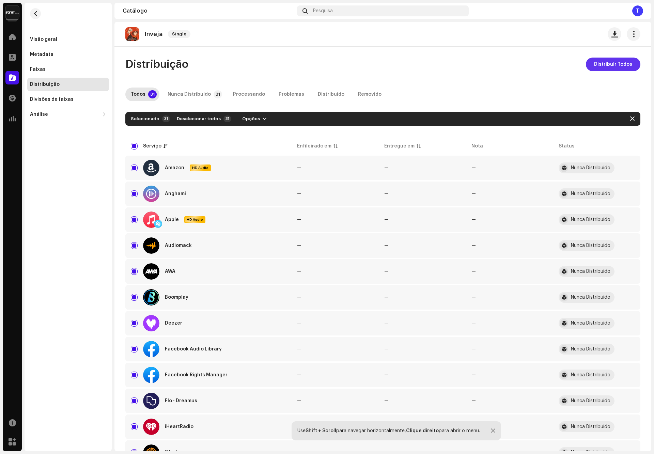
click at [611, 63] on span "Distribuir Todos" at bounding box center [613, 65] width 38 height 14
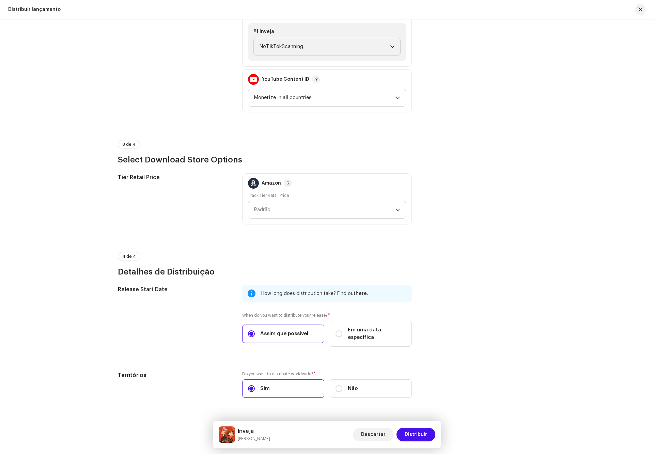
scroll to position [874, 0]
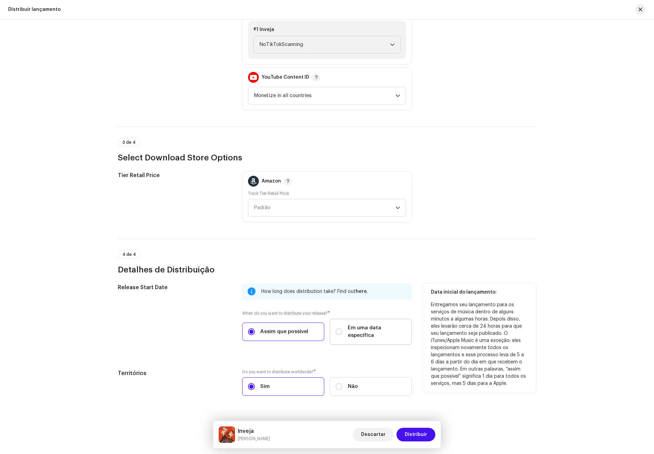
click at [365, 324] on span "Em uma data específica" at bounding box center [377, 331] width 58 height 15
click at [342, 329] on input "Em uma data específica" at bounding box center [339, 332] width 7 height 7
radio input "true"
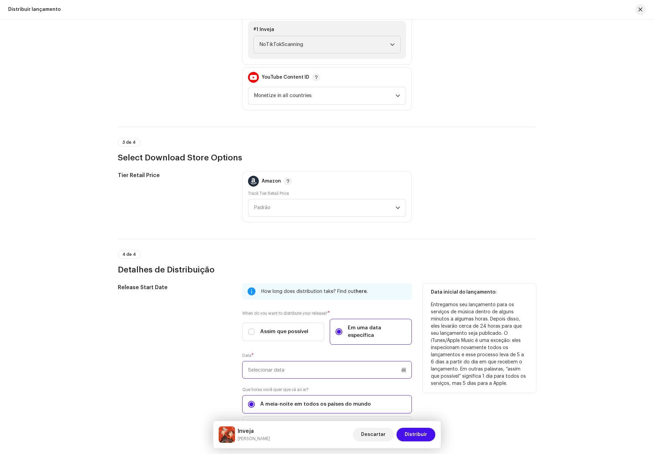
click at [350, 361] on input "text" at bounding box center [327, 370] width 170 height 18
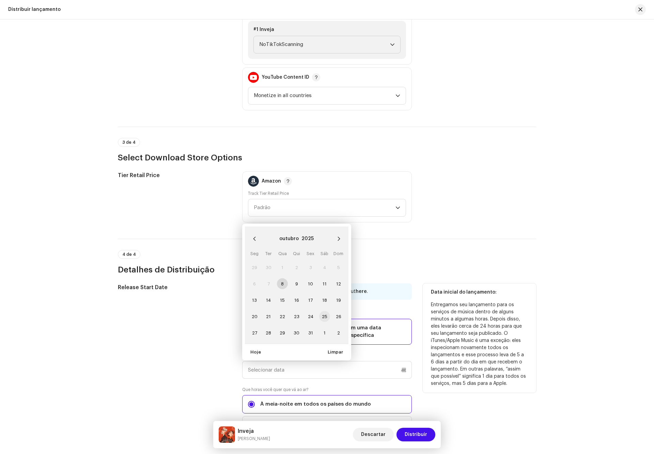
click at [325, 311] on span "25" at bounding box center [324, 316] width 11 height 11
type input "25/10/2025"
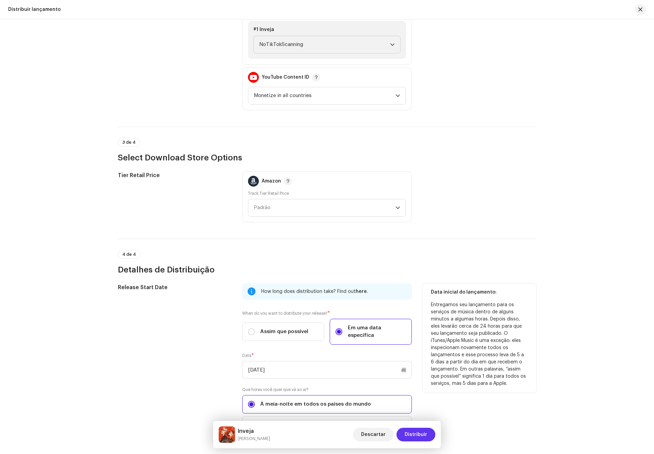
click at [413, 432] on span "Distribuir" at bounding box center [416, 435] width 22 height 14
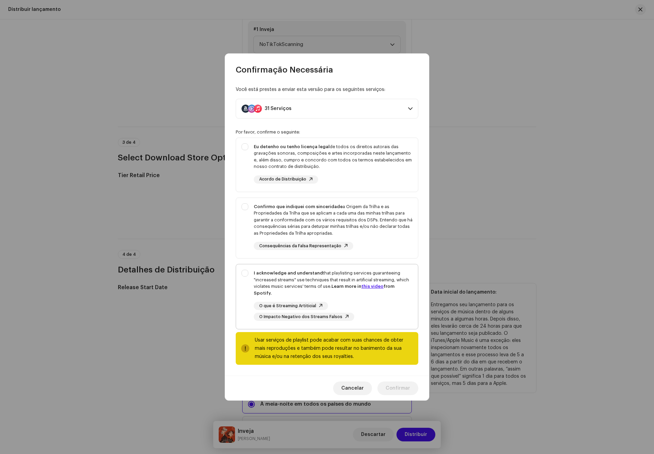
click at [329, 273] on div "I acknowledge and understand that playlisting services guaranteeing "increased …" at bounding box center [327, 295] width 182 height 62
checkbox input "true"
click at [326, 209] on strong "Confirmo que indiquei com sinceridade" at bounding box center [298, 206] width 89 height 4
checkbox input "true"
click at [338, 165] on div "Eu detenho ou tenho licença legal de todos os direitos autorais das gravações s…" at bounding box center [333, 156] width 159 height 27
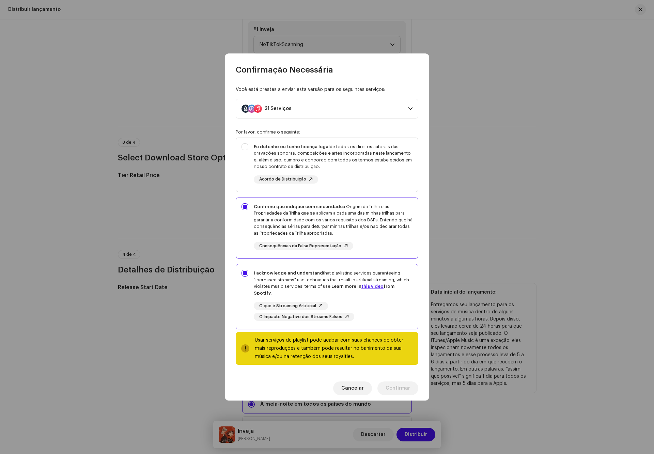
checkbox input "true"
click at [404, 389] on span "Confirmar" at bounding box center [398, 389] width 25 height 14
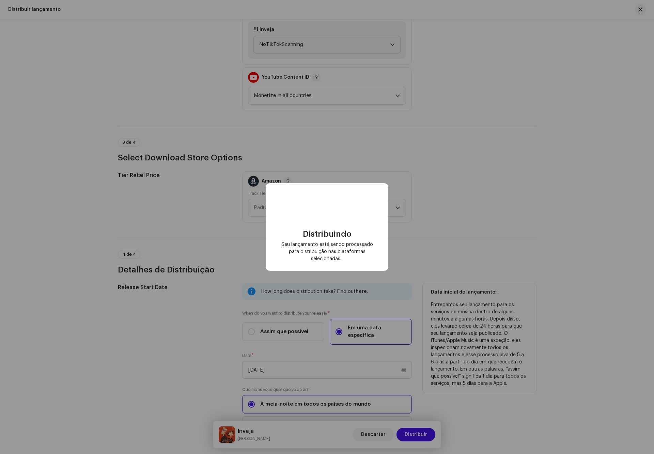
checkbox input "false"
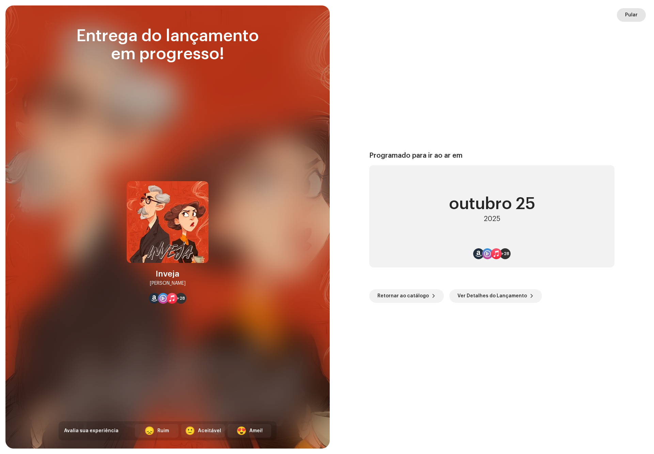
click at [634, 15] on span "Pular" at bounding box center [631, 15] width 13 height 14
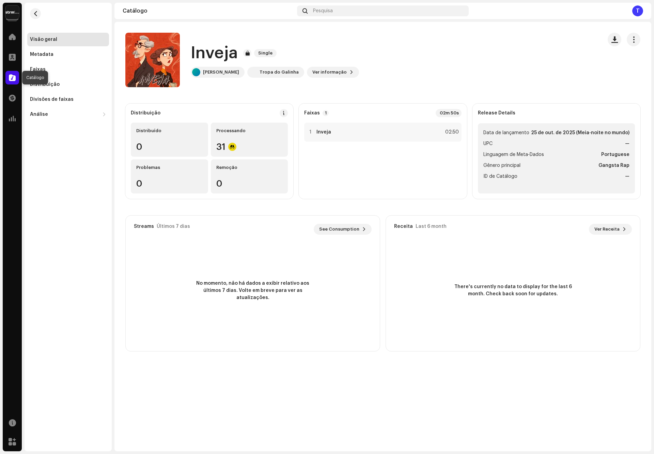
click at [11, 79] on span at bounding box center [12, 77] width 7 height 5
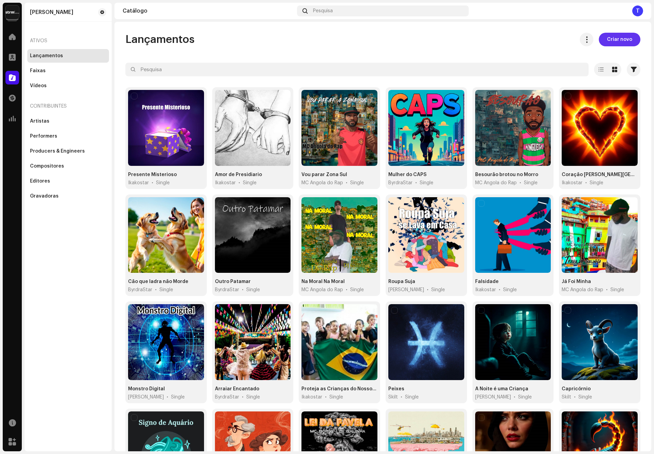
click at [610, 41] on span "Criar novo" at bounding box center [619, 40] width 25 height 14
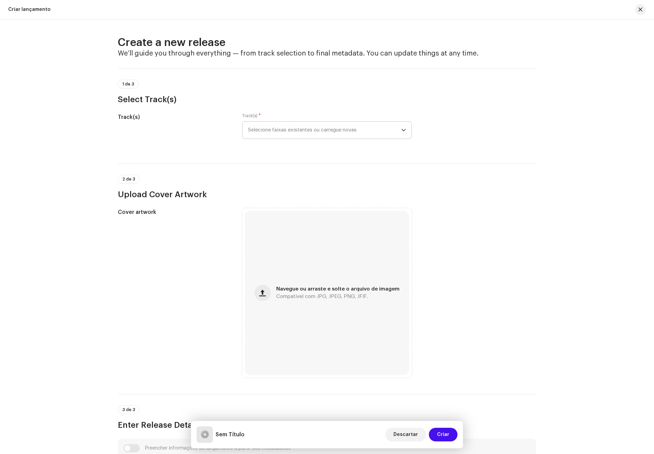
click at [293, 128] on span "Selecione faixas existentes ou carregue novas" at bounding box center [324, 130] width 153 height 17
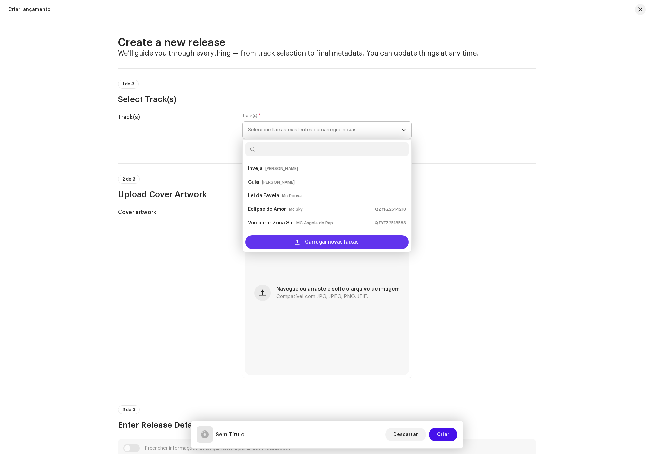
scroll to position [11, 0]
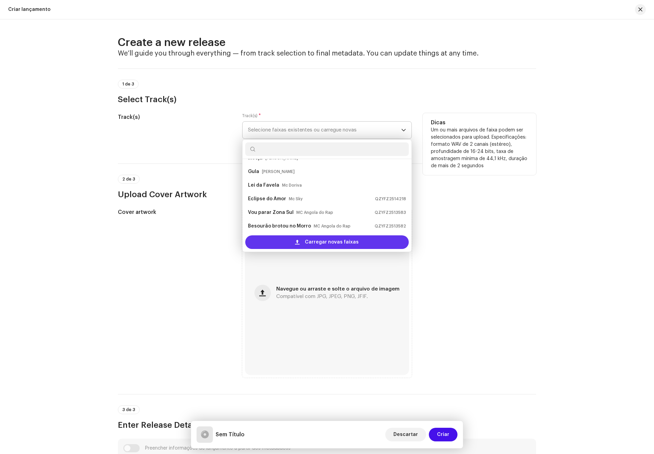
click at [317, 243] on span "Carregar novas faixas" at bounding box center [332, 242] width 54 height 14
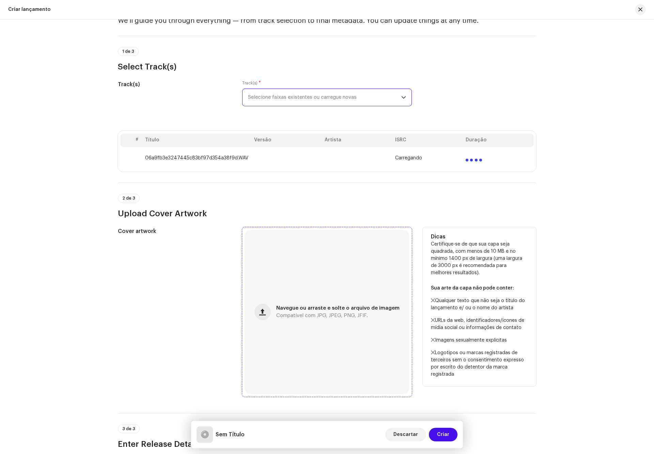
scroll to position [153, 0]
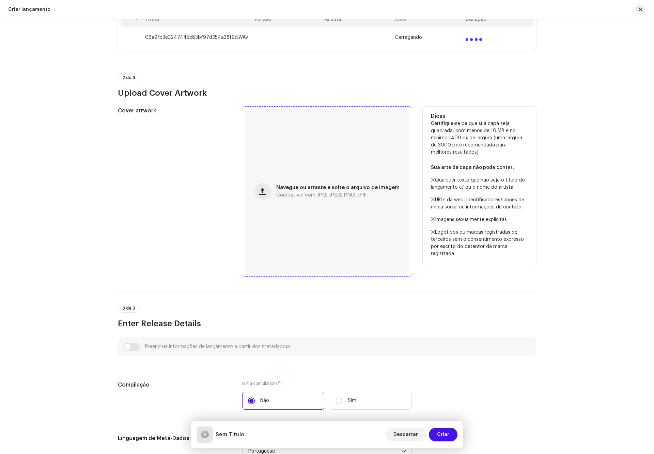
click at [304, 199] on div "Navegue ou arraste e solte o arquivo de imagem Compatível com JPG, JPEG, PNG, J…" at bounding box center [327, 191] width 164 height 164
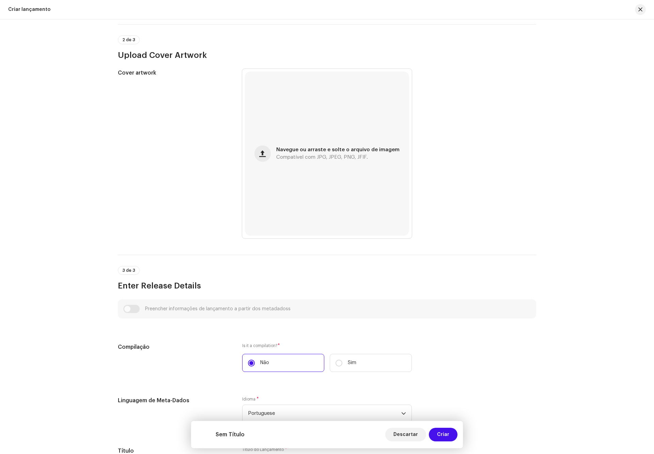
scroll to position [307, 0]
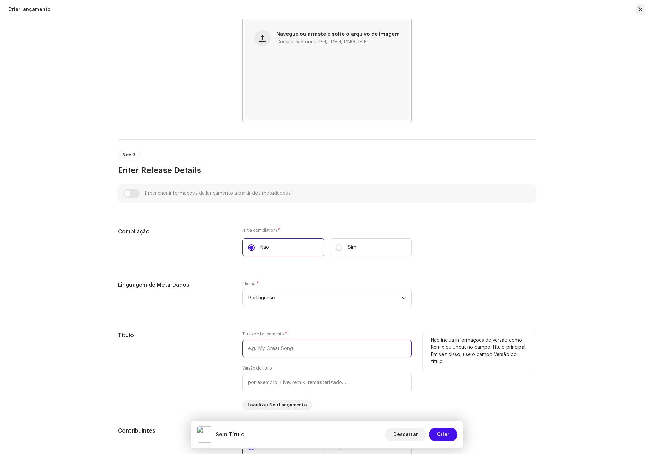
click at [294, 346] on input "text" at bounding box center [327, 349] width 170 height 18
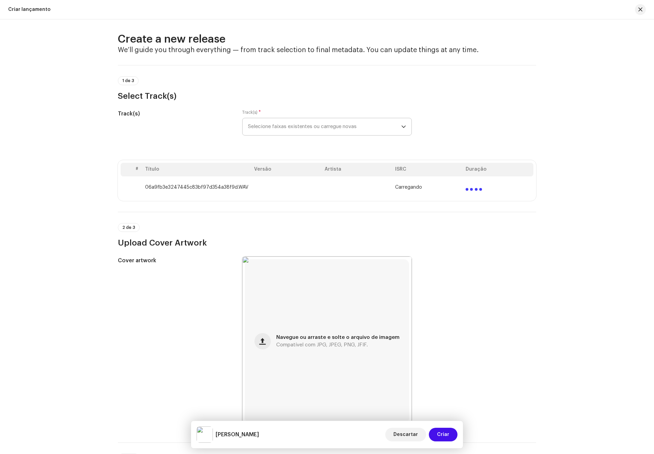
scroll to position [0, 0]
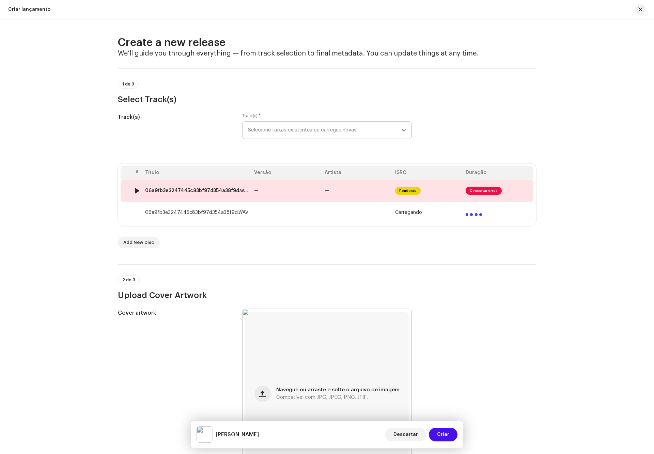
type input "[PERSON_NAME]"
click at [265, 196] on td "—" at bounding box center [286, 191] width 71 height 22
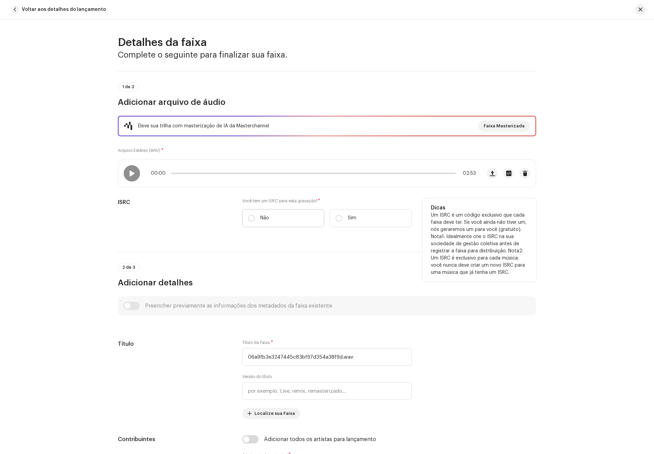
click at [287, 220] on label "Não" at bounding box center [283, 218] width 82 height 18
click at [255, 220] on input "Não" at bounding box center [251, 218] width 7 height 7
radio input "true"
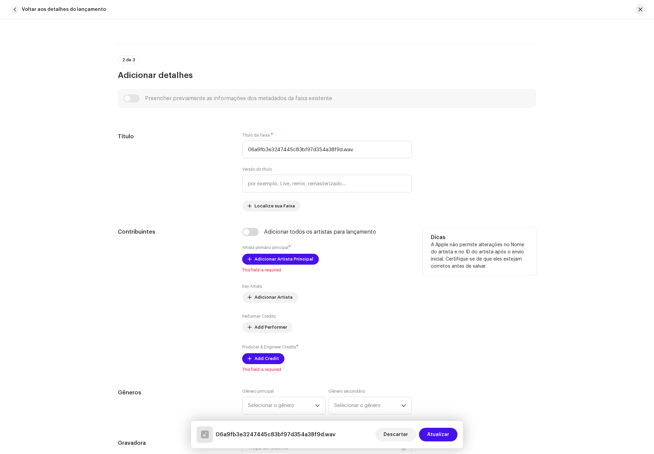
scroll to position [256, 0]
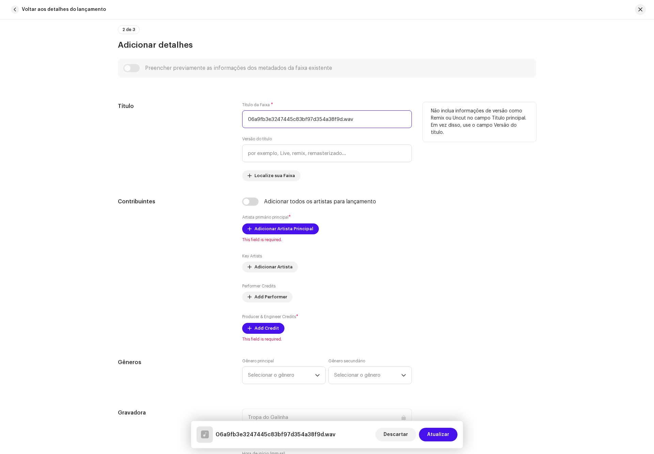
click at [359, 127] on input "06a9fb3e3247445c83bf97d354a38f9d.wav" at bounding box center [327, 119] width 170 height 18
paste input "[PERSON_NAME]"
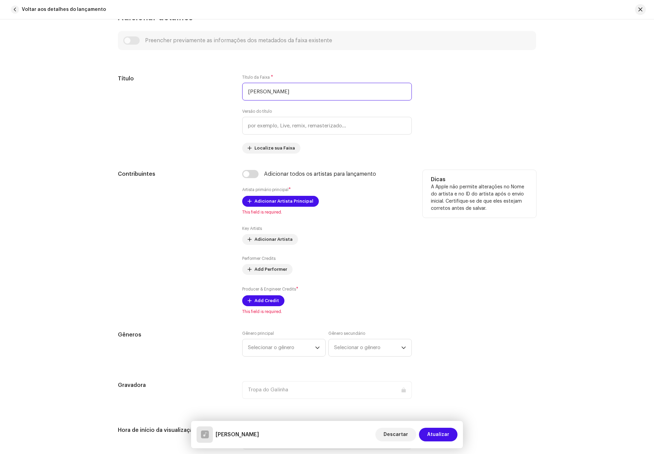
scroll to position [358, 0]
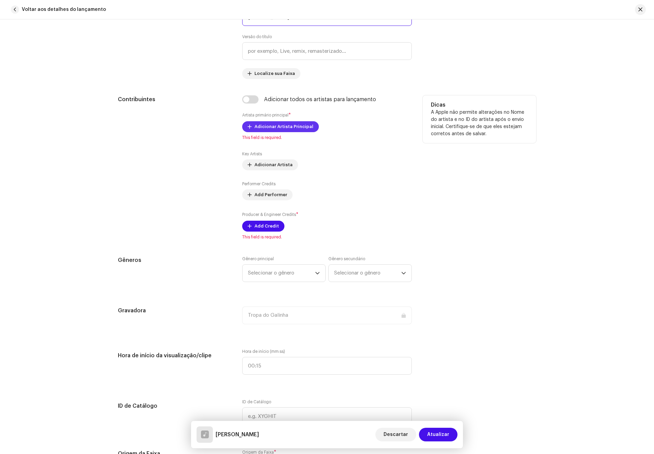
type input "[PERSON_NAME]"
click at [291, 123] on span "Adicionar Artista Principal" at bounding box center [284, 127] width 59 height 14
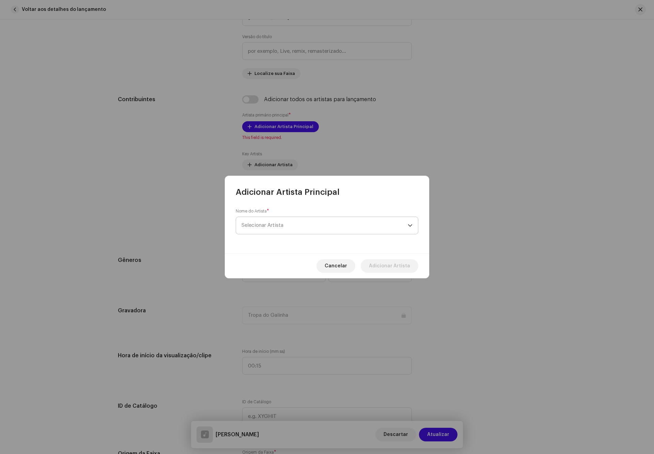
click at [308, 230] on span "Selecionar Artista" at bounding box center [325, 225] width 166 height 17
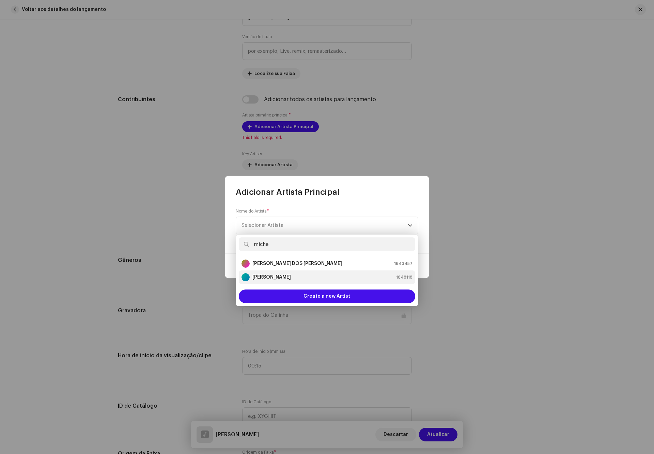
type input "miche"
click at [281, 276] on strong "[PERSON_NAME]" at bounding box center [272, 277] width 39 height 7
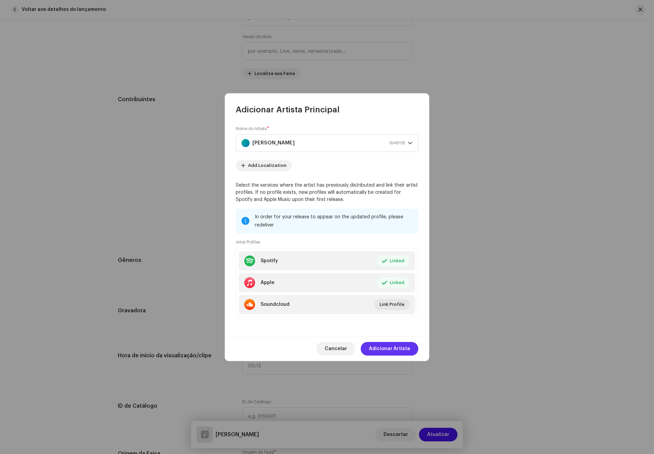
click at [401, 349] on span "Adicionar Artista" at bounding box center [389, 349] width 41 height 14
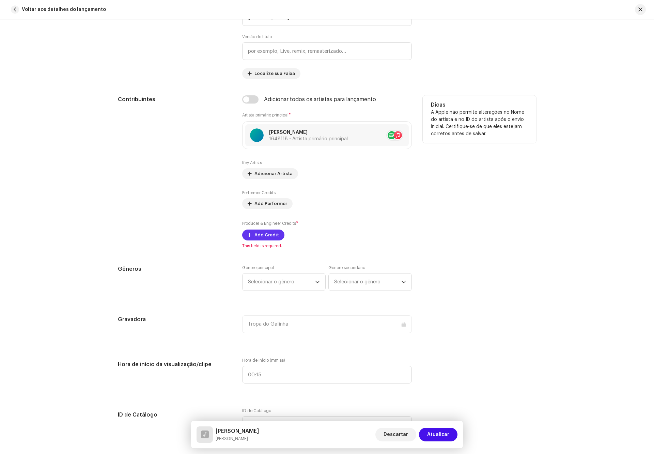
click at [269, 238] on span "Add Credit" at bounding box center [267, 235] width 25 height 14
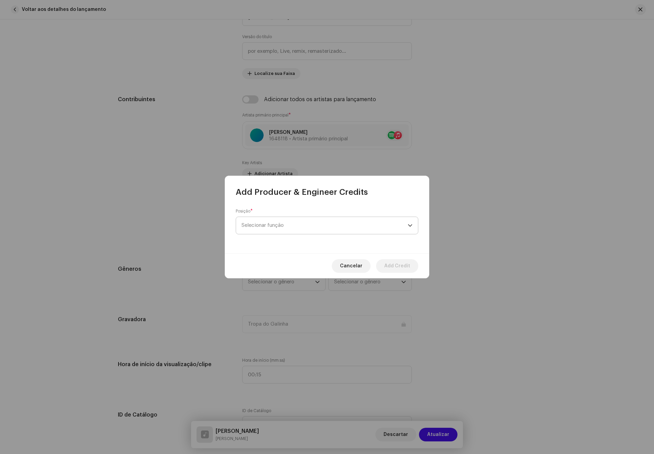
click at [317, 219] on span "Selecionar função" at bounding box center [325, 225] width 166 height 17
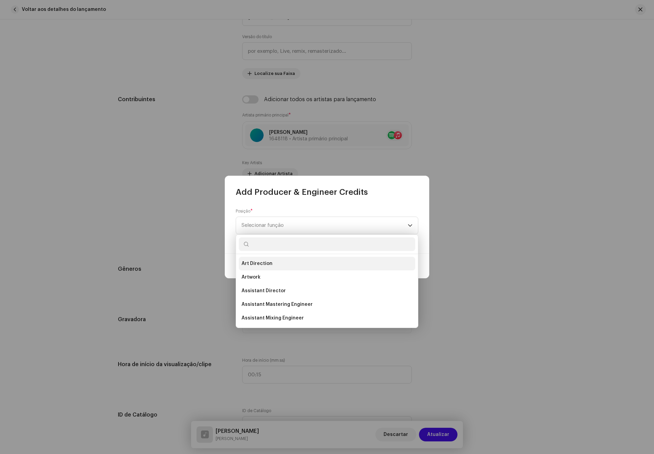
click at [272, 260] on li "Art Direction" at bounding box center [327, 264] width 177 height 14
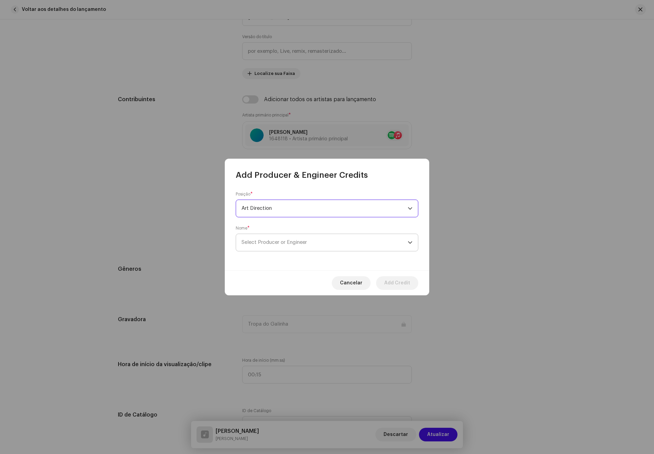
click at [337, 247] on span "Select Producer or Engineer" at bounding box center [325, 242] width 166 height 17
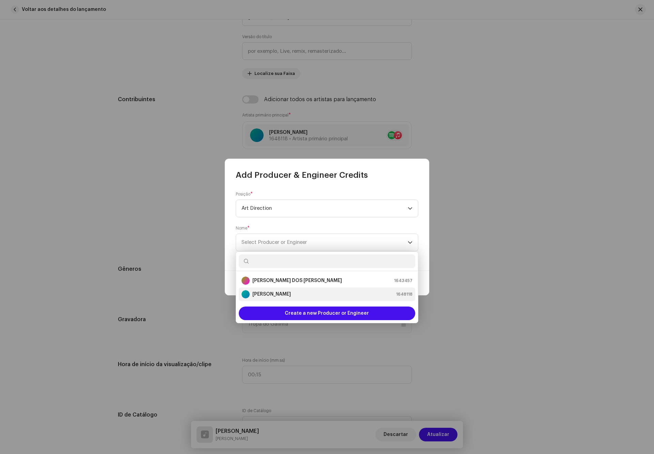
click at [308, 292] on div "Michelly Pecadora 1648118" at bounding box center [327, 294] width 171 height 8
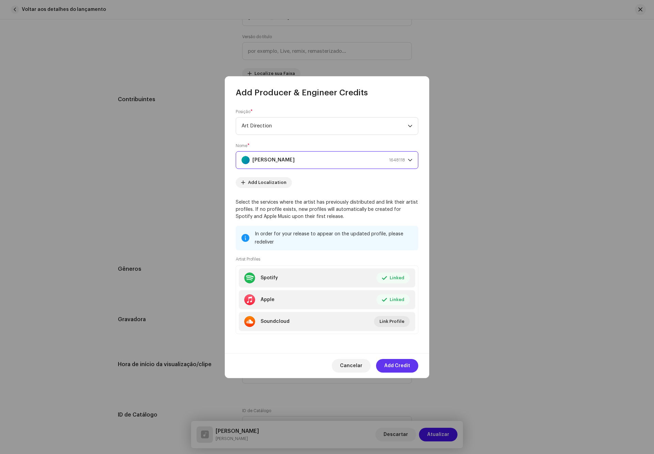
click at [402, 367] on span "Add Credit" at bounding box center [397, 366] width 26 height 14
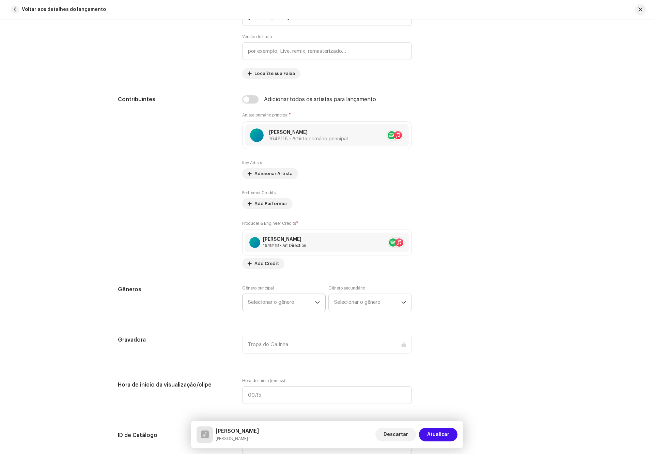
click at [295, 301] on span "Selecionar o gênero" at bounding box center [281, 302] width 67 height 17
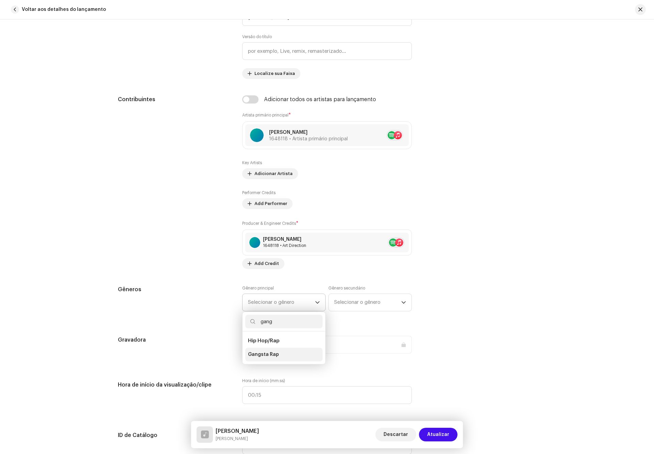
type input "gang"
click at [268, 356] on span "Gangsta Rap" at bounding box center [263, 354] width 31 height 7
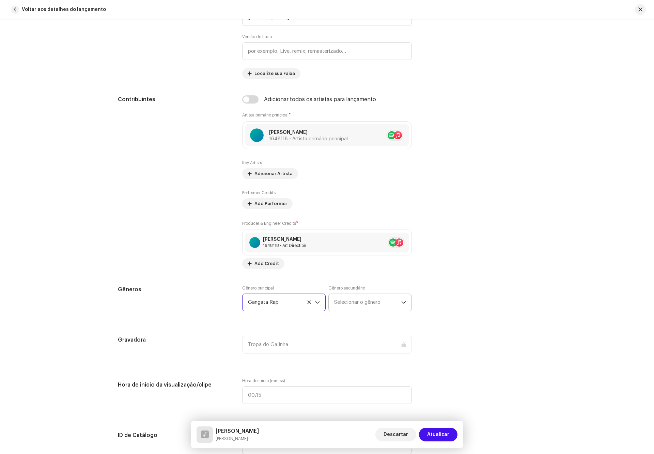
click at [344, 307] on span "Selecionar o gênero" at bounding box center [367, 302] width 67 height 17
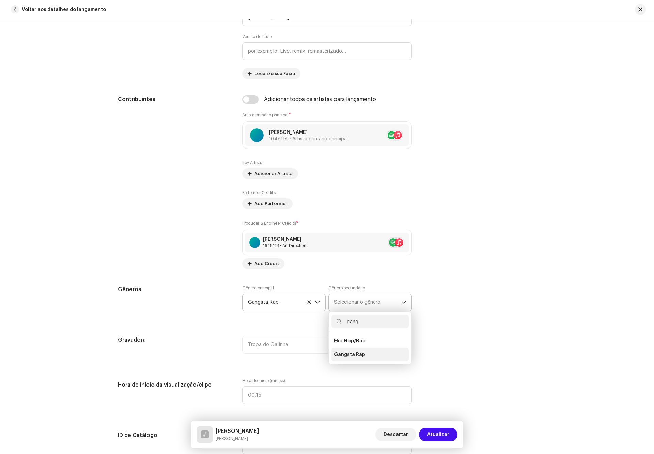
type input "gang"
click at [360, 354] on span "Gangsta Rap" at bounding box center [349, 354] width 31 height 7
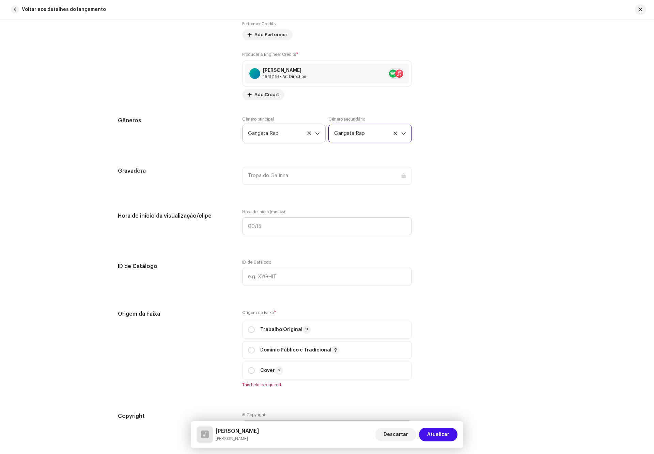
scroll to position [613, 0]
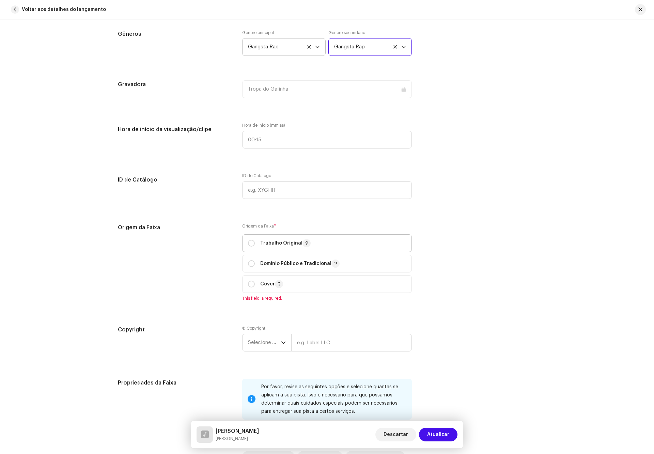
click at [255, 242] on div "Trabalho Original" at bounding box center [279, 243] width 63 height 8
radio input "true"
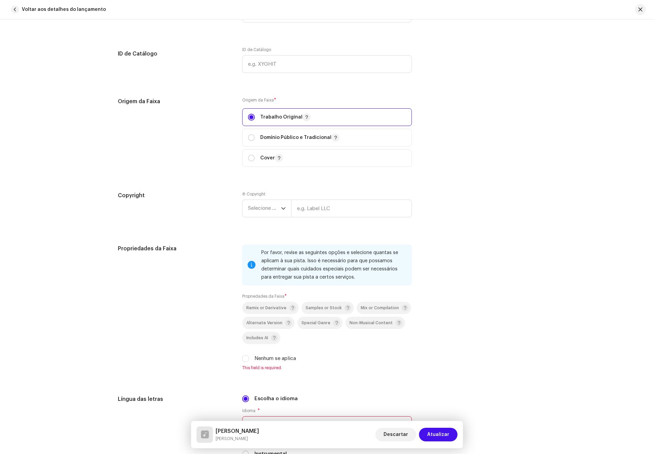
scroll to position [767, 0]
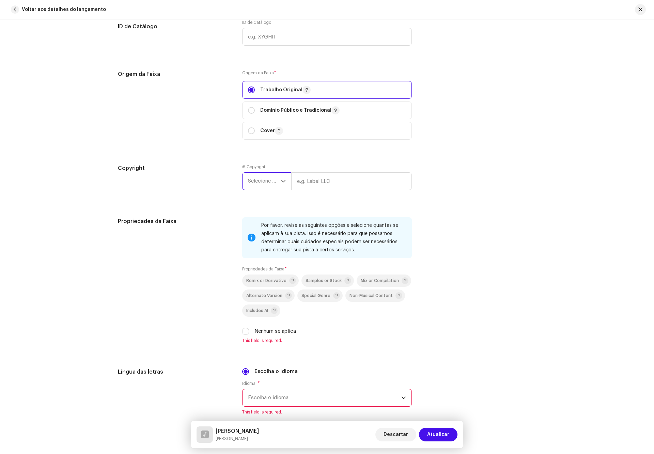
click at [270, 185] on span "Selecione o ano" at bounding box center [264, 181] width 33 height 17
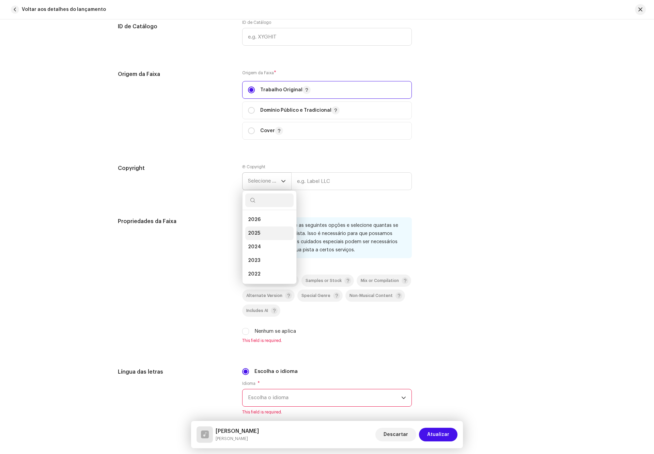
click at [261, 231] on li "2025" at bounding box center [269, 234] width 48 height 14
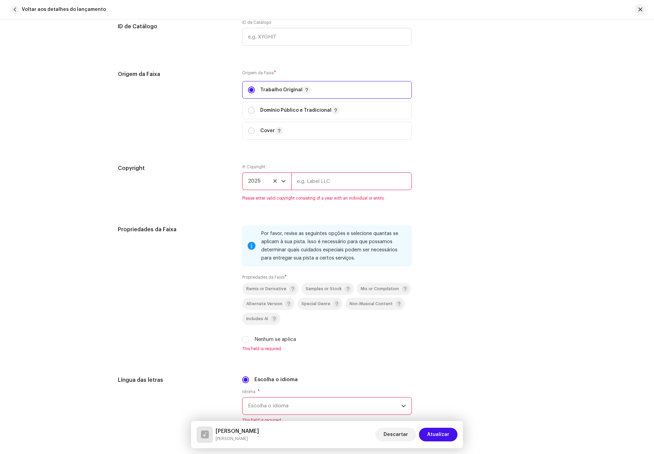
click at [322, 180] on input "text" at bounding box center [351, 181] width 121 height 18
type input "Tropa do Galinha"
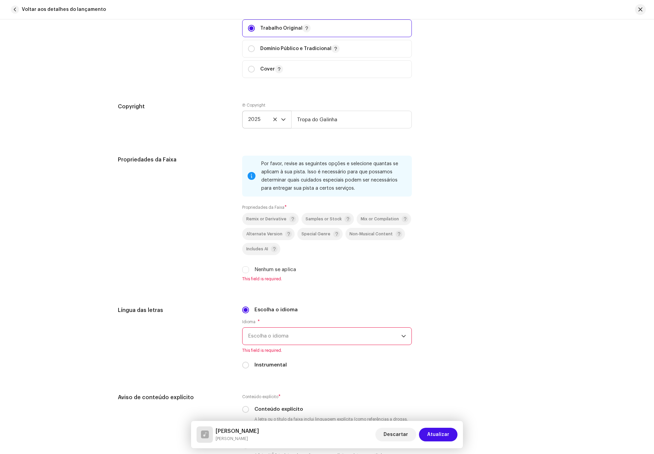
scroll to position [920, 0]
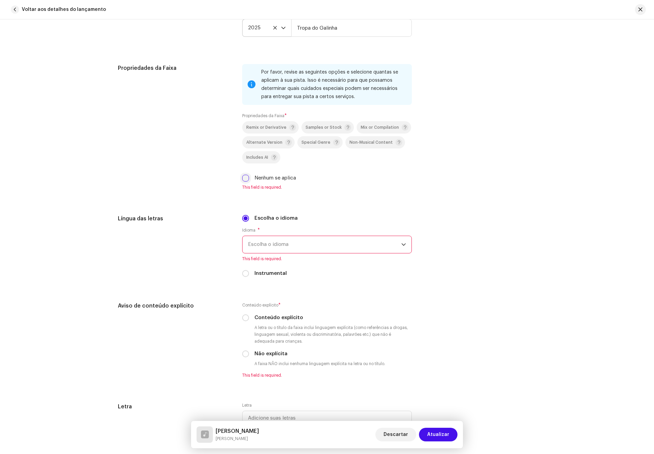
click at [245, 178] on input "Nenhum se aplica" at bounding box center [245, 178] width 7 height 7
checkbox input "true"
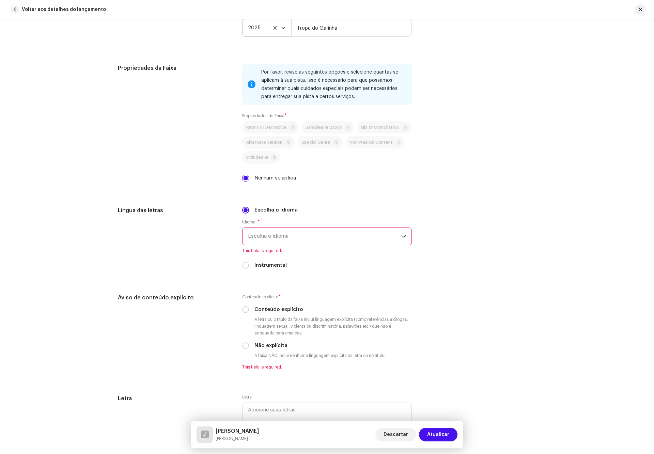
click at [277, 233] on span "Escolha o idioma" at bounding box center [324, 236] width 153 height 17
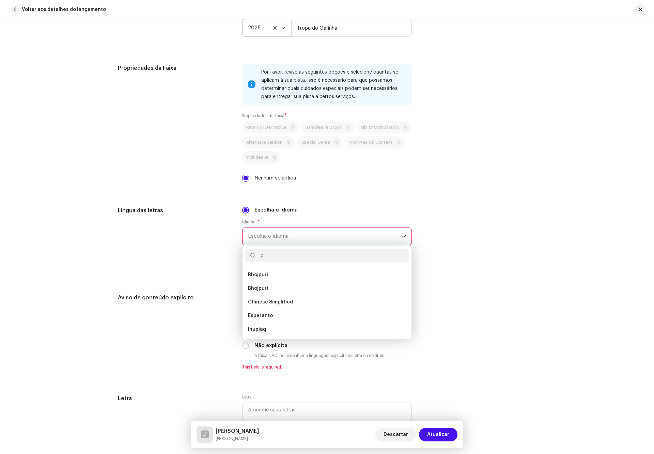
scroll to position [0, 0]
type input "port"
click at [274, 277] on li "Portuguese" at bounding box center [327, 275] width 164 height 14
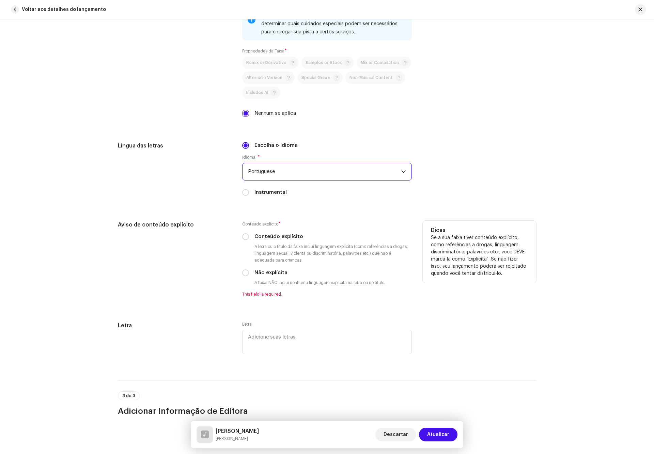
scroll to position [1073, 0]
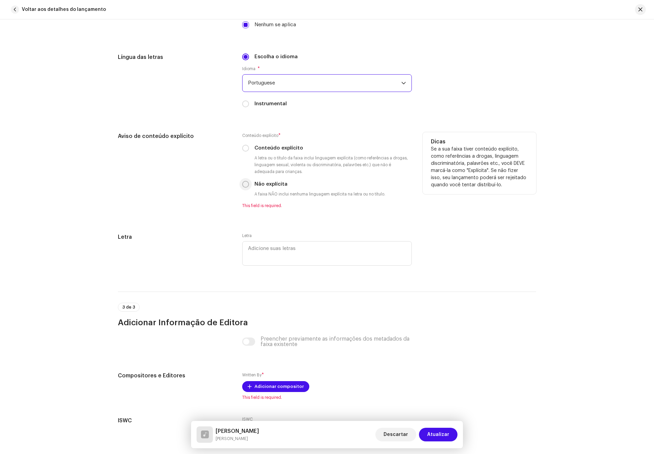
click at [245, 188] on input "Não explícita" at bounding box center [245, 184] width 7 height 7
radio input "true"
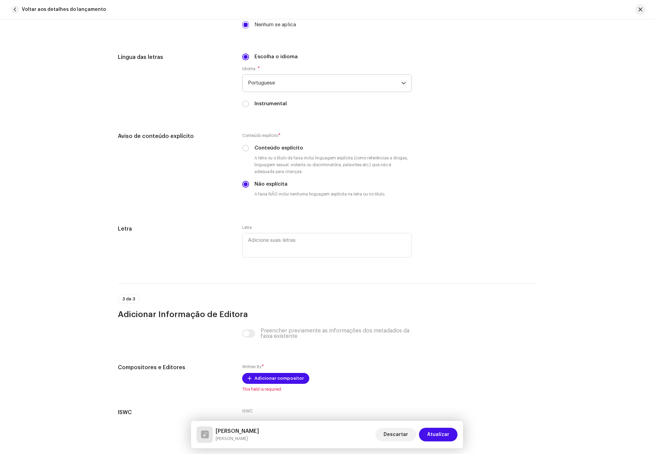
scroll to position [1125, 0]
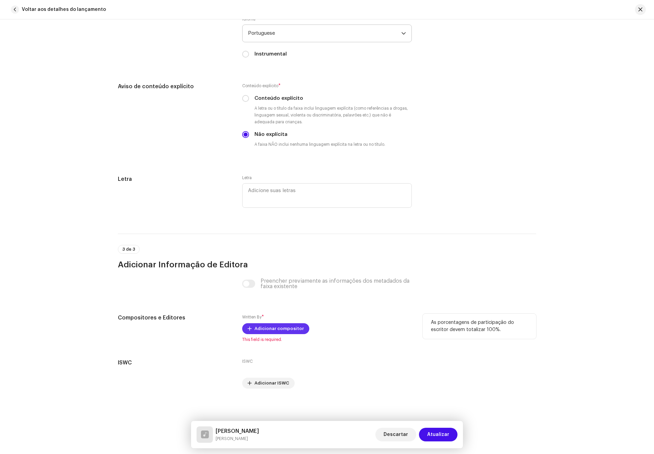
click at [278, 331] on span "Adicionar compositor" at bounding box center [279, 329] width 49 height 14
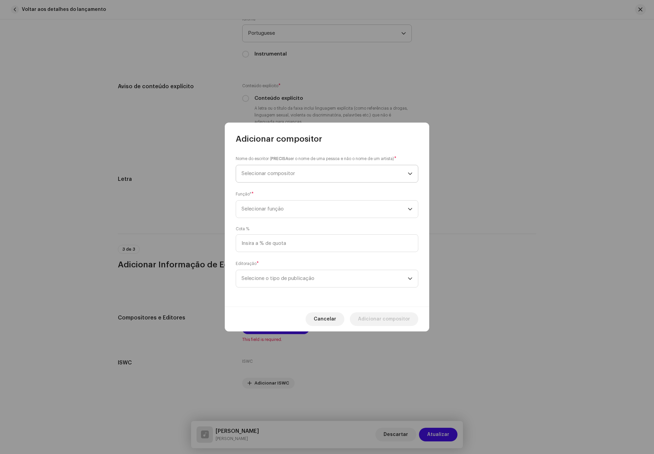
click at [340, 173] on span "Selecionar compositor" at bounding box center [325, 173] width 166 height 17
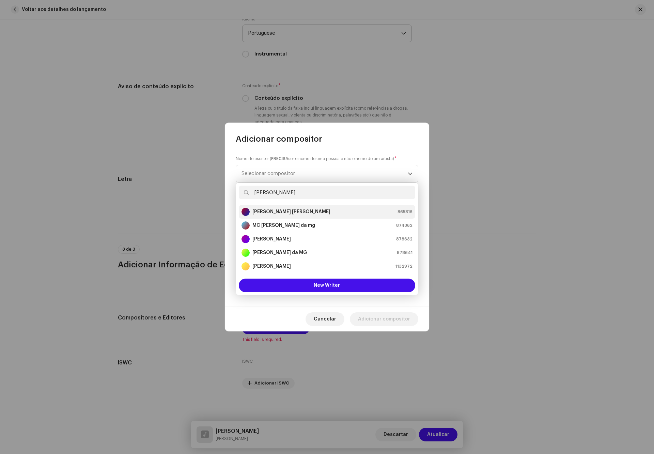
type input "alan"
click at [282, 212] on strong "Alan de Souza Batista" at bounding box center [292, 212] width 78 height 7
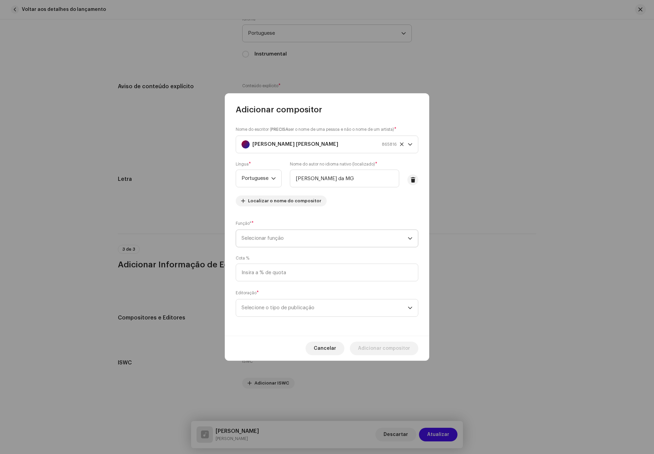
click at [309, 242] on span "Selecionar função" at bounding box center [325, 238] width 166 height 17
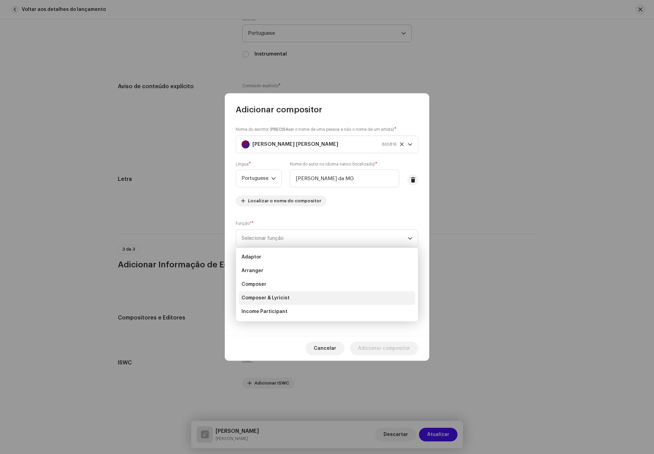
click at [299, 295] on li "Composer & Lyricist" at bounding box center [327, 298] width 177 height 14
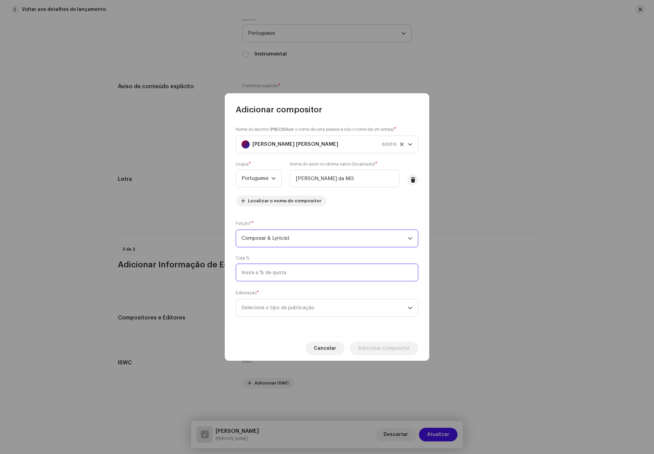
click at [306, 272] on input at bounding box center [327, 273] width 183 height 18
type input "100,00"
click at [323, 307] on span "Selecione o tipo de publicação" at bounding box center [325, 308] width 166 height 17
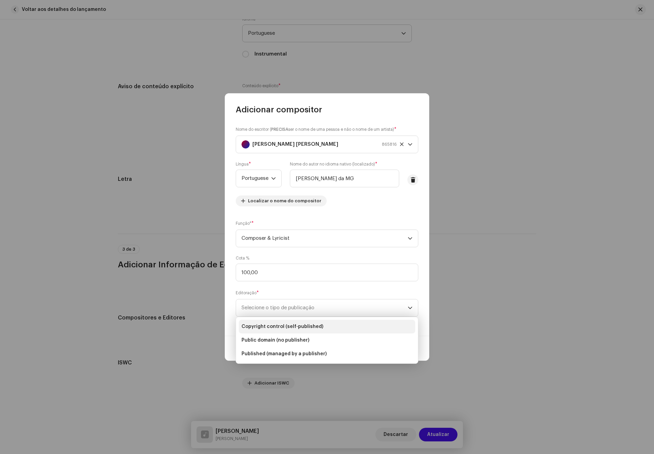
click at [314, 326] on span "Copyright control (self-published)" at bounding box center [283, 326] width 82 height 7
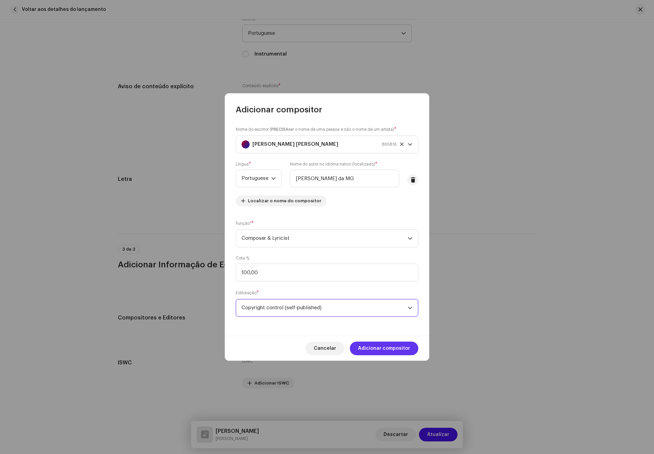
click at [378, 350] on span "Adicionar compositor" at bounding box center [384, 349] width 52 height 14
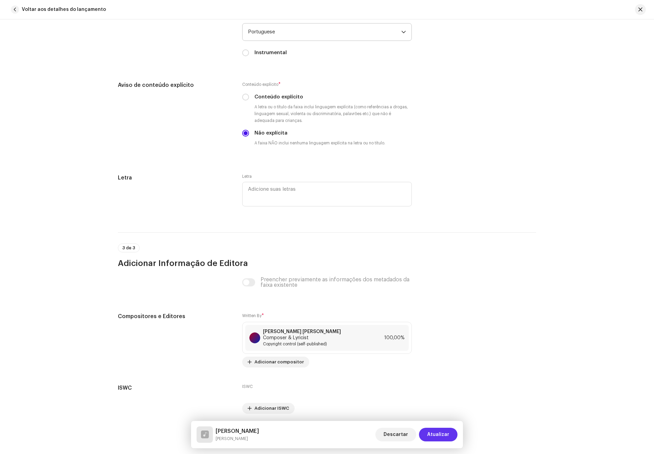
click at [440, 433] on span "Atualizar" at bounding box center [438, 435] width 22 height 14
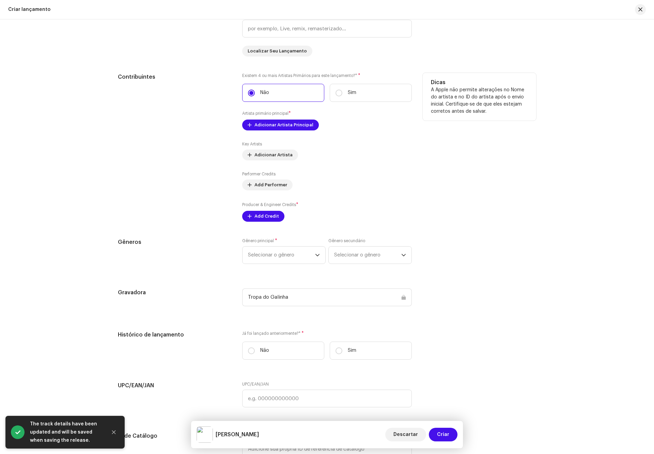
scroll to position [716, 0]
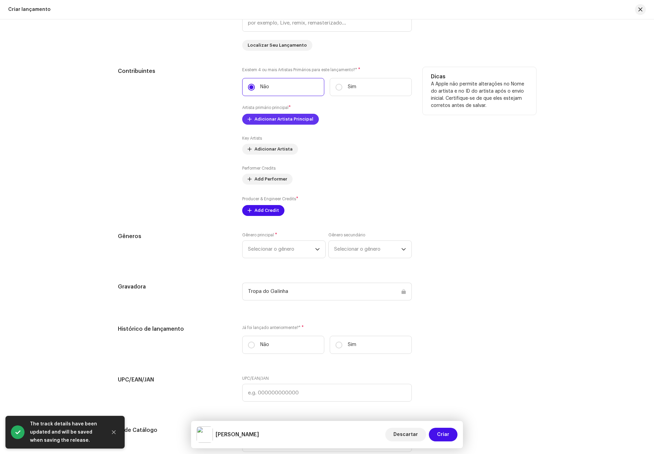
click at [275, 123] on span "Adicionar Artista Principal" at bounding box center [284, 119] width 59 height 14
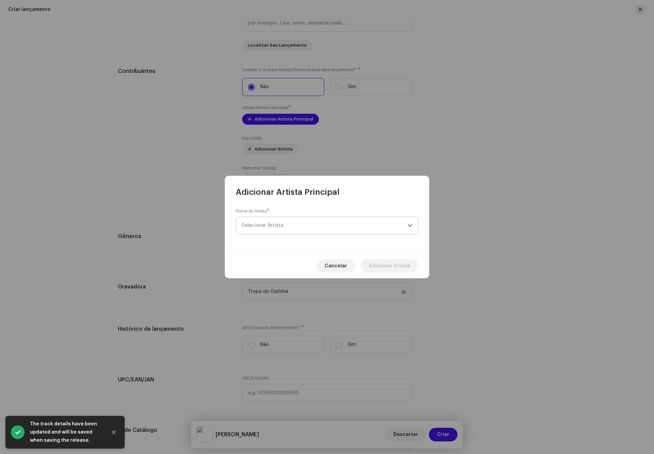
click at [294, 221] on span "Selecionar Artista" at bounding box center [325, 225] width 166 height 17
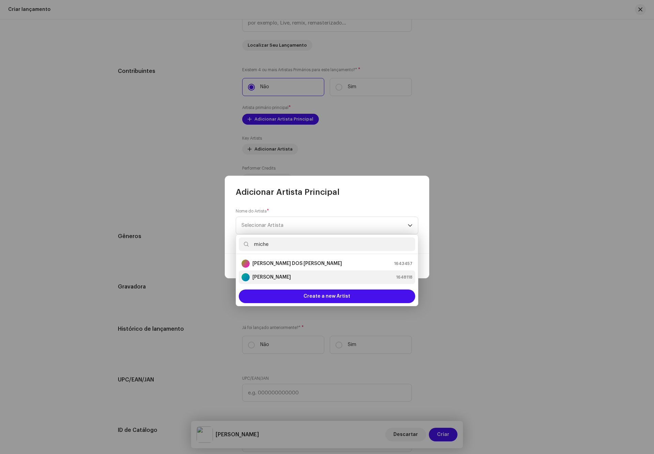
type input "miche"
click at [283, 276] on strong "[PERSON_NAME]" at bounding box center [272, 277] width 39 height 7
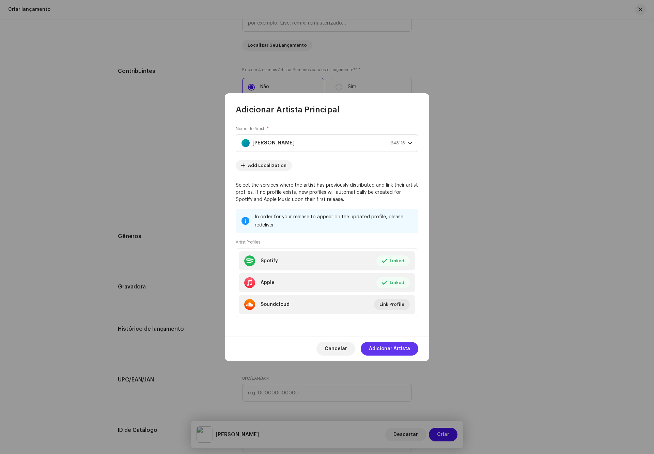
click at [391, 348] on span "Adicionar Artista" at bounding box center [389, 349] width 41 height 14
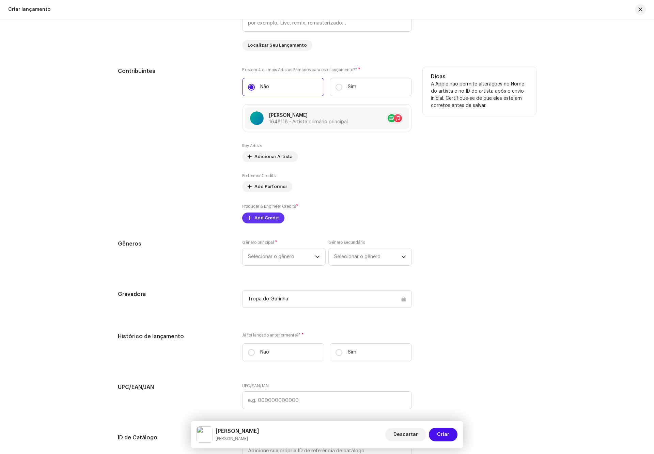
click at [269, 224] on span "Add Credit" at bounding box center [267, 218] width 25 height 14
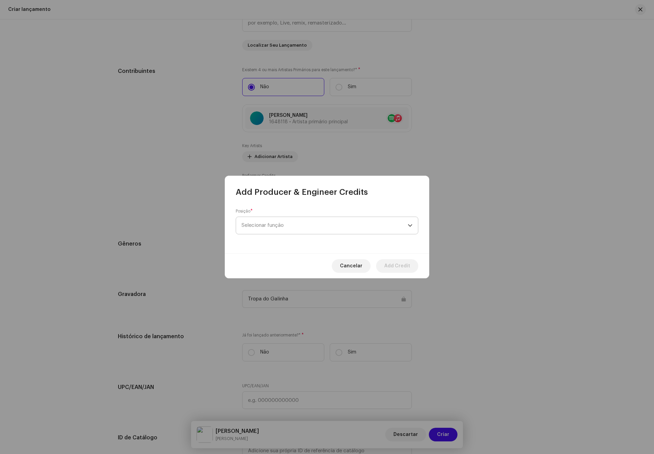
click at [280, 225] on span "Selecionar função" at bounding box center [325, 225] width 166 height 17
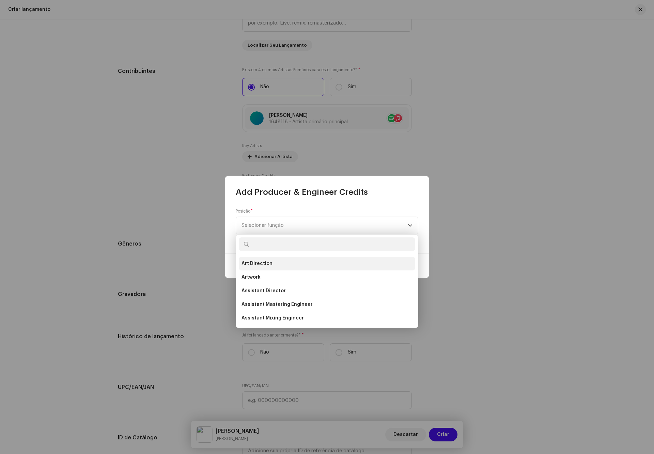
click at [266, 261] on span "Art Direction" at bounding box center [257, 263] width 31 height 7
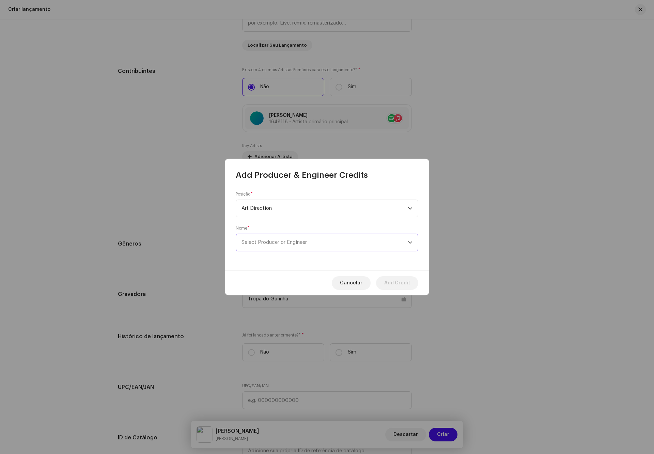
click at [292, 245] on span "Select Producer or Engineer" at bounding box center [274, 242] width 65 height 5
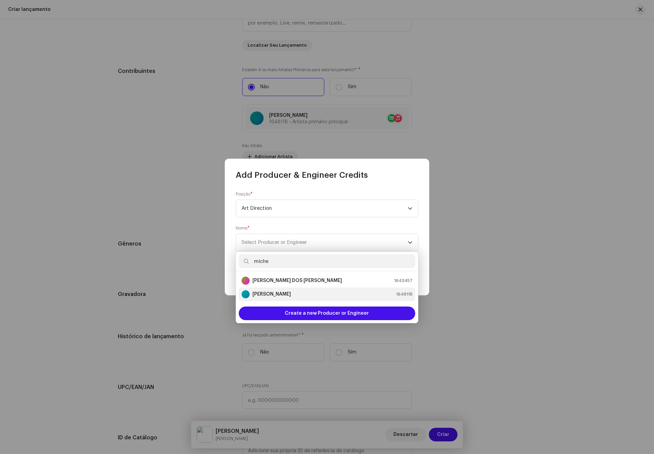
type input "miche"
click at [271, 292] on strong "[PERSON_NAME]" at bounding box center [272, 294] width 39 height 7
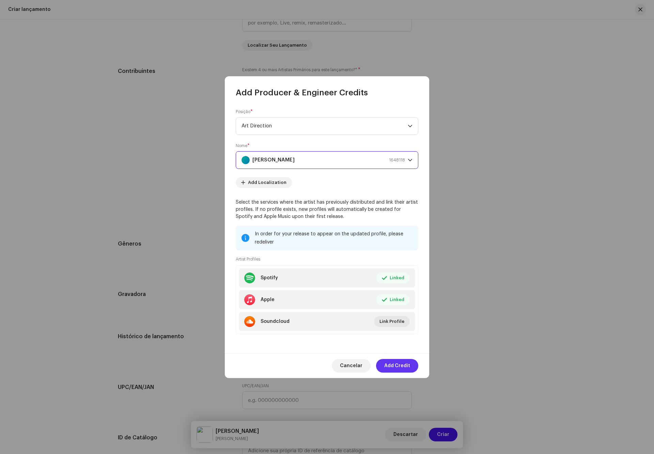
click at [395, 368] on span "Add Credit" at bounding box center [397, 366] width 26 height 14
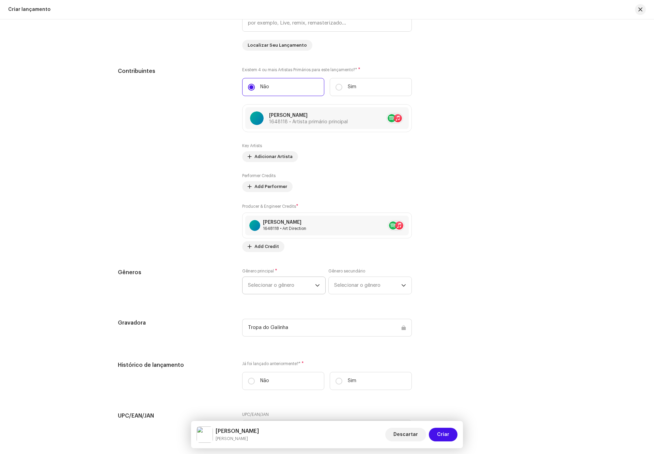
click at [288, 288] on span "Selecionar o gênero" at bounding box center [281, 285] width 67 height 17
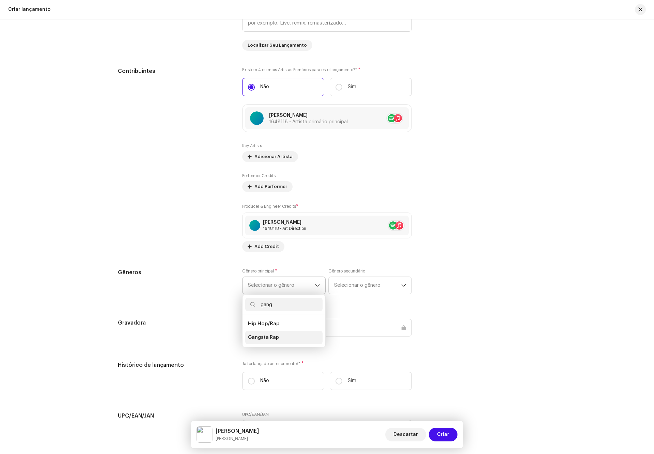
type input "gang"
click at [292, 342] on li "Gangsta Rap" at bounding box center [283, 338] width 77 height 14
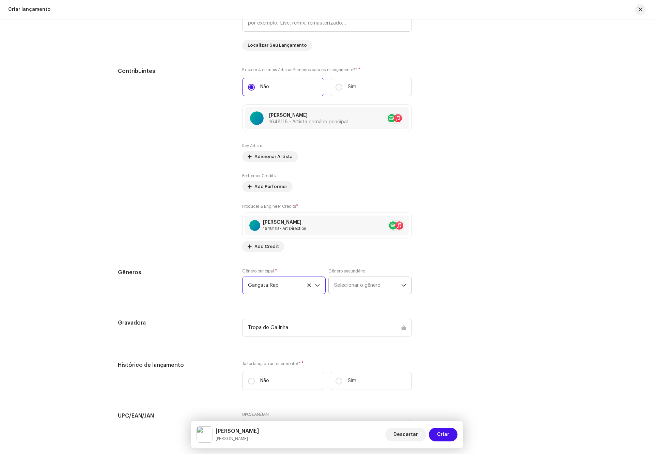
click at [360, 289] on span "Selecionar o gênero" at bounding box center [367, 285] width 67 height 17
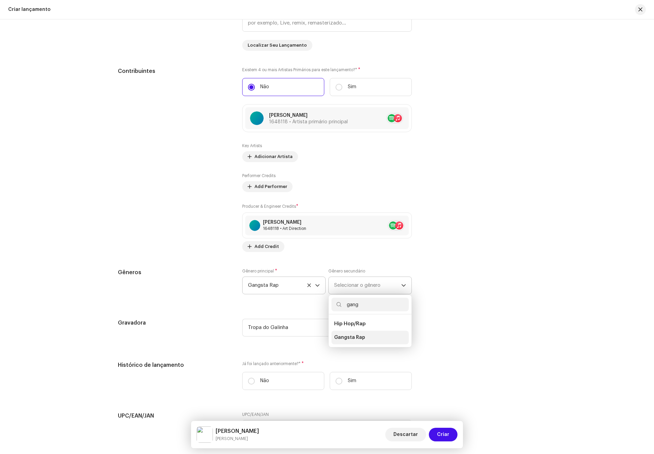
type input "gang"
click at [364, 341] on li "Gangsta Rap" at bounding box center [370, 338] width 77 height 14
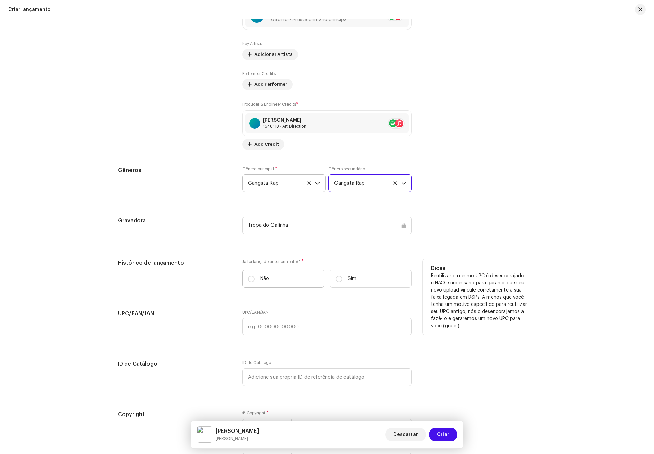
click at [271, 276] on label "Não" at bounding box center [283, 279] width 82 height 18
click at [255, 276] on input "Não" at bounding box center [251, 279] width 7 height 7
radio input "true"
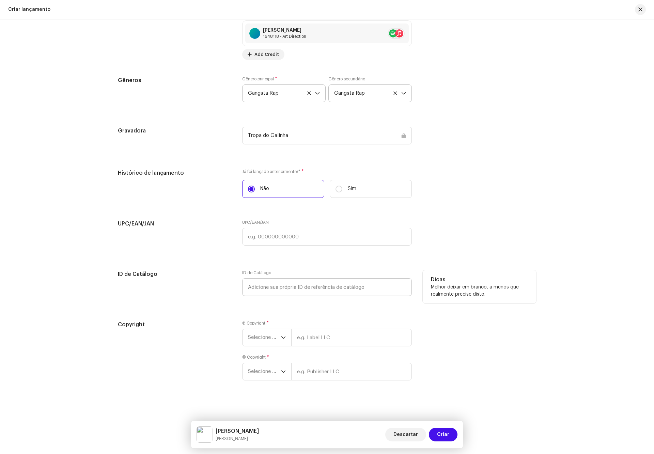
scroll to position [910, 0]
click at [267, 338] on span "Selecione o ano" at bounding box center [264, 337] width 33 height 17
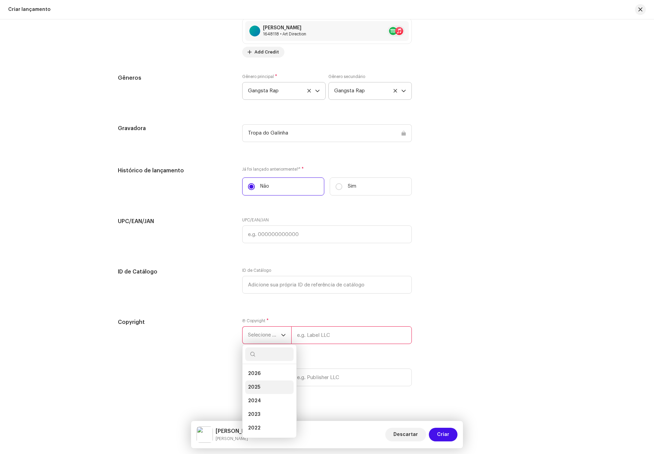
click at [257, 391] on span "2025" at bounding box center [254, 387] width 12 height 7
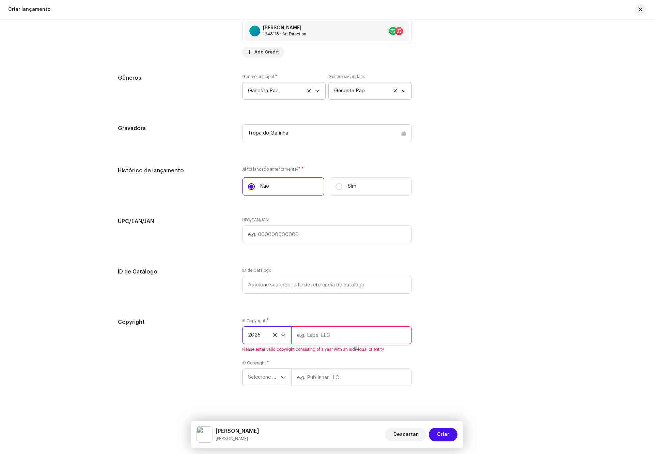
click at [284, 380] on icon "dropdown trigger" at bounding box center [283, 377] width 5 height 5
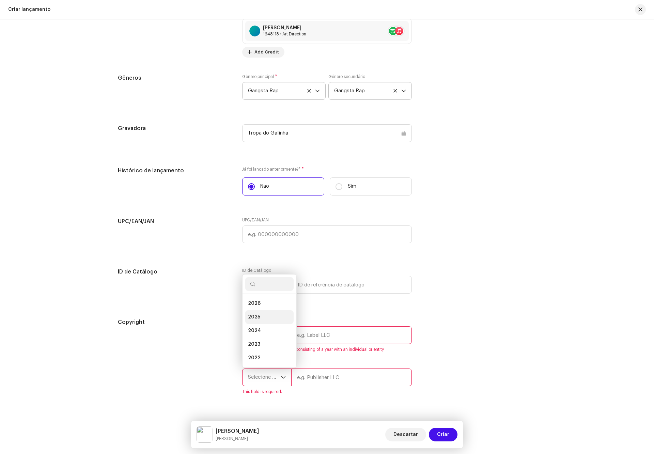
click at [260, 318] on li "2025" at bounding box center [269, 317] width 48 height 14
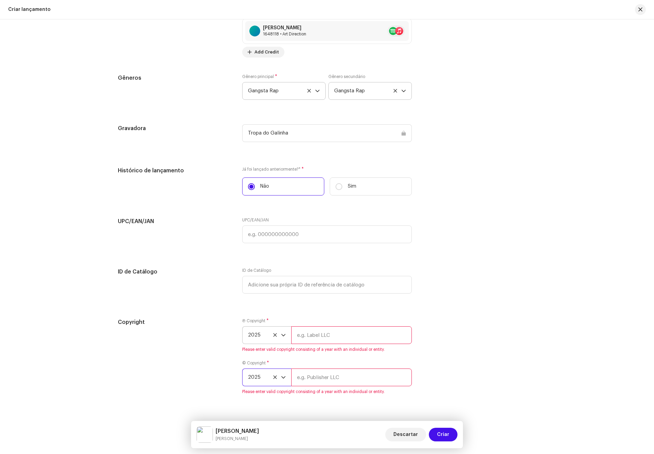
click at [324, 343] on input "text" at bounding box center [351, 335] width 121 height 18
type input "Tropa do Galinha"
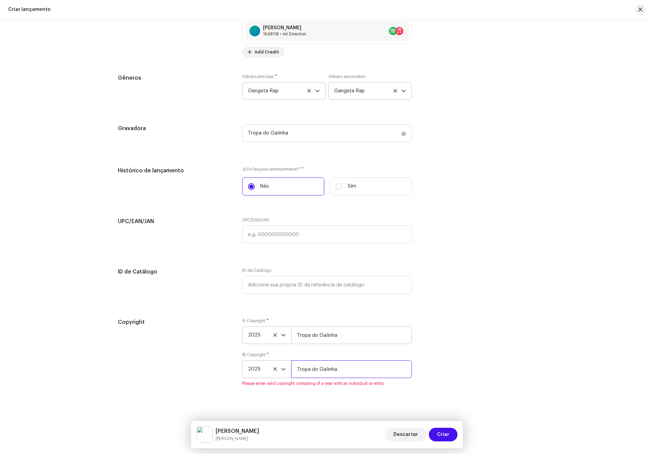
type input "Tropa do Galinha"
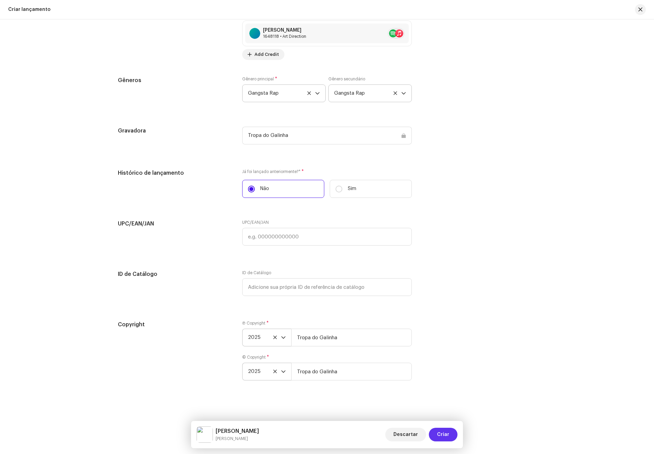
click at [439, 431] on span "Criar" at bounding box center [443, 435] width 12 height 14
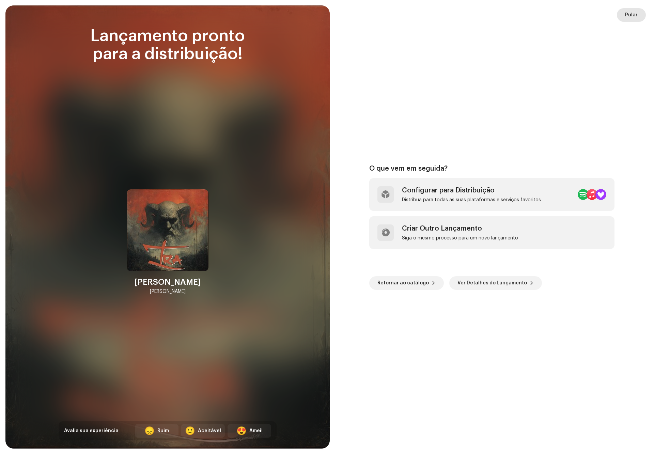
click at [632, 17] on span "Pular" at bounding box center [631, 15] width 13 height 14
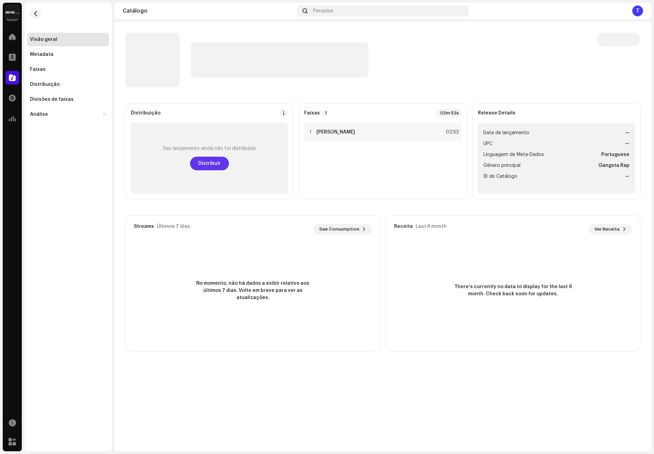
click at [204, 158] on span "Distribuir" at bounding box center [209, 164] width 22 height 14
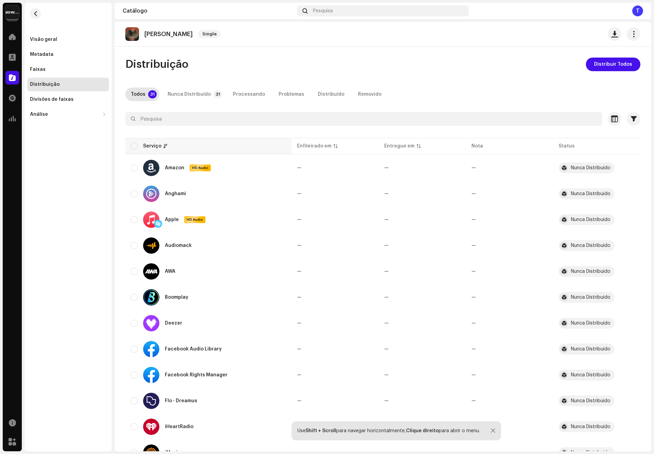
click at [138, 143] on div "Serviço" at bounding box center [208, 146] width 155 height 7
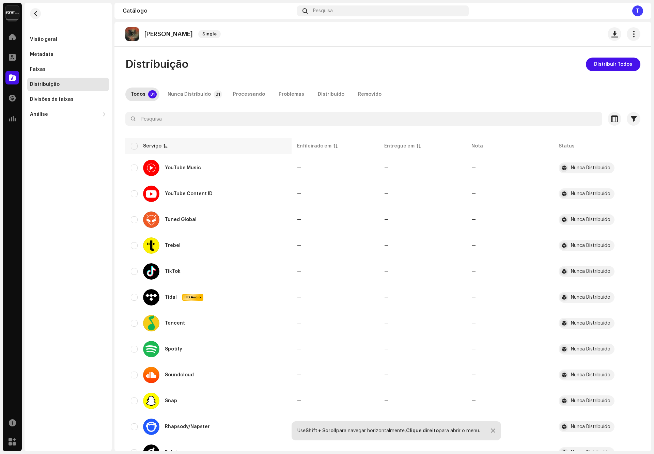
click at [161, 147] on div "Serviço" at bounding box center [155, 146] width 25 height 7
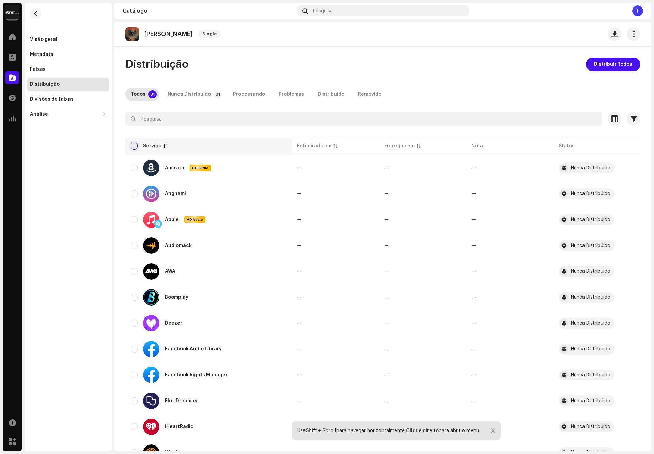
click at [137, 143] on input "checkbox" at bounding box center [134, 146] width 7 height 7
checkbox input "true"
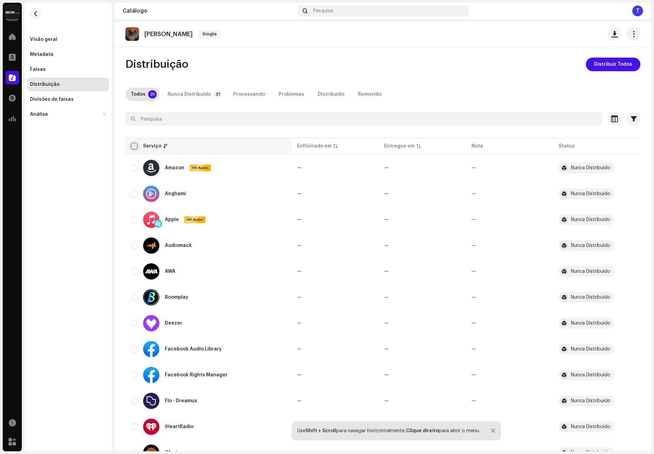
checkbox input "true"
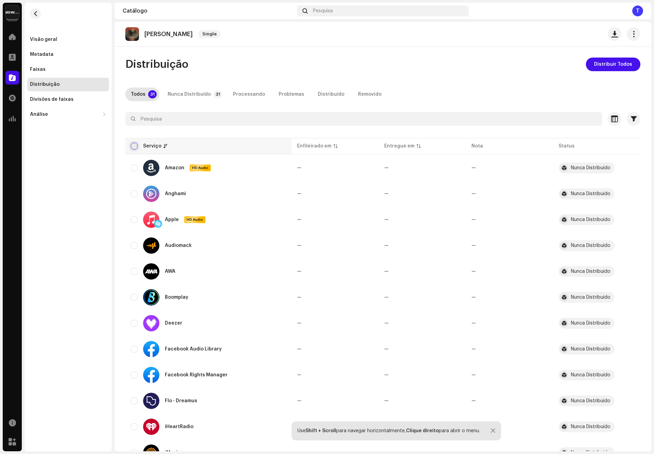
checkbox input "true"
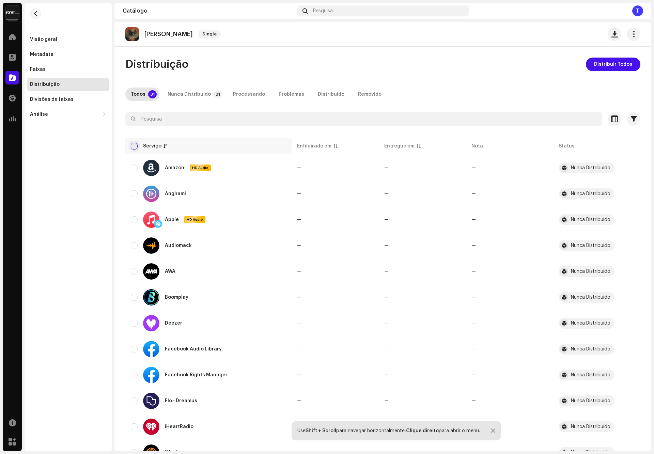
checkbox input "true"
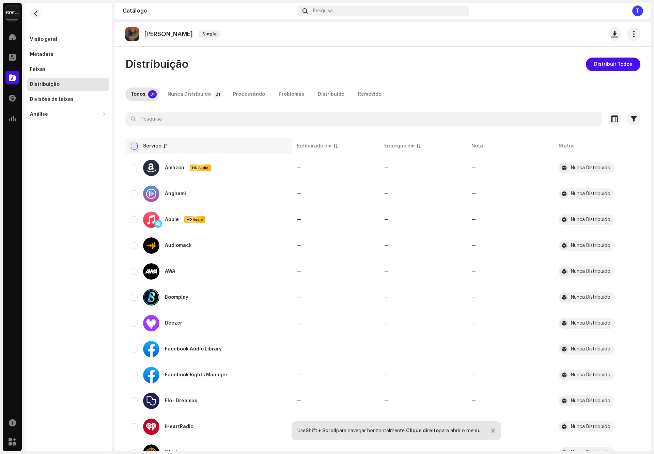
checkbox input "true"
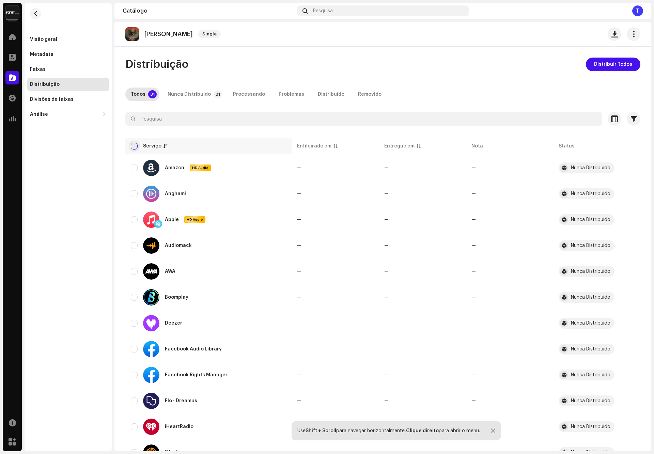
checkbox input "true"
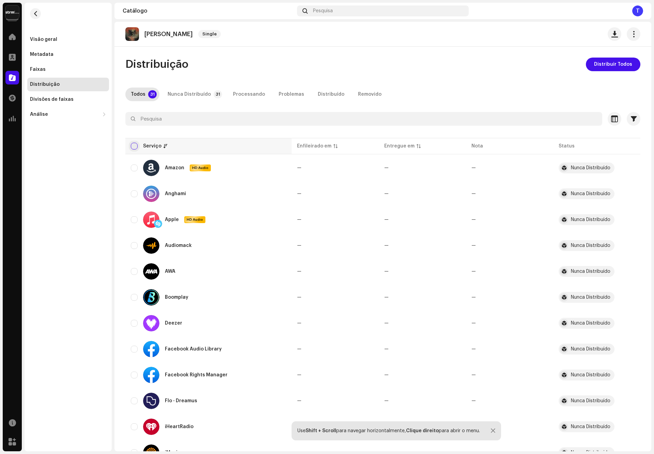
checkbox input "true"
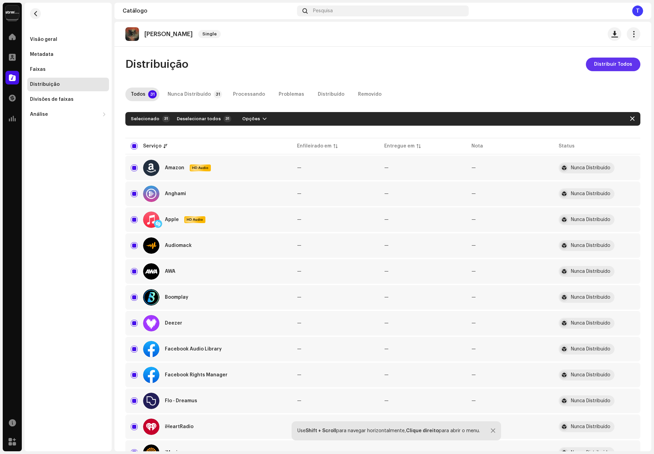
click at [615, 64] on span "Distribuir Todos" at bounding box center [613, 65] width 38 height 14
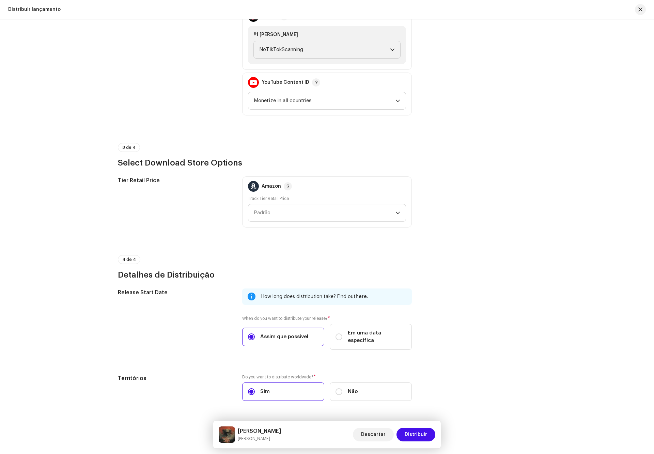
scroll to position [874, 0]
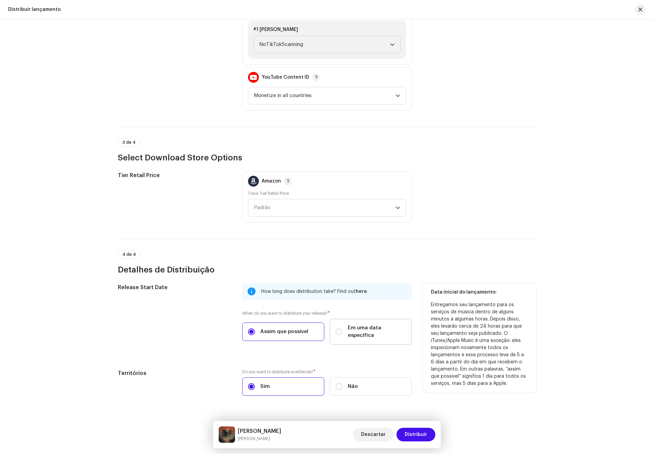
click at [387, 325] on label "Em uma data específica" at bounding box center [371, 332] width 82 height 26
click at [342, 329] on input "Em uma data específica" at bounding box center [339, 332] width 7 height 7
radio input "true"
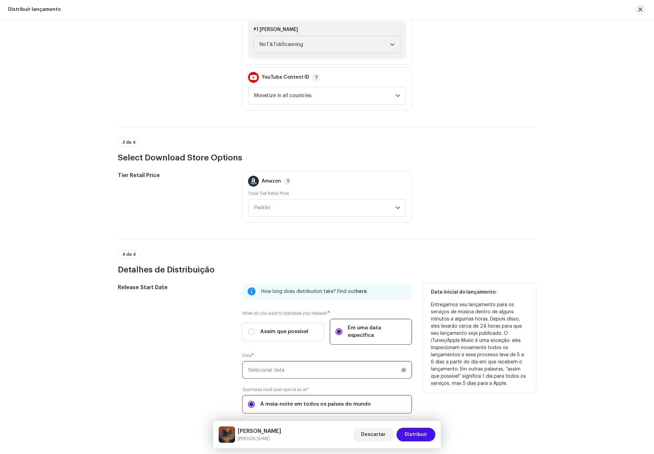
click at [337, 361] on input "text" at bounding box center [327, 370] width 170 height 18
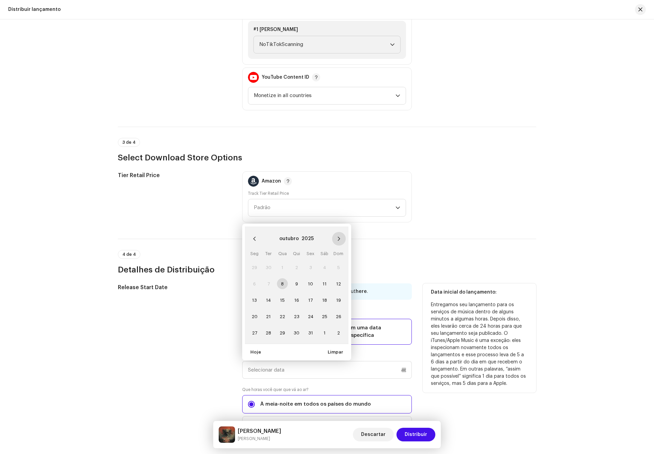
click at [337, 232] on button "Next Month" at bounding box center [339, 239] width 14 height 14
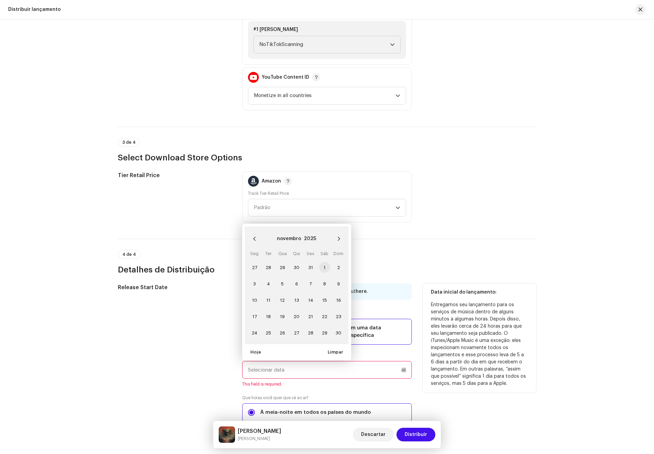
click at [324, 262] on span "1" at bounding box center [324, 267] width 11 height 11
type input "01/11/2025"
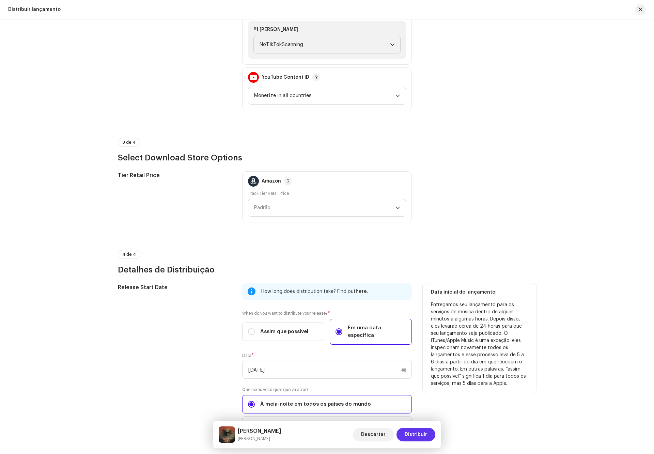
click at [421, 432] on span "Distribuir" at bounding box center [416, 435] width 22 height 14
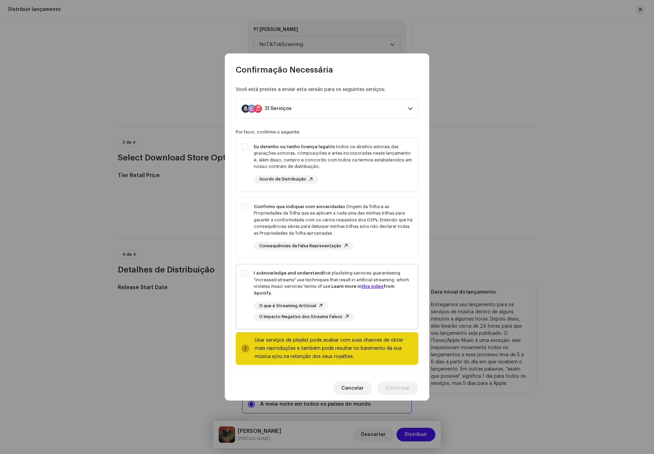
click at [332, 281] on div "I acknowledge and understand that playlisting services guaranteeing "increased …" at bounding box center [333, 283] width 159 height 27
checkbox input "true"
click at [327, 222] on div "Confirmo que indiquei com sinceridade a Origem da Trilha e as Propriedades da T…" at bounding box center [333, 219] width 159 height 33
checkbox input "true"
click at [330, 157] on div "Eu detenho ou tenho licença legal de todos os direitos autorais das gravações s…" at bounding box center [333, 156] width 159 height 27
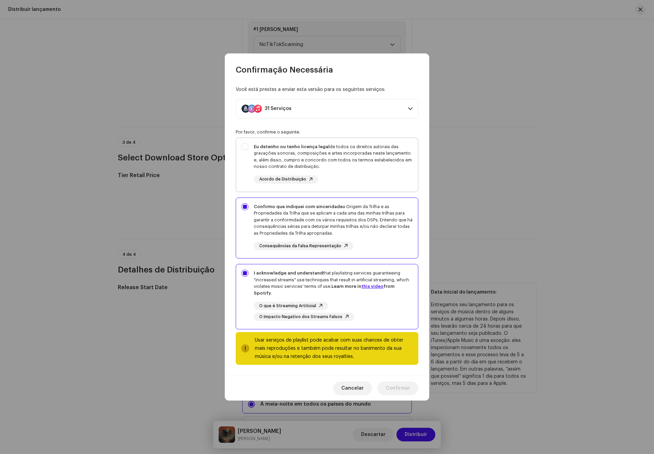
checkbox input "true"
click at [404, 383] on span "Confirmar" at bounding box center [398, 389] width 25 height 14
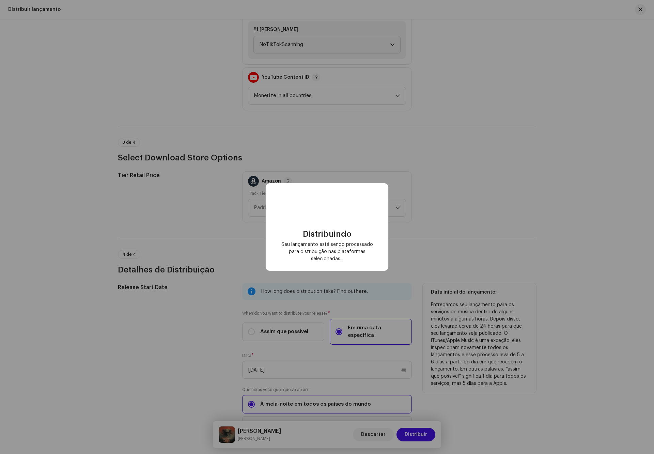
checkbox input "false"
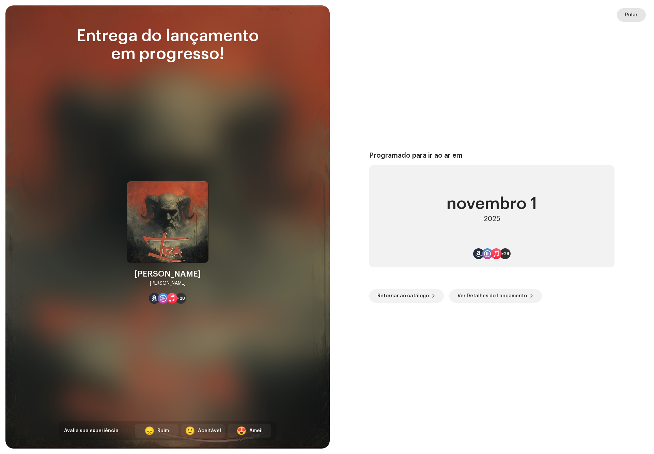
click at [625, 13] on button "Pular" at bounding box center [631, 15] width 29 height 14
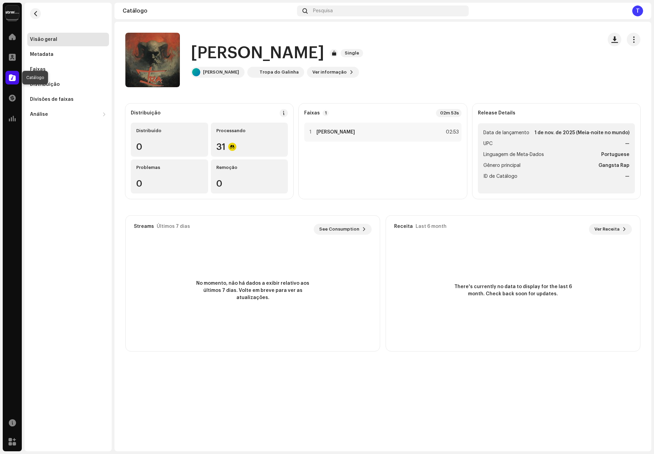
click at [10, 78] on span at bounding box center [12, 77] width 7 height 5
